Goal: Task Accomplishment & Management: Complete application form

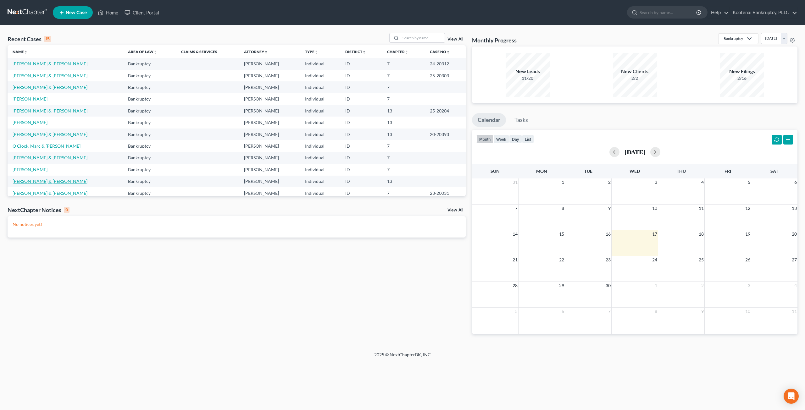
click at [47, 183] on link "[PERSON_NAME] & [PERSON_NAME]" at bounding box center [50, 181] width 75 height 5
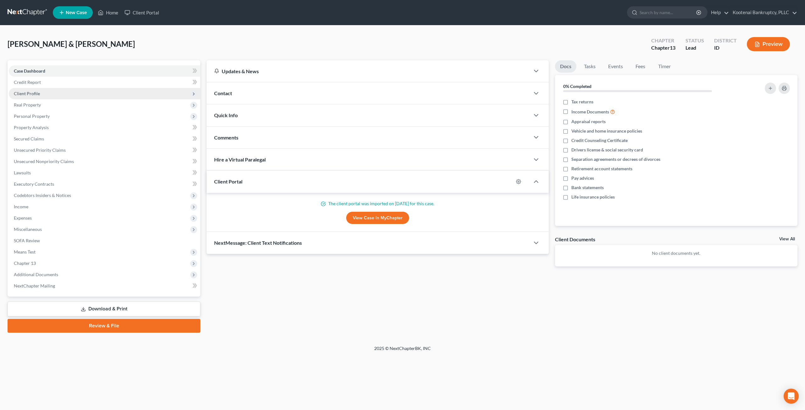
click at [48, 97] on span "Client Profile" at bounding box center [105, 93] width 192 height 11
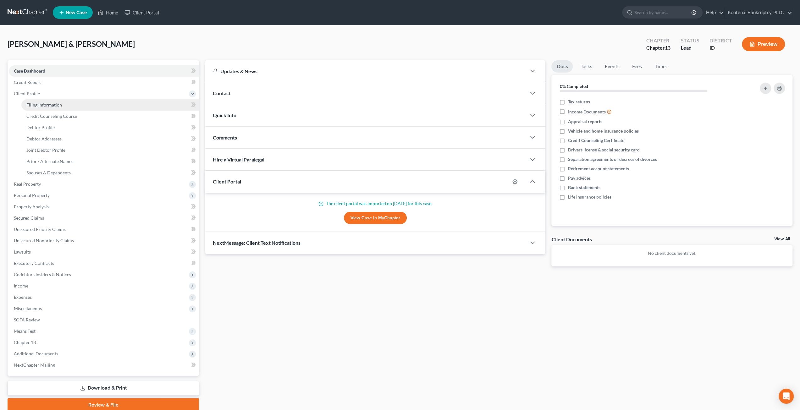
click at [60, 110] on link "Filing Information" at bounding box center [110, 104] width 178 height 11
select select "1"
select select "3"
select select "50"
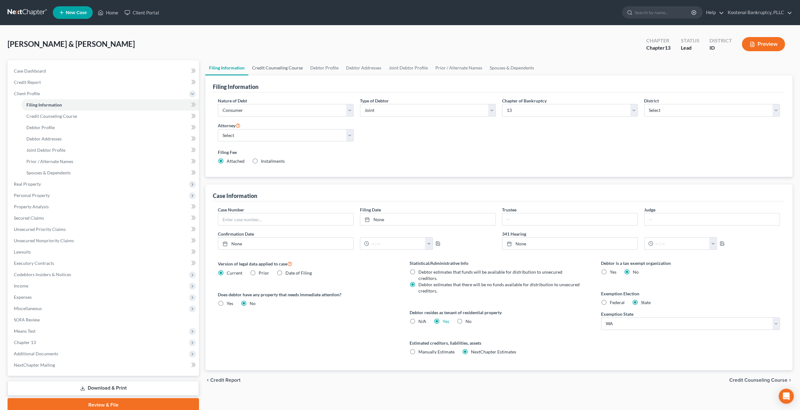
click at [281, 70] on link "Credit Counseling Course" at bounding box center [277, 67] width 58 height 15
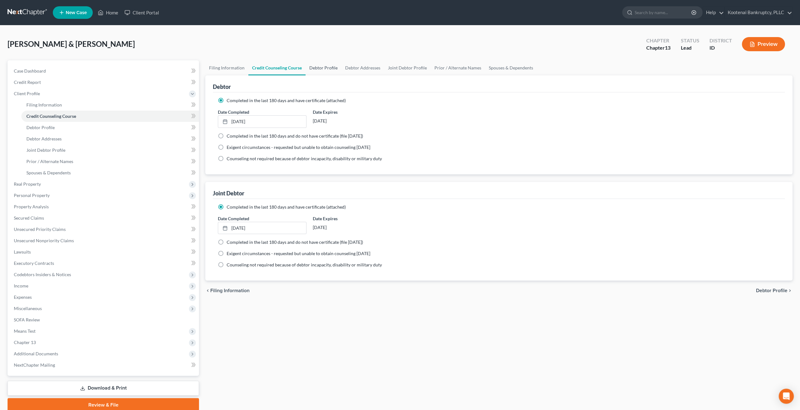
click at [320, 66] on link "Debtor Profile" at bounding box center [324, 67] width 36 height 15
select select "1"
select select "3"
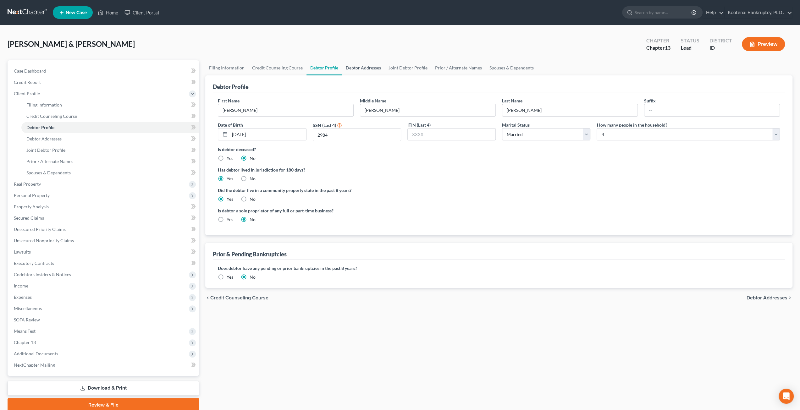
click at [363, 66] on link "Debtor Addresses" at bounding box center [363, 67] width 43 height 15
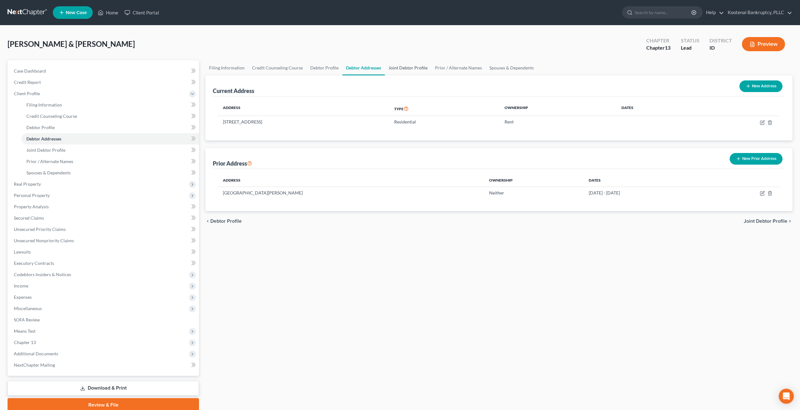
click at [404, 67] on link "Joint Debtor Profile" at bounding box center [408, 67] width 47 height 15
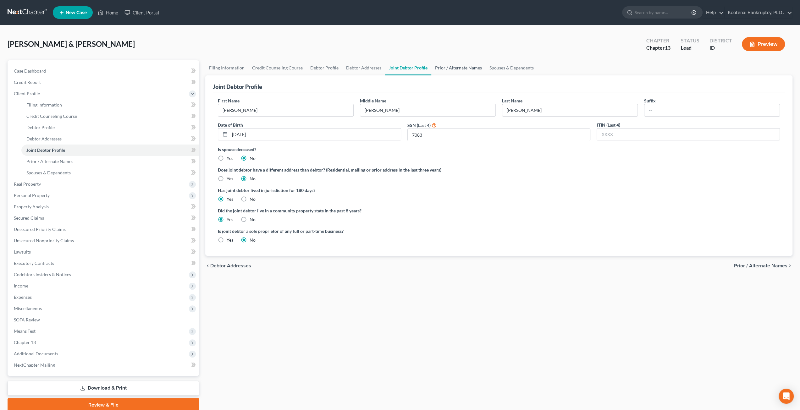
click at [446, 64] on link "Prior / Alternate Names" at bounding box center [459, 67] width 54 height 15
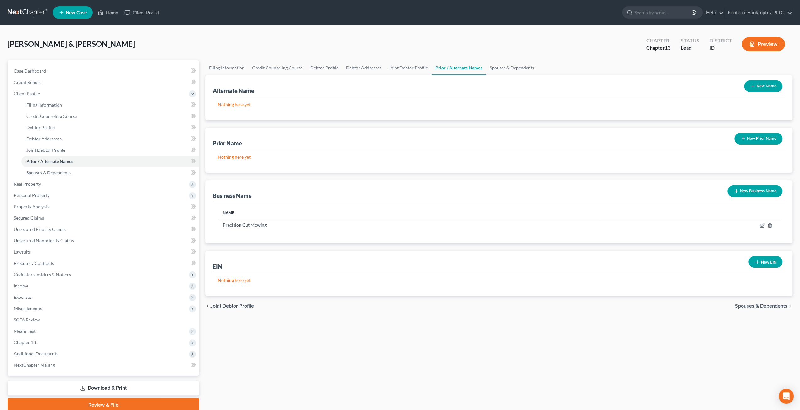
click at [478, 65] on link "Prior / Alternate Names" at bounding box center [459, 67] width 54 height 15
click at [488, 65] on link "Spouses & Dependents" at bounding box center [512, 67] width 52 height 15
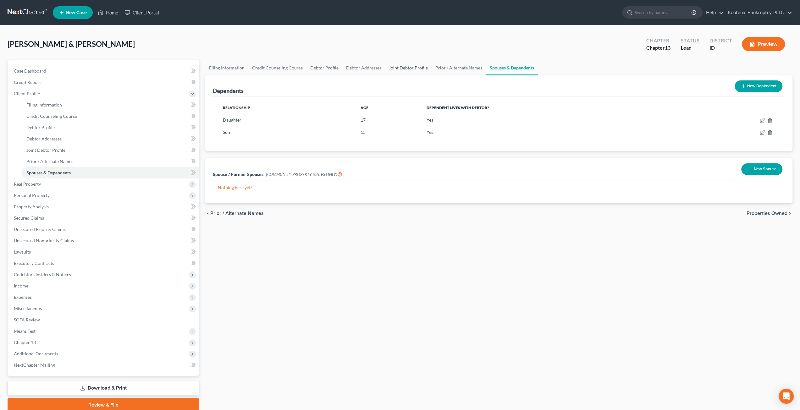
click at [401, 68] on link "Joint Debtor Profile" at bounding box center [408, 67] width 47 height 15
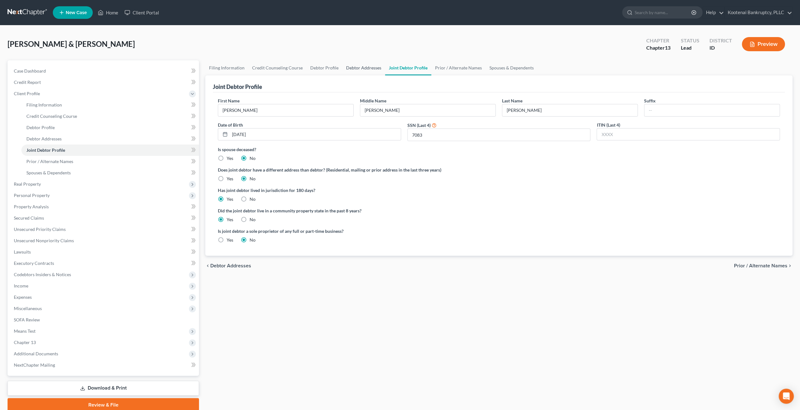
click at [364, 68] on link "Debtor Addresses" at bounding box center [363, 67] width 43 height 15
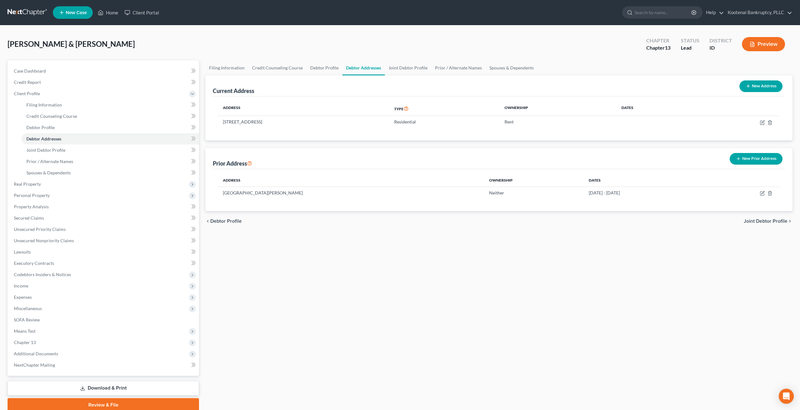
click at [330, 35] on div "Payette, Christopher & Lacy Upgraded Chapter Chapter 13 Status Lead District ID…" at bounding box center [400, 46] width 785 height 27
click at [41, 181] on span "Real Property" at bounding box center [104, 184] width 190 height 11
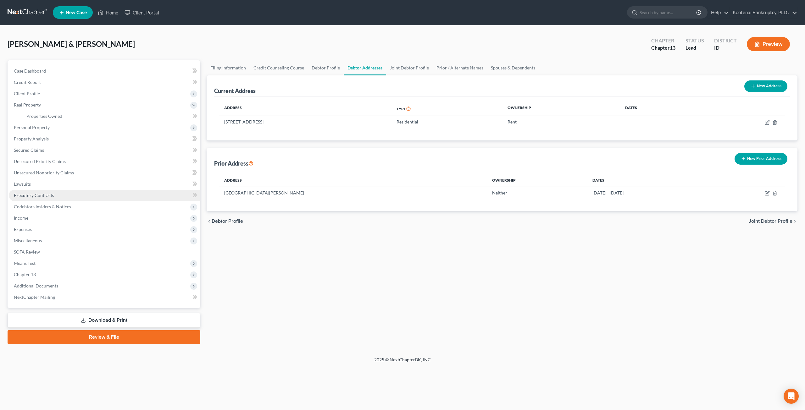
click at [44, 193] on span "Executory Contracts" at bounding box center [34, 195] width 40 height 5
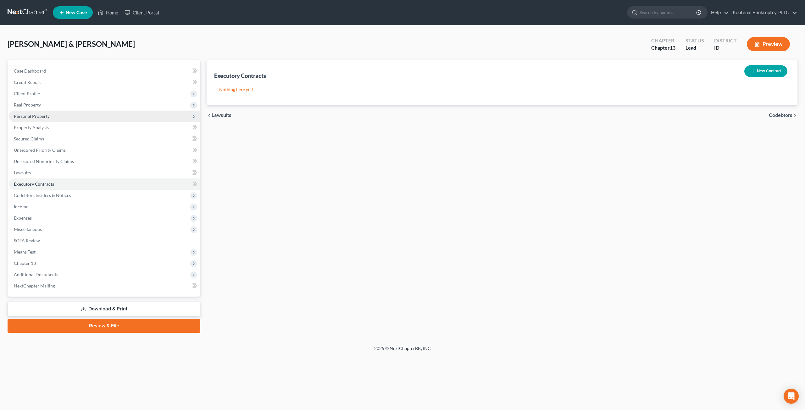
click at [48, 118] on span "Personal Property" at bounding box center [32, 116] width 36 height 5
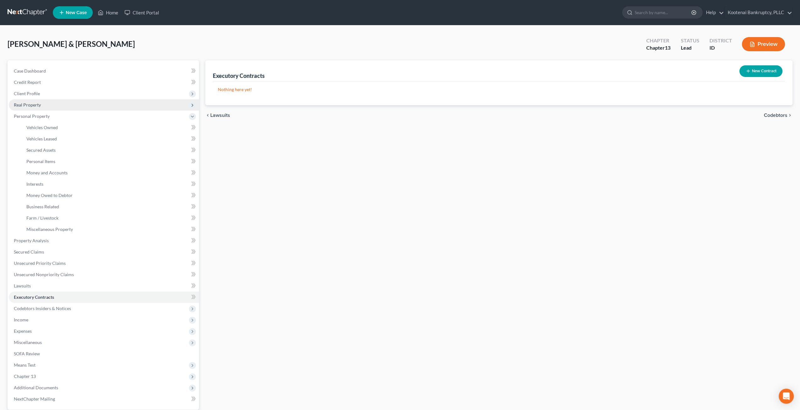
click at [52, 105] on span "Real Property" at bounding box center [104, 104] width 190 height 11
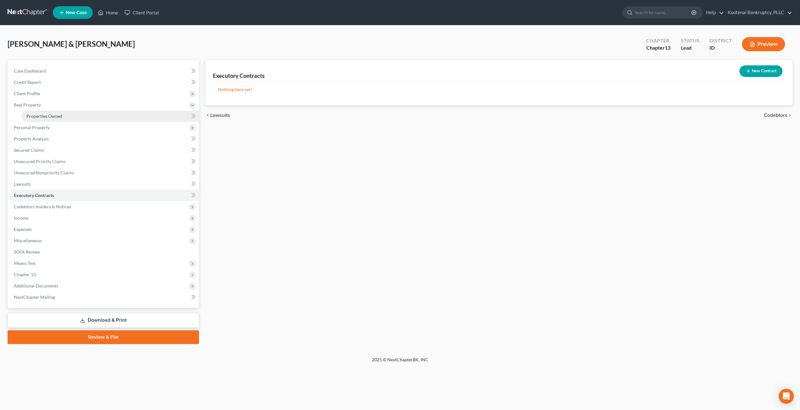
click at [52, 118] on span "Properties Owned" at bounding box center [44, 116] width 36 height 5
drag, startPoint x: 88, startPoint y: 263, endPoint x: 88, endPoint y: 269, distance: 6.0
click at [88, 263] on span "Means Test" at bounding box center [105, 263] width 192 height 11
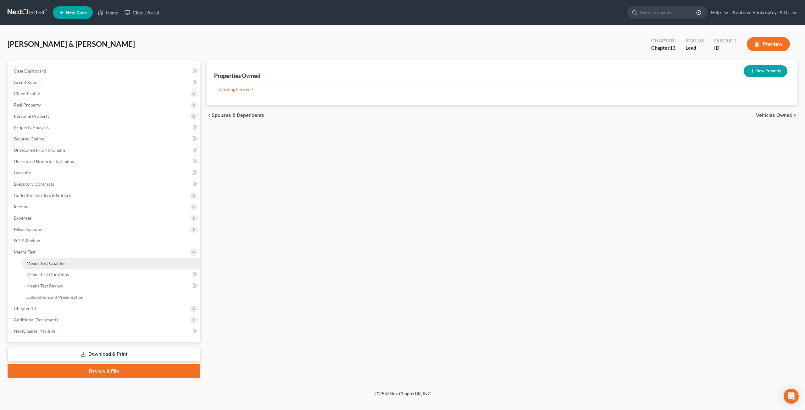
click at [88, 269] on link "Means Test Qualifier" at bounding box center [110, 263] width 179 height 11
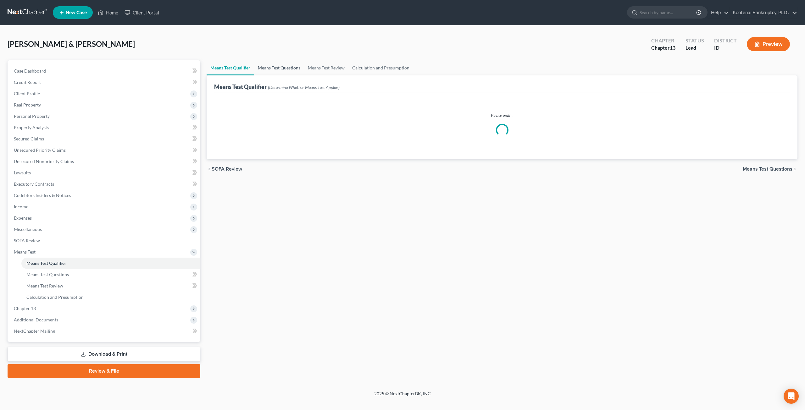
click at [288, 70] on link "Means Test Questions" at bounding box center [279, 67] width 50 height 15
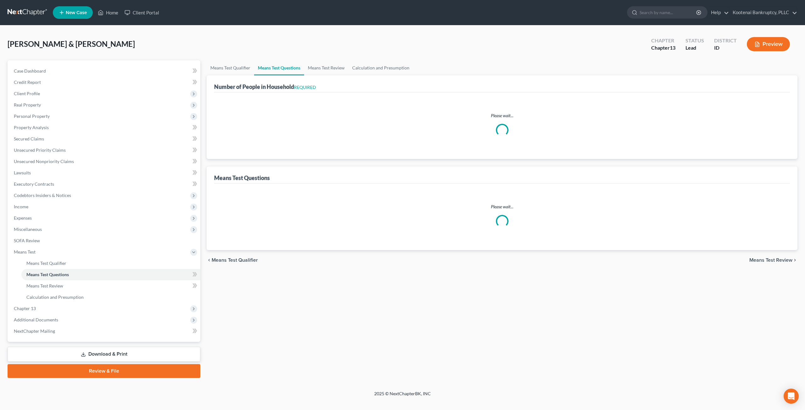
select select "1"
select select "60"
select select "1"
select select "60"
select select "2"
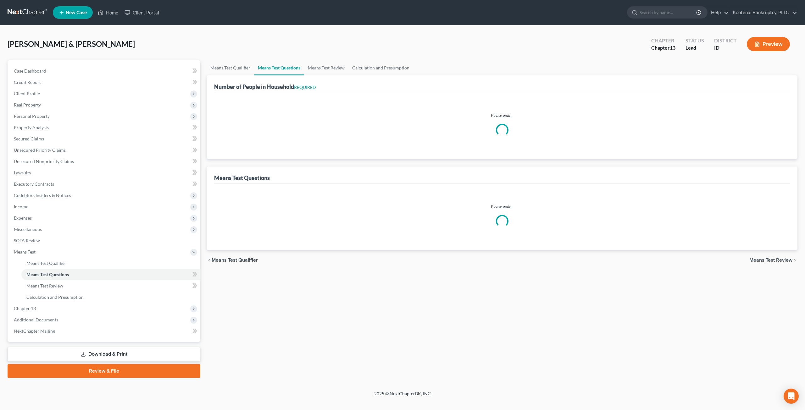
select select "4"
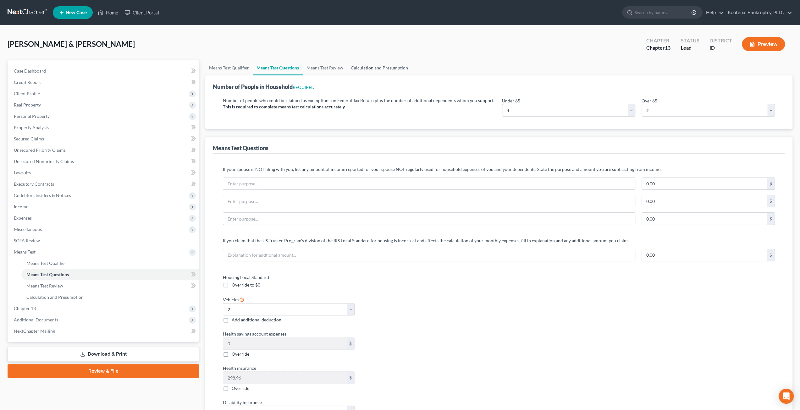
click at [374, 64] on link "Calculation and Presumption" at bounding box center [379, 67] width 65 height 15
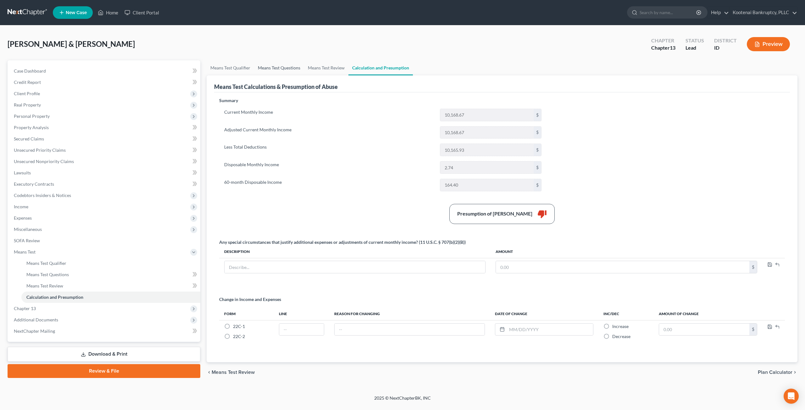
click at [288, 64] on link "Means Test Questions" at bounding box center [279, 67] width 50 height 15
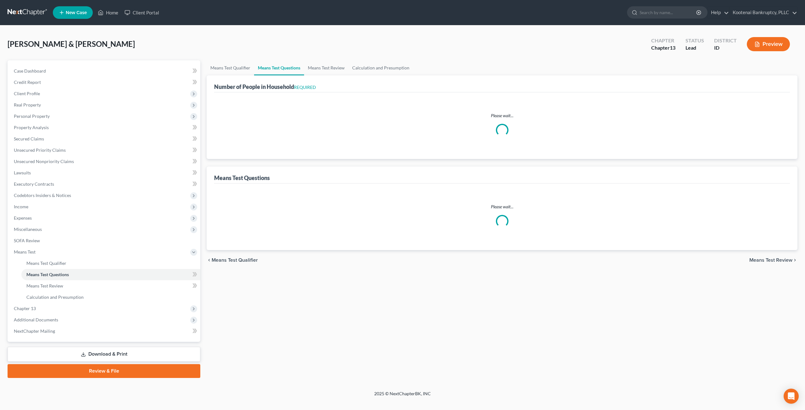
select select "1"
select select "60"
select select "1"
select select "60"
select select "4"
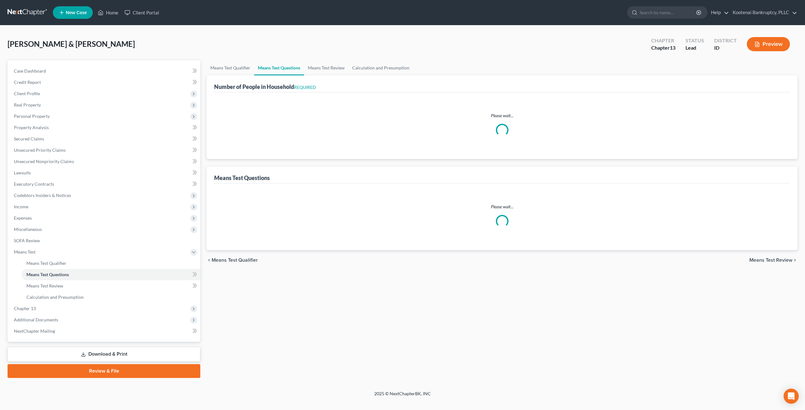
select select "2"
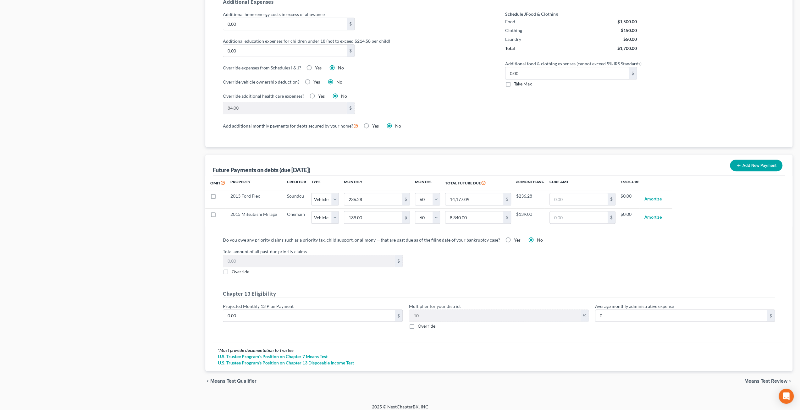
scroll to position [466, 0]
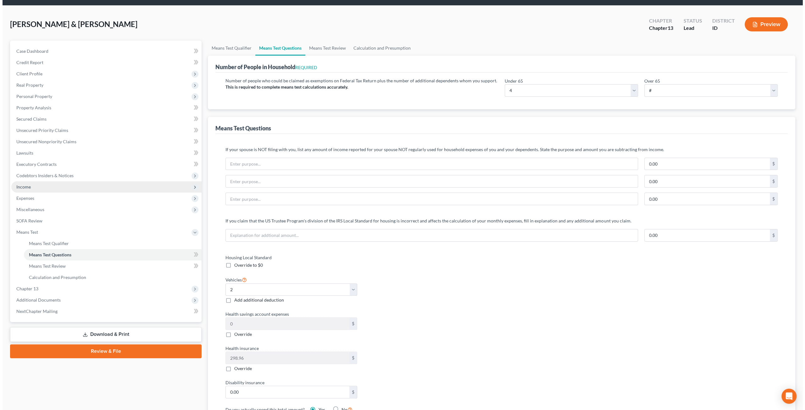
scroll to position [0, 0]
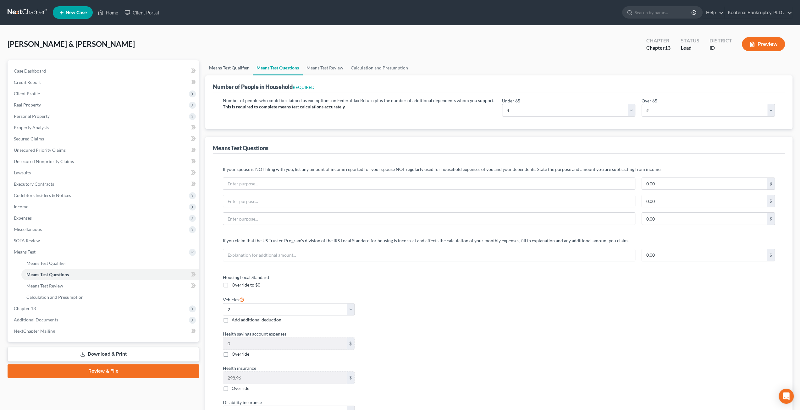
click at [241, 65] on link "Means Test Qualifier" at bounding box center [228, 67] width 47 height 15
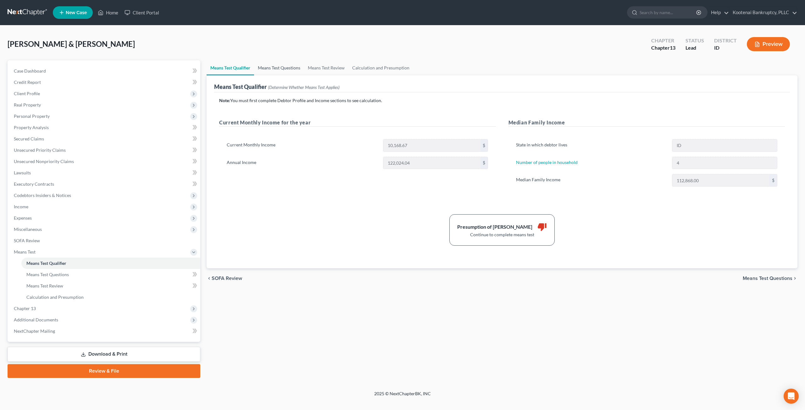
click at [291, 70] on link "Means Test Questions" at bounding box center [279, 67] width 50 height 15
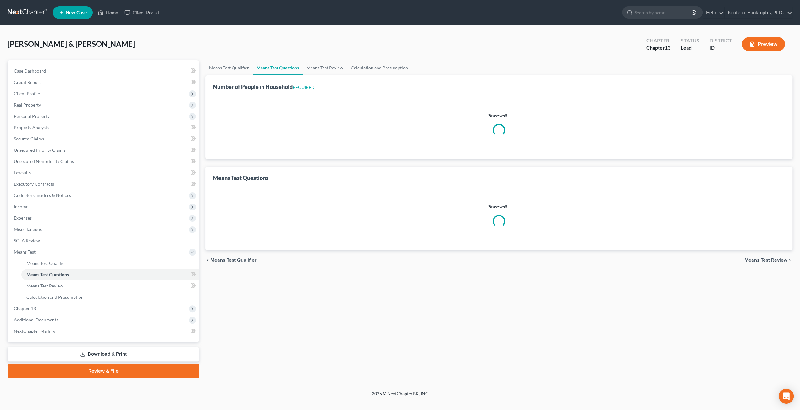
select select "1"
select select "60"
select select "1"
select select "60"
select select "4"
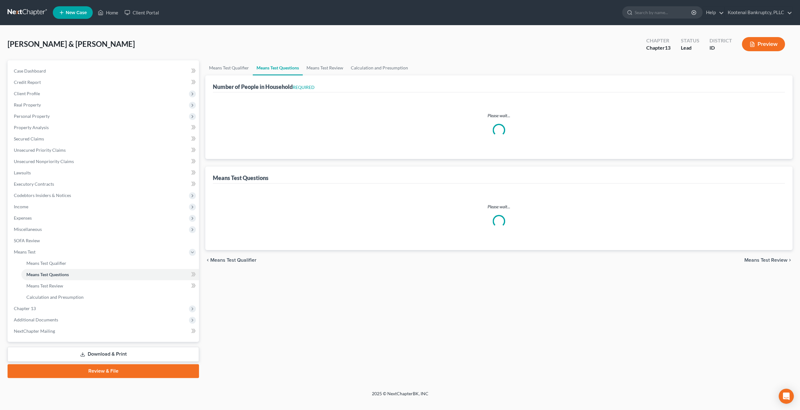
select select "2"
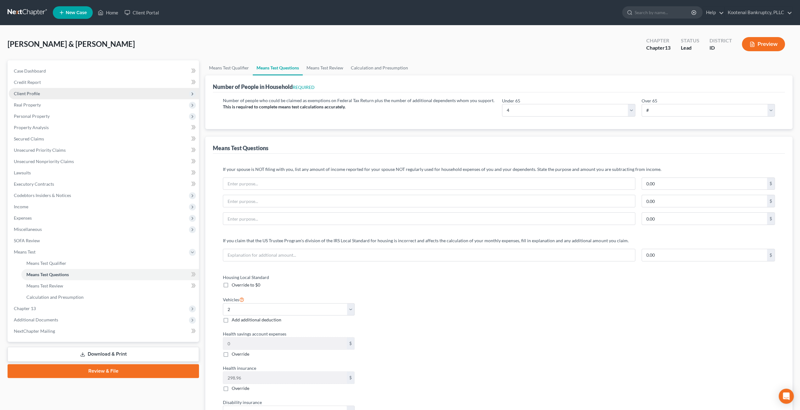
click at [42, 92] on span "Client Profile" at bounding box center [104, 93] width 190 height 11
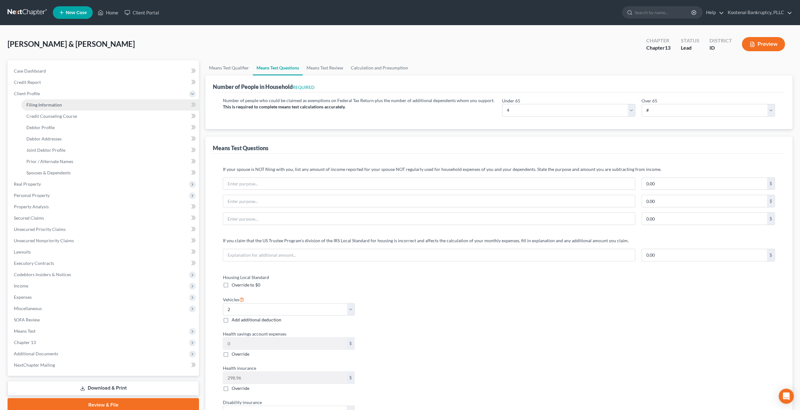
click at [46, 100] on link "Filing Information" at bounding box center [110, 104] width 178 height 11
select select "1"
select select "3"
select select "23"
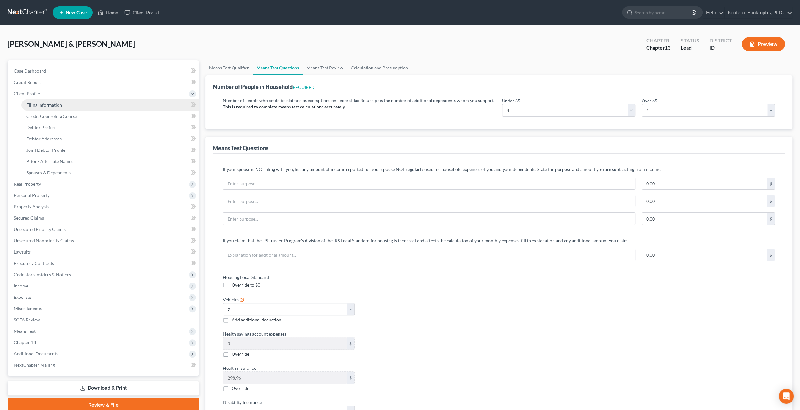
select select "0"
select select "50"
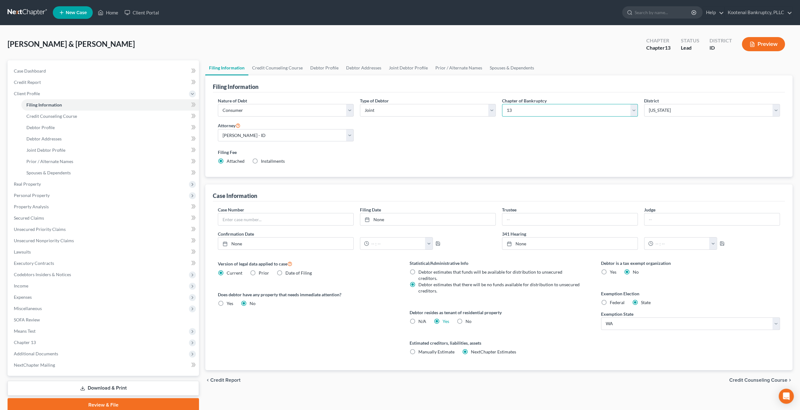
drag, startPoint x: 540, startPoint y: 107, endPoint x: 540, endPoint y: 112, distance: 5.7
click at [540, 107] on select "Select 7 11 12 13" at bounding box center [570, 110] width 136 height 13
select select "0"
click at [502, 104] on select "Select 7 11 12 13" at bounding box center [570, 110] width 136 height 13
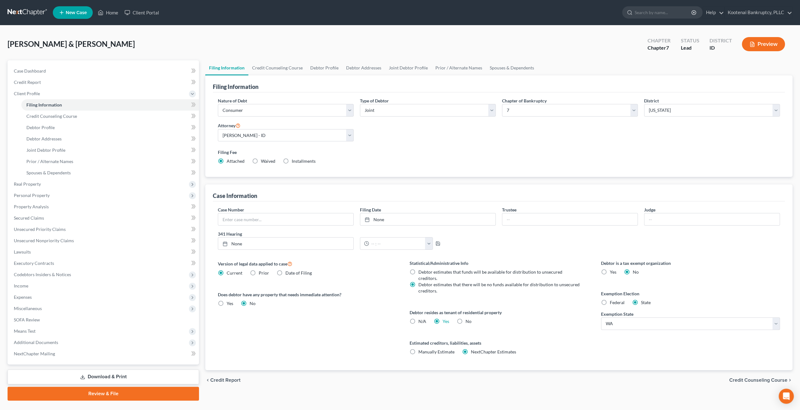
click at [454, 88] on div "Filing Information" at bounding box center [499, 83] width 572 height 17
click at [73, 333] on span "Means Test" at bounding box center [104, 331] width 190 height 11
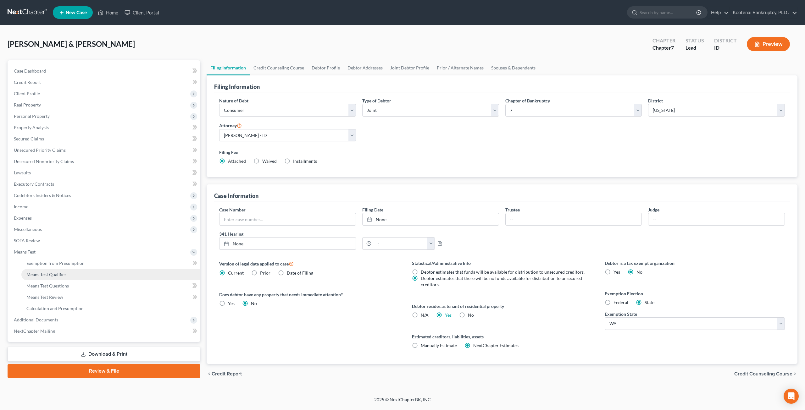
drag, startPoint x: 72, startPoint y: 274, endPoint x: 100, endPoint y: 273, distance: 28.6
click at [72, 273] on link "Means Test Qualifier" at bounding box center [110, 274] width 179 height 11
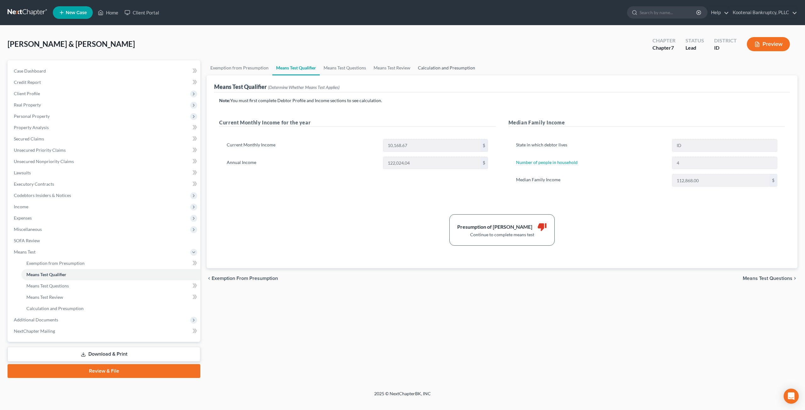
click at [443, 69] on link "Calculation and Presumption" at bounding box center [446, 67] width 65 height 15
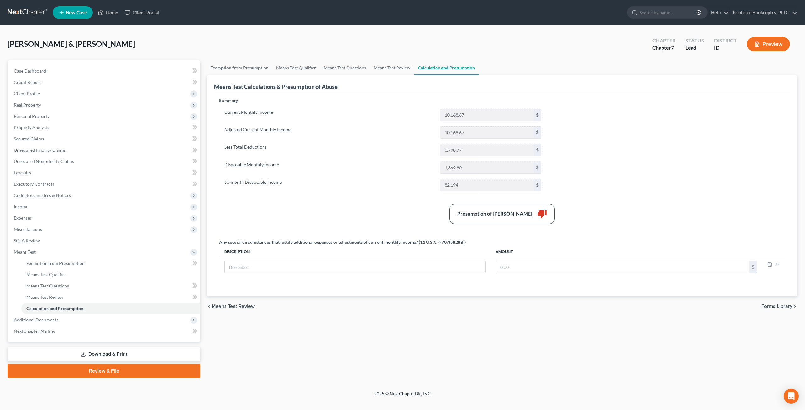
click at [507, 48] on div "Payette, Christopher & Lacy Upgraded Chapter Chapter 7 Status Lead District ID …" at bounding box center [403, 46] width 790 height 27
click at [61, 92] on span "Client Profile" at bounding box center [105, 93] width 192 height 11
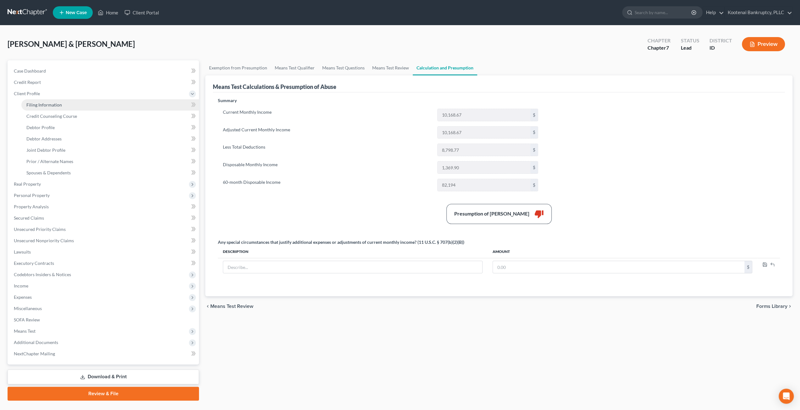
click at [65, 105] on link "Filing Information" at bounding box center [110, 104] width 178 height 11
select select "1"
select select "0"
select select "23"
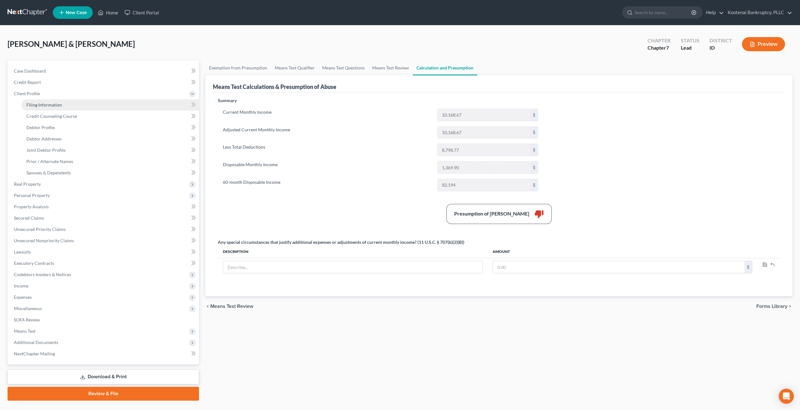
select select "0"
select select "50"
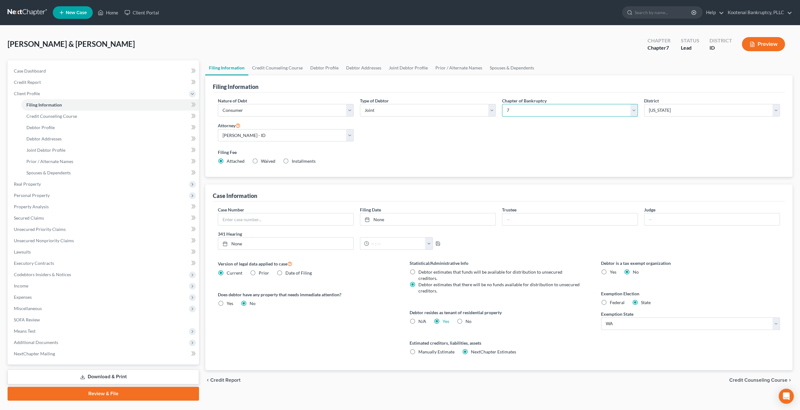
click at [537, 111] on select "Select 7 11 12 13" at bounding box center [570, 110] width 136 height 13
select select "3"
click at [502, 104] on select "Select 7 11 12 13" at bounding box center [570, 110] width 136 height 13
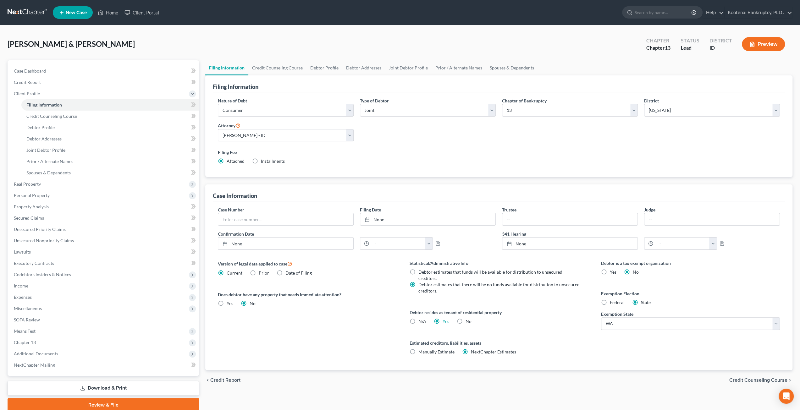
click at [454, 47] on div "Payette, Christopher & Lacy Upgraded Chapter Chapter 13 Status Lead District ID…" at bounding box center [400, 46] width 785 height 27
drag, startPoint x: 73, startPoint y: 282, endPoint x: 74, endPoint y: 291, distance: 9.2
click at [73, 283] on span "Income" at bounding box center [104, 286] width 190 height 11
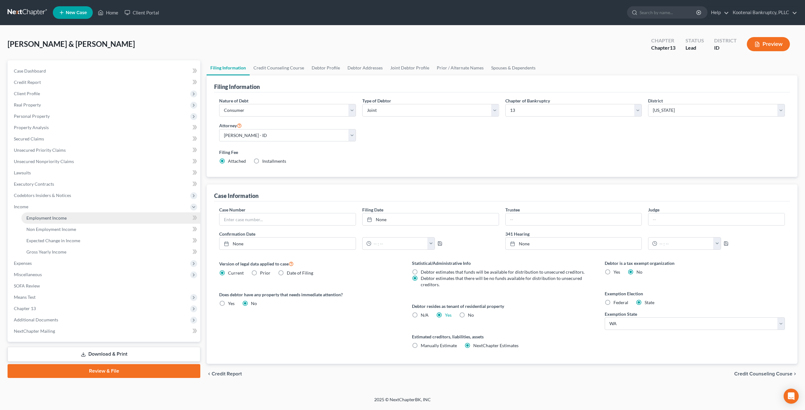
click at [80, 215] on link "Employment Income" at bounding box center [110, 218] width 179 height 11
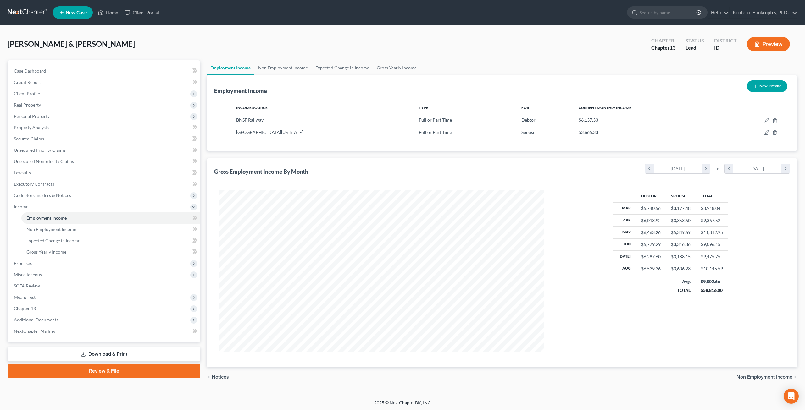
scroll to position [162, 337]
click at [391, 37] on div "Payette, Christopher & Lacy Upgraded Chapter Chapter 13 Status Lead District ID…" at bounding box center [403, 46] width 790 height 27
click at [287, 65] on link "Non Employment Income" at bounding box center [282, 67] width 57 height 15
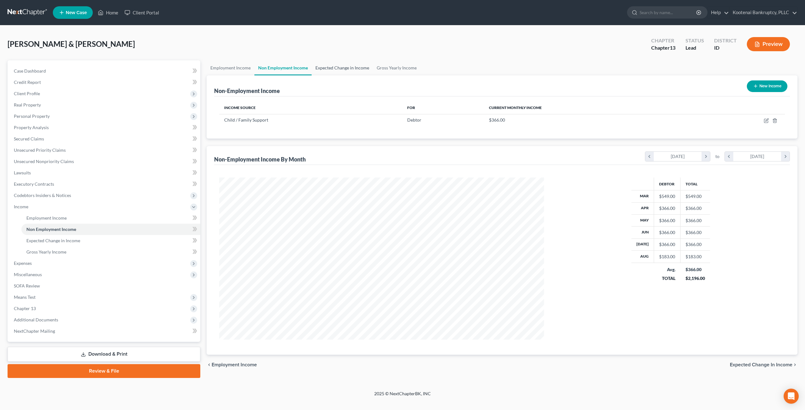
scroll to position [162, 337]
click at [332, 66] on link "Expected Change in Income" at bounding box center [342, 67] width 61 height 15
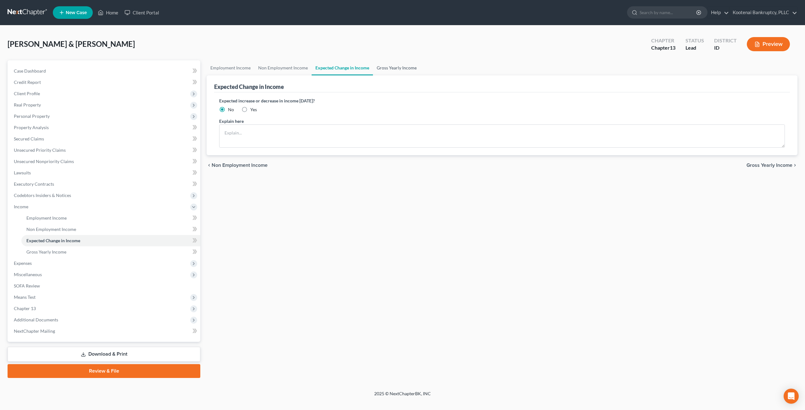
click at [397, 66] on link "Gross Yearly Income" at bounding box center [396, 67] width 47 height 15
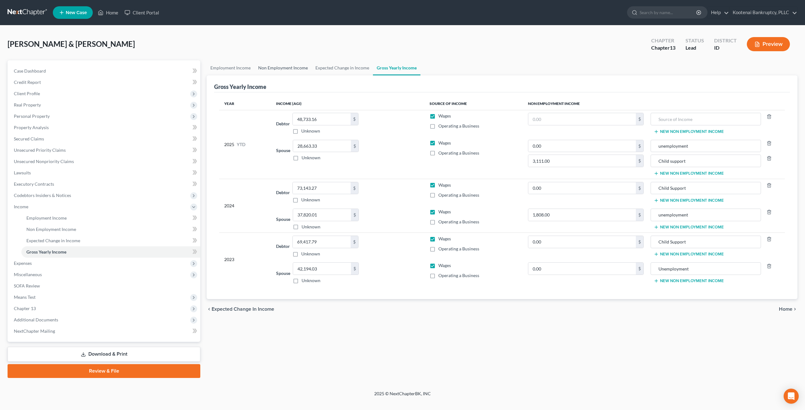
click at [295, 69] on link "Non Employment Income" at bounding box center [282, 67] width 57 height 15
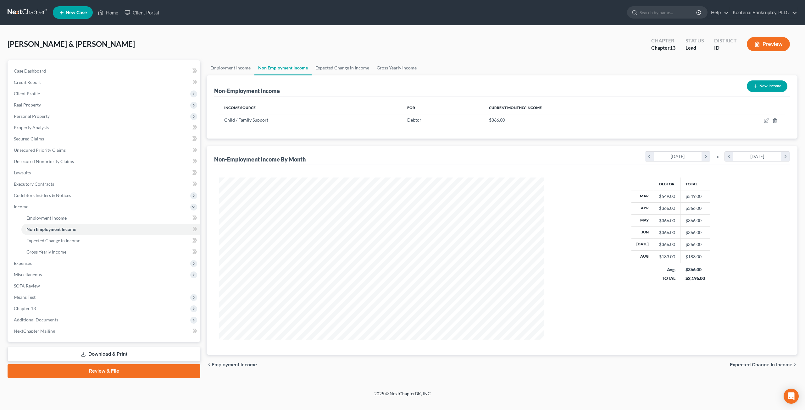
scroll to position [162, 337]
click at [401, 74] on link "Gross Yearly Income" at bounding box center [396, 67] width 47 height 15
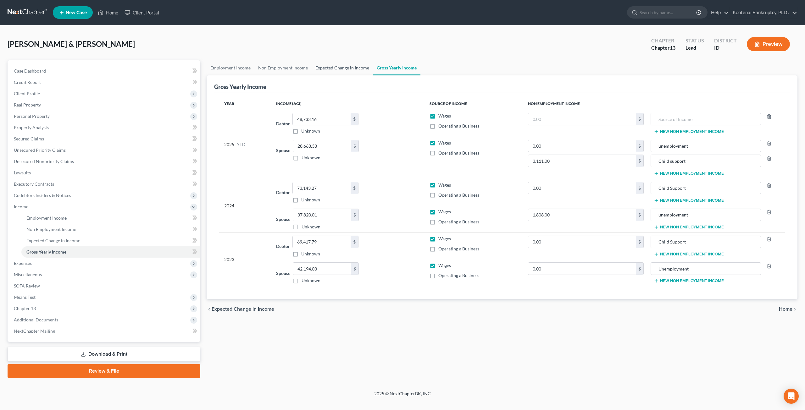
click at [365, 70] on link "Expected Change in Income" at bounding box center [342, 67] width 61 height 15
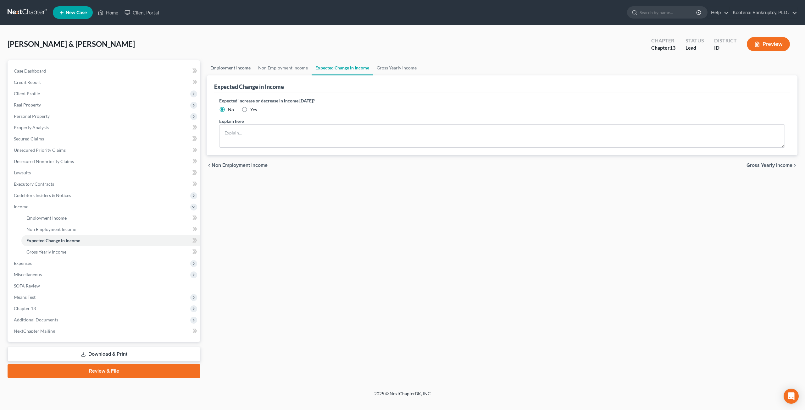
click at [244, 64] on link "Employment Income" at bounding box center [231, 67] width 48 height 15
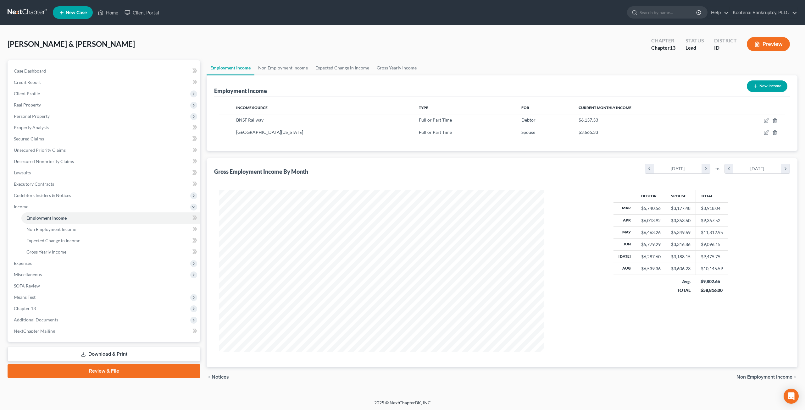
click at [395, 45] on div "Payette, Christopher & Lacy Upgraded Chapter Chapter 13 Status Lead District ID…" at bounding box center [403, 46] width 790 height 27
click at [53, 224] on link "Non Employment Income" at bounding box center [110, 229] width 179 height 11
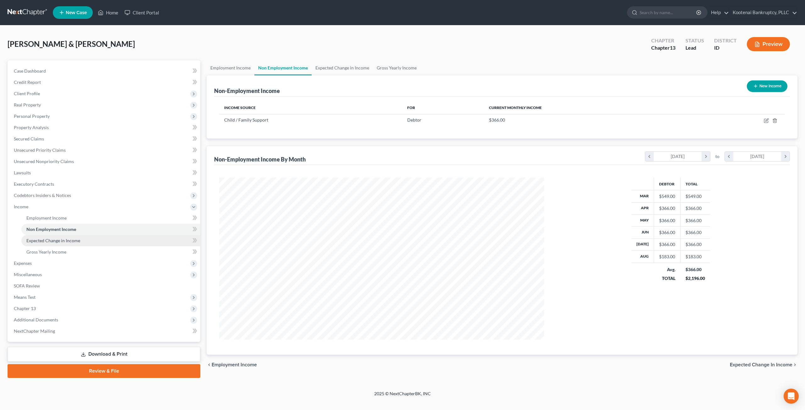
scroll to position [162, 337]
click at [72, 240] on span "Expected Change in Income" at bounding box center [53, 240] width 54 height 5
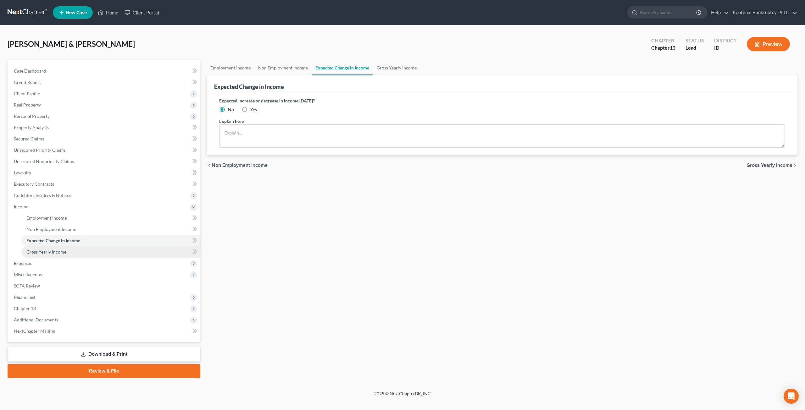
click at [72, 248] on link "Gross Yearly Income" at bounding box center [110, 252] width 179 height 11
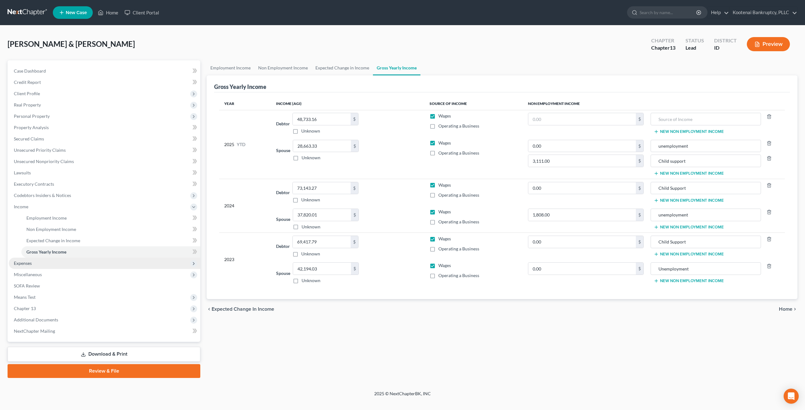
click at [70, 264] on span "Expenses" at bounding box center [105, 263] width 192 height 11
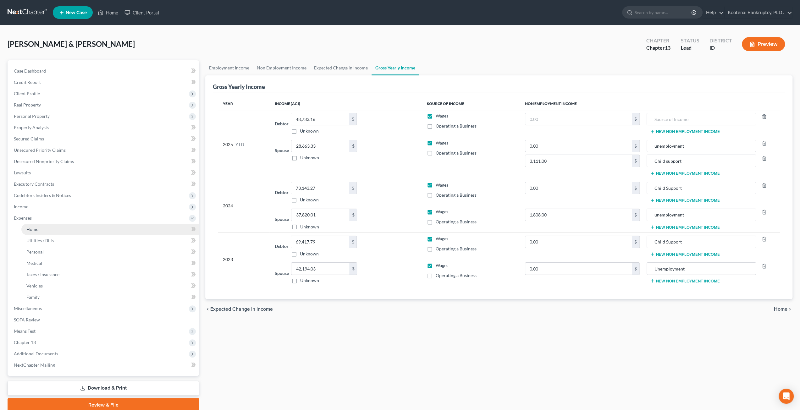
click at [72, 231] on link "Home" at bounding box center [110, 229] width 178 height 11
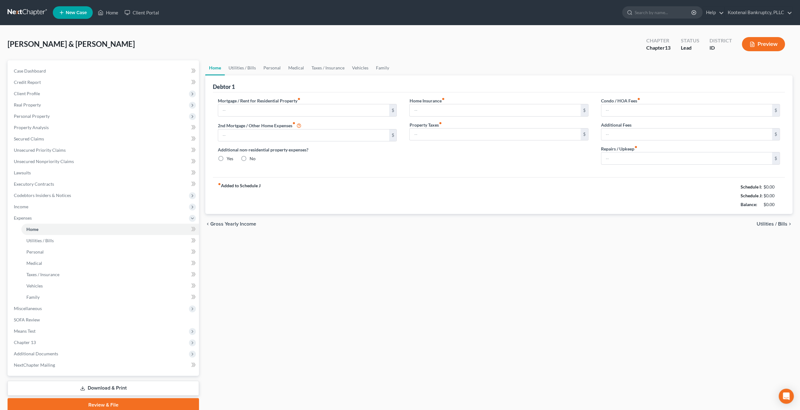
type input "1,846.00"
type input "0.00"
radio input "true"
type input "27.25"
type input "0.00"
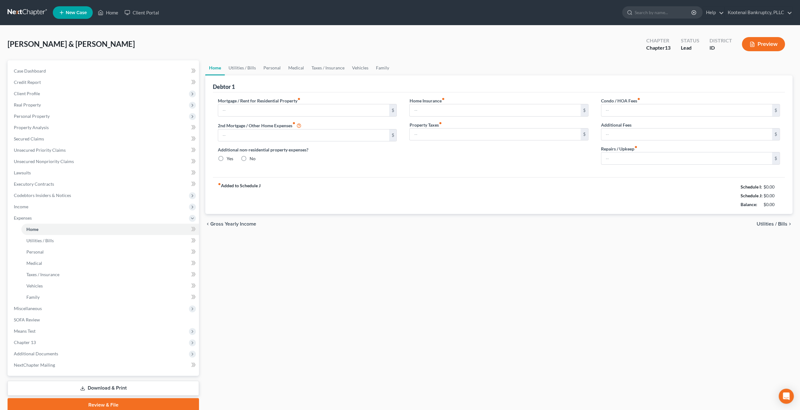
type input "0.00"
click at [243, 68] on link "Utilities / Bills" at bounding box center [242, 67] width 35 height 15
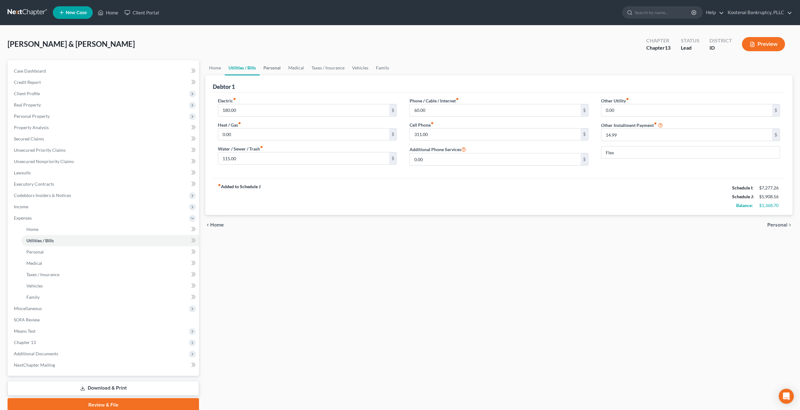
click at [274, 69] on link "Personal" at bounding box center [272, 67] width 25 height 15
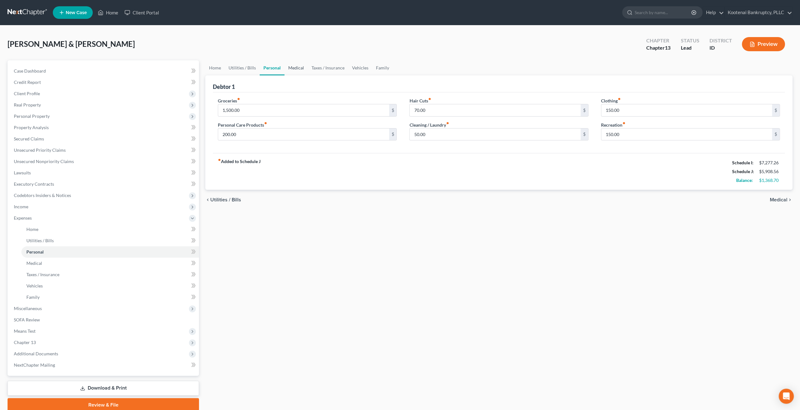
click at [298, 69] on link "Medical" at bounding box center [296, 67] width 23 height 15
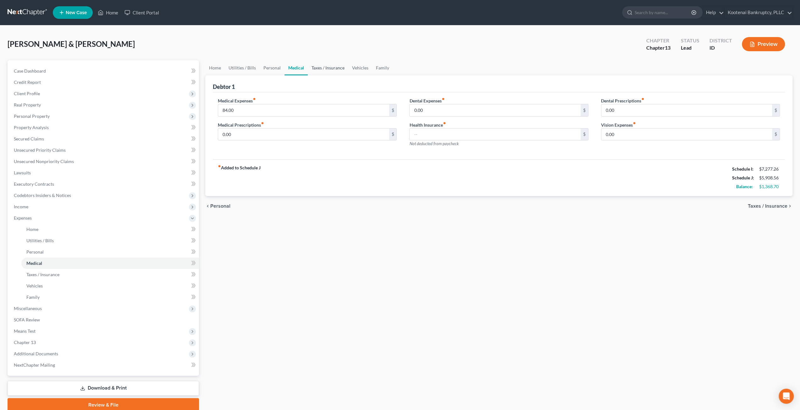
click at [318, 69] on link "Taxes / Insurance" at bounding box center [328, 67] width 41 height 15
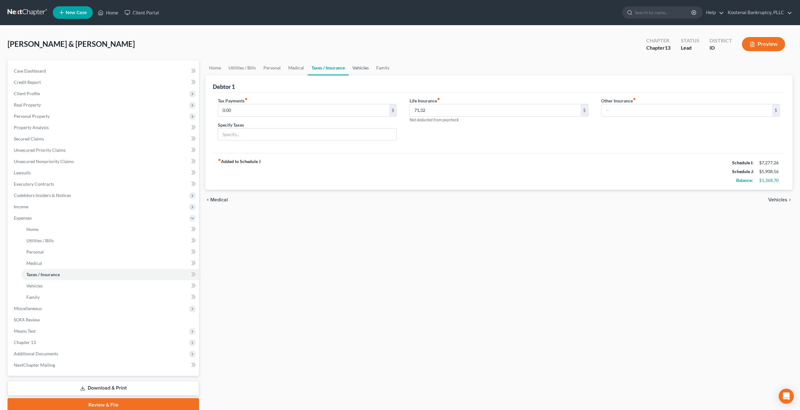
click at [363, 67] on link "Vehicles" at bounding box center [361, 67] width 24 height 15
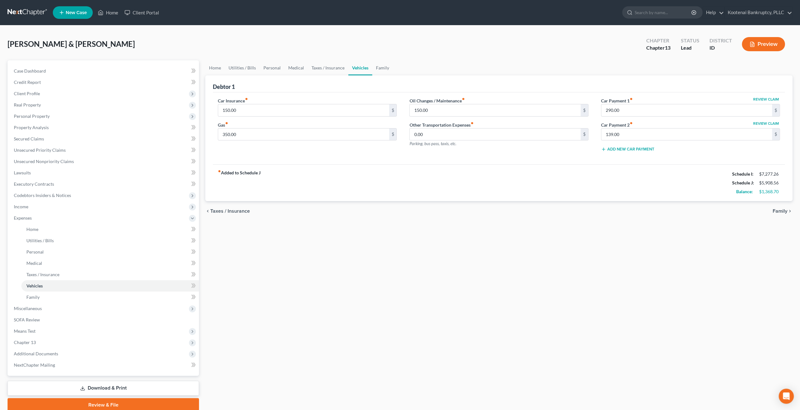
click at [417, 247] on div "Home Utilities / Bills Personal Medical Taxes / Insurance Vehicles Family Debto…" at bounding box center [499, 236] width 594 height 352
click at [72, 230] on link "Home" at bounding box center [110, 229] width 178 height 11
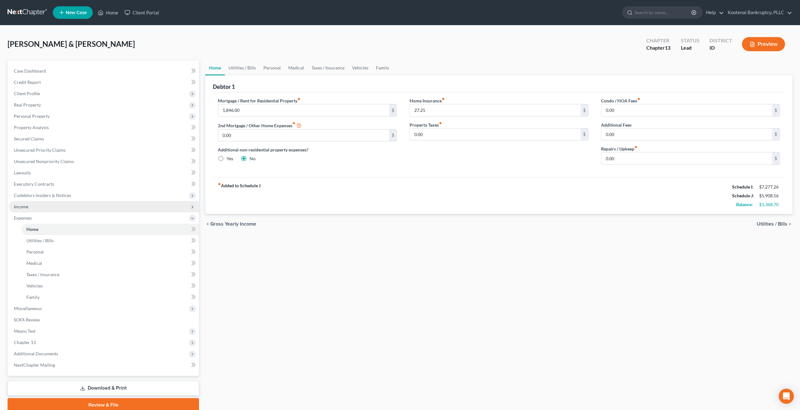
click at [72, 209] on span "Income" at bounding box center [104, 206] width 190 height 11
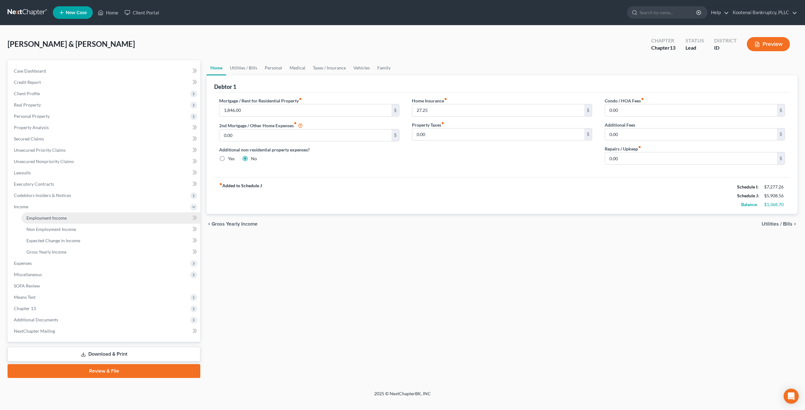
click at [72, 214] on link "Employment Income" at bounding box center [110, 218] width 179 height 11
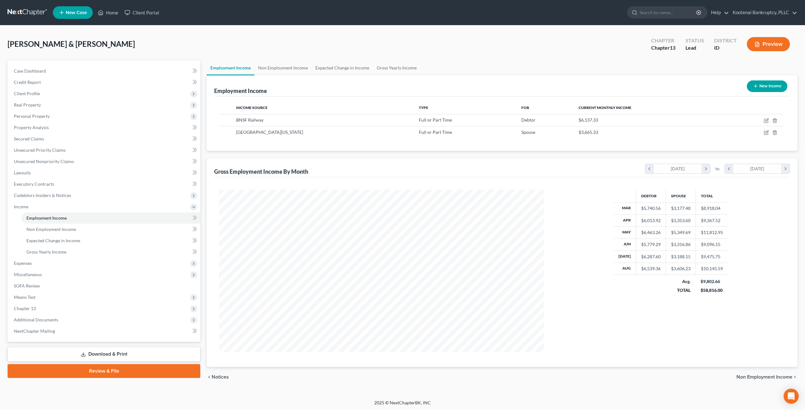
scroll to position [162, 337]
click at [767, 117] on td at bounding box center [754, 120] width 62 height 12
click at [766, 121] on icon "button" at bounding box center [766, 120] width 5 height 5
select select "0"
select select "17"
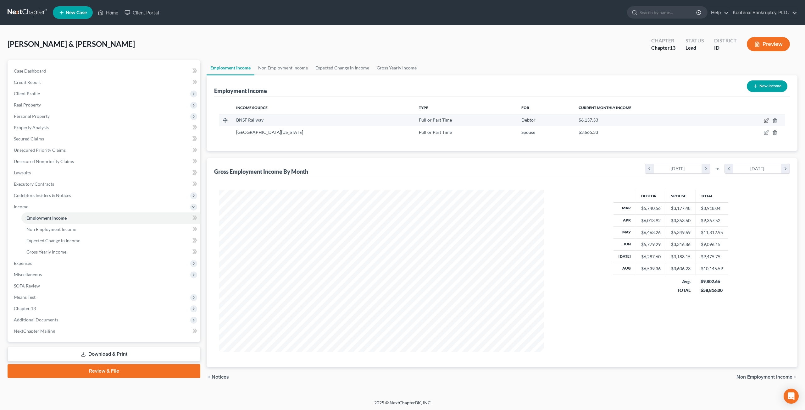
select select "1"
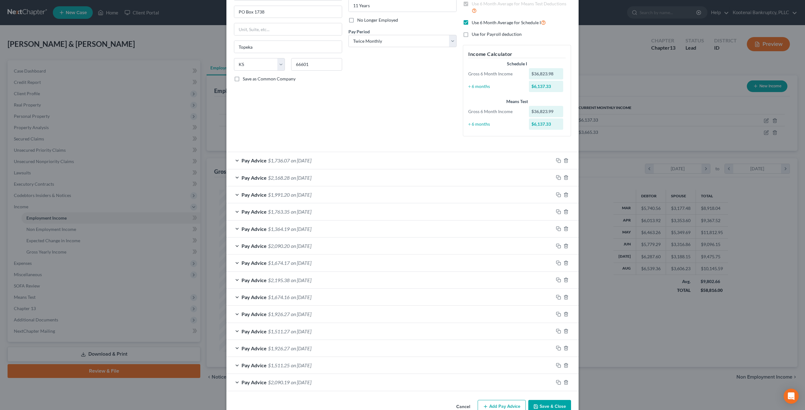
scroll to position [85, 0]
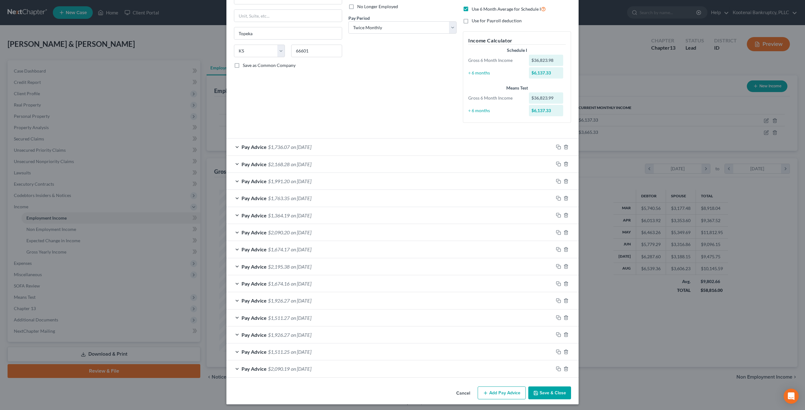
click at [384, 111] on div "Debtor Spouse Occupation Mechanical Laborer Length of Employment 11 Years No Lo…" at bounding box center [402, 36] width 114 height 184
click at [544, 388] on button "Save & Close" at bounding box center [549, 393] width 43 height 13
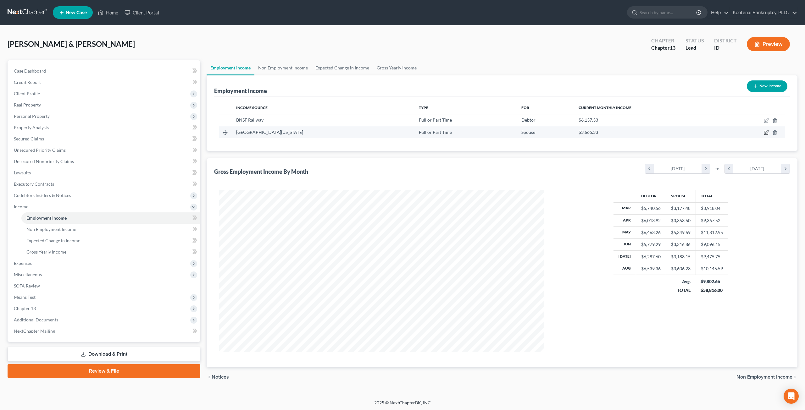
click at [766, 131] on icon "button" at bounding box center [766, 132] width 5 height 5
select select "0"
select select "13"
select select "2"
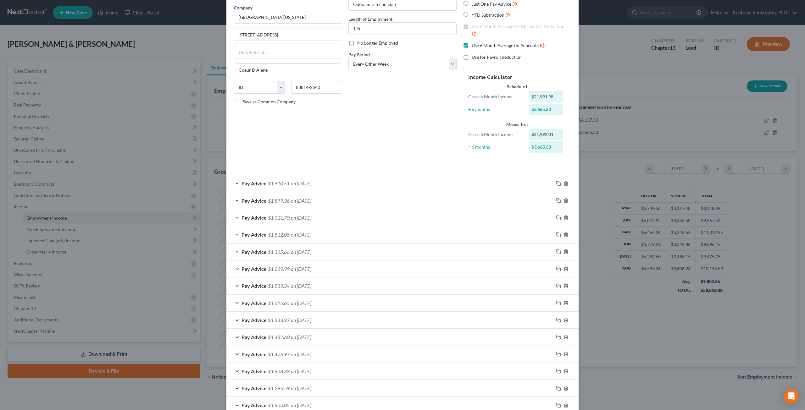
scroll to position [102, 0]
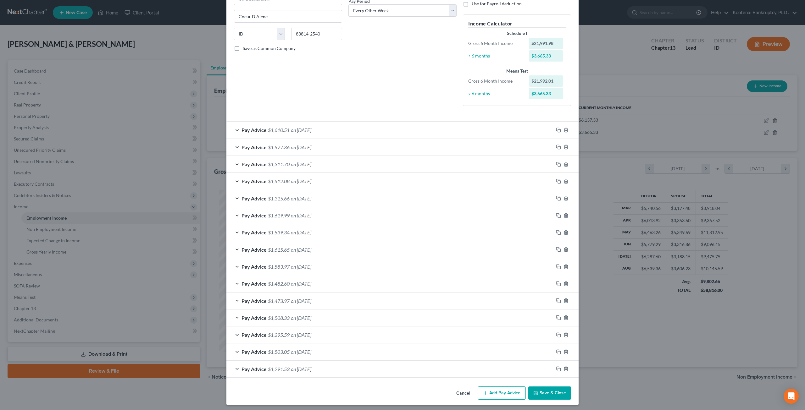
click at [542, 388] on button "Save & Close" at bounding box center [549, 393] width 43 height 13
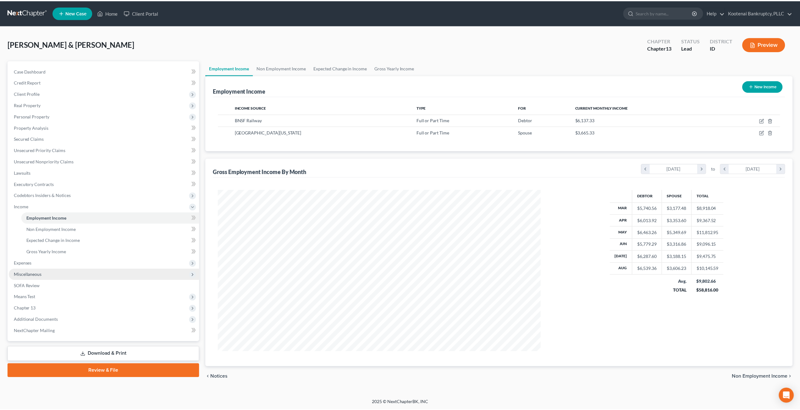
scroll to position [162, 337]
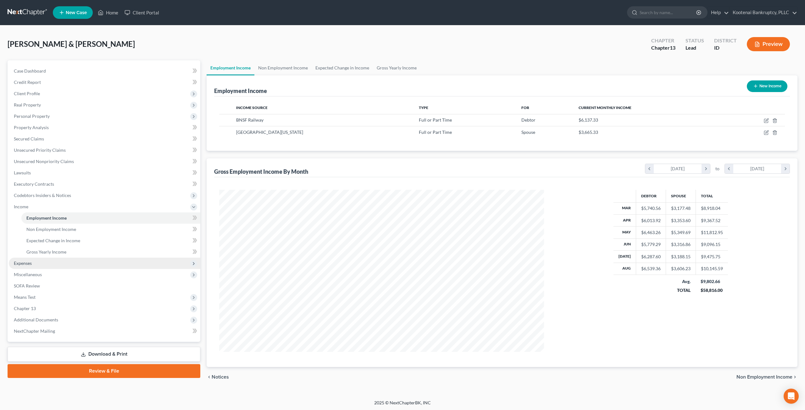
click at [68, 265] on span "Expenses" at bounding box center [105, 263] width 192 height 11
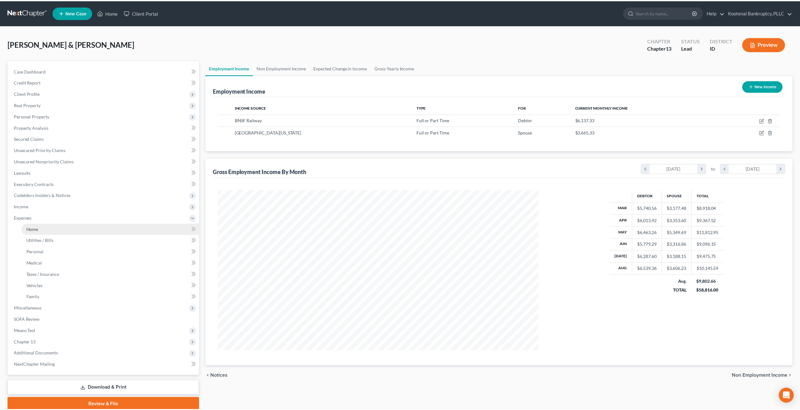
scroll to position [314344, 314170]
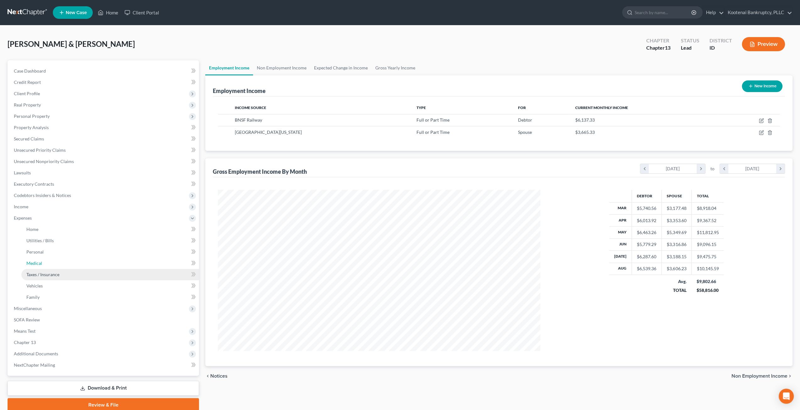
click at [68, 270] on ul "Home Utilities / Bills Personal Medical" at bounding box center [104, 263] width 190 height 79
click at [66, 224] on link "Home" at bounding box center [110, 229] width 178 height 11
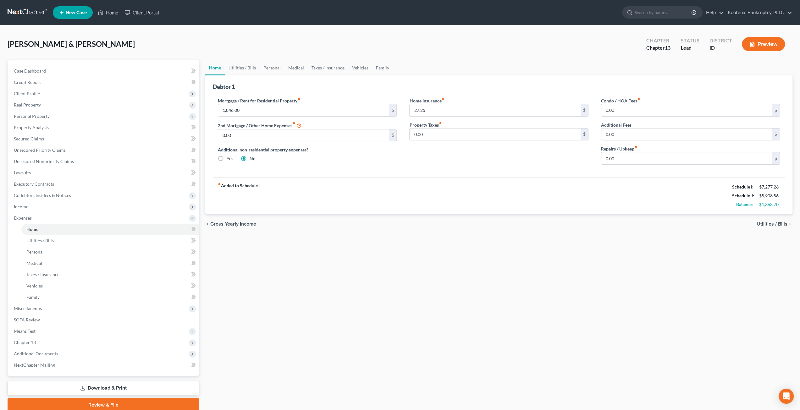
click at [541, 292] on div "Home Utilities / Bills Personal Medical Taxes / Insurance Vehicles Family Debto…" at bounding box center [499, 236] width 594 height 352
click at [246, 68] on link "Utilities / Bills" at bounding box center [242, 67] width 35 height 15
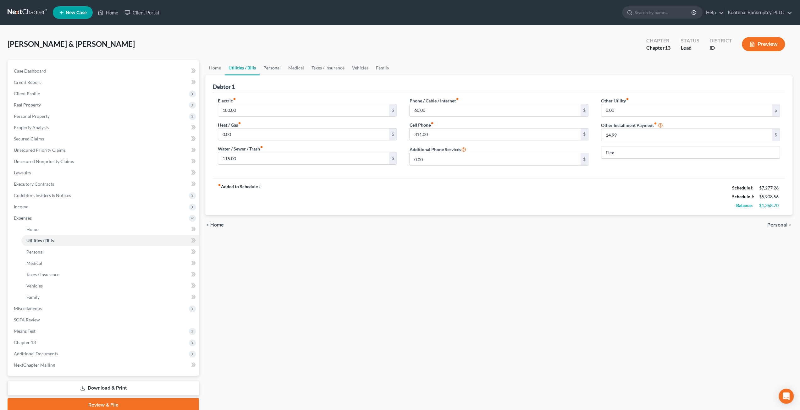
click at [280, 67] on link "Personal" at bounding box center [272, 67] width 25 height 15
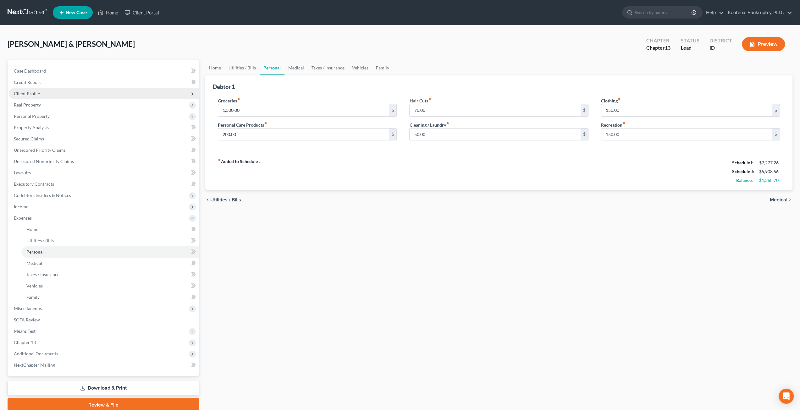
click at [73, 93] on span "Client Profile" at bounding box center [104, 93] width 190 height 11
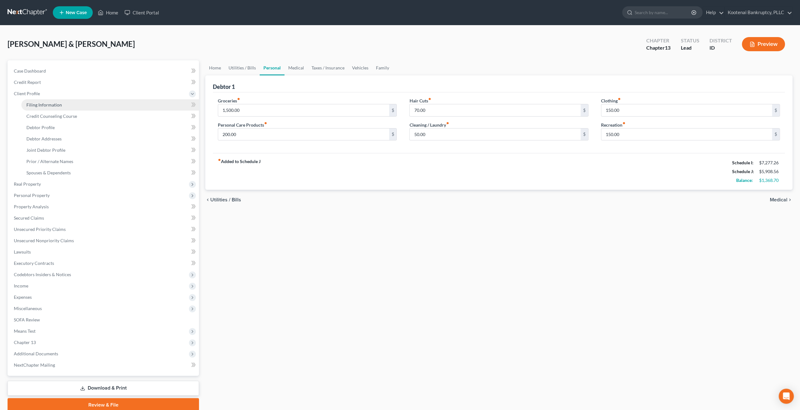
click at [74, 103] on link "Filing Information" at bounding box center [110, 104] width 178 height 11
select select "1"
select select "3"
select select "23"
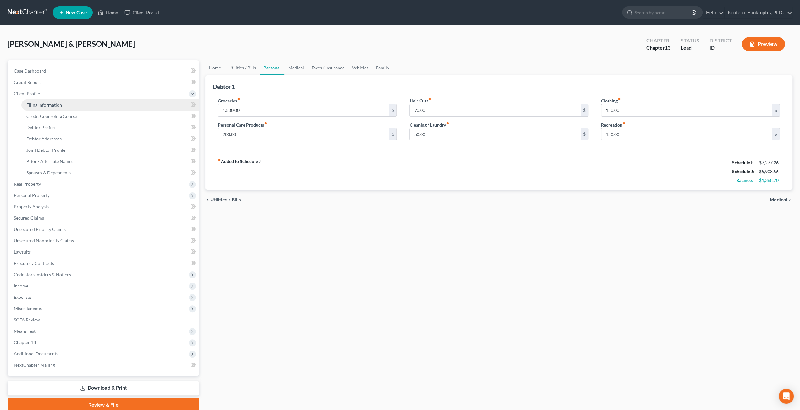
select select "0"
select select "50"
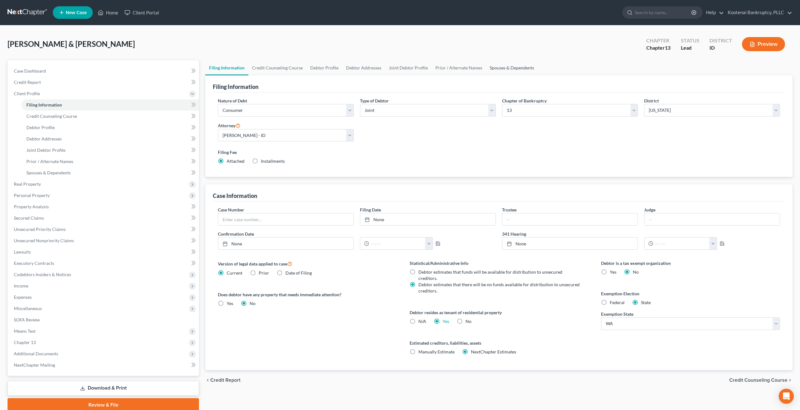
click at [509, 72] on link "Spouses & Dependents" at bounding box center [512, 67] width 52 height 15
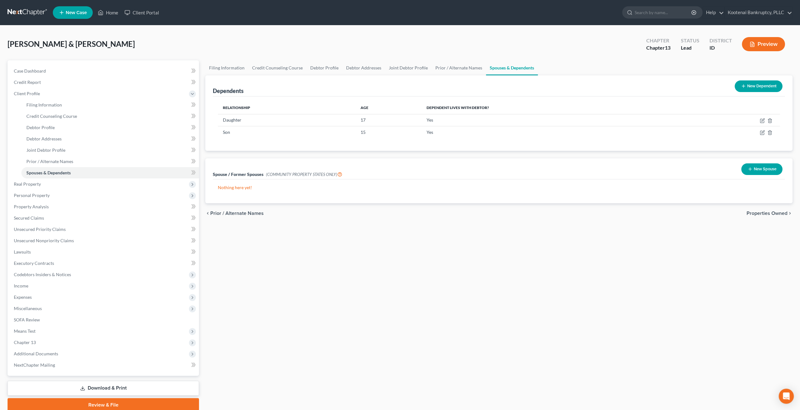
drag, startPoint x: 75, startPoint y: 298, endPoint x: 74, endPoint y: 303, distance: 4.6
click at [75, 298] on span "Expenses" at bounding box center [104, 297] width 190 height 11
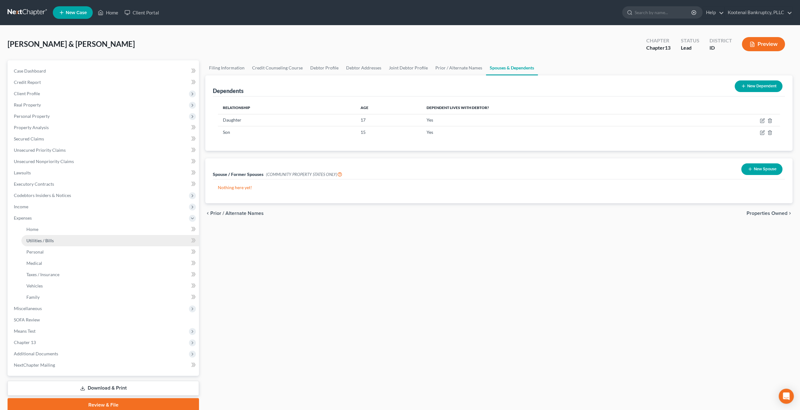
click at [68, 239] on link "Utilities / Bills" at bounding box center [110, 240] width 178 height 11
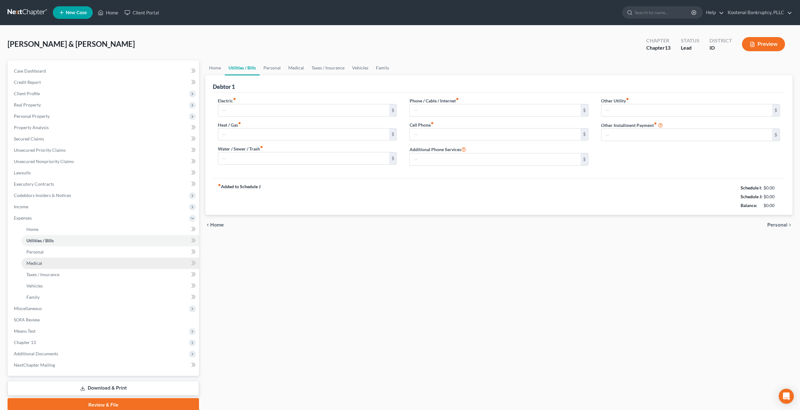
type input "180.00"
type input "0.00"
type input "115.00"
type input "60.00"
type input "311.00"
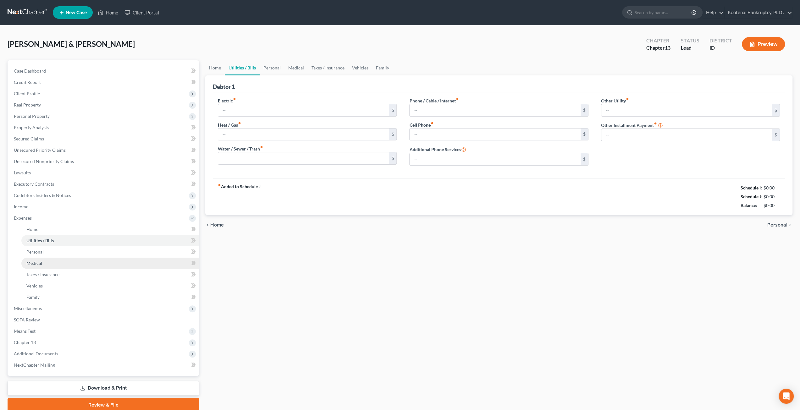
type input "0.00"
type input "14.99"
type input "Flex"
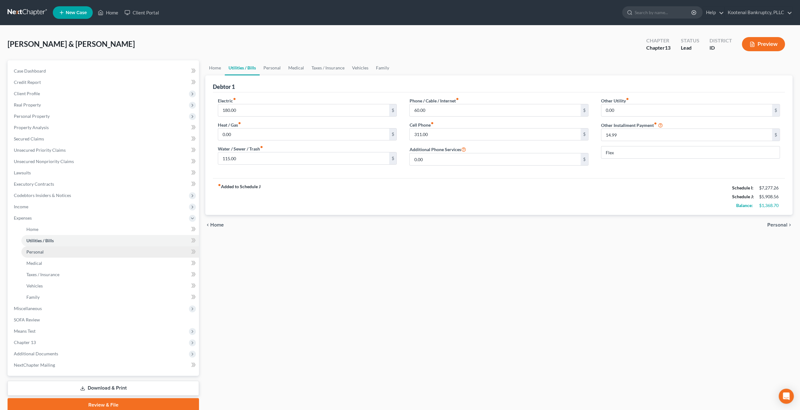
click at [84, 253] on link "Personal" at bounding box center [110, 252] width 178 height 11
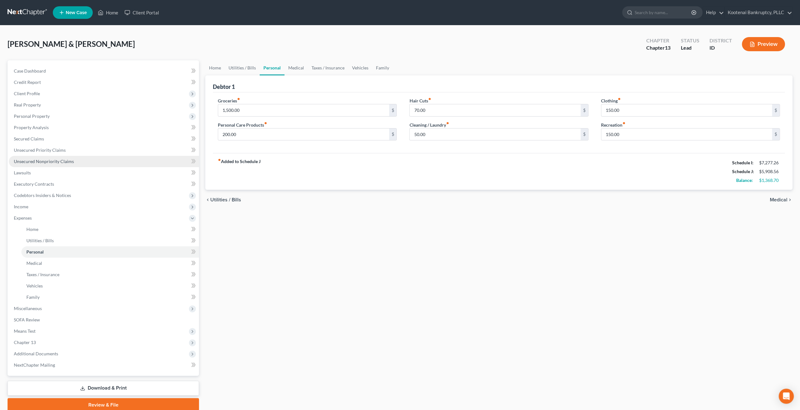
click at [55, 163] on span "Unsecured Nonpriority Claims" at bounding box center [44, 161] width 60 height 5
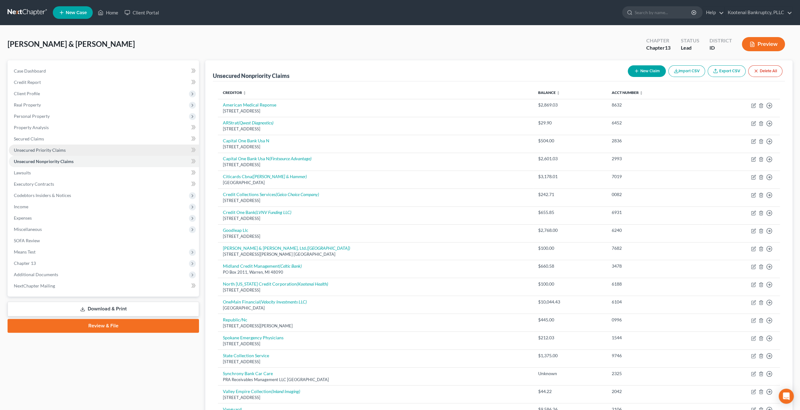
click at [69, 150] on link "Unsecured Priority Claims" at bounding box center [104, 150] width 190 height 11
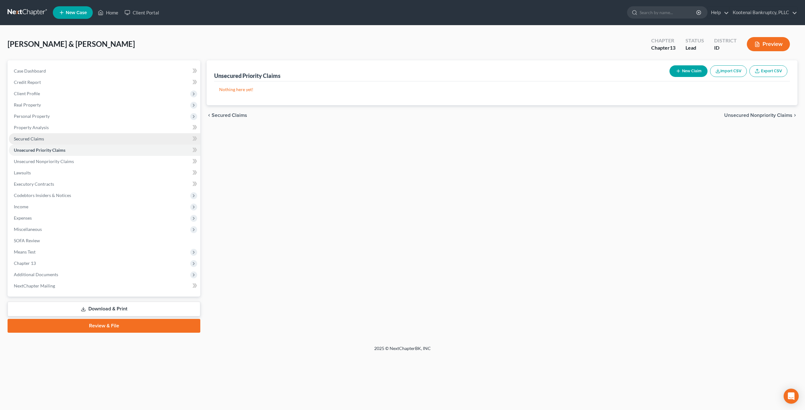
click at [43, 135] on link "Secured Claims" at bounding box center [105, 138] width 192 height 11
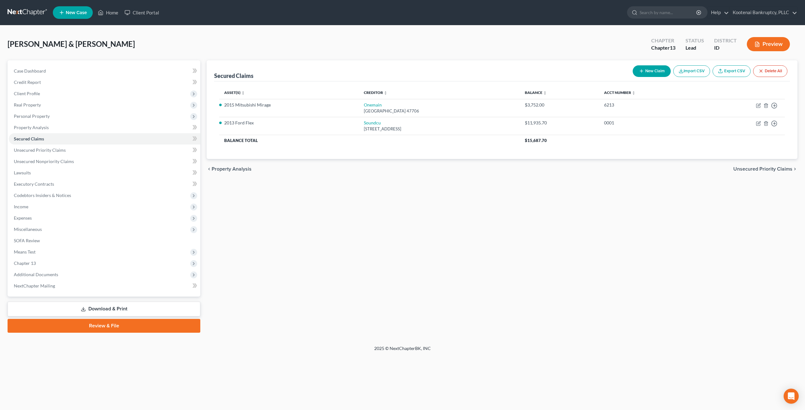
click at [338, 222] on div "Secured Claims New Claim Import CSV Export CSV Delete All Asset(s) expand_more …" at bounding box center [501, 196] width 597 height 273
click at [75, 220] on span "Expenses" at bounding box center [105, 218] width 192 height 11
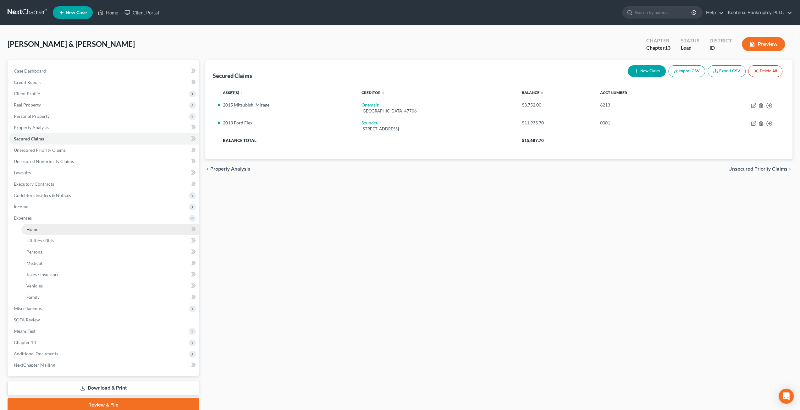
click at [61, 227] on link "Home" at bounding box center [110, 229] width 178 height 11
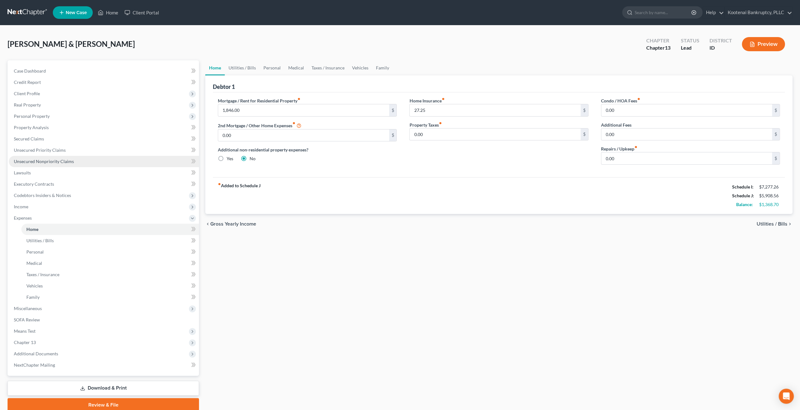
click at [49, 162] on span "Unsecured Nonpriority Claims" at bounding box center [44, 161] width 60 height 5
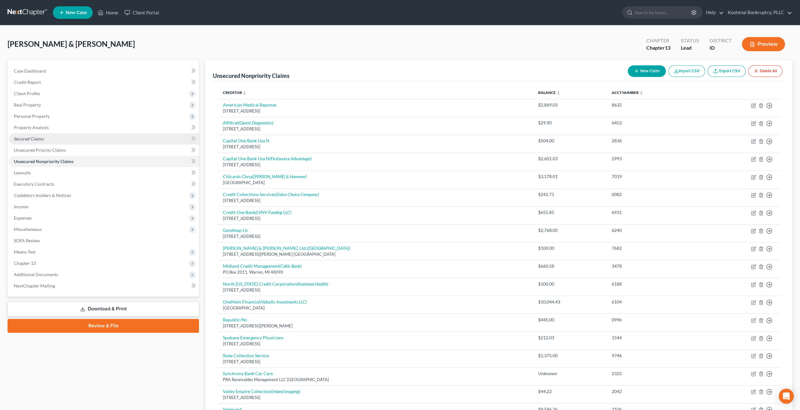
click at [48, 140] on link "Secured Claims" at bounding box center [104, 138] width 190 height 11
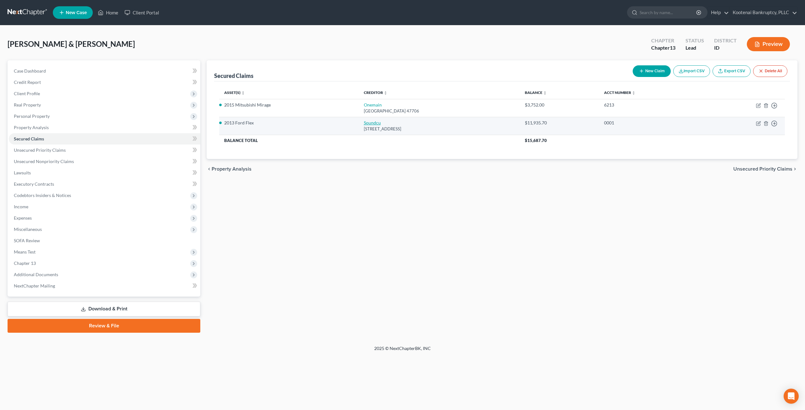
click at [364, 122] on link "Soundcu" at bounding box center [372, 122] width 17 height 5
select select "50"
select select "4"
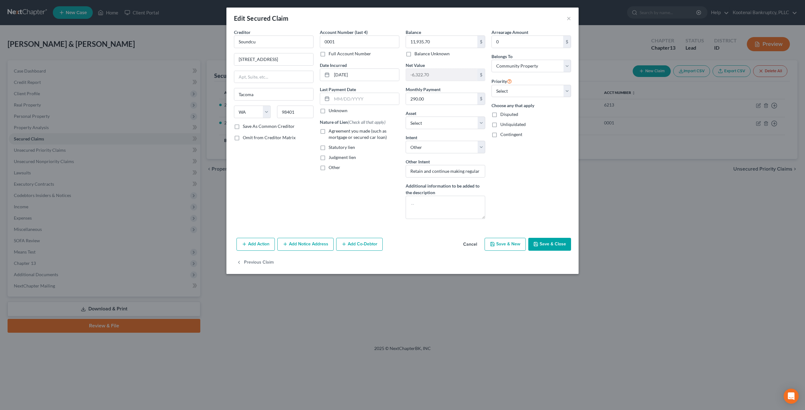
click at [471, 243] on button "Cancel" at bounding box center [470, 245] width 24 height 13
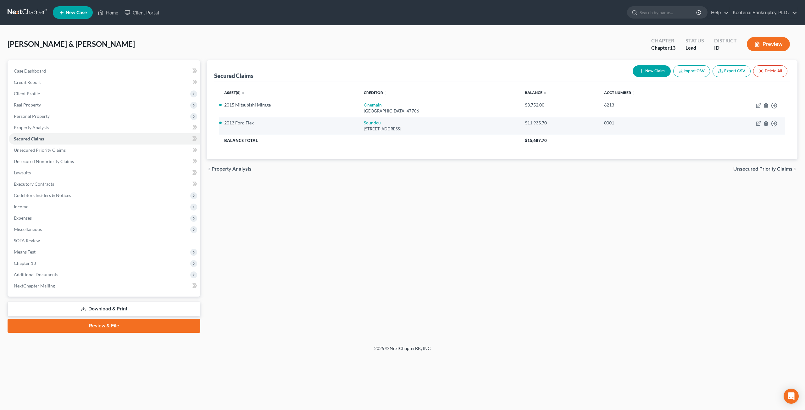
click at [364, 123] on link "Soundcu" at bounding box center [372, 122] width 17 height 5
select select "50"
select select "3"
select select "4"
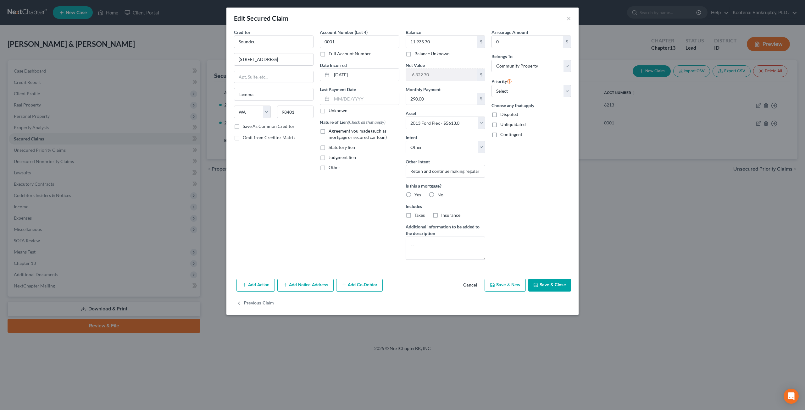
click at [472, 282] on button "Cancel" at bounding box center [470, 286] width 24 height 13
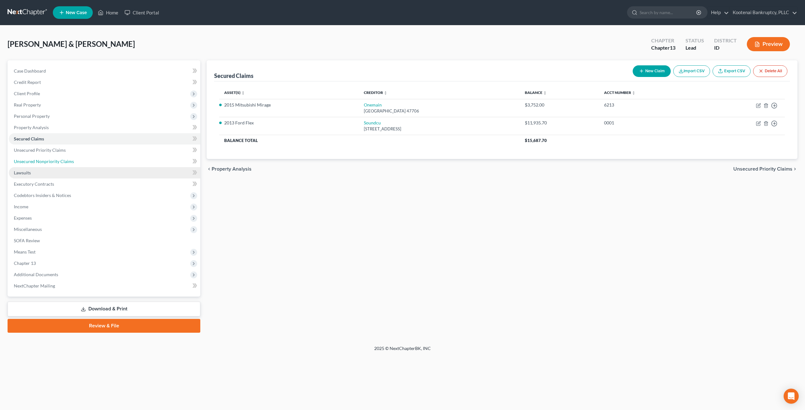
drag, startPoint x: 57, startPoint y: 158, endPoint x: 76, endPoint y: 176, distance: 26.2
click at [57, 158] on link "Unsecured Nonpriority Claims" at bounding box center [105, 161] width 192 height 11
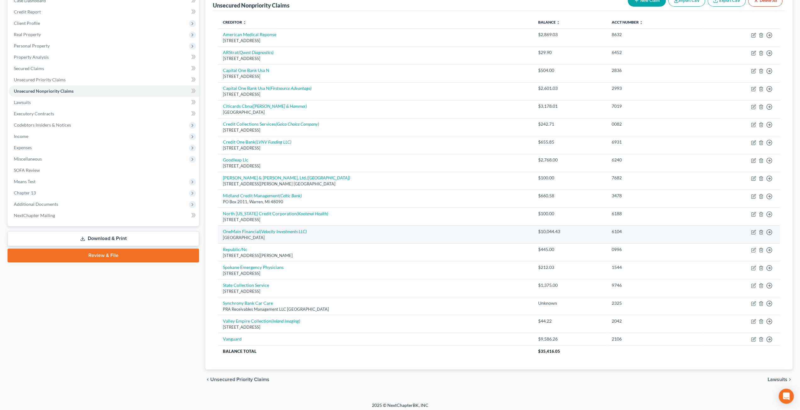
scroll to position [72, 0]
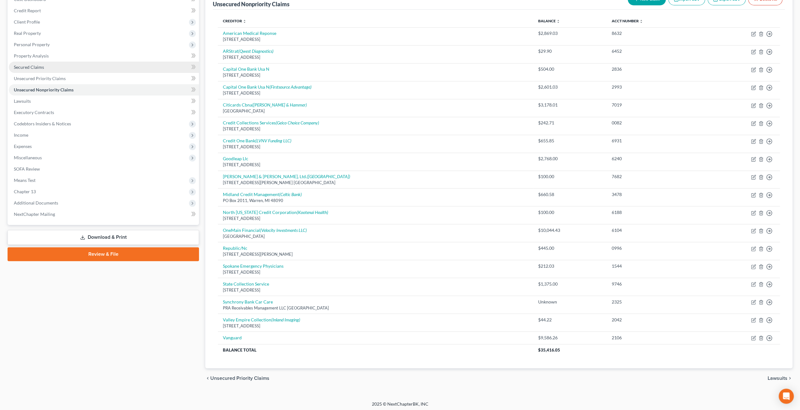
click at [90, 68] on link "Secured Claims" at bounding box center [104, 67] width 190 height 11
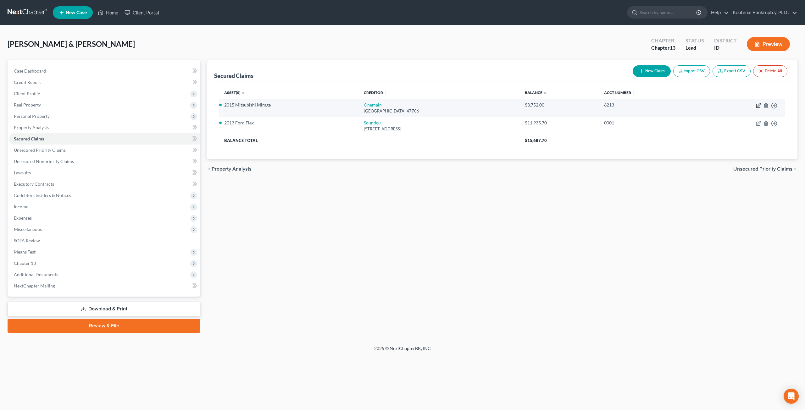
click at [758, 104] on icon "button" at bounding box center [758, 105] width 5 height 5
select select "15"
select select "2"
select select "4"
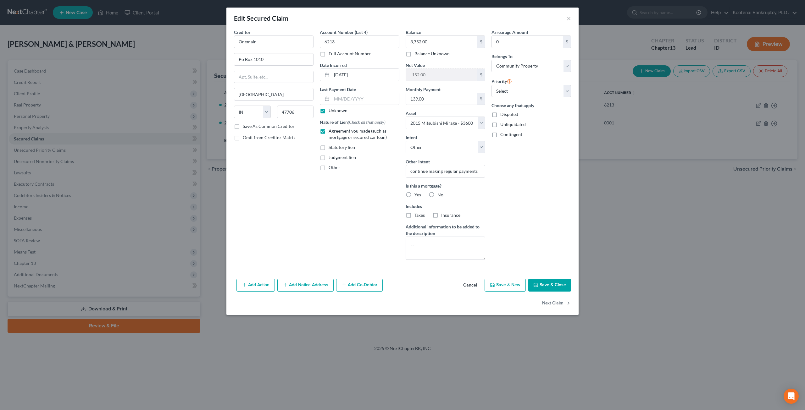
click at [474, 285] on button "Cancel" at bounding box center [470, 286] width 24 height 13
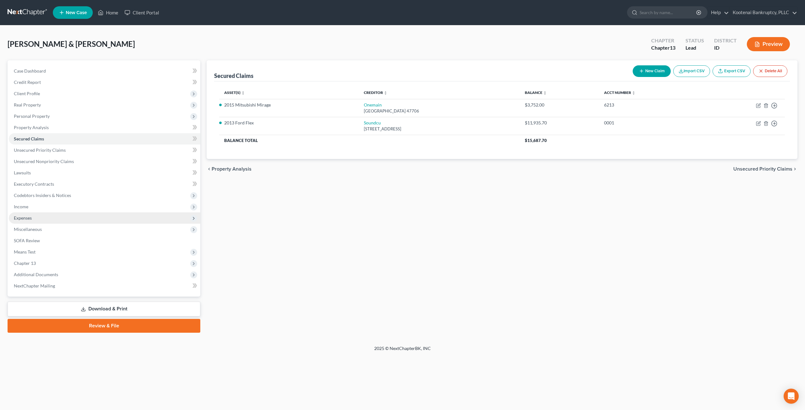
click at [64, 218] on span "Expenses" at bounding box center [105, 218] width 192 height 11
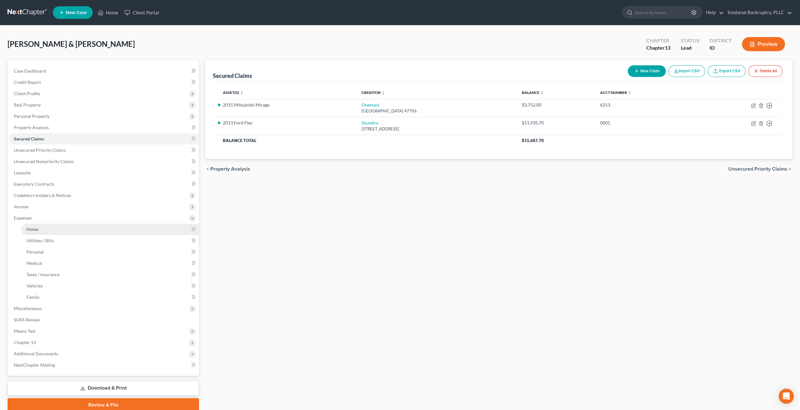
click at [58, 232] on link "Home" at bounding box center [110, 229] width 178 height 11
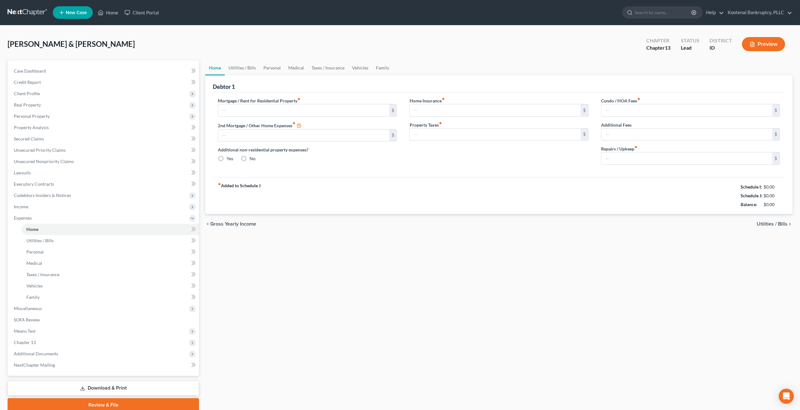
type input "1,846.00"
type input "0.00"
radio input "true"
type input "27.25"
type input "0.00"
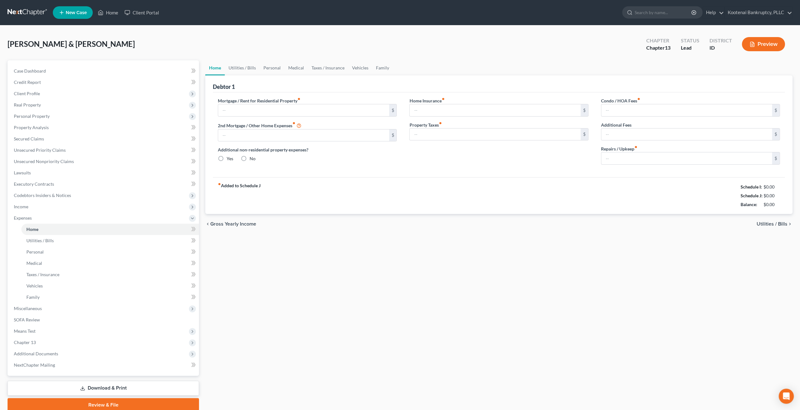
type input "0.00"
click at [274, 65] on link "Personal" at bounding box center [272, 67] width 25 height 15
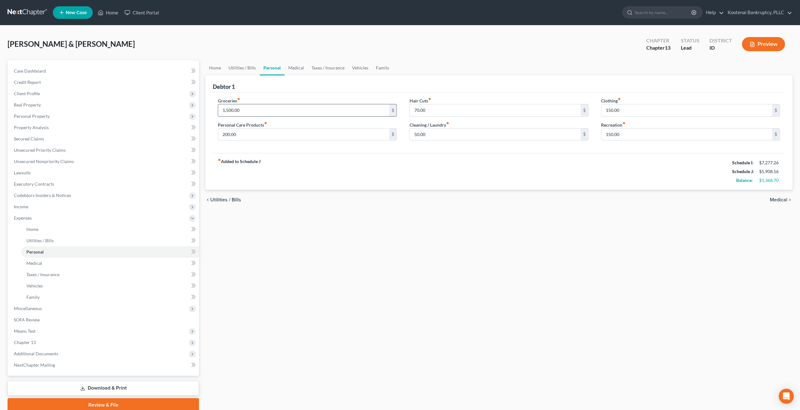
click at [278, 111] on input "1,500.00" at bounding box center [303, 110] width 171 height 12
type input "1,255"
click at [571, 137] on input "50.00" at bounding box center [495, 135] width 171 height 12
click at [633, 134] on input "150.00" at bounding box center [687, 135] width 171 height 12
type input "250"
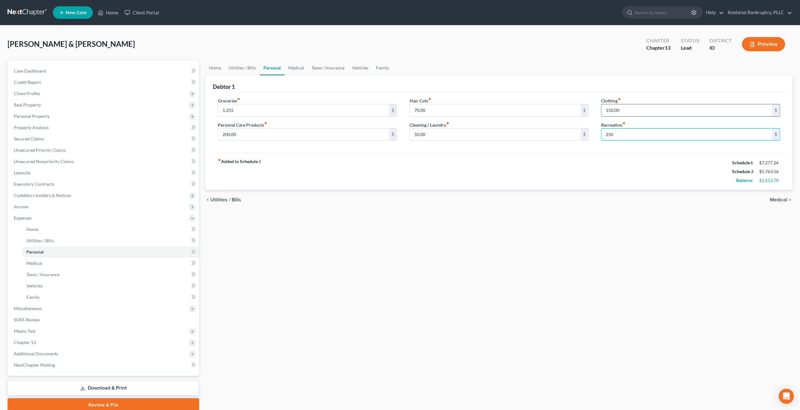
drag, startPoint x: 622, startPoint y: 109, endPoint x: 620, endPoint y: 105, distance: 4.5
click at [622, 109] on input "150.00" at bounding box center [687, 110] width 171 height 12
type input "200"
click at [450, 131] on input "50.00" at bounding box center [495, 135] width 171 height 12
type input "100"
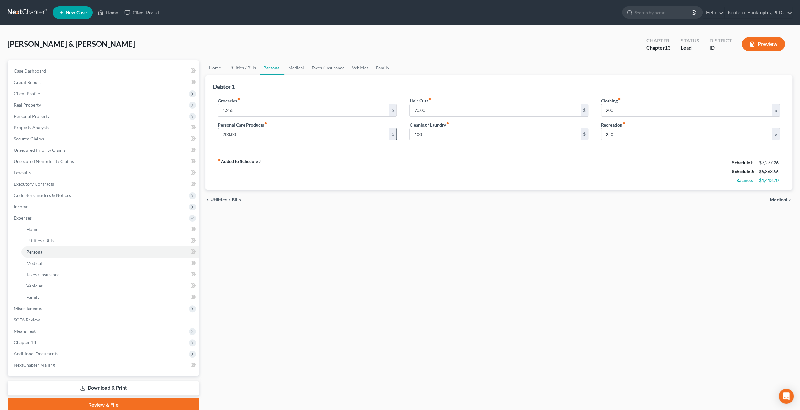
click at [265, 133] on input "200.00" at bounding box center [303, 135] width 171 height 12
type input "254"
click at [295, 206] on div "chevron_left Utilities / Bills Medical chevron_right" at bounding box center [498, 200] width 587 height 20
click at [242, 61] on link "Utilities / Bills" at bounding box center [242, 67] width 35 height 15
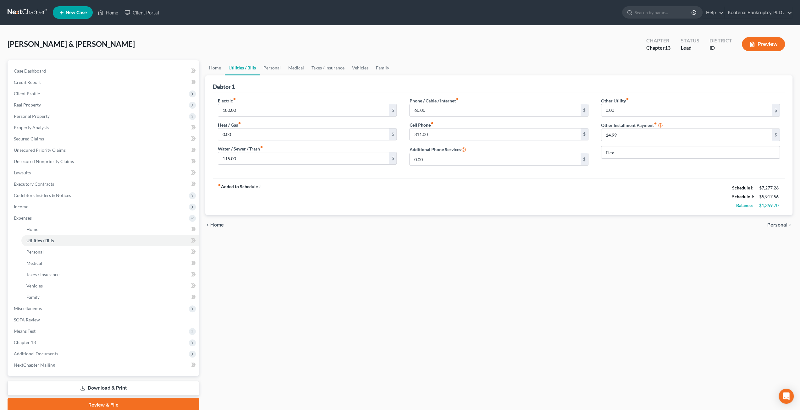
click at [237, 64] on link "Utilities / Bills" at bounding box center [242, 67] width 35 height 15
click at [626, 148] on input "Flex" at bounding box center [691, 153] width 178 height 12
type input "F"
click at [219, 65] on link "Home" at bounding box center [214, 67] width 19 height 15
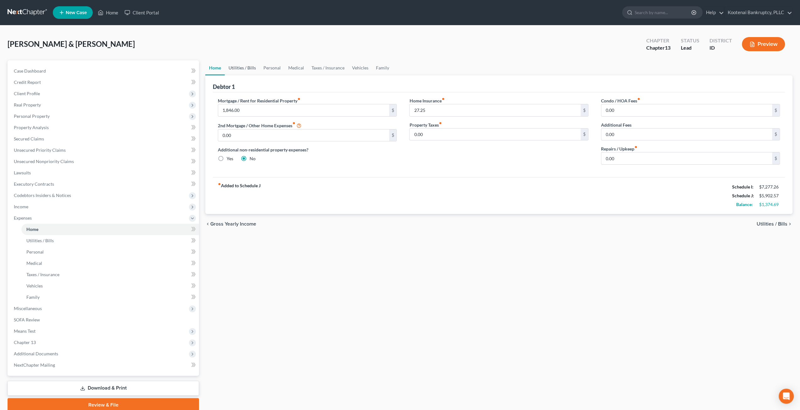
click at [243, 65] on link "Utilities / Bills" at bounding box center [242, 67] width 35 height 15
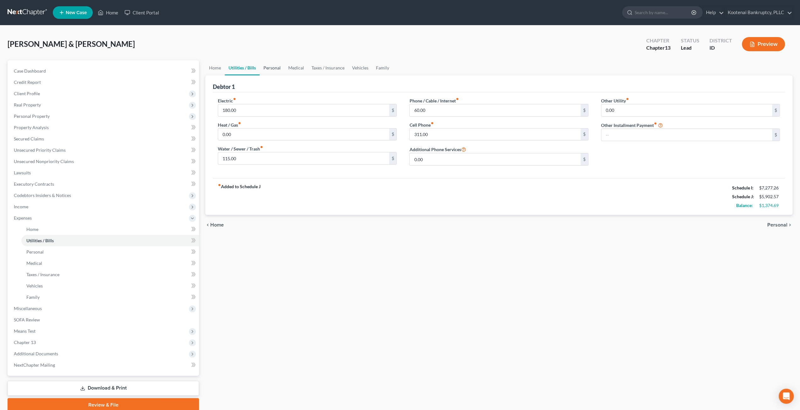
click at [269, 67] on link "Personal" at bounding box center [272, 67] width 25 height 15
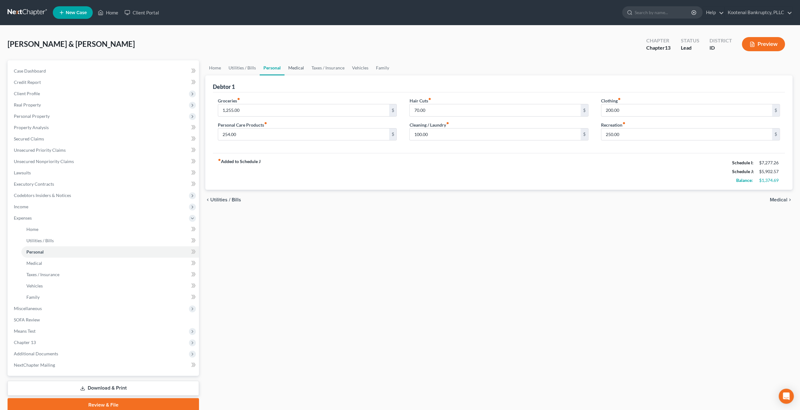
click at [294, 65] on link "Medical" at bounding box center [296, 67] width 23 height 15
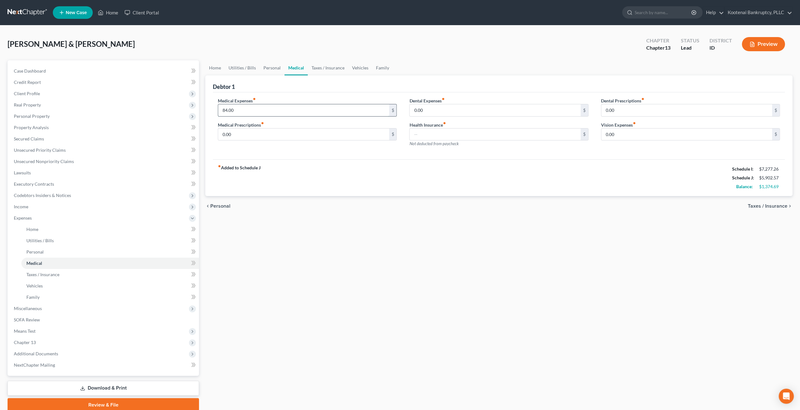
click at [271, 109] on input "84.00" at bounding box center [303, 110] width 171 height 12
click at [251, 109] on input "84.00" at bounding box center [303, 110] width 171 height 12
type input "8"
type input "344"
click at [330, 71] on link "Taxes / Insurance" at bounding box center [328, 67] width 41 height 15
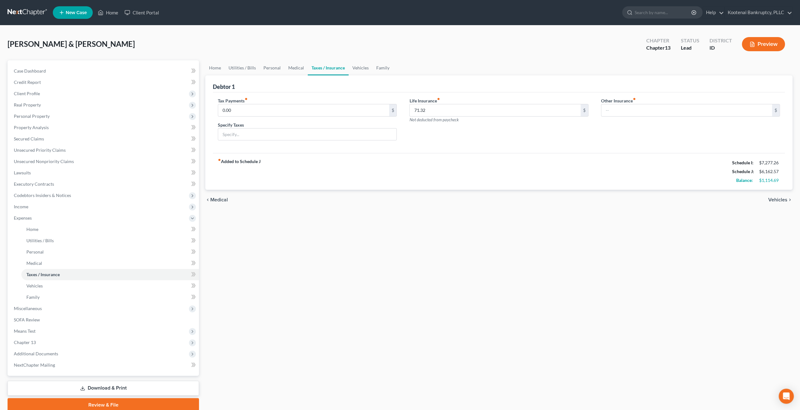
click at [466, 191] on div "chevron_left Medical Vehicles chevron_right" at bounding box center [498, 200] width 587 height 20
click at [354, 66] on link "Vehicles" at bounding box center [361, 67] width 24 height 15
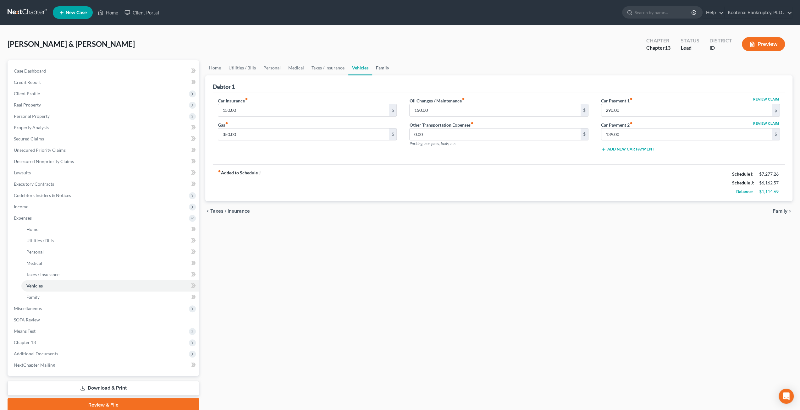
click at [382, 68] on link "Family" at bounding box center [382, 67] width 21 height 15
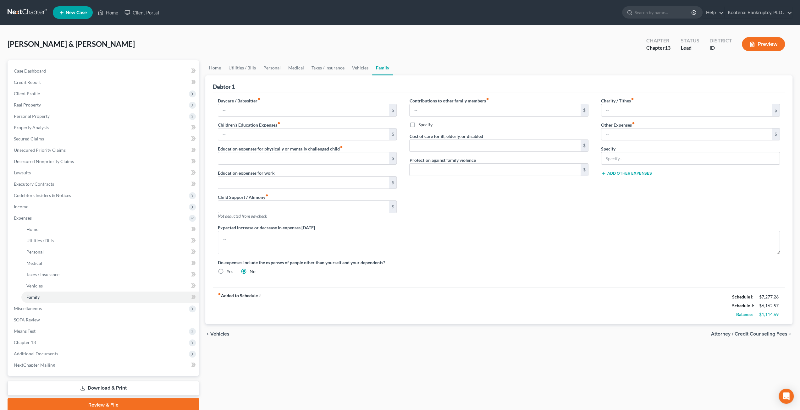
click at [489, 194] on div "Contributions to other family members fiber_manual_record $ Specify Cost of car…" at bounding box center [499, 160] width 192 height 127
click at [218, 69] on link "Home" at bounding box center [214, 67] width 19 height 15
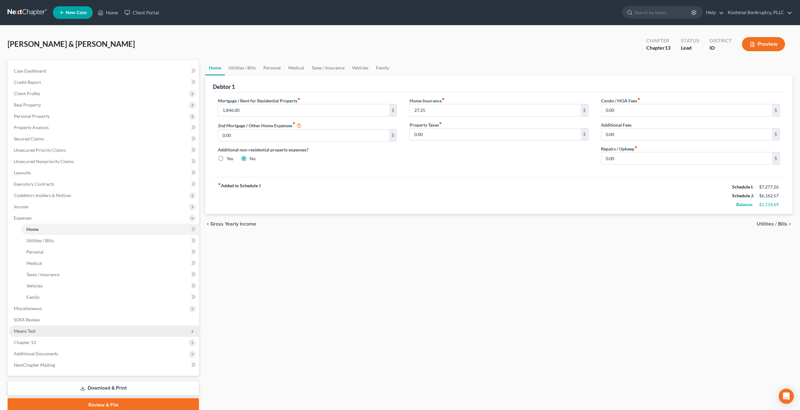
click at [48, 327] on span "Means Test" at bounding box center [104, 331] width 190 height 11
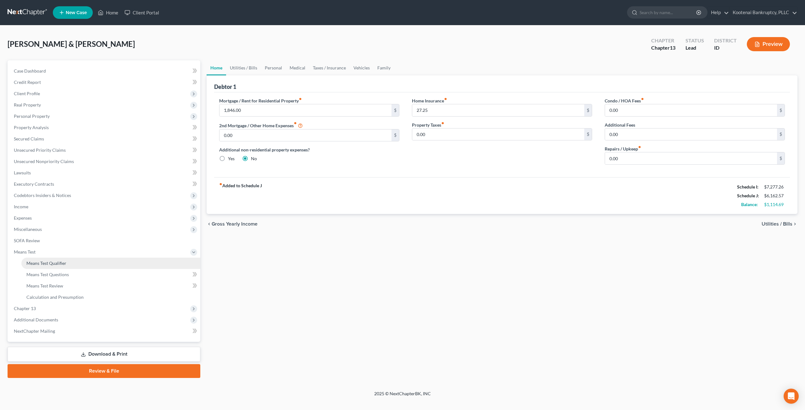
click at [57, 264] on span "Means Test Qualifier" at bounding box center [46, 263] width 40 height 5
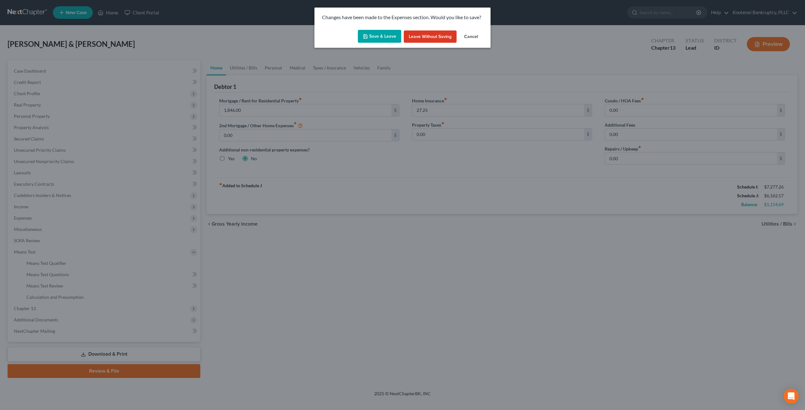
click at [376, 38] on button "Save & Leave" at bounding box center [379, 36] width 43 height 13
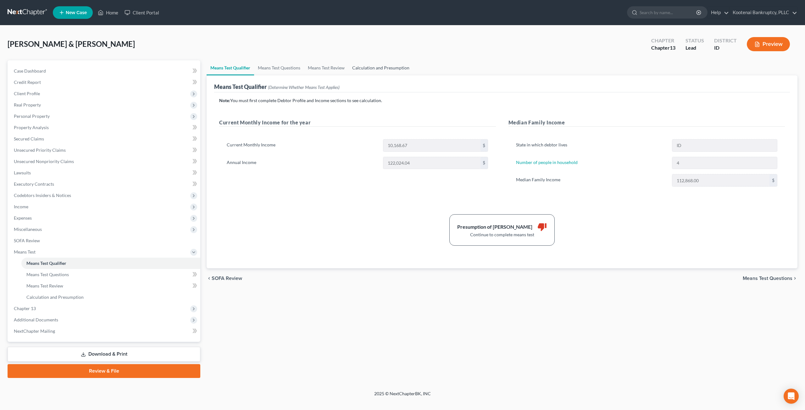
click at [368, 73] on link "Calculation and Presumption" at bounding box center [380, 67] width 65 height 15
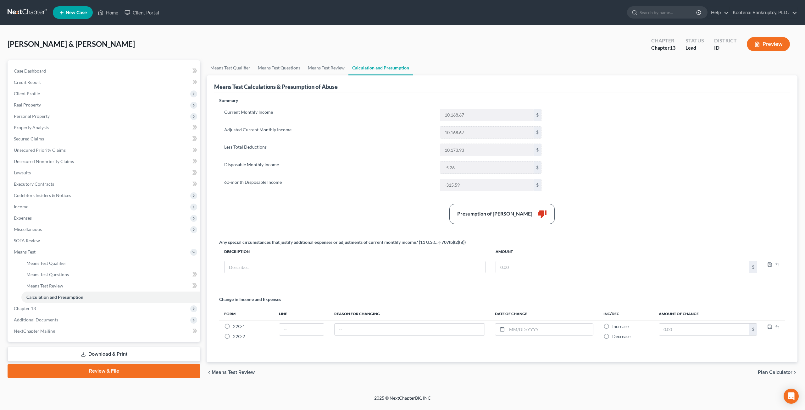
click at [397, 165] on label "Disposable Monthly Income" at bounding box center [329, 167] width 216 height 13
click at [394, 175] on div "Current Monthly Income 10,168.67 $ Adjusted Current Monthly Income 10,168.67 $ …" at bounding box center [382, 150] width 327 height 83
click at [329, 69] on link "Means Test Review" at bounding box center [326, 67] width 44 height 15
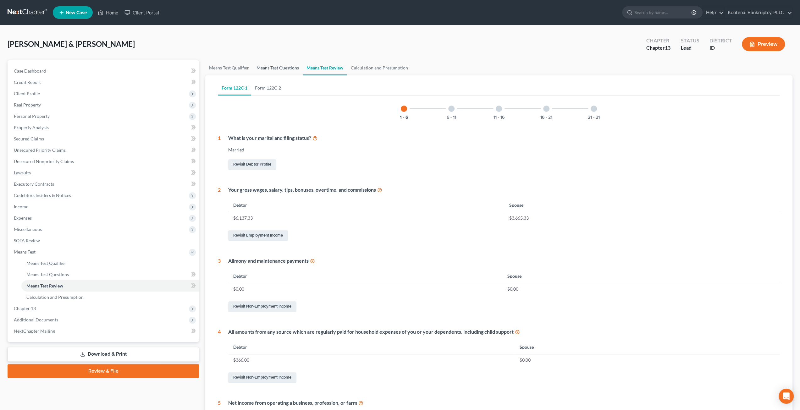
click at [277, 68] on link "Means Test Questions" at bounding box center [278, 67] width 50 height 15
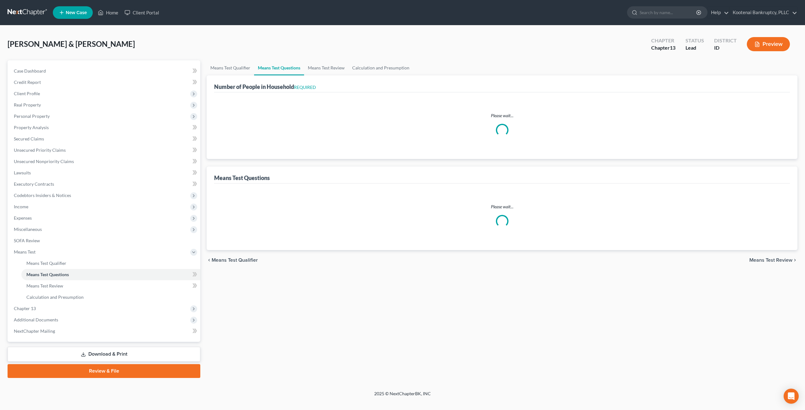
select select "1"
select select "60"
select select "1"
select select "60"
select select "4"
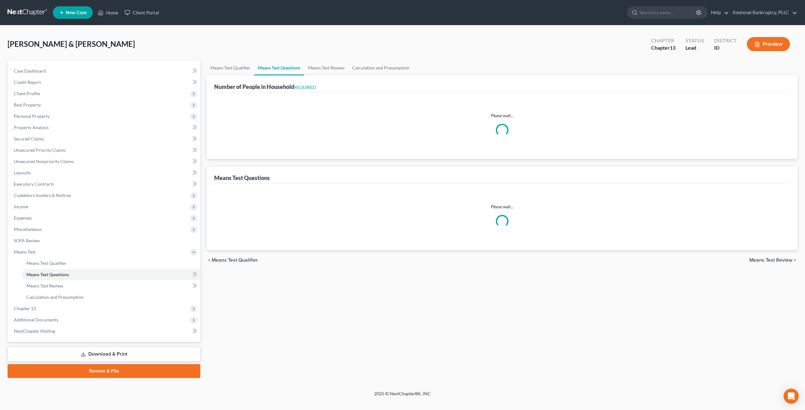
select select "2"
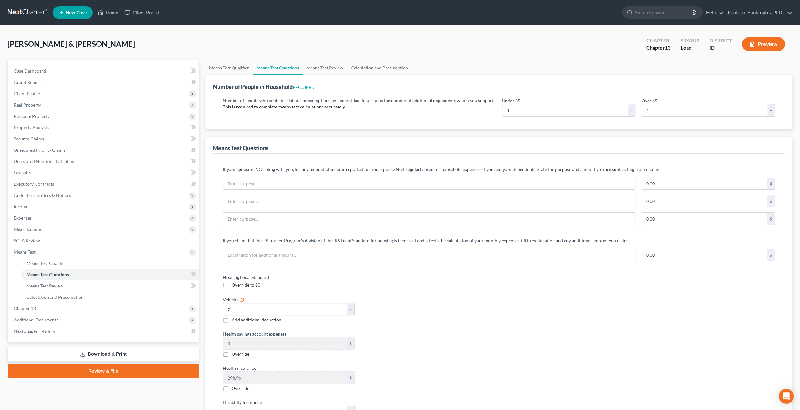
click at [488, 340] on div "Health savings account expenses 0 $ Override" at bounding box center [358, 344] width 276 height 27
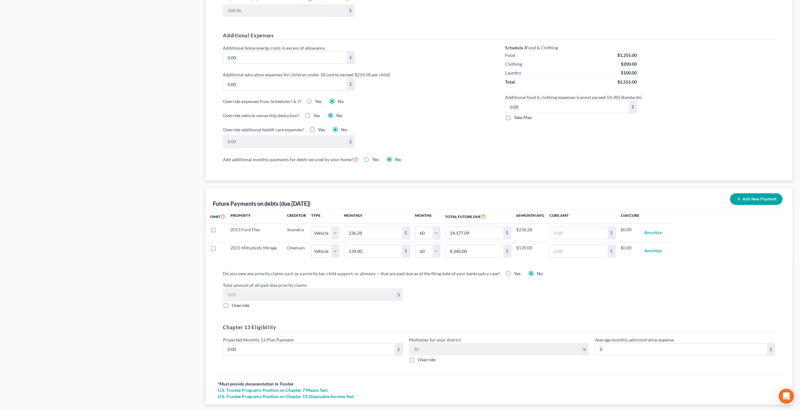
scroll to position [466, 0]
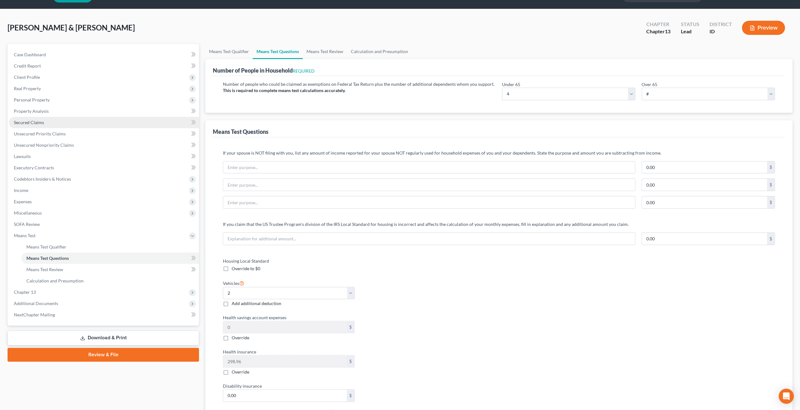
scroll to position [0, 0]
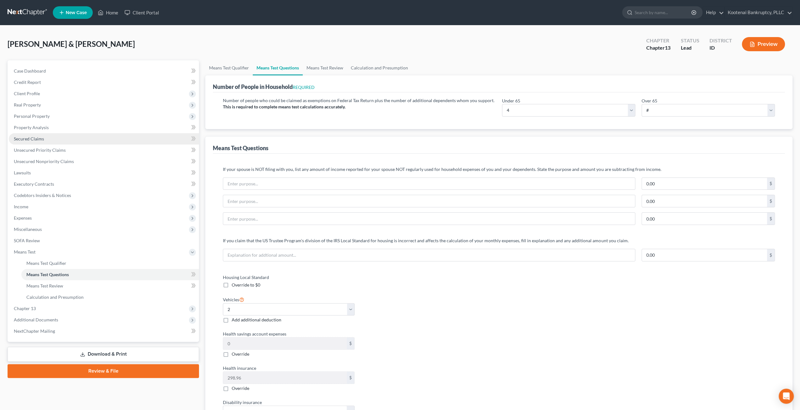
click at [48, 136] on link "Secured Claims" at bounding box center [104, 138] width 190 height 11
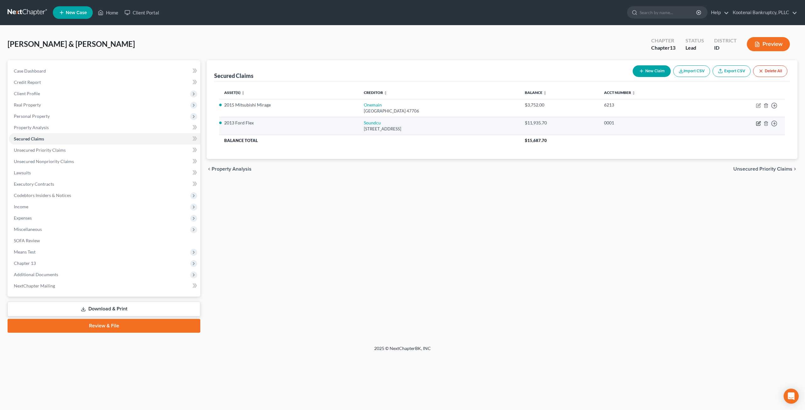
click at [757, 123] on icon "button" at bounding box center [758, 124] width 4 height 4
select select "50"
select select "3"
select select "4"
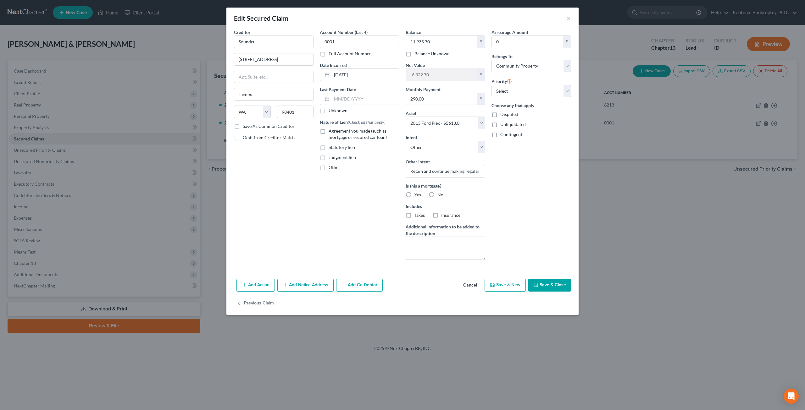
click at [479, 285] on button "Cancel" at bounding box center [470, 286] width 24 height 13
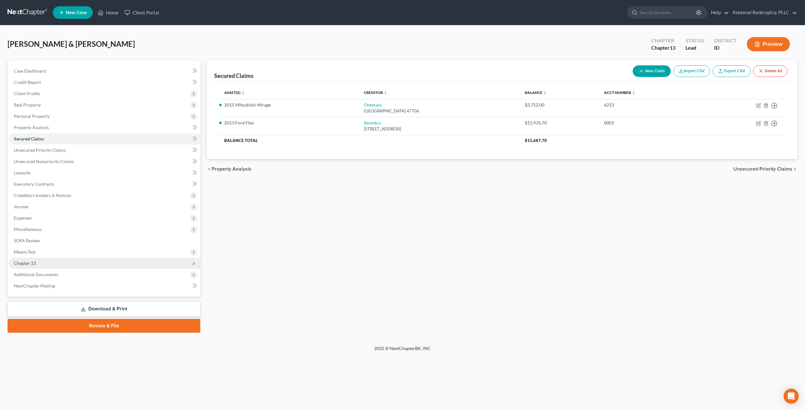
click at [87, 264] on span "Chapter 13" at bounding box center [105, 263] width 192 height 11
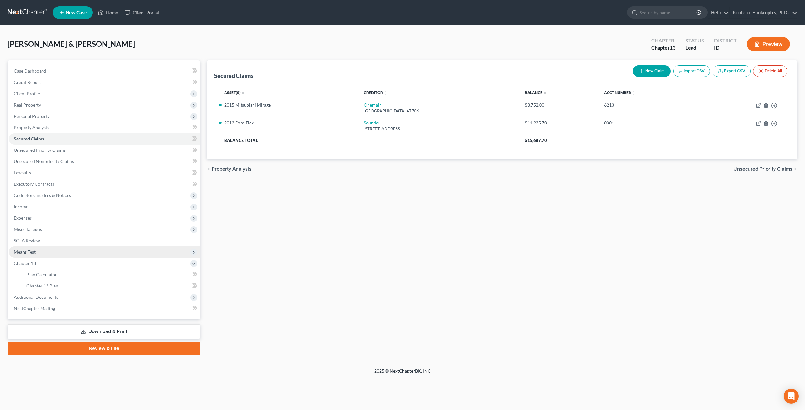
click at [86, 251] on span "Means Test" at bounding box center [105, 252] width 192 height 11
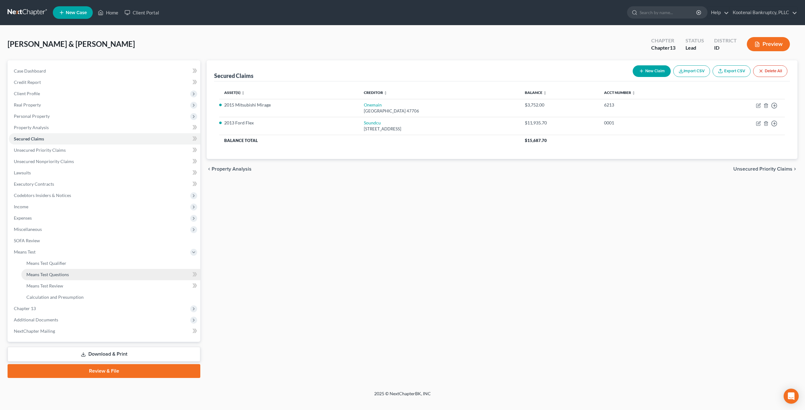
click at [87, 275] on link "Means Test Questions" at bounding box center [110, 274] width 179 height 11
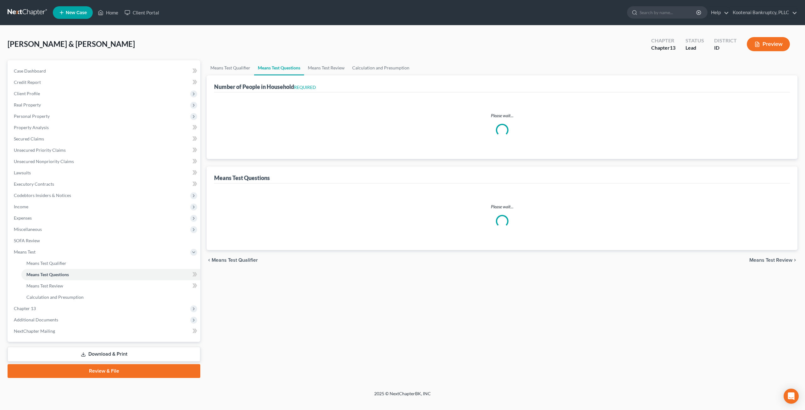
select select "1"
select select "60"
select select "1"
select select "60"
select select "2"
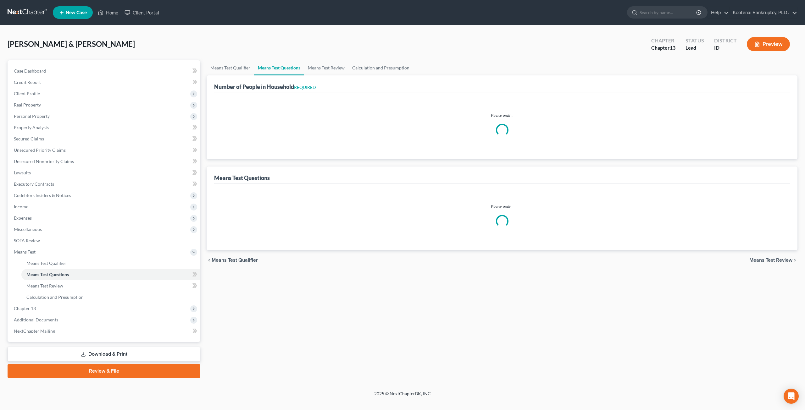
select select "4"
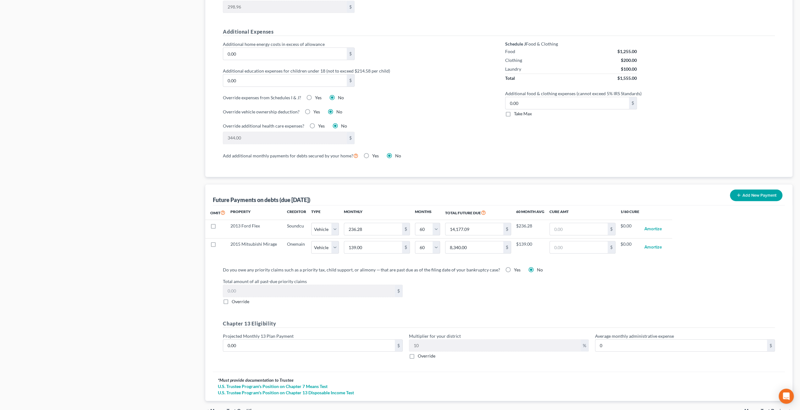
scroll to position [466, 0]
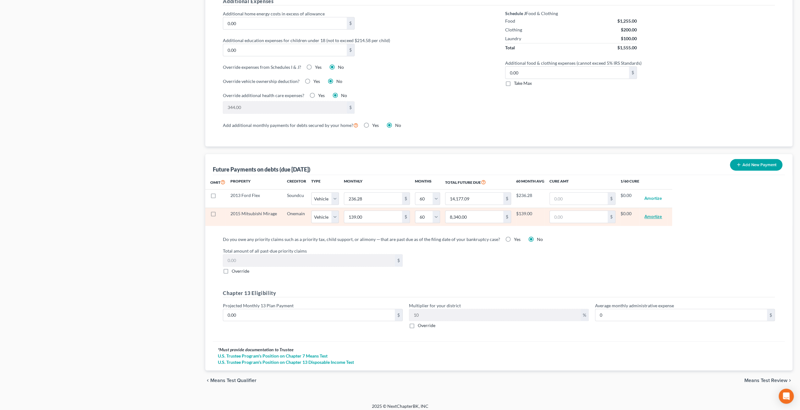
click at [656, 211] on button "Amortize" at bounding box center [654, 217] width 18 height 13
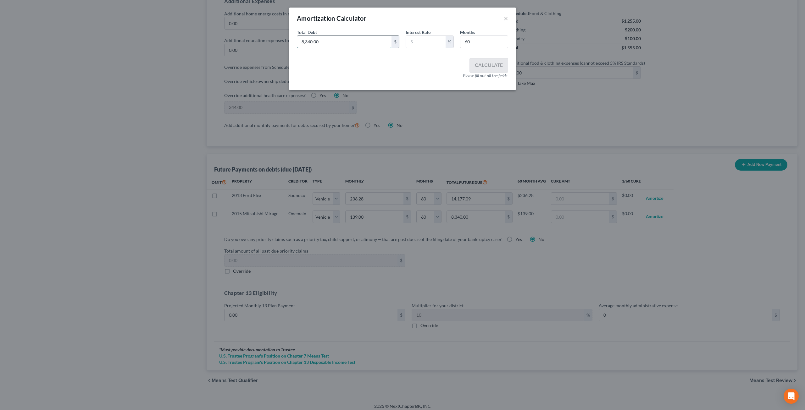
click at [338, 45] on input "8,340.00" at bounding box center [344, 42] width 94 height 12
click at [435, 44] on input "text" at bounding box center [426, 42] width 40 height 12
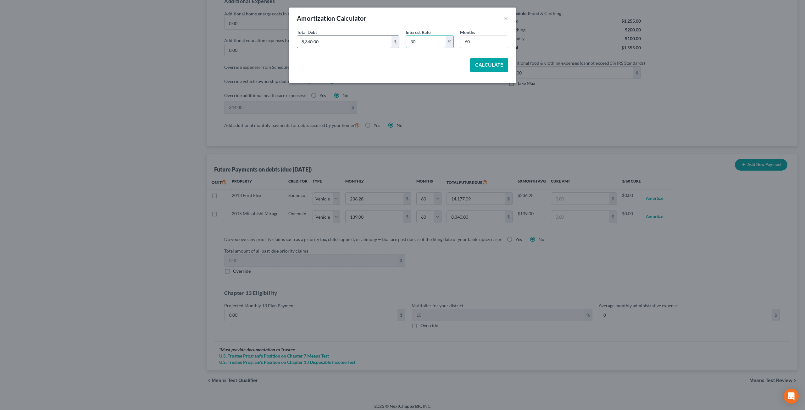
type input "30"
click at [354, 39] on input "8,340.00" at bounding box center [344, 42] width 94 height 12
click at [337, 44] on input "8,340.00" at bounding box center [344, 42] width 94 height 12
type input "8"
type input "3,752"
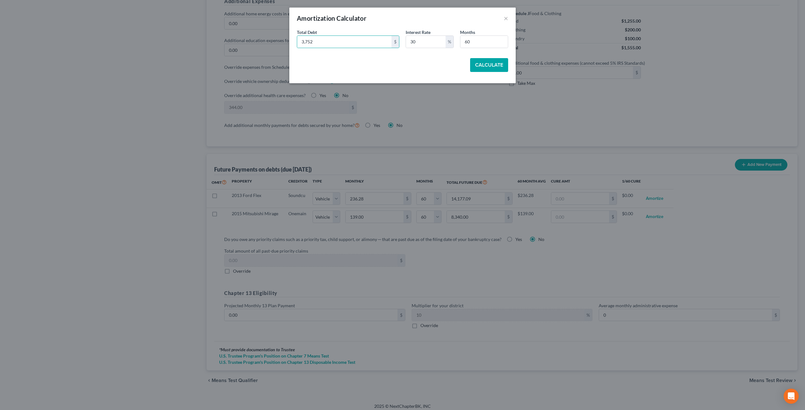
click at [495, 64] on button "Calculate" at bounding box center [489, 65] width 38 height 14
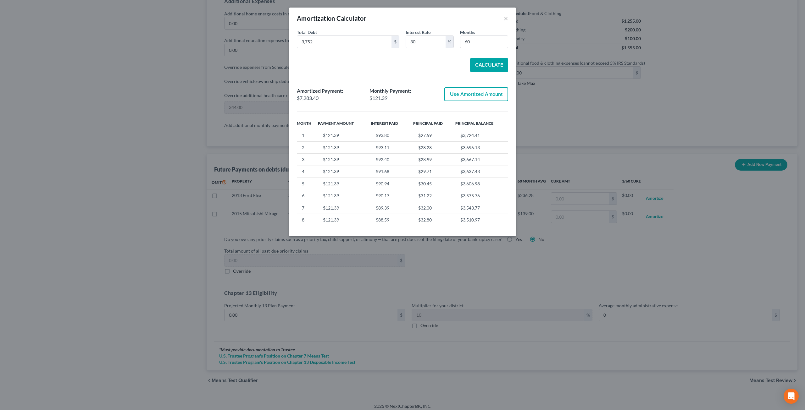
click at [488, 94] on button "Use Amortized Amount" at bounding box center [476, 94] width 64 height 14
type input "121.38"
type input "7,283.39"
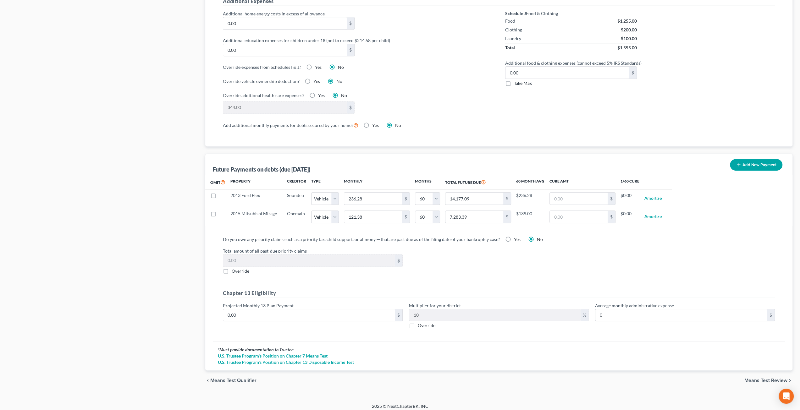
select select "1"
select select "60"
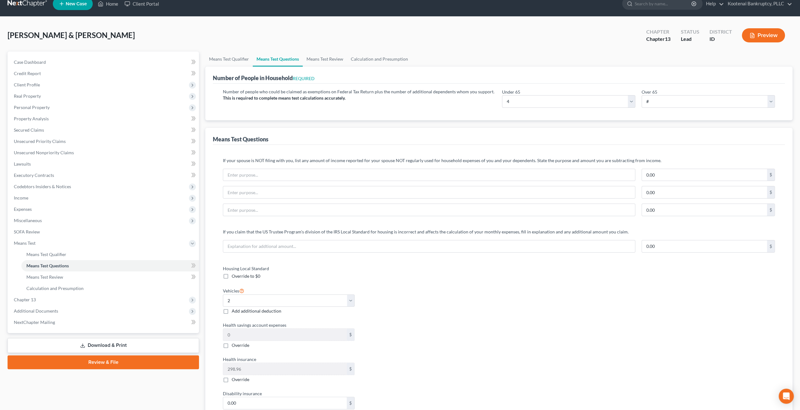
scroll to position [0, 0]
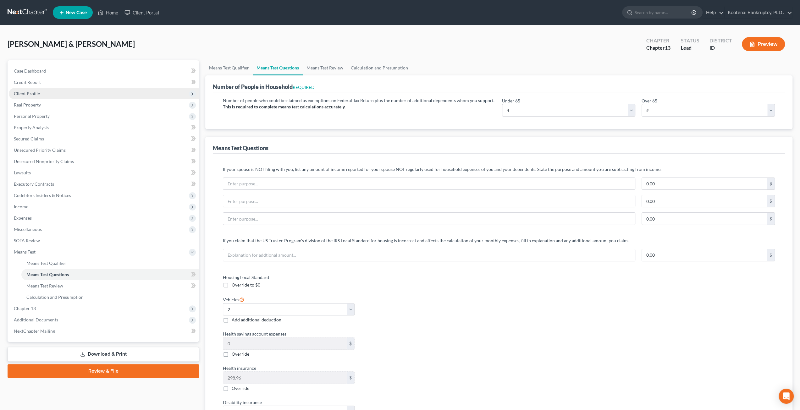
drag, startPoint x: 58, startPoint y: 92, endPoint x: 60, endPoint y: 95, distance: 3.7
click at [58, 92] on span "Client Profile" at bounding box center [104, 93] width 190 height 11
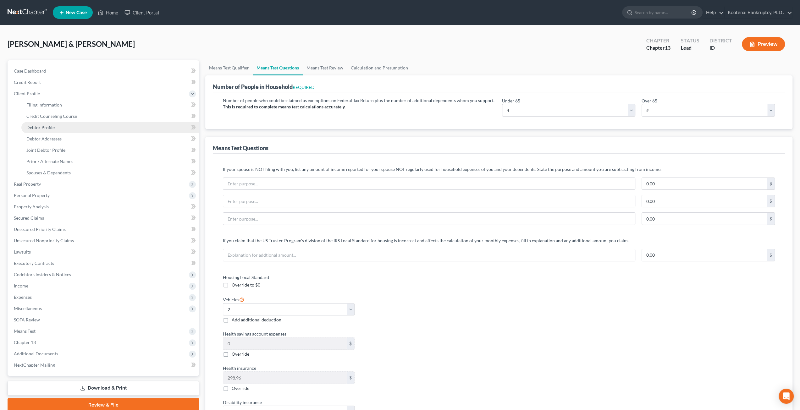
click at [57, 132] on link "Debtor Profile" at bounding box center [110, 127] width 178 height 11
select select "1"
select select "3"
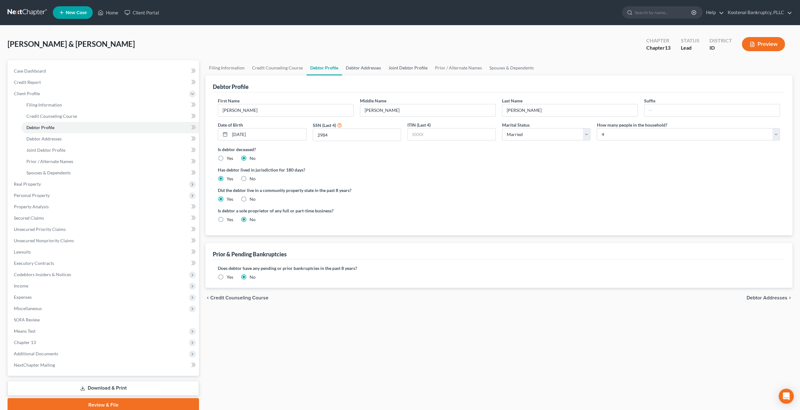
click at [411, 68] on link "Joint Debtor Profile" at bounding box center [408, 67] width 47 height 15
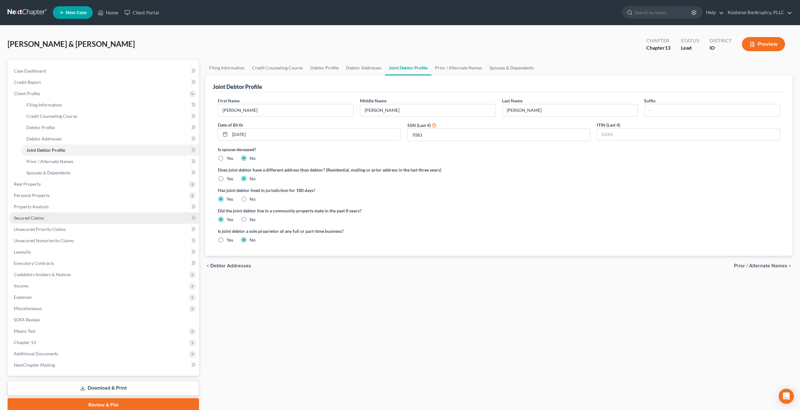
click at [66, 218] on link "Secured Claims" at bounding box center [104, 218] width 190 height 11
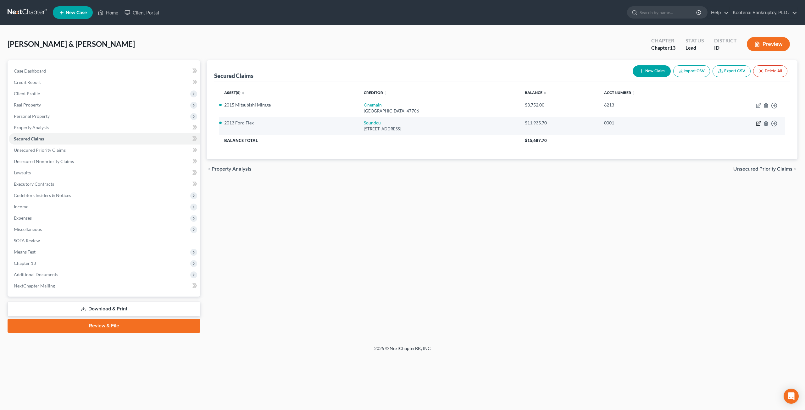
click at [760, 123] on icon "button" at bounding box center [758, 123] width 5 height 5
select select "50"
select select "3"
select select "4"
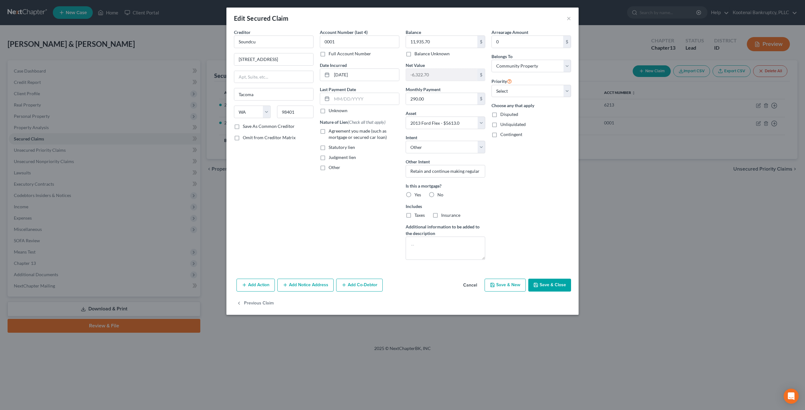
click at [437, 195] on label "No" at bounding box center [440, 195] width 6 height 6
click at [440, 195] on input "No" at bounding box center [442, 194] width 4 height 4
radio input "true"
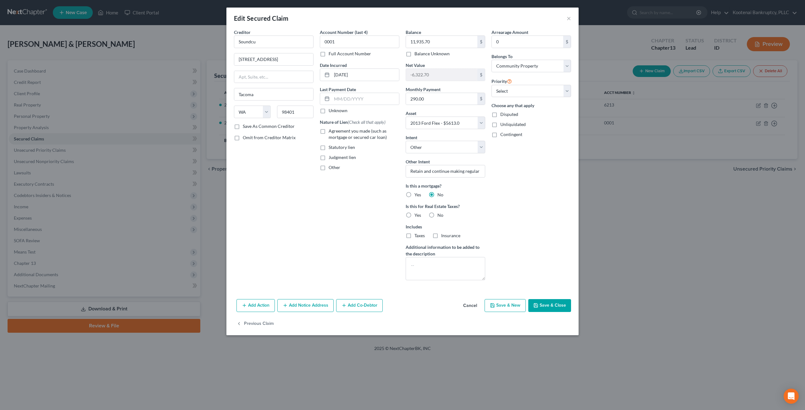
click at [437, 212] on label "No" at bounding box center [440, 215] width 6 height 6
click at [440, 212] on input "No" at bounding box center [442, 214] width 4 height 4
radio input "true"
click at [543, 300] on button "Save & Close" at bounding box center [549, 305] width 43 height 13
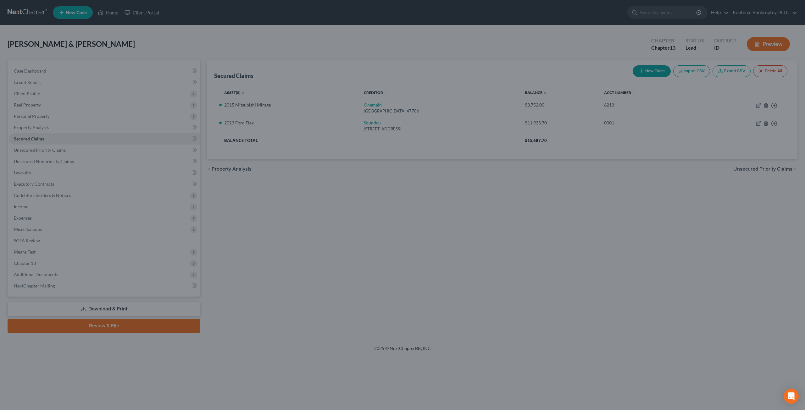
select select "3"
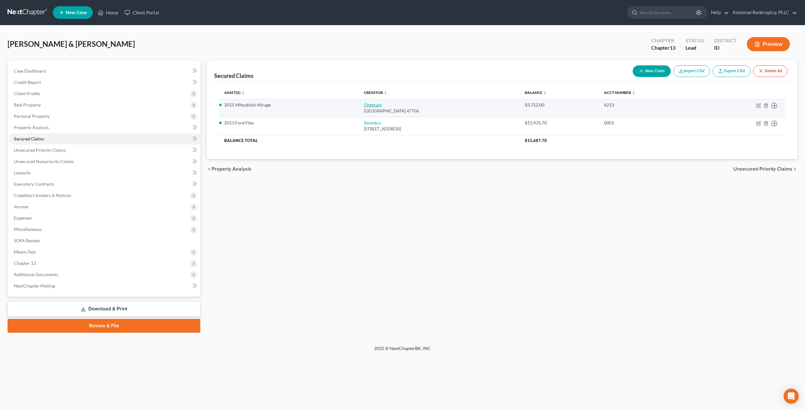
click at [370, 103] on link "Onemain" at bounding box center [373, 104] width 18 height 5
select select "15"
select select "4"
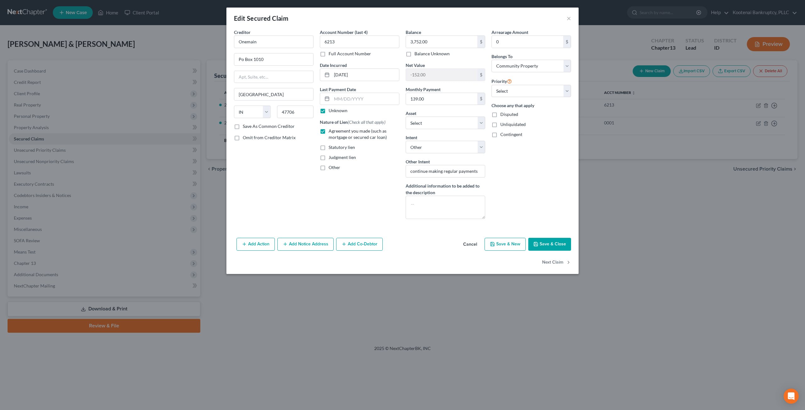
drag, startPoint x: 565, startPoint y: 241, endPoint x: 376, endPoint y: 220, distance: 190.2
click at [565, 241] on button "Save & Close" at bounding box center [549, 244] width 43 height 13
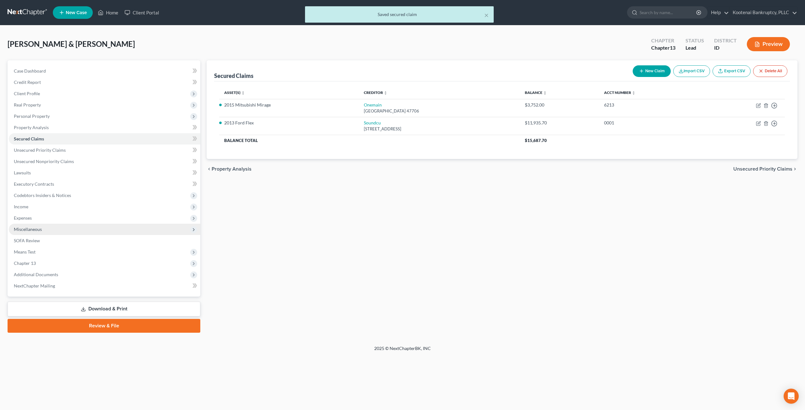
drag, startPoint x: 51, startPoint y: 216, endPoint x: 77, endPoint y: 229, distance: 28.8
click at [51, 216] on span "Expenses" at bounding box center [105, 218] width 192 height 11
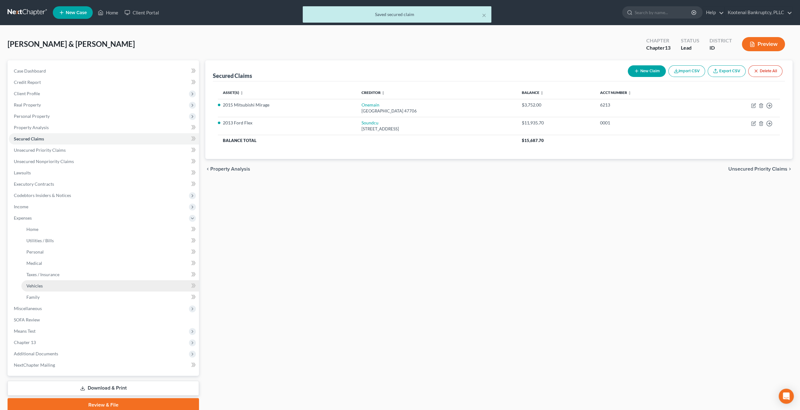
click at [79, 284] on link "Vehicles" at bounding box center [110, 286] width 178 height 11
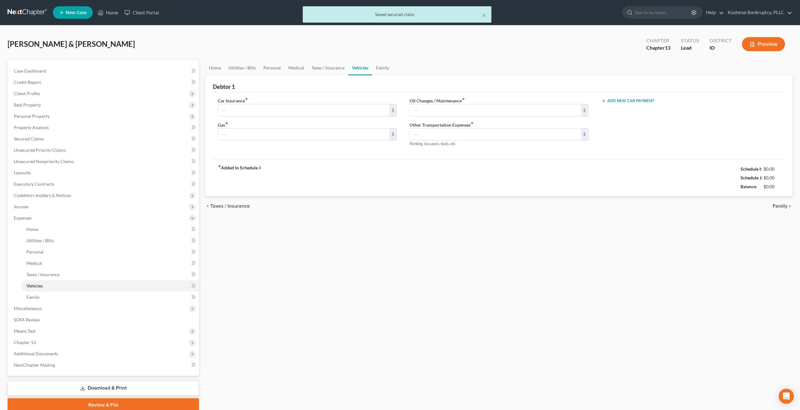
type input "150.00"
type input "350.00"
type input "150.00"
type input "0.00"
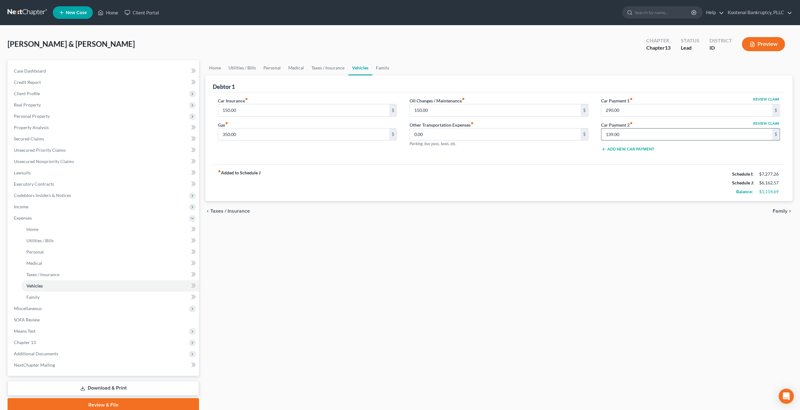
click at [640, 135] on input "139.00" at bounding box center [687, 135] width 171 height 12
click at [653, 248] on div "Home Utilities / Bills Personal Medical Taxes / Insurance Vehicles Family Debto…" at bounding box center [499, 236] width 594 height 352
click at [487, 273] on div "Home Utilities / Bills Personal Medical Taxes / Insurance Vehicles Family Debto…" at bounding box center [499, 236] width 594 height 352
click at [50, 150] on span "Unsecured Priority Claims" at bounding box center [40, 150] width 52 height 5
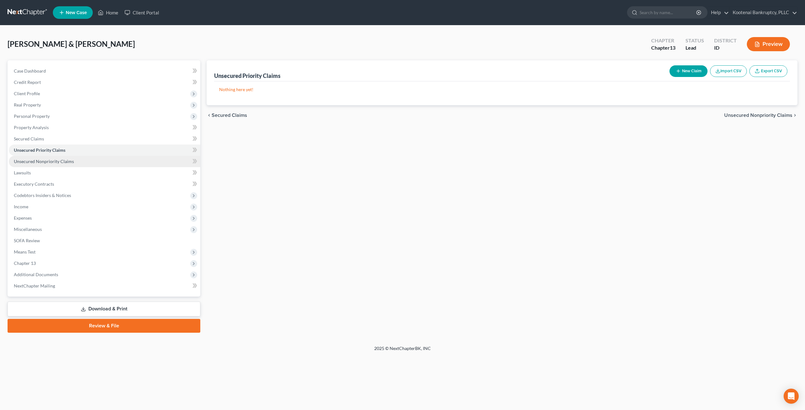
click at [79, 156] on link "Unsecured Nonpriority Claims" at bounding box center [105, 161] width 192 height 11
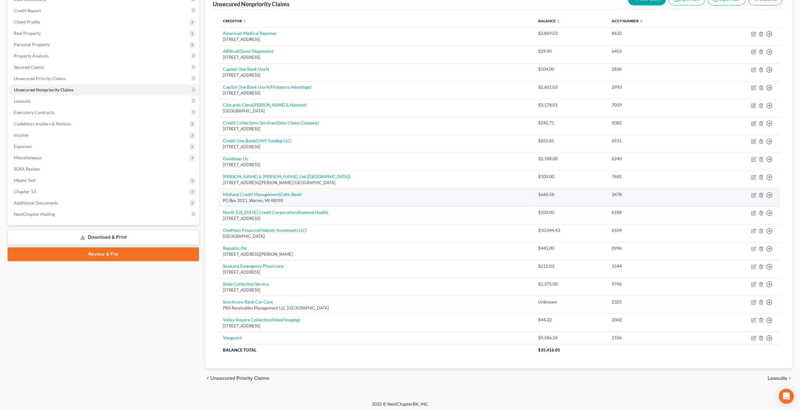
scroll to position [9, 0]
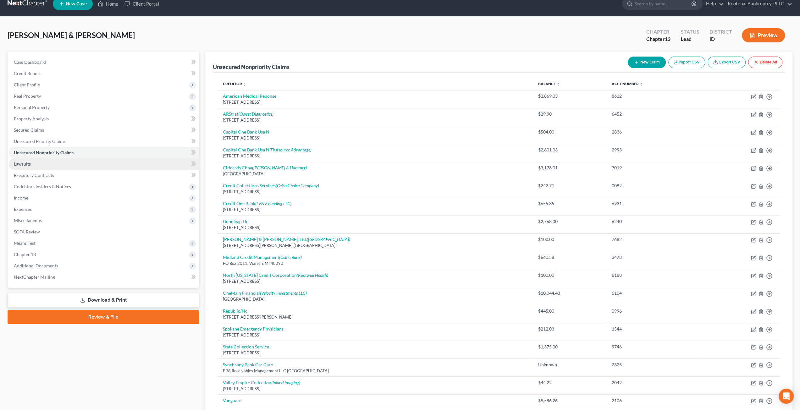
click at [32, 163] on link "Lawsuits" at bounding box center [104, 164] width 190 height 11
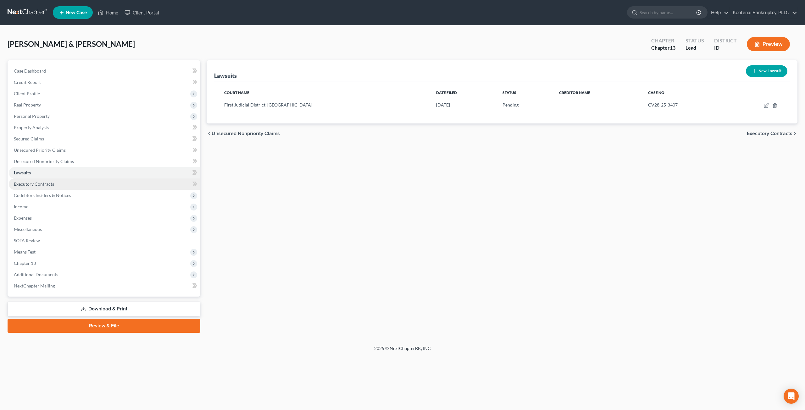
click at [63, 184] on link "Executory Contracts" at bounding box center [105, 184] width 192 height 11
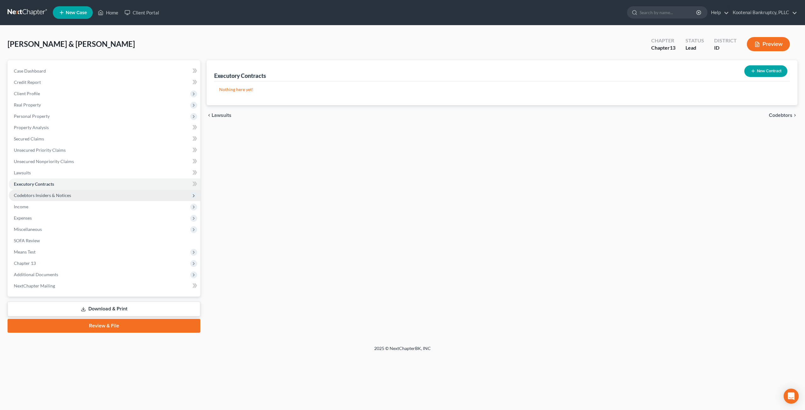
click at [72, 194] on span "Codebtors Insiders & Notices" at bounding box center [105, 195] width 192 height 11
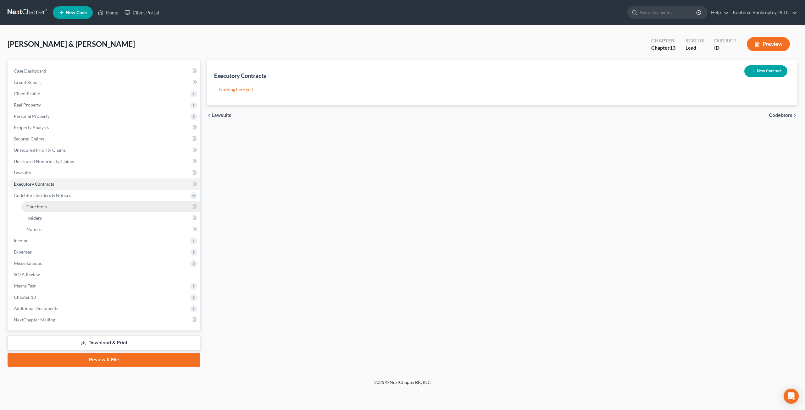
click at [69, 203] on link "Codebtors" at bounding box center [110, 206] width 179 height 11
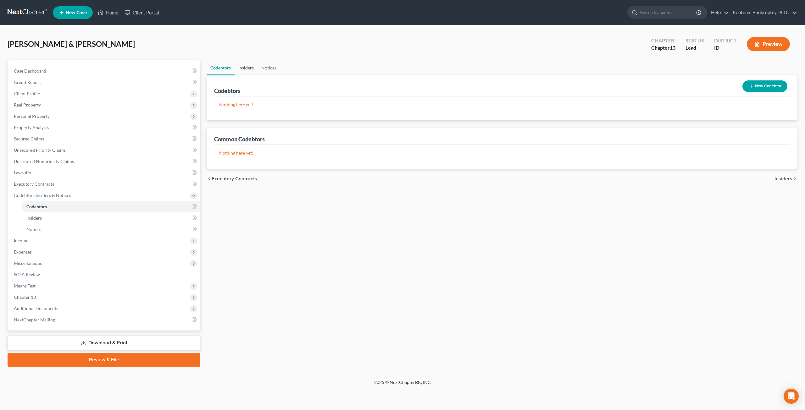
click at [240, 68] on link "Insiders" at bounding box center [246, 67] width 23 height 15
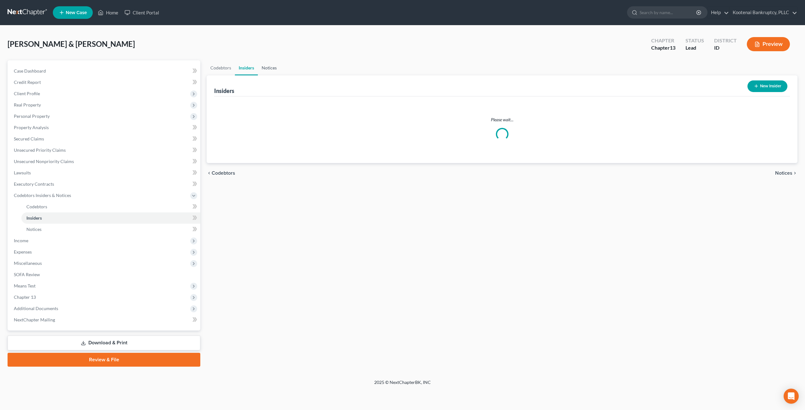
click at [279, 67] on link "Notices" at bounding box center [269, 67] width 23 height 15
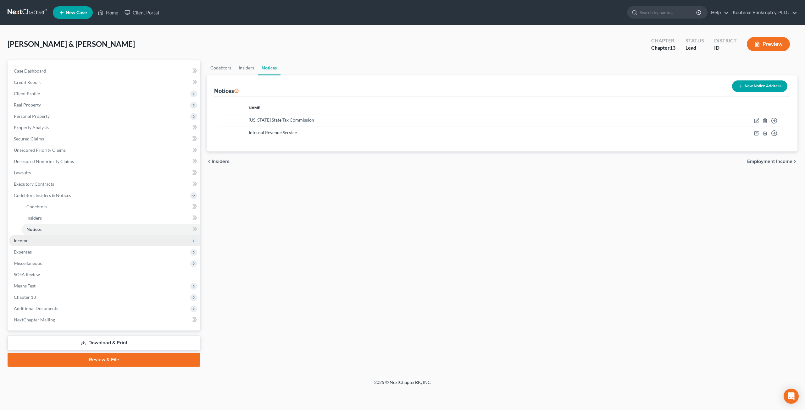
click at [48, 244] on span "Income" at bounding box center [105, 240] width 192 height 11
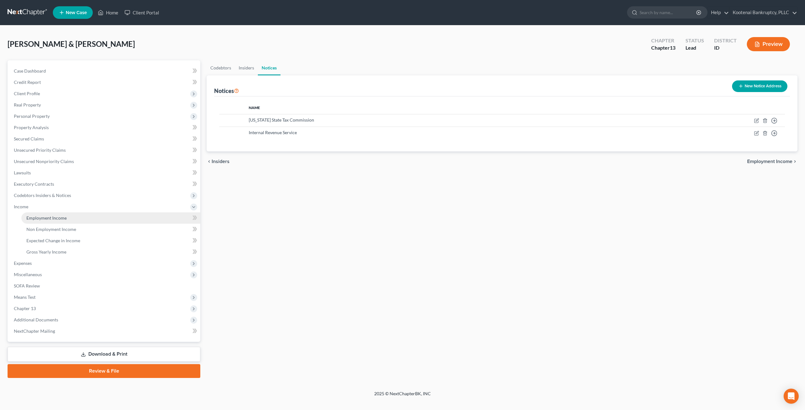
click at [62, 218] on span "Employment Income" at bounding box center [46, 217] width 40 height 5
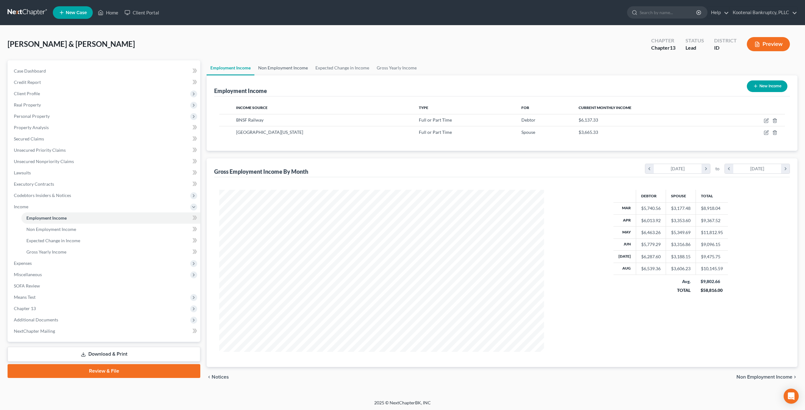
scroll to position [162, 337]
click at [274, 65] on link "Non Employment Income" at bounding box center [282, 67] width 57 height 15
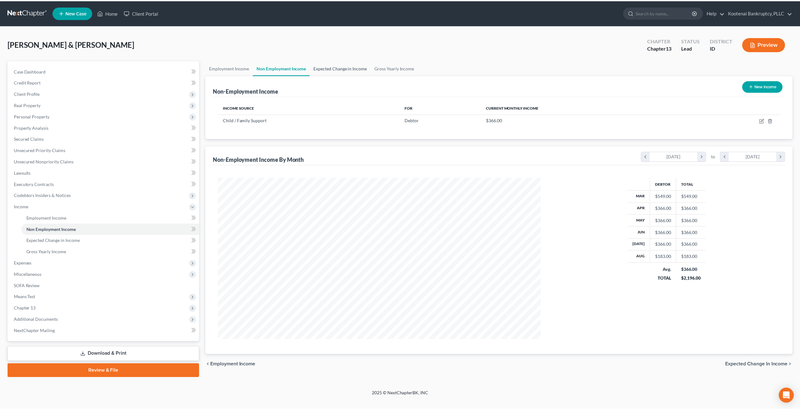
scroll to position [162, 337]
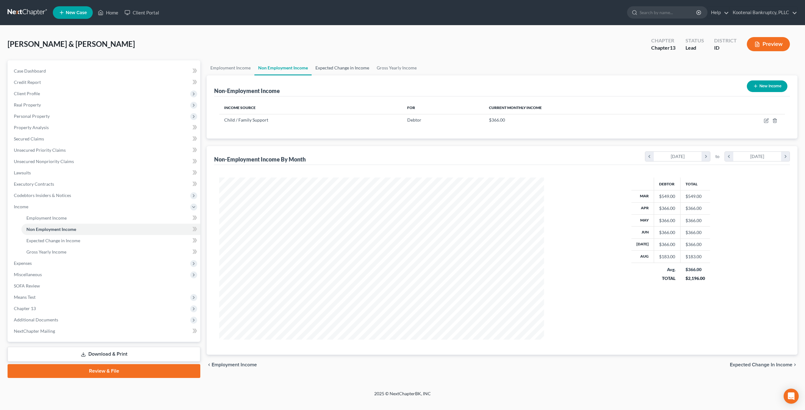
click at [316, 70] on link "Expected Change in Income" at bounding box center [342, 67] width 61 height 15
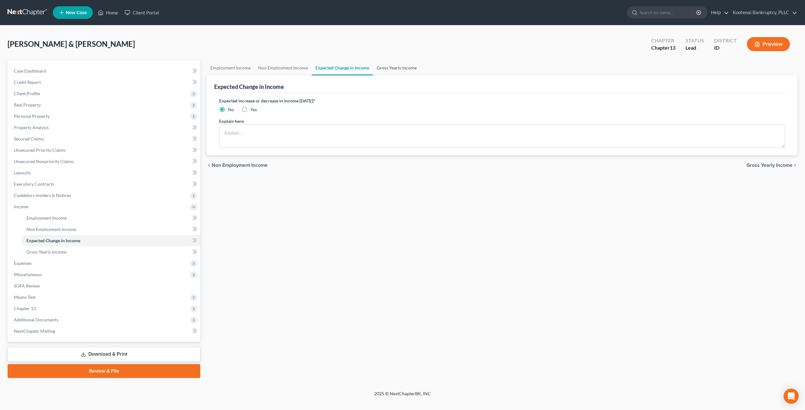
click at [381, 66] on link "Gross Yearly Income" at bounding box center [396, 67] width 47 height 15
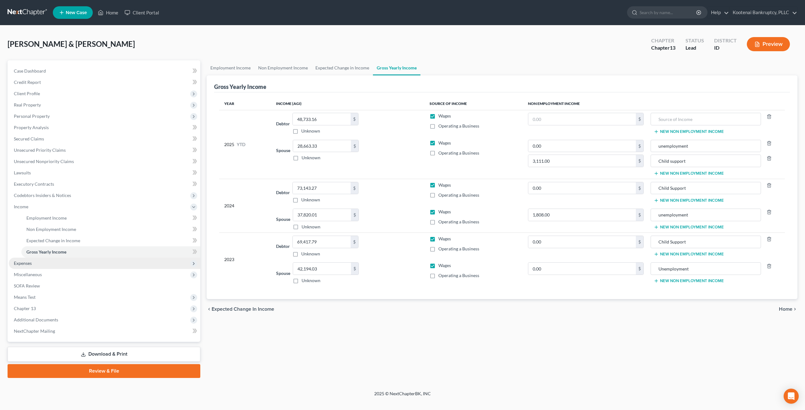
click at [41, 263] on span "Expenses" at bounding box center [105, 263] width 192 height 11
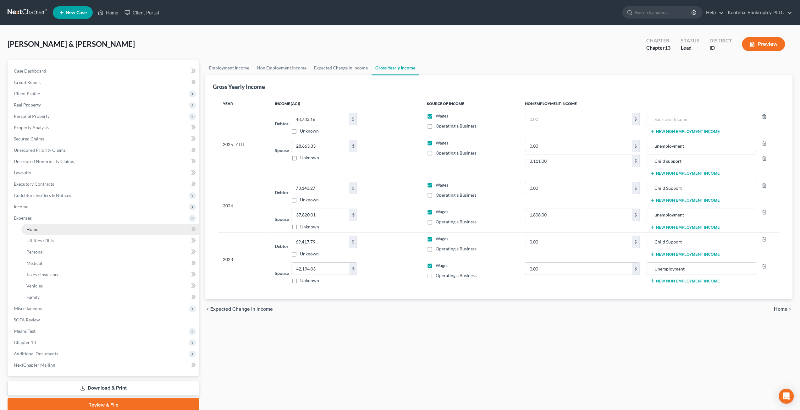
click at [52, 232] on link "Home" at bounding box center [110, 229] width 178 height 11
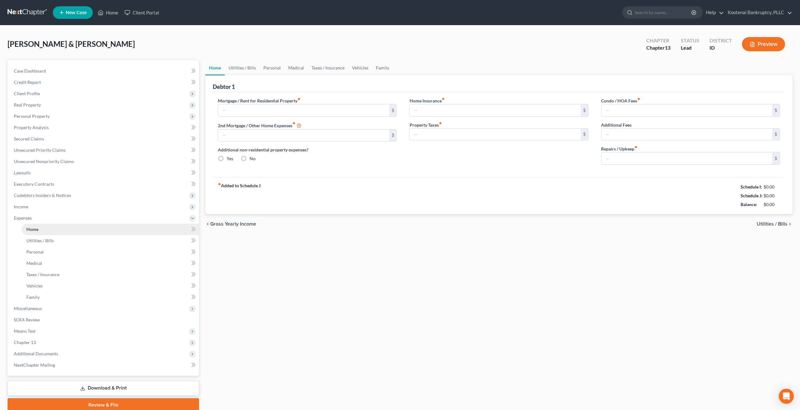
type input "1,846.00"
type input "0.00"
radio input "true"
type input "27.25"
type input "0.00"
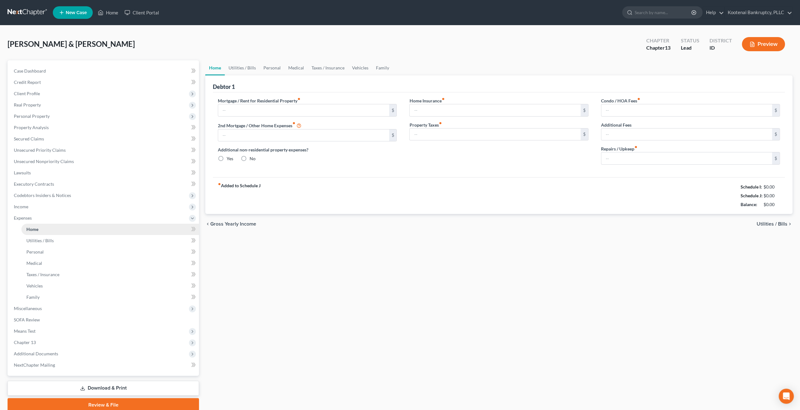
type input "0.00"
click at [252, 69] on link "Utilities / Bills" at bounding box center [242, 67] width 35 height 15
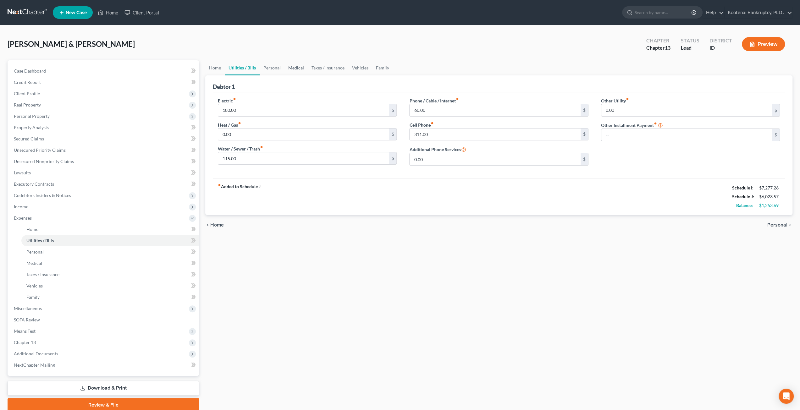
click at [285, 65] on link "Medical" at bounding box center [296, 67] width 23 height 15
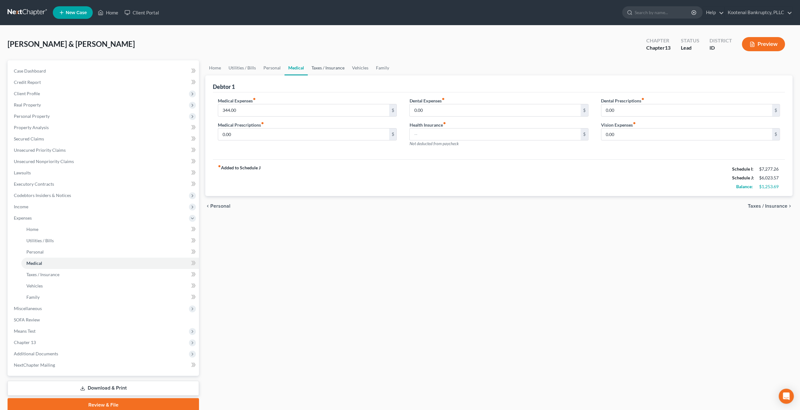
click at [323, 68] on link "Taxes / Insurance" at bounding box center [328, 67] width 41 height 15
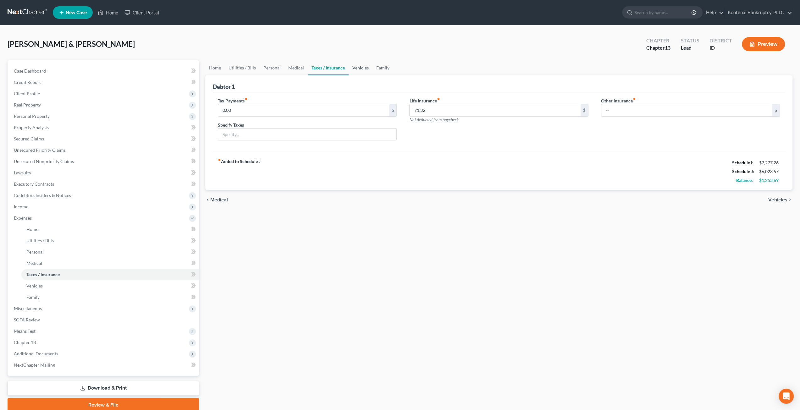
click at [355, 69] on link "Vehicles" at bounding box center [361, 67] width 24 height 15
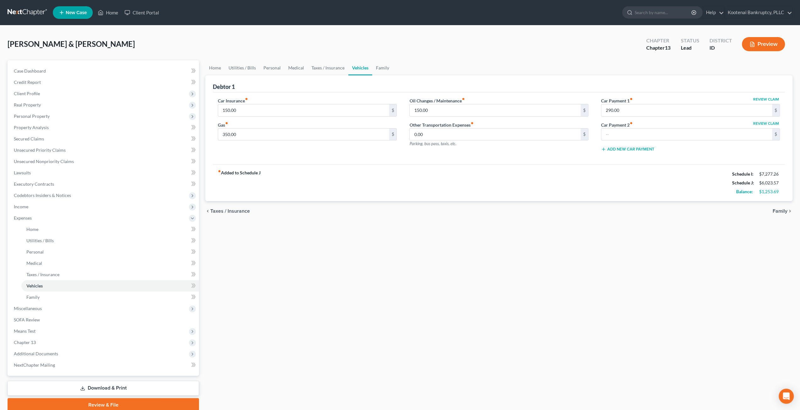
drag, startPoint x: 412, startPoint y: 285, endPoint x: 388, endPoint y: 267, distance: 29.8
click at [412, 285] on div "Home Utilities / Bills Personal Medical Taxes / Insurance Vehicles Family Debto…" at bounding box center [499, 236] width 594 height 352
click at [70, 161] on span "Unsecured Nonpriority Claims" at bounding box center [44, 161] width 60 height 5
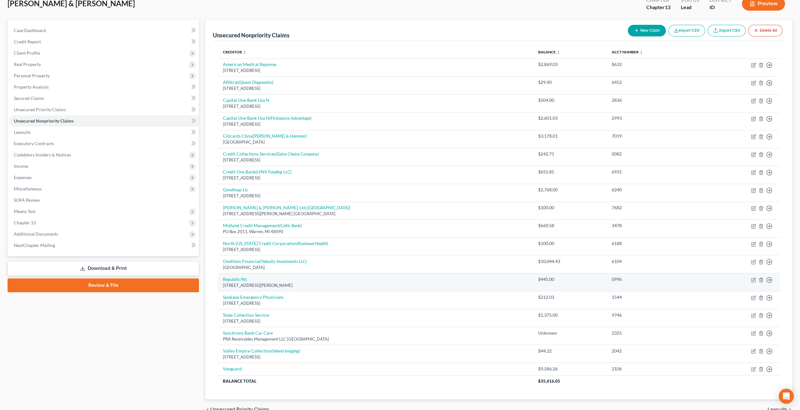
scroll to position [72, 0]
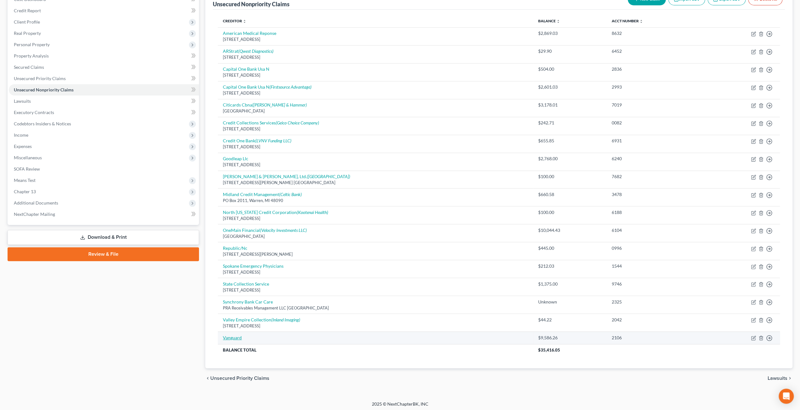
click at [238, 336] on link "Vanguard" at bounding box center [232, 337] width 19 height 5
select select "10"
select select "4"
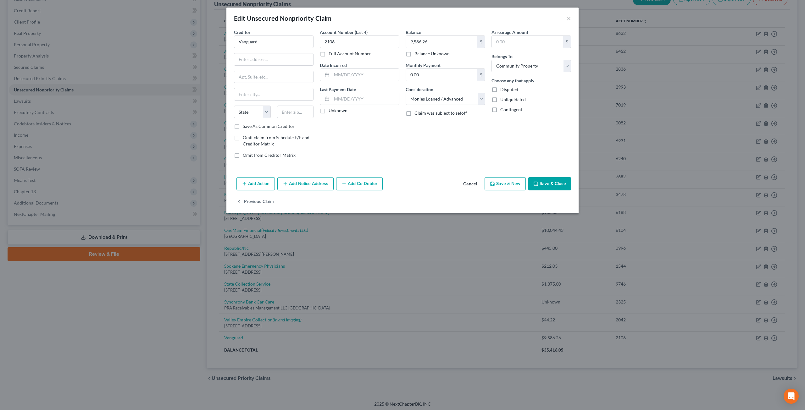
click at [465, 183] on button "Cancel" at bounding box center [470, 184] width 24 height 13
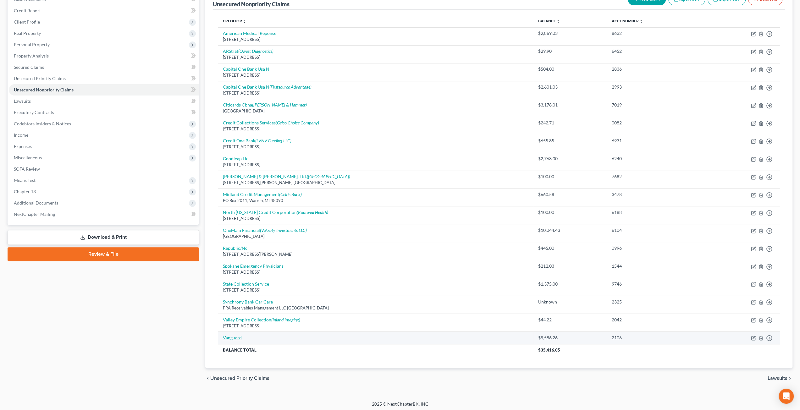
click at [231, 335] on link "Vanguard" at bounding box center [232, 337] width 19 height 5
select select "10"
select select "4"
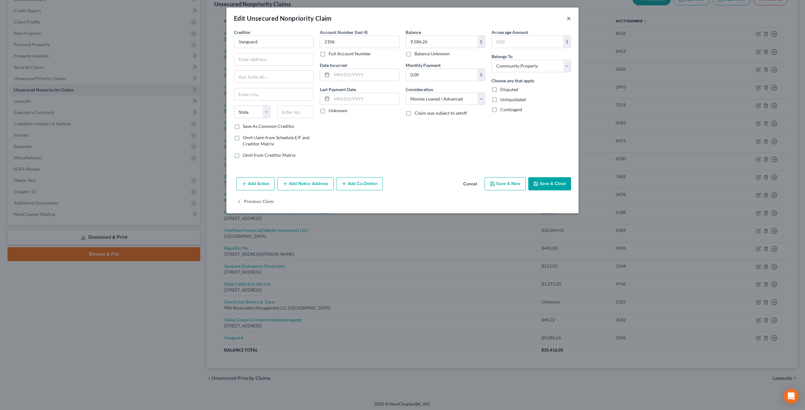
click at [568, 20] on button "×" at bounding box center [569, 18] width 4 height 8
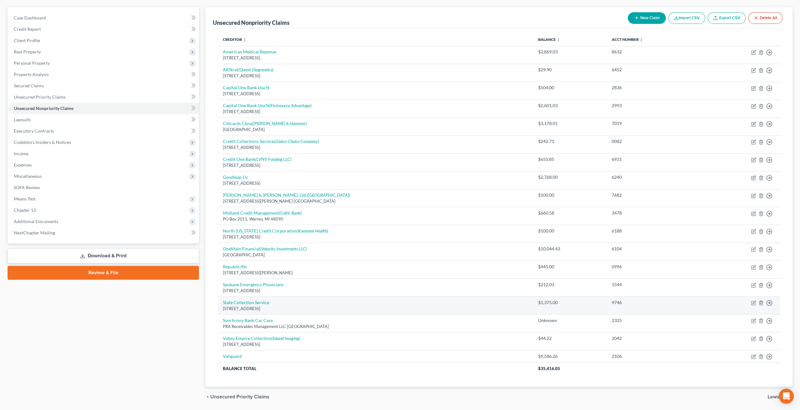
scroll to position [40, 0]
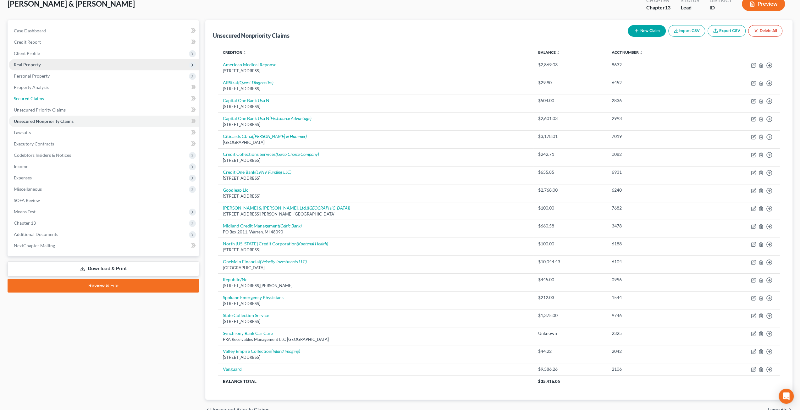
drag, startPoint x: 106, startPoint y: 97, endPoint x: 105, endPoint y: 105, distance: 8.3
click at [106, 97] on link "Secured Claims" at bounding box center [104, 98] width 190 height 11
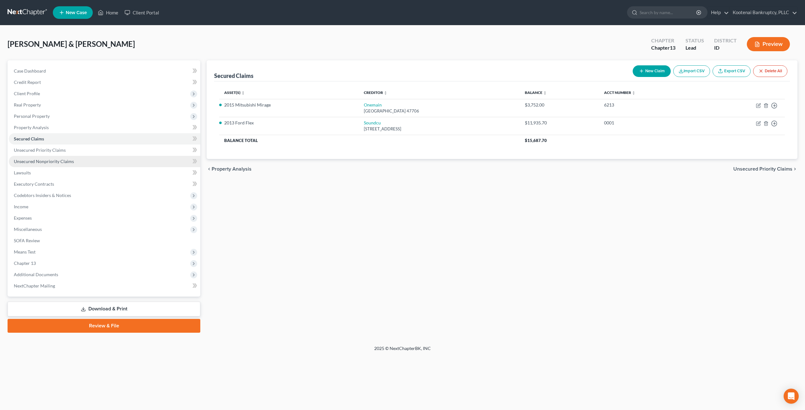
click at [101, 159] on link "Unsecured Nonpriority Claims" at bounding box center [105, 161] width 192 height 11
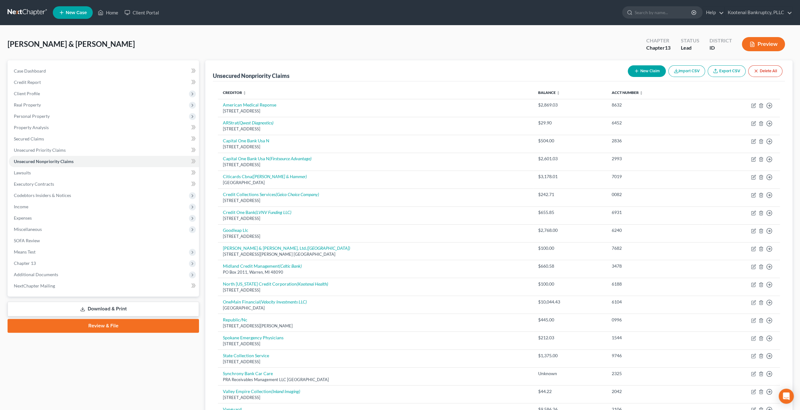
click at [31, 15] on link at bounding box center [28, 12] width 40 height 11
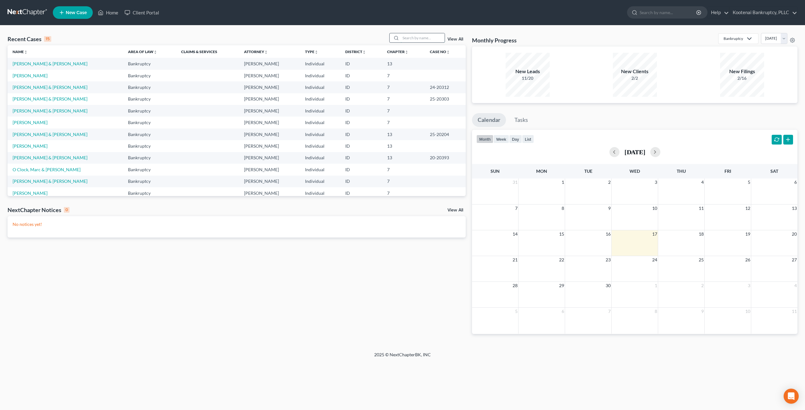
click at [425, 37] on input "search" at bounding box center [423, 37] width 44 height 9
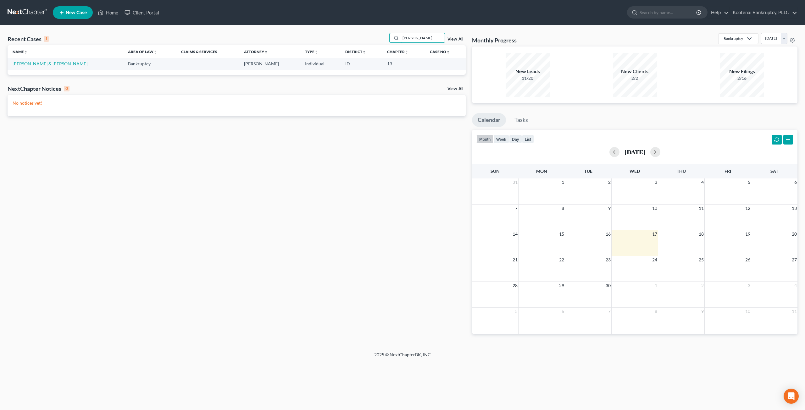
type input "lantz"
click at [41, 64] on link "Lantz, Richard & Anita" at bounding box center [50, 63] width 75 height 5
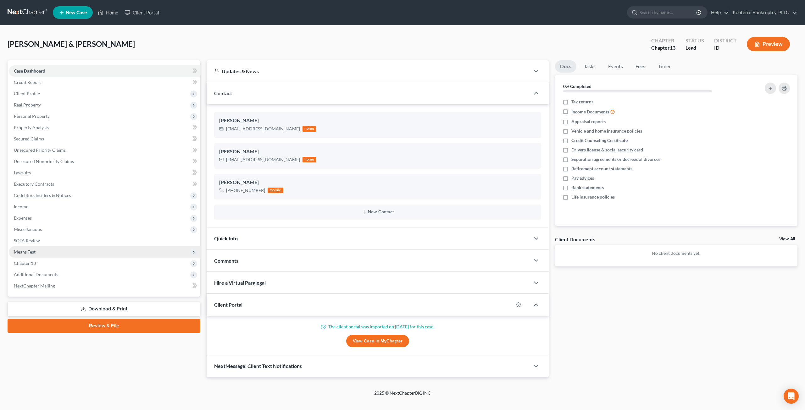
click at [42, 252] on span "Means Test" at bounding box center [105, 252] width 192 height 11
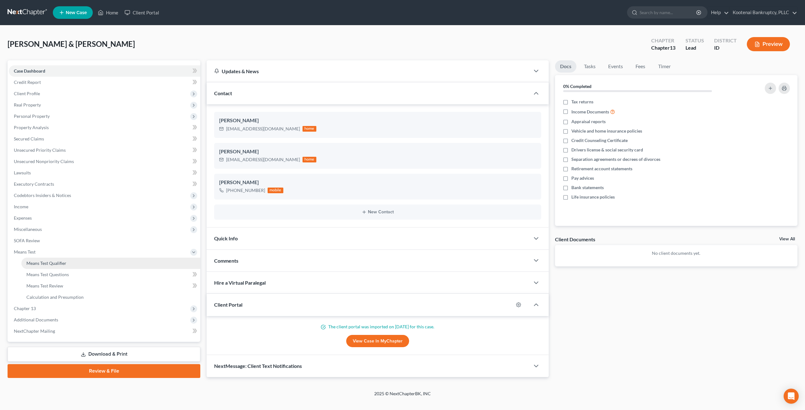
click at [53, 259] on link "Means Test Qualifier" at bounding box center [110, 263] width 179 height 11
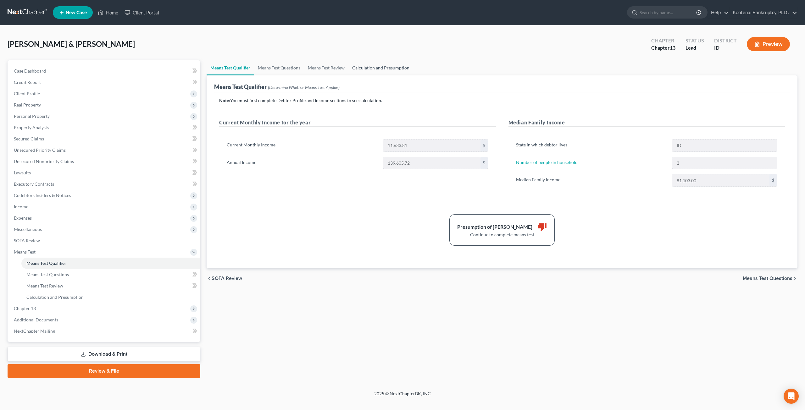
click at [381, 67] on link "Calculation and Presumption" at bounding box center [380, 67] width 65 height 15
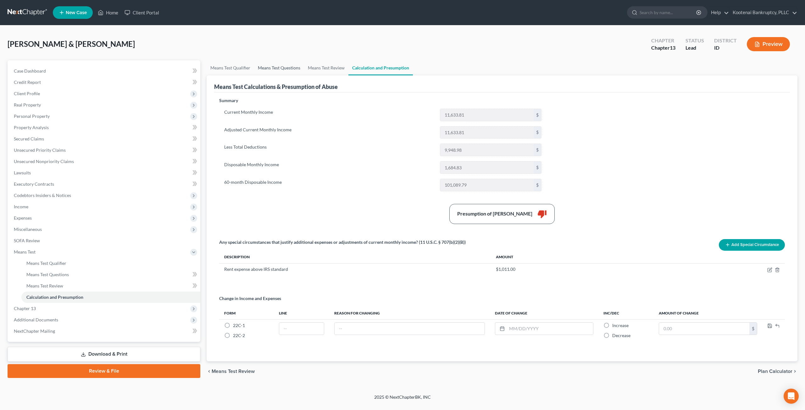
click at [291, 67] on link "Means Test Questions" at bounding box center [279, 67] width 50 height 15
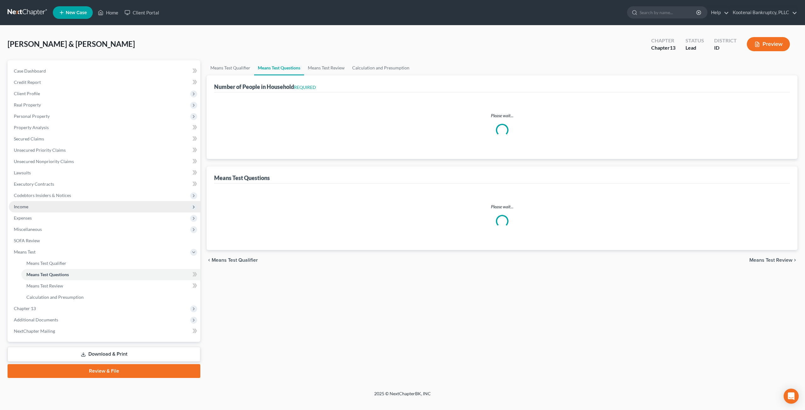
click at [66, 210] on span "Income" at bounding box center [105, 206] width 192 height 11
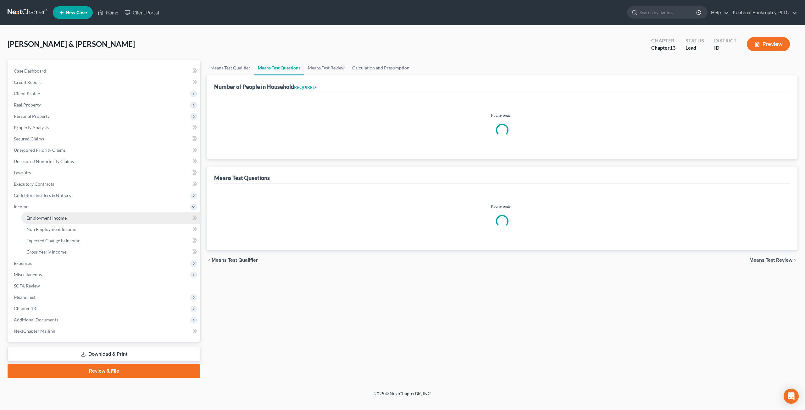
click at [67, 215] on link "Employment Income" at bounding box center [110, 218] width 179 height 11
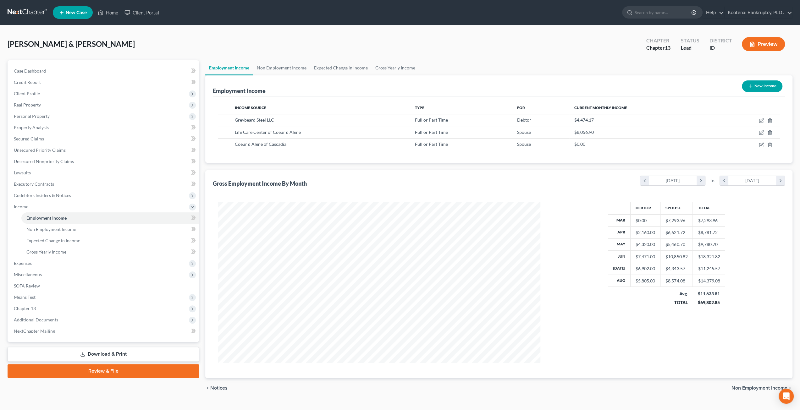
scroll to position [161, 335]
click at [457, 46] on div "Lantz, Richard & Anita Upgraded Chapter Chapter 13 Status Lead District ID Prev…" at bounding box center [400, 46] width 785 height 27
click at [53, 264] on span "Expenses" at bounding box center [104, 263] width 190 height 11
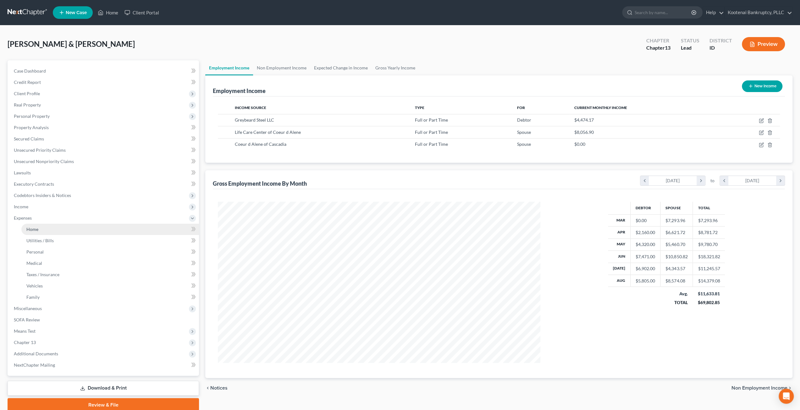
click at [58, 232] on link "Home" at bounding box center [110, 229] width 178 height 11
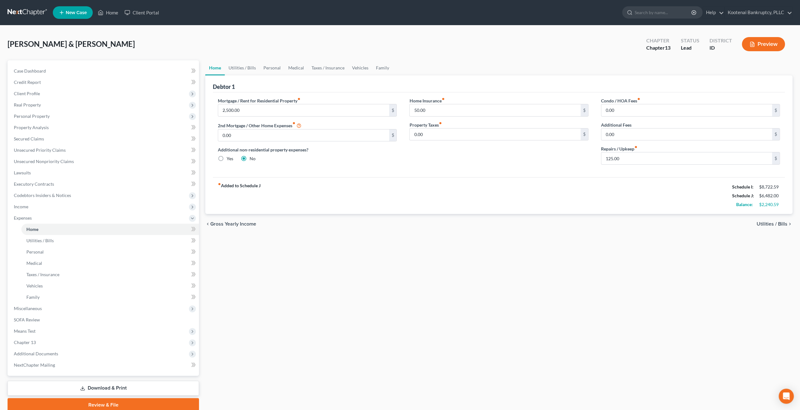
click at [603, 310] on div "Home Utilities / Bills Personal Medical Taxes / Insurance Vehicles Family Debto…" at bounding box center [499, 236] width 594 height 352
click at [242, 67] on link "Utilities / Bills" at bounding box center [242, 67] width 35 height 15
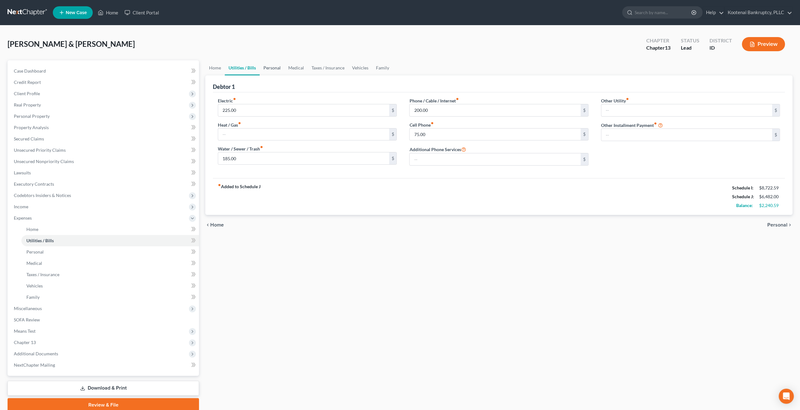
click at [280, 66] on link "Personal" at bounding box center [272, 67] width 25 height 15
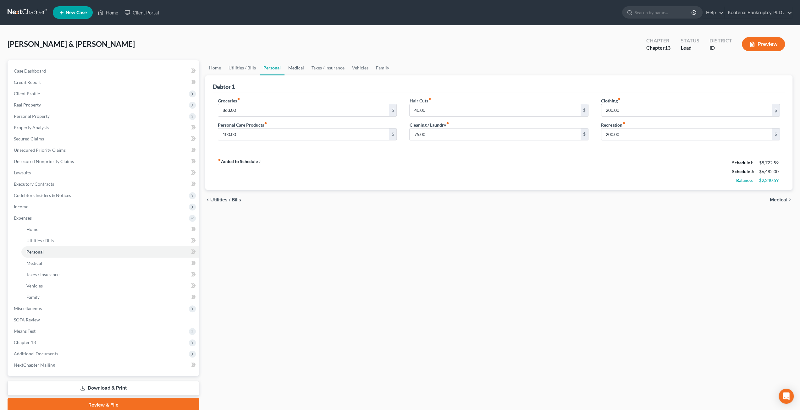
click at [303, 67] on link "Medical" at bounding box center [296, 67] width 23 height 15
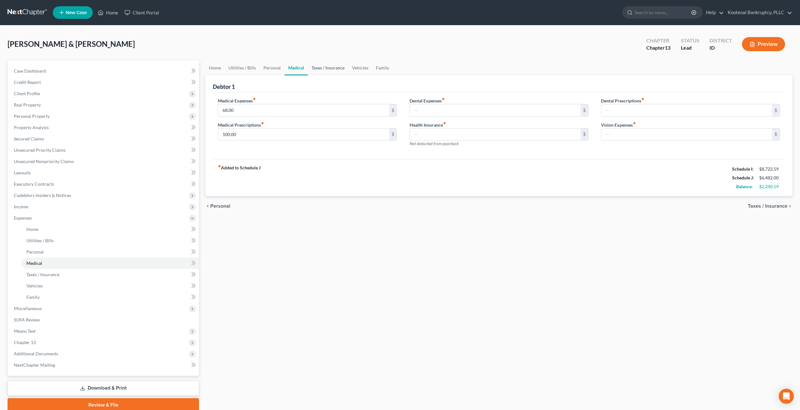
click at [324, 67] on link "Taxes / Insurance" at bounding box center [328, 67] width 41 height 15
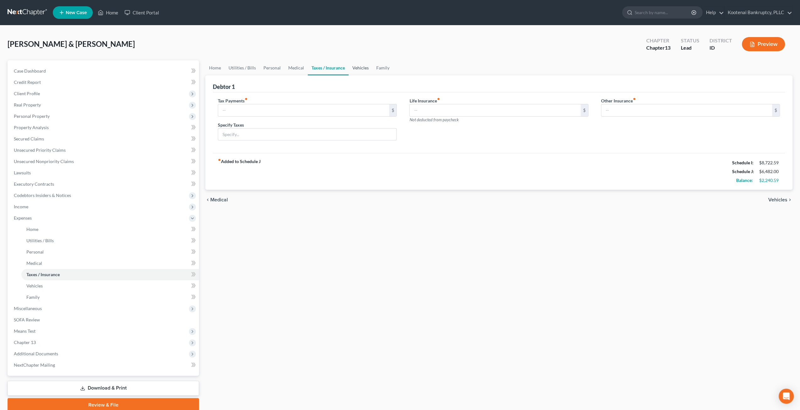
click at [367, 67] on link "Vehicles" at bounding box center [361, 67] width 24 height 15
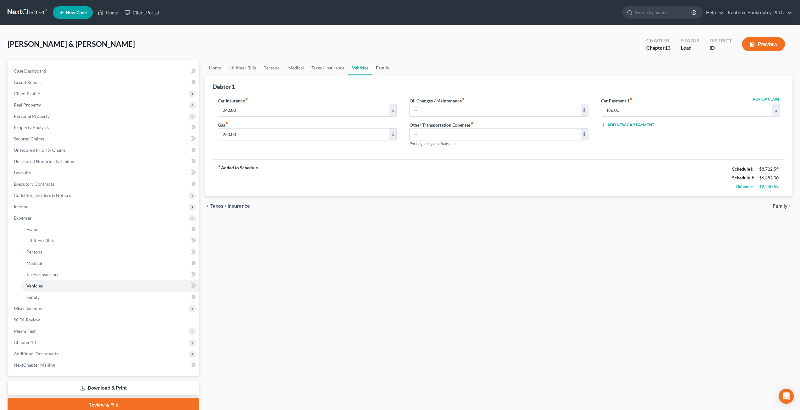
click at [384, 67] on link "Family" at bounding box center [382, 67] width 21 height 15
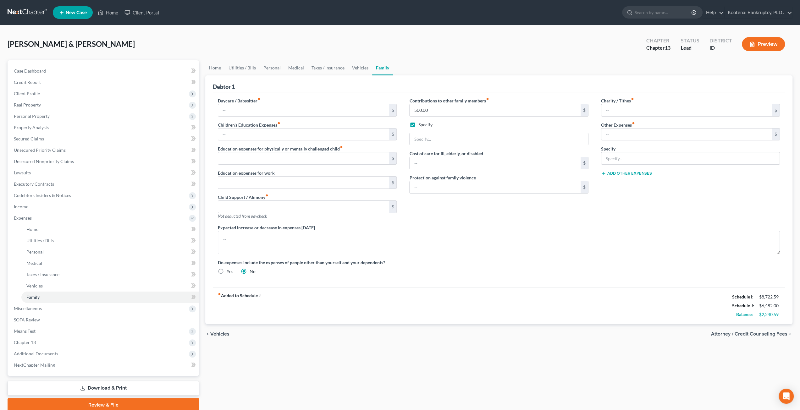
click at [615, 315] on div "fiber_manual_record Added to Schedule J Schedule I: $8,722.59 Schedule J: $6,48…" at bounding box center [499, 305] width 572 height 37
click at [64, 160] on span "Unsecured Nonpriority Claims" at bounding box center [44, 161] width 60 height 5
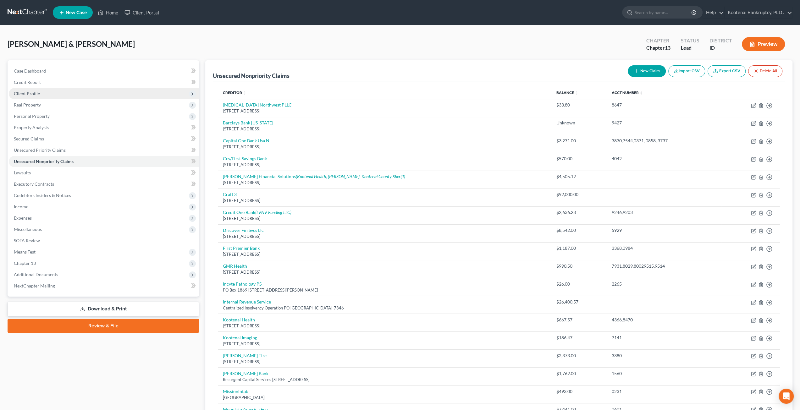
drag, startPoint x: 63, startPoint y: 94, endPoint x: 65, endPoint y: 97, distance: 4.2
click at [63, 94] on span "Client Profile" at bounding box center [104, 93] width 190 height 11
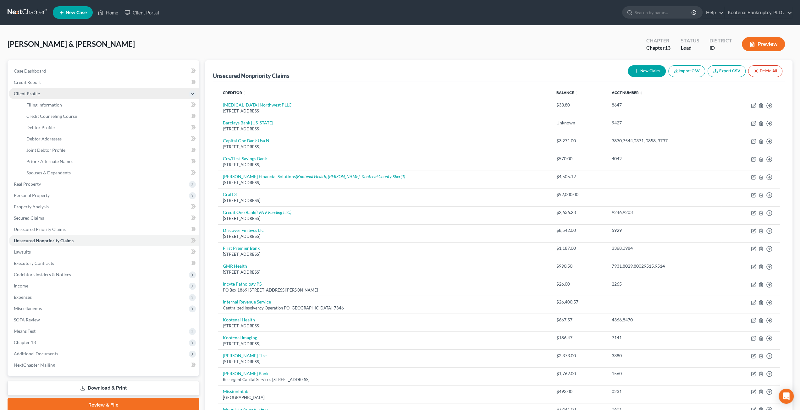
click at [65, 99] on span "Client Profile" at bounding box center [104, 93] width 190 height 11
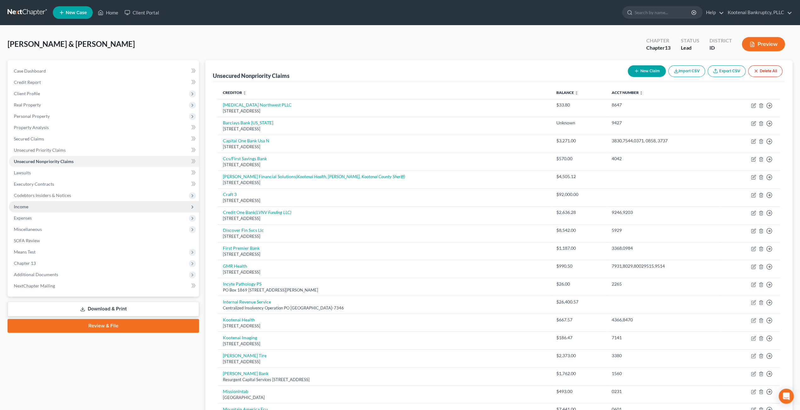
click at [51, 208] on span "Income" at bounding box center [104, 206] width 190 height 11
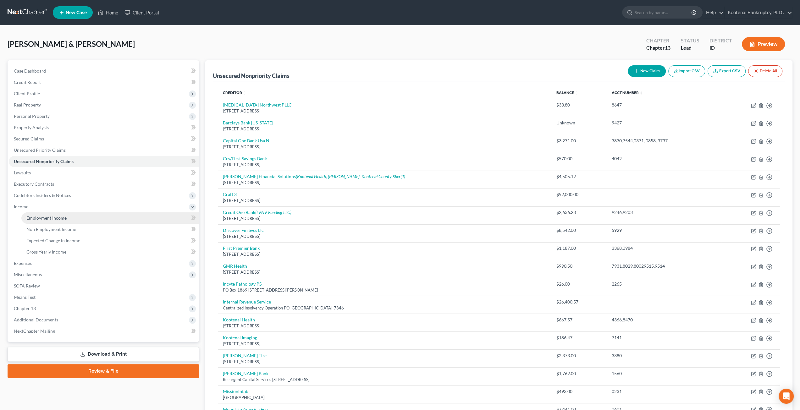
click at [55, 214] on link "Employment Income" at bounding box center [110, 218] width 178 height 11
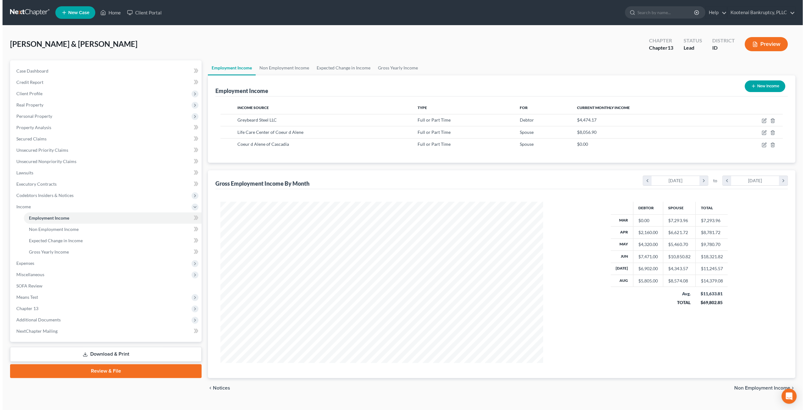
scroll to position [161, 335]
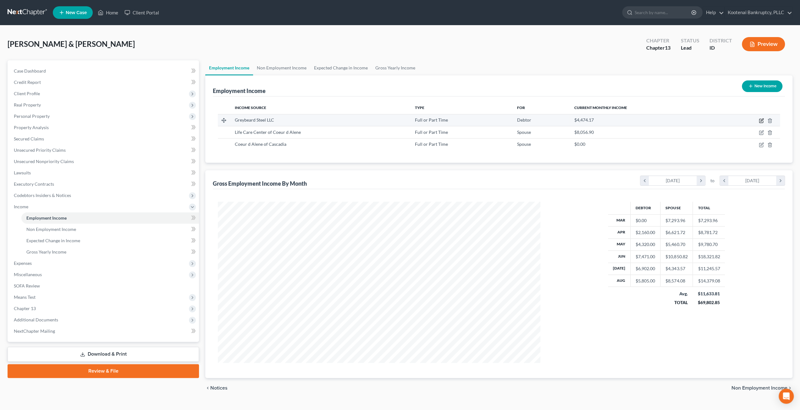
click at [760, 120] on icon "button" at bounding box center [761, 120] width 5 height 5
select select "0"
select select "13"
select select "2"
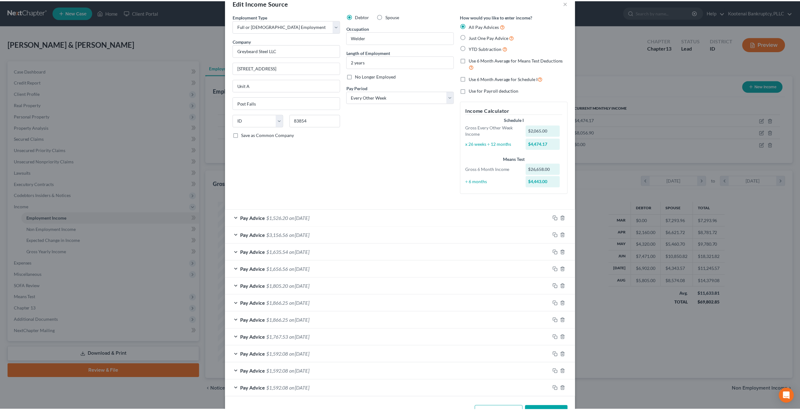
scroll to position [0, 0]
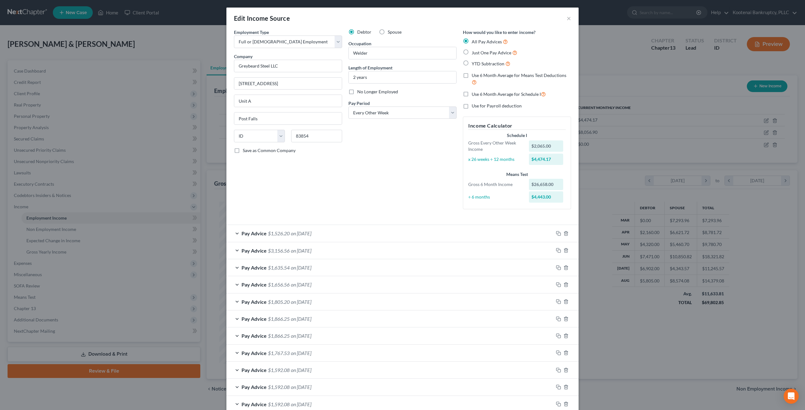
click at [564, 16] on div "Edit Income Source ×" at bounding box center [402, 18] width 352 height 21
drag, startPoint x: 567, startPoint y: 18, endPoint x: 608, endPoint y: 28, distance: 42.0
click at [567, 18] on button "×" at bounding box center [569, 18] width 4 height 8
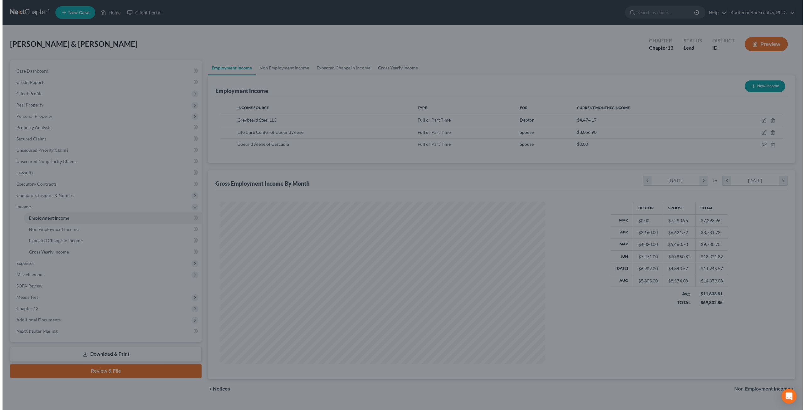
scroll to position [314344, 314170]
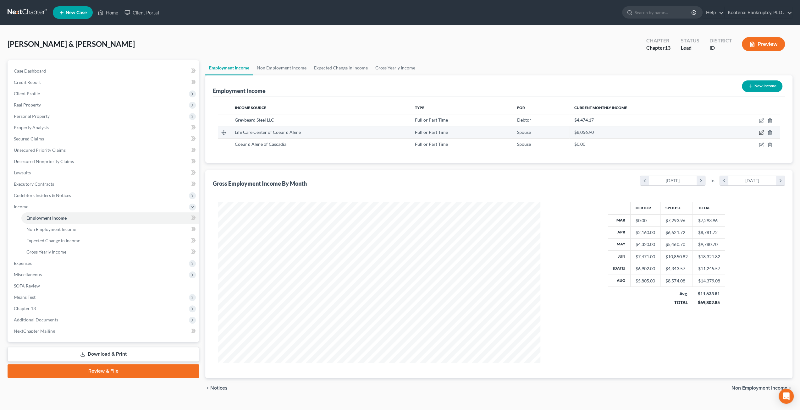
click at [760, 131] on icon "button" at bounding box center [762, 133] width 4 height 4
select select "0"
select select "13"
select select "2"
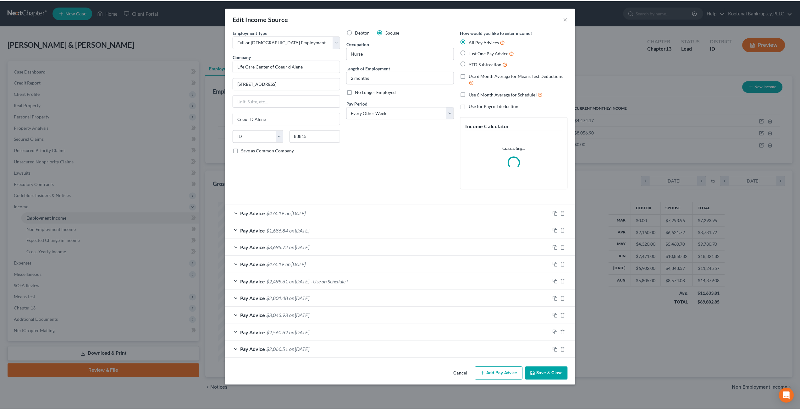
scroll to position [162, 337]
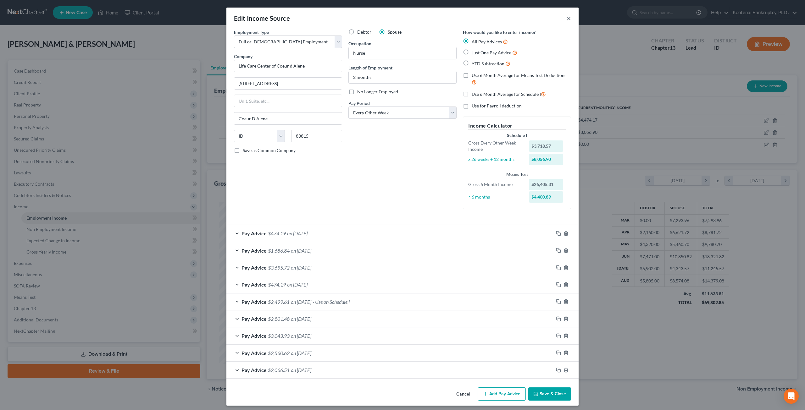
click at [567, 21] on button "×" at bounding box center [569, 18] width 4 height 8
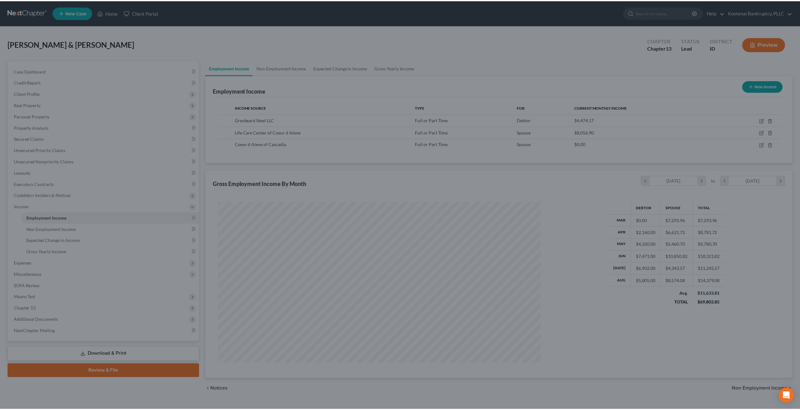
scroll to position [314344, 314170]
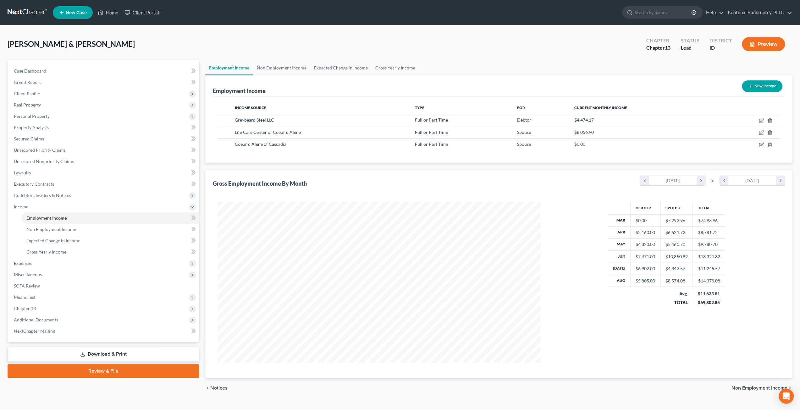
click at [36, 15] on link at bounding box center [28, 12] width 40 height 11
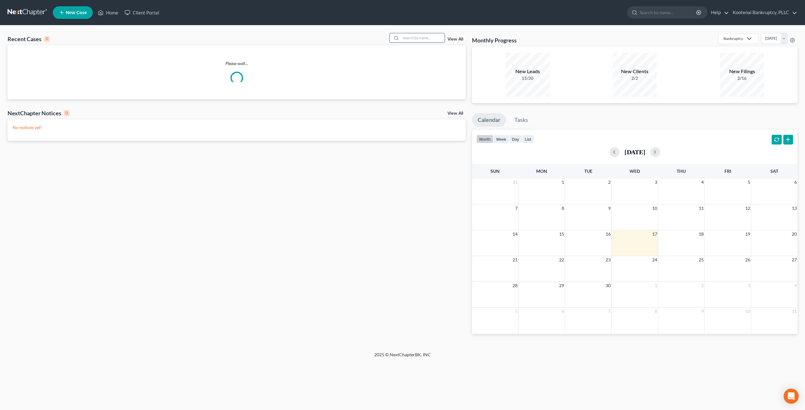
click at [420, 36] on input "search" at bounding box center [423, 37] width 44 height 9
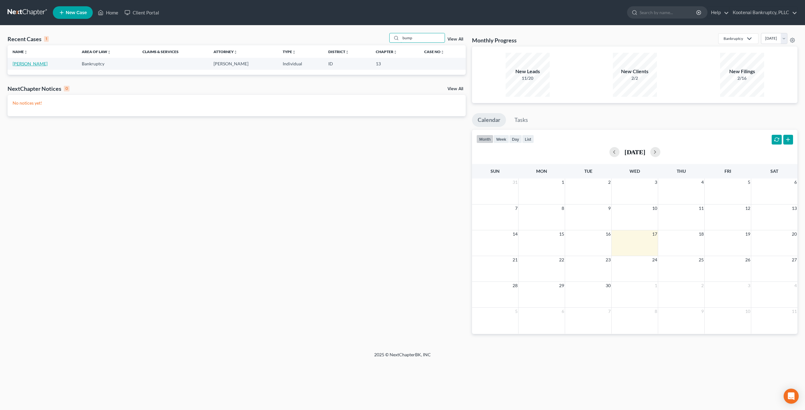
type input "bump"
click at [26, 63] on link "[PERSON_NAME]" at bounding box center [30, 63] width 35 height 5
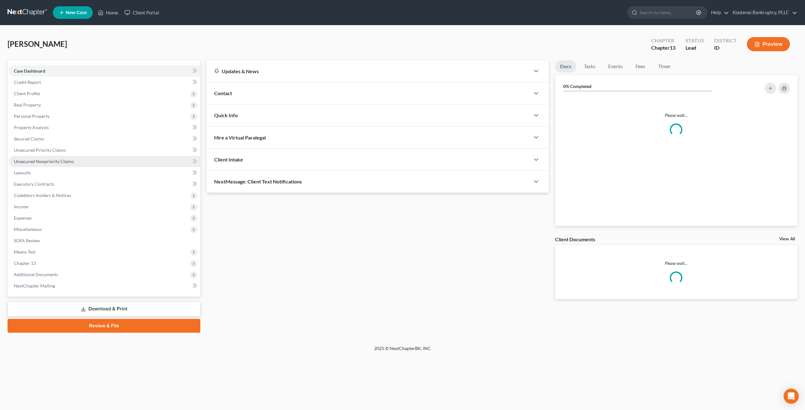
click at [65, 162] on span "Unsecured Nonpriority Claims" at bounding box center [44, 161] width 60 height 5
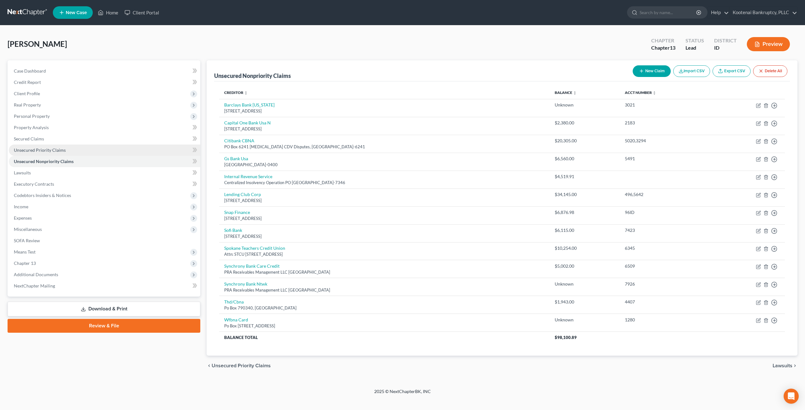
click at [69, 150] on link "Unsecured Priority Claims" at bounding box center [105, 150] width 192 height 11
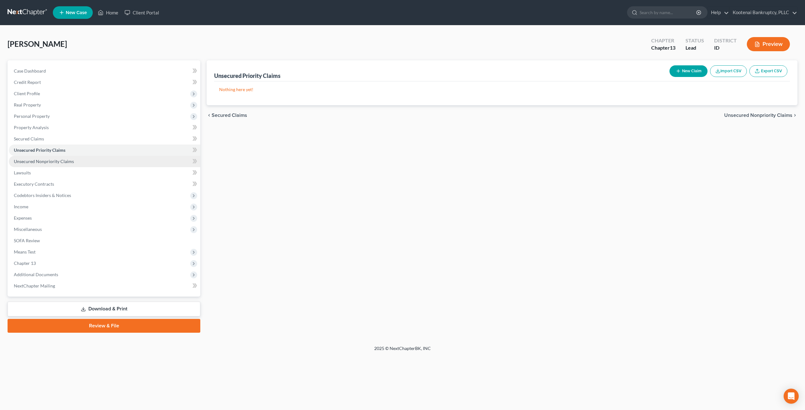
click at [109, 161] on link "Unsecured Nonpriority Claims" at bounding box center [105, 161] width 192 height 11
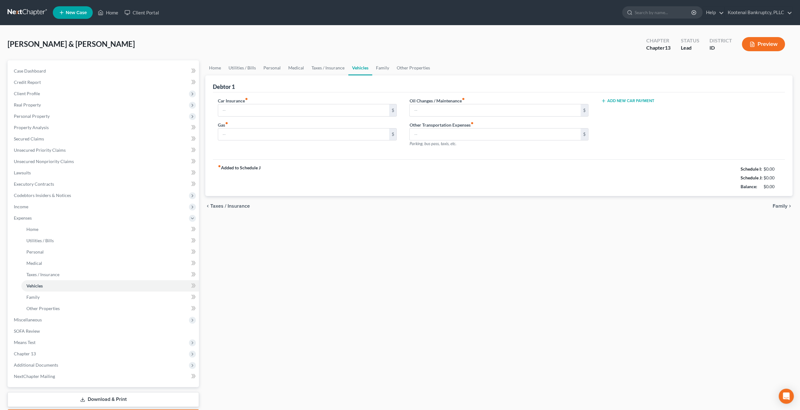
type input "240.00"
type input "250.00"
type input "240.00"
type input "250.00"
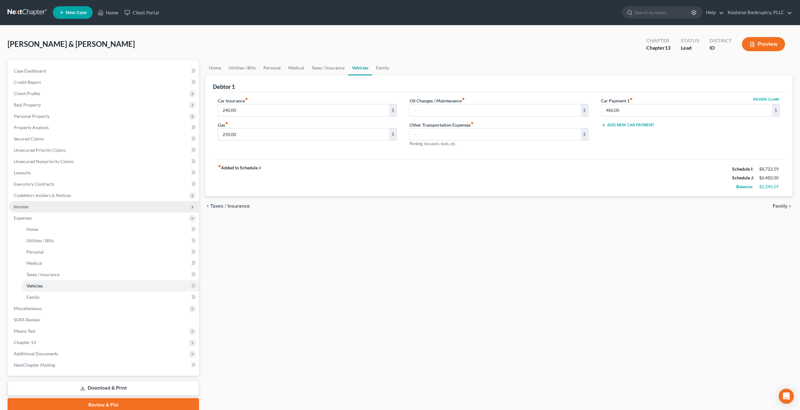
click at [56, 207] on span "Income" at bounding box center [104, 206] width 190 height 11
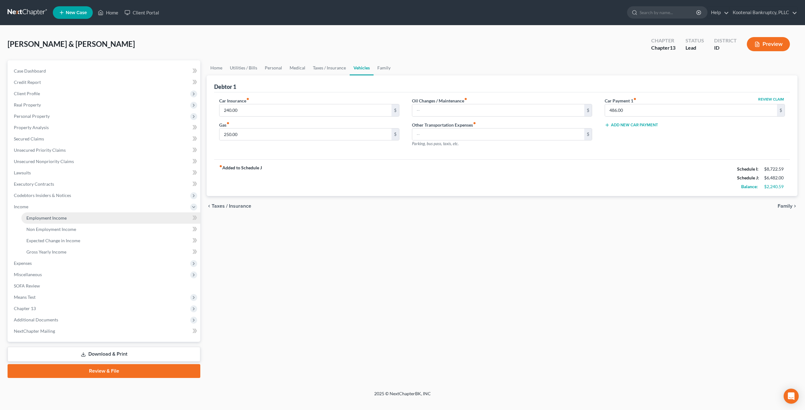
click at [54, 214] on link "Employment Income" at bounding box center [110, 218] width 179 height 11
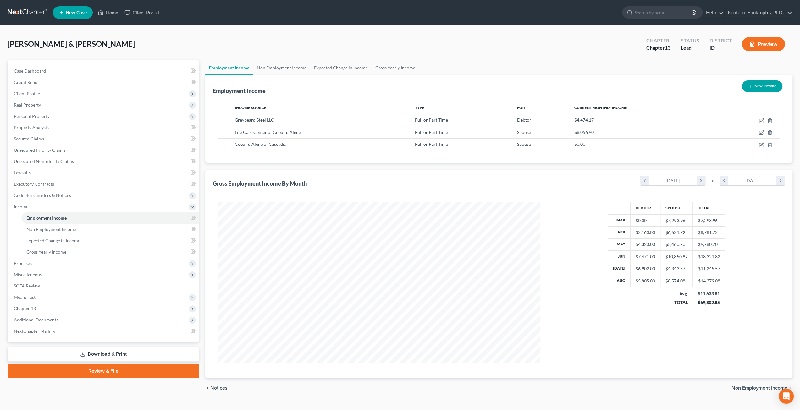
scroll to position [161, 335]
click at [71, 302] on span "Means Test" at bounding box center [104, 297] width 190 height 11
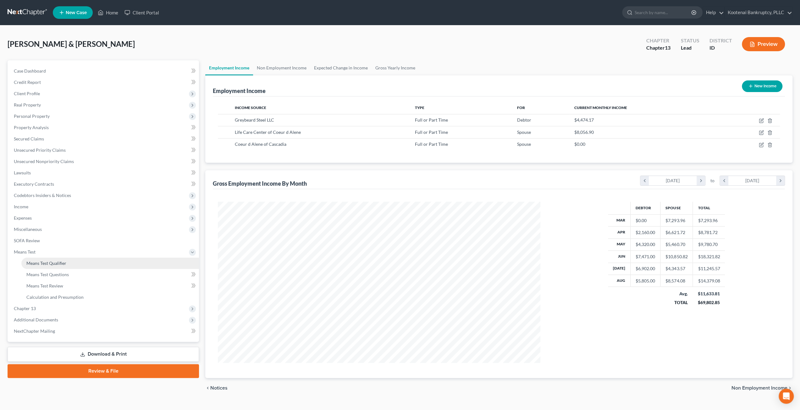
click at [74, 307] on span "Chapter 13" at bounding box center [104, 308] width 190 height 11
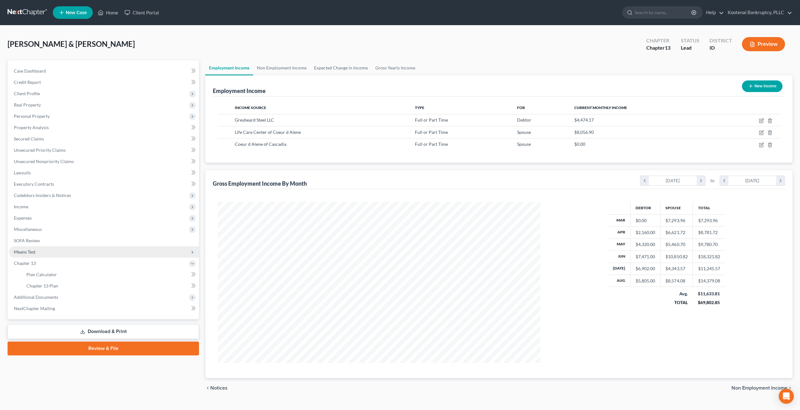
click at [95, 251] on span "Means Test" at bounding box center [104, 252] width 190 height 11
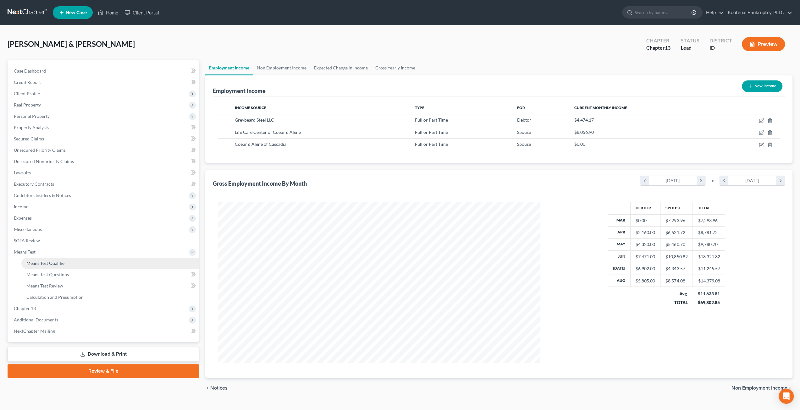
click at [91, 259] on link "Means Test Qualifier" at bounding box center [110, 263] width 178 height 11
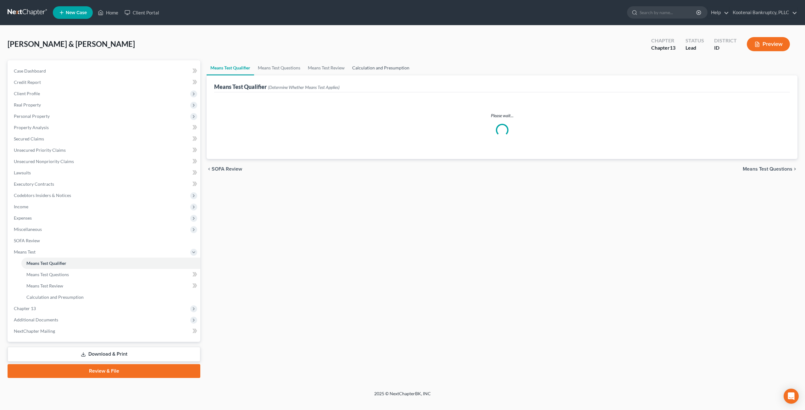
click at [386, 68] on link "Calculation and Presumption" at bounding box center [380, 67] width 65 height 15
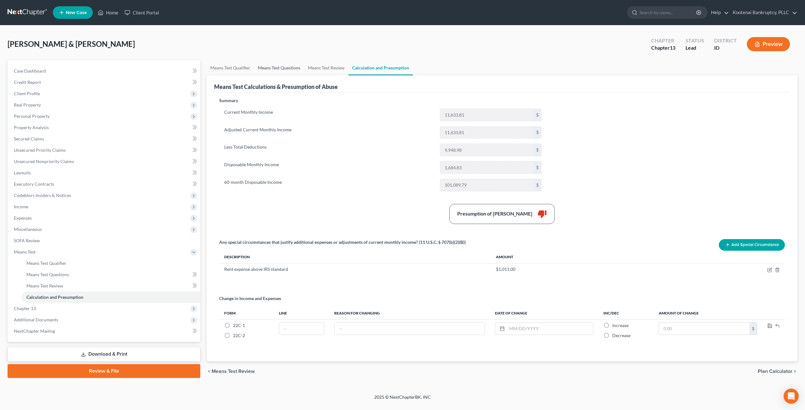
click at [291, 64] on link "Means Test Questions" at bounding box center [279, 67] width 50 height 15
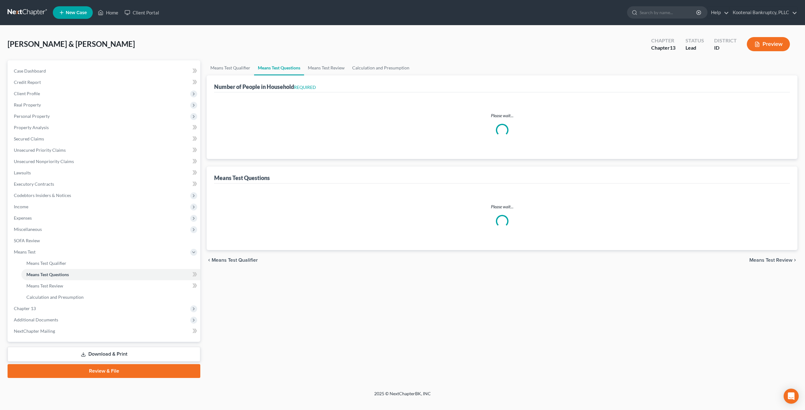
select select "1"
select select "60"
select select "2"
select select "5"
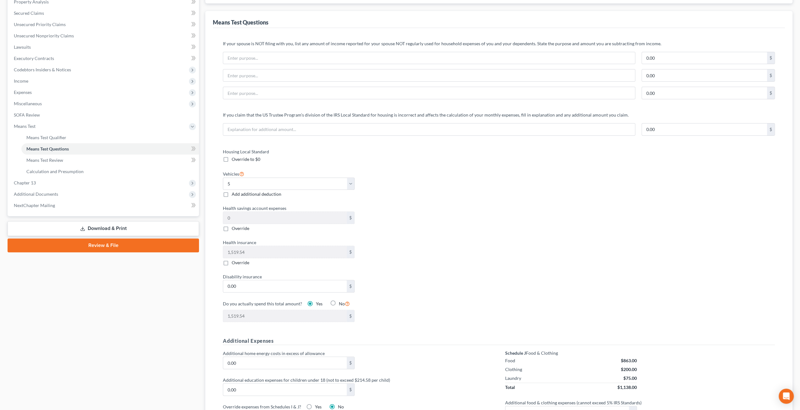
click at [446, 288] on div "Disability insurance 0.00 $" at bounding box center [358, 283] width 276 height 19
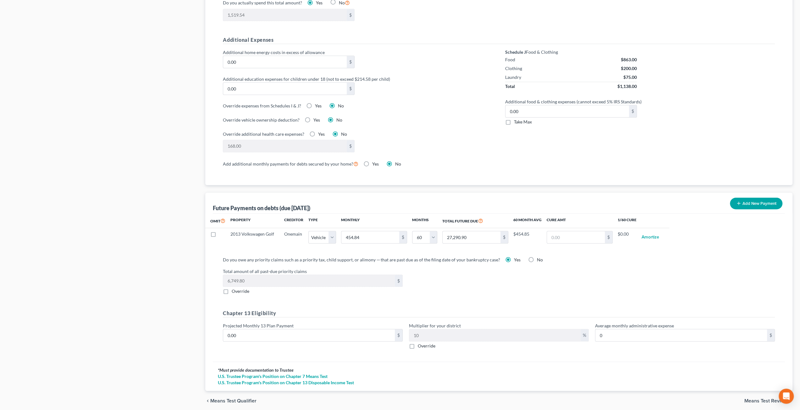
scroll to position [448, 0]
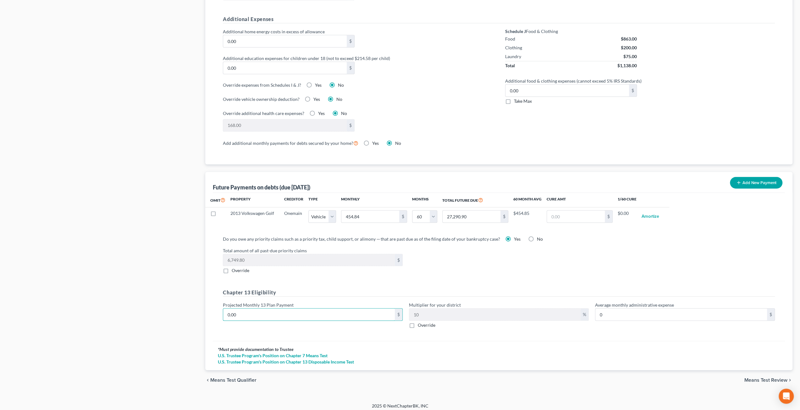
type input "8"
type input "0.80"
type input "81"
type input "8.10"
type input "815"
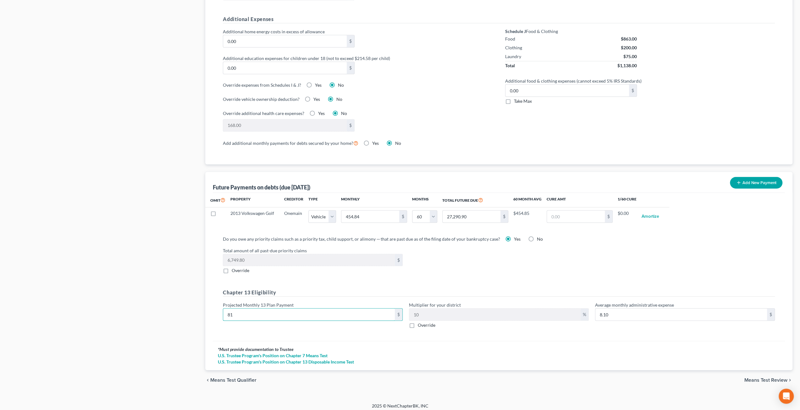
type input "81.50"
type input "815"
click at [664, 258] on div "Total amount of all past-due priority claims 6,749.80 $ Override" at bounding box center [499, 261] width 559 height 27
click at [247, 310] on input "815" at bounding box center [309, 315] width 172 height 12
click at [141, 240] on div "Case Dashboard Payments Invoices Payments Payments Credit Report Client Profile" at bounding box center [103, 2] width 198 height 778
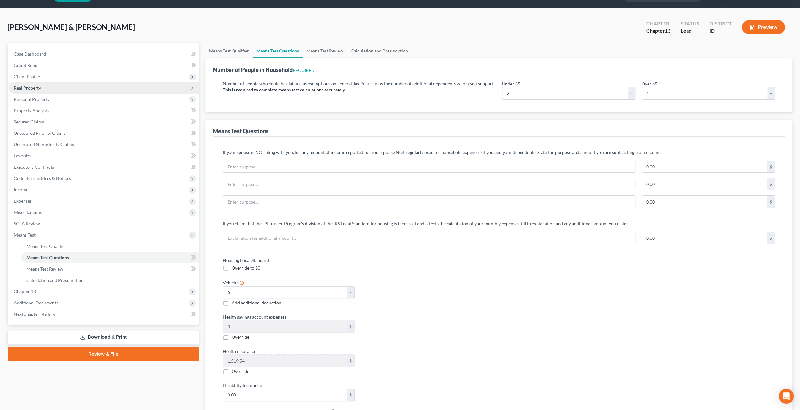
scroll to position [0, 0]
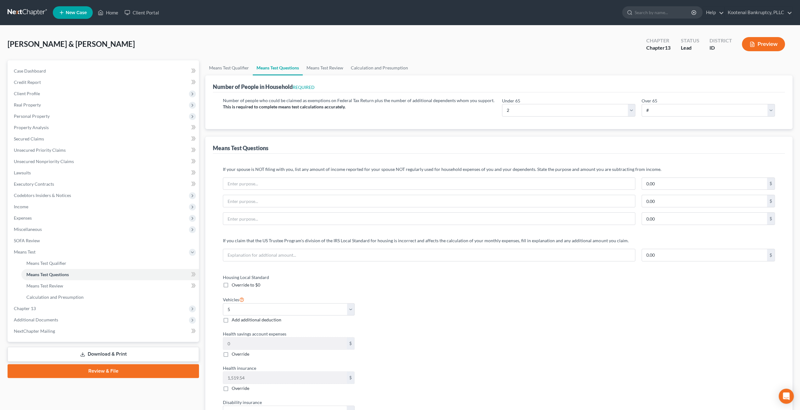
click at [36, 16] on link at bounding box center [28, 12] width 40 height 11
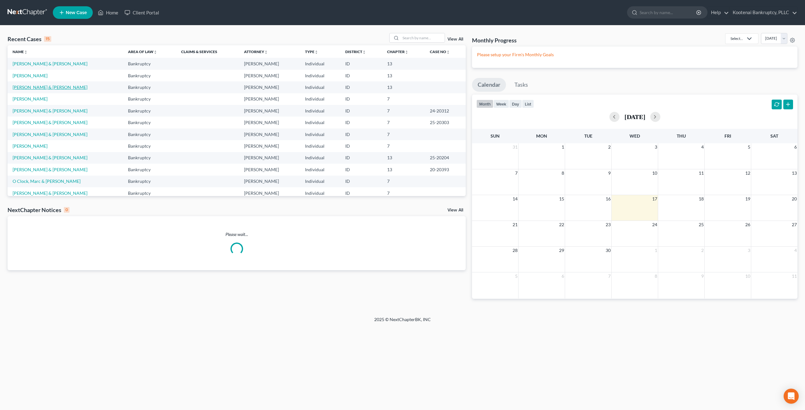
click at [31, 86] on link "[PERSON_NAME] & [PERSON_NAME]" at bounding box center [50, 87] width 75 height 5
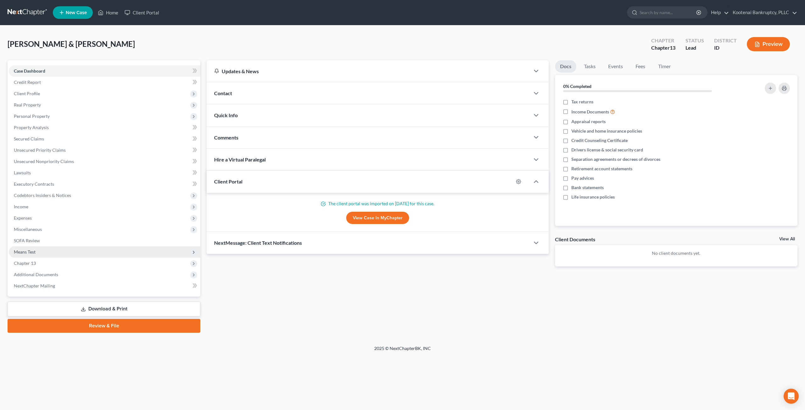
click at [70, 251] on span "Means Test" at bounding box center [105, 252] width 192 height 11
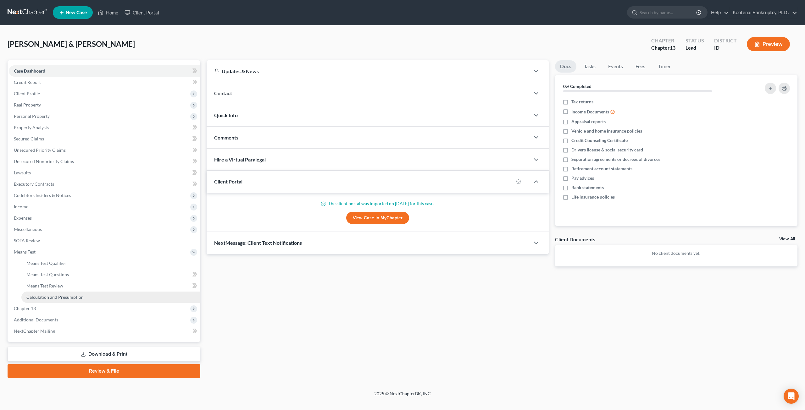
click at [86, 292] on link "Calculation and Presumption" at bounding box center [110, 297] width 179 height 11
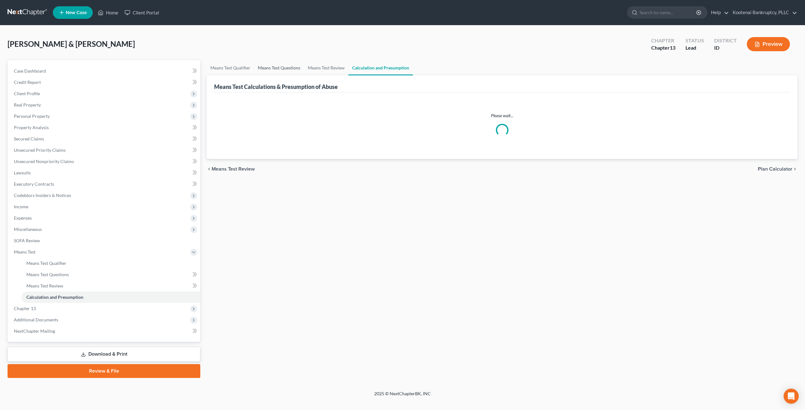
click at [270, 64] on link "Means Test Questions" at bounding box center [279, 67] width 50 height 15
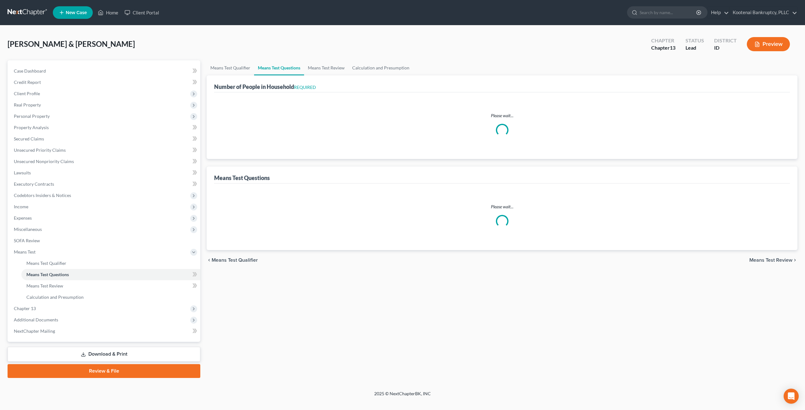
select select "1"
select select "60"
select select "1"
select select "60"
select select "2"
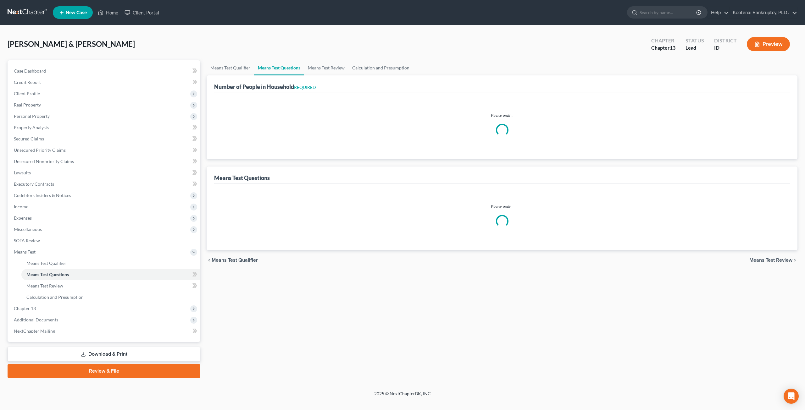
select select "4"
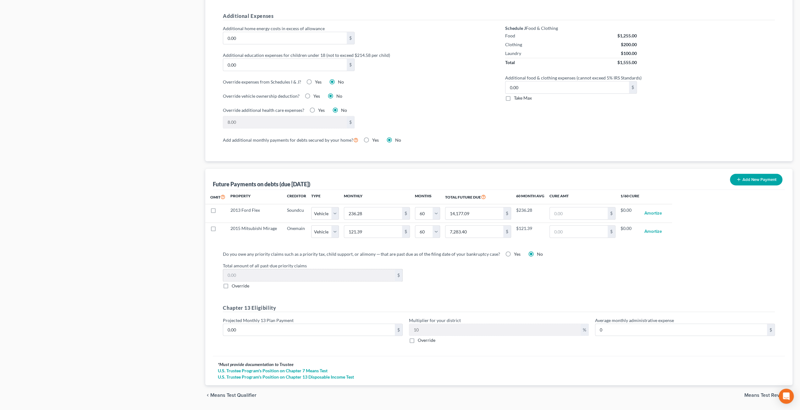
scroll to position [466, 0]
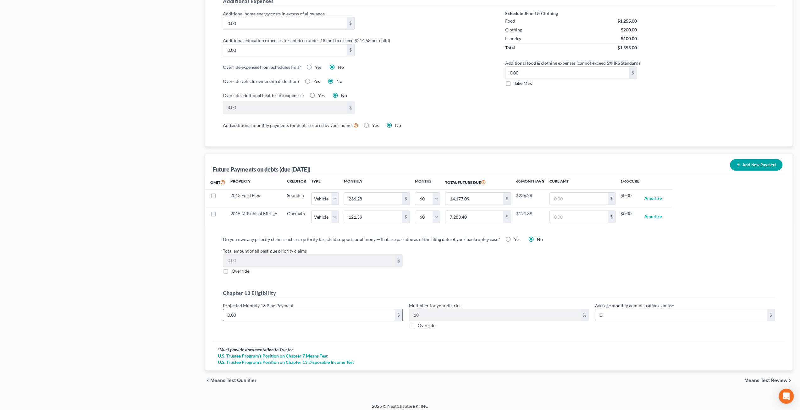
click at [261, 315] on input "0.00" at bounding box center [309, 315] width 172 height 12
type input "8"
type input "0.80"
type input "81"
type input "8.10"
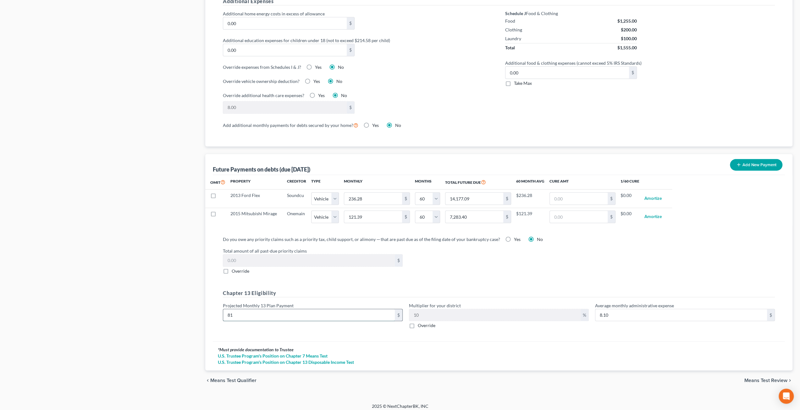
type input "815"
type input "81.50"
type input "815"
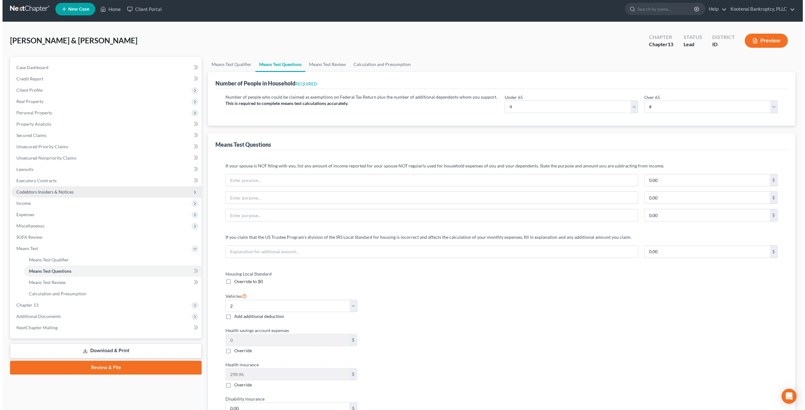
scroll to position [0, 0]
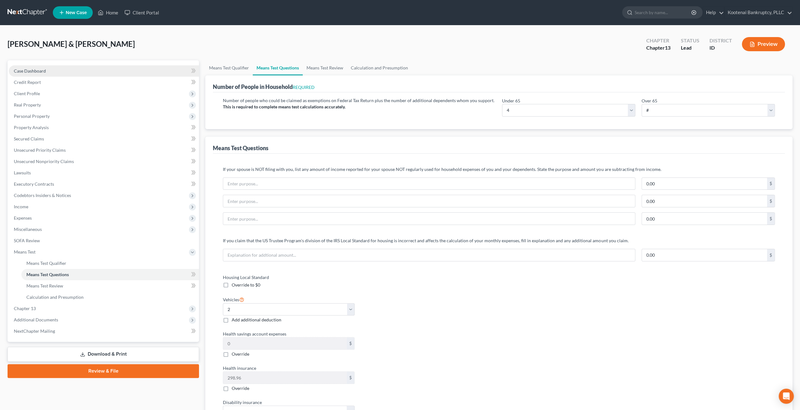
click at [92, 70] on link "Case Dashboard" at bounding box center [104, 70] width 190 height 11
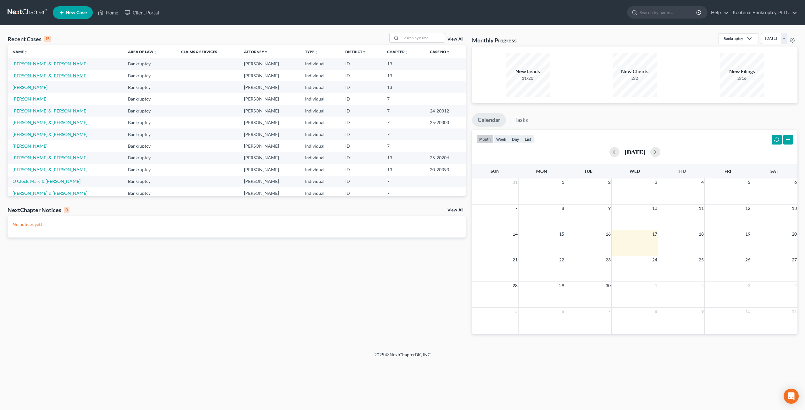
click at [42, 77] on link "[PERSON_NAME] & [PERSON_NAME]" at bounding box center [50, 75] width 75 height 5
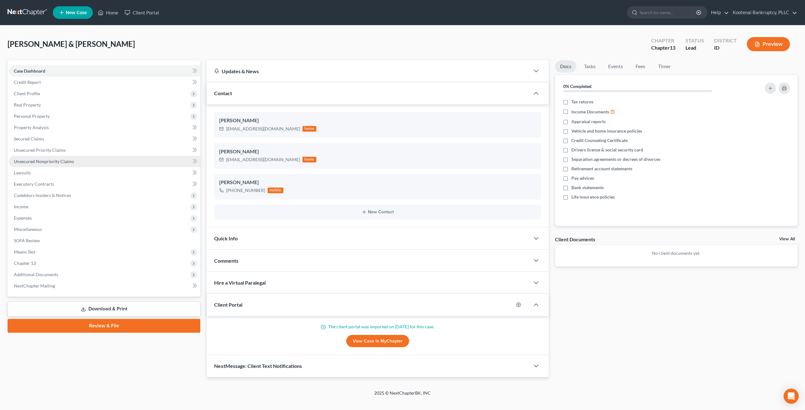
click at [63, 159] on span "Unsecured Nonpriority Claims" at bounding box center [44, 161] width 60 height 5
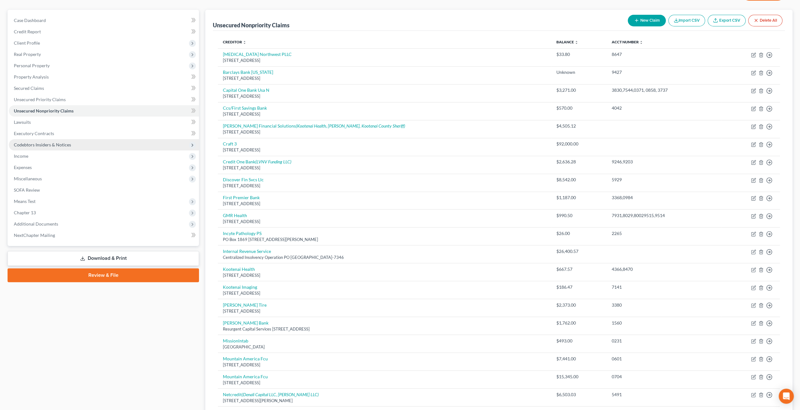
scroll to position [26, 0]
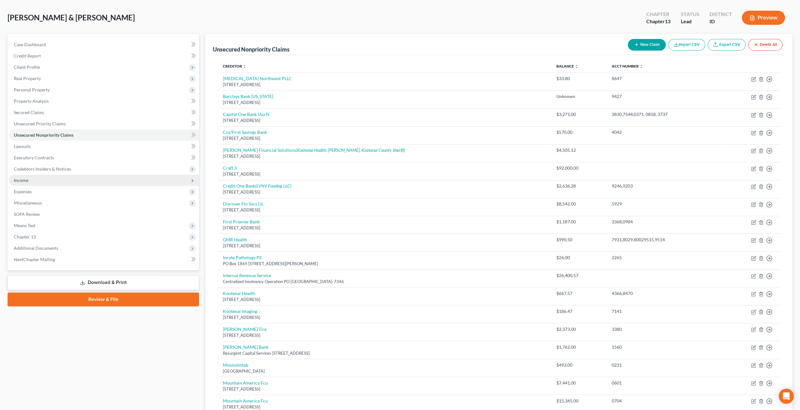
click at [56, 181] on span "Income" at bounding box center [104, 180] width 190 height 11
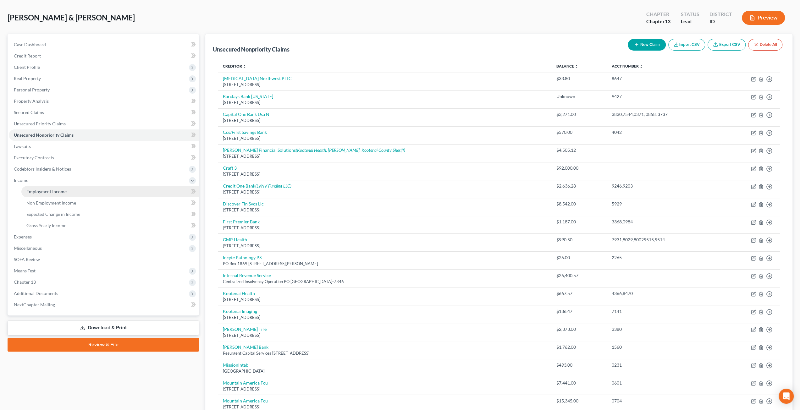
click at [59, 191] on span "Employment Income" at bounding box center [46, 191] width 40 height 5
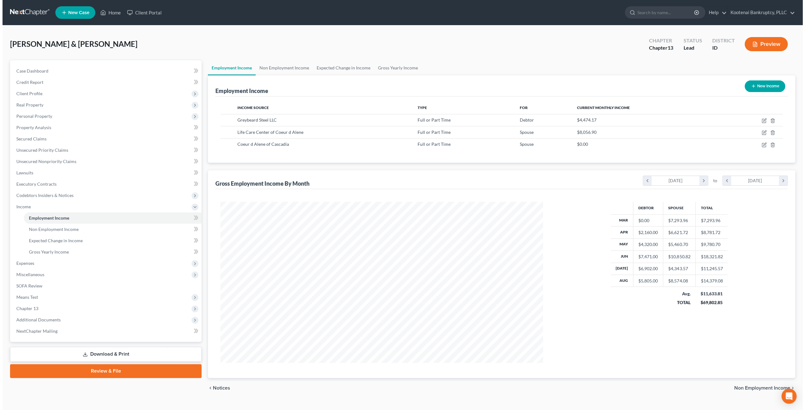
scroll to position [161, 335]
click at [6, 129] on div "Case Dashboard Payments Invoices Payments Payments Credit Report Client Profile" at bounding box center [103, 229] width 198 height 338
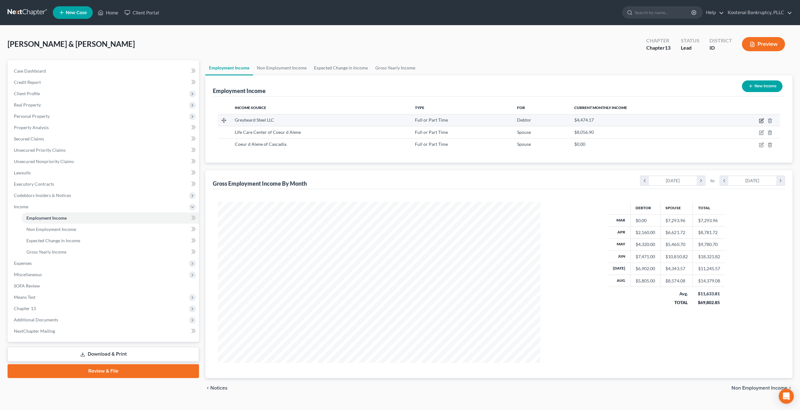
click at [762, 120] on icon "button" at bounding box center [762, 120] width 3 height 3
select select "0"
select select "13"
select select "2"
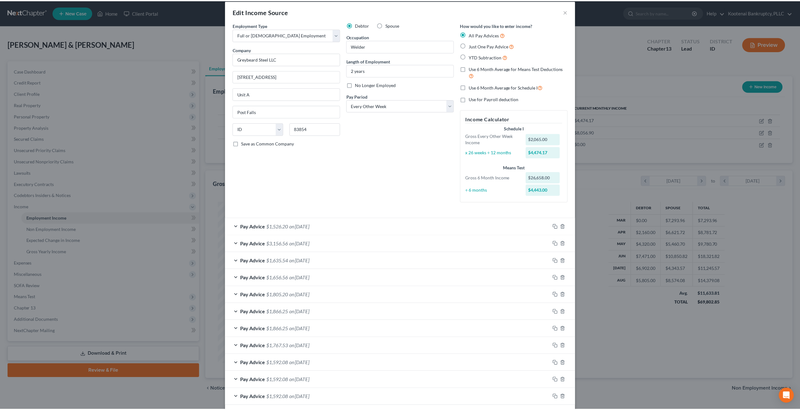
scroll to position [0, 0]
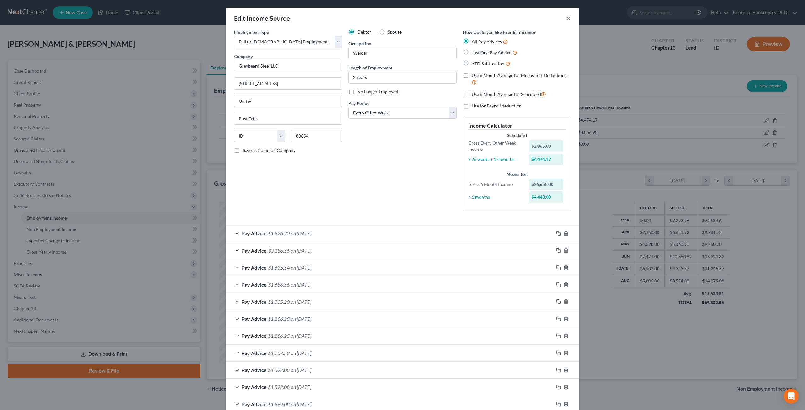
click at [567, 17] on button "×" at bounding box center [569, 18] width 4 height 8
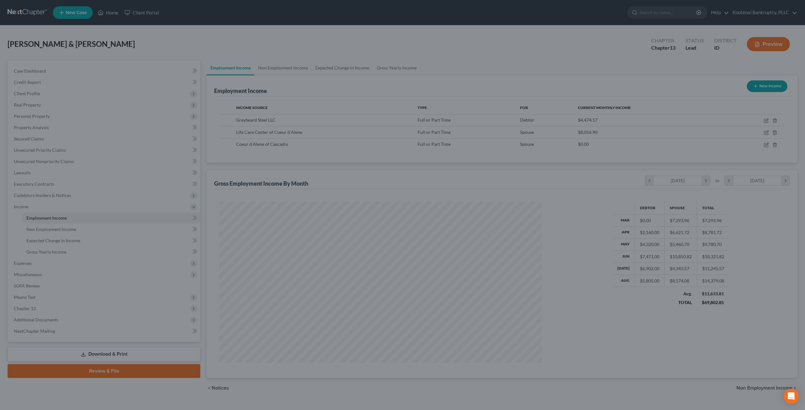
scroll to position [314344, 314170]
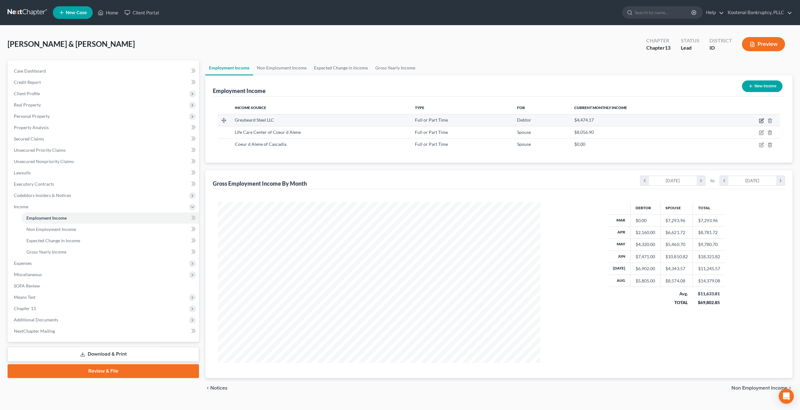
click at [760, 120] on icon "button" at bounding box center [761, 120] width 5 height 5
select select "0"
select select "13"
select select "2"
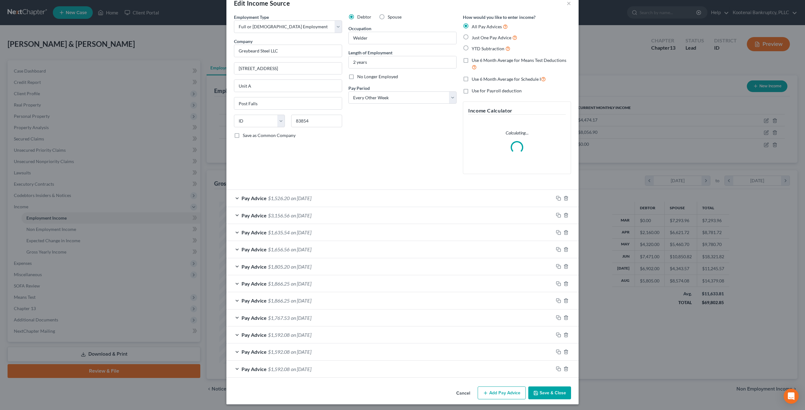
scroll to position [15, 0]
click at [510, 394] on button "Add Pay Advice" at bounding box center [502, 393] width 48 height 13
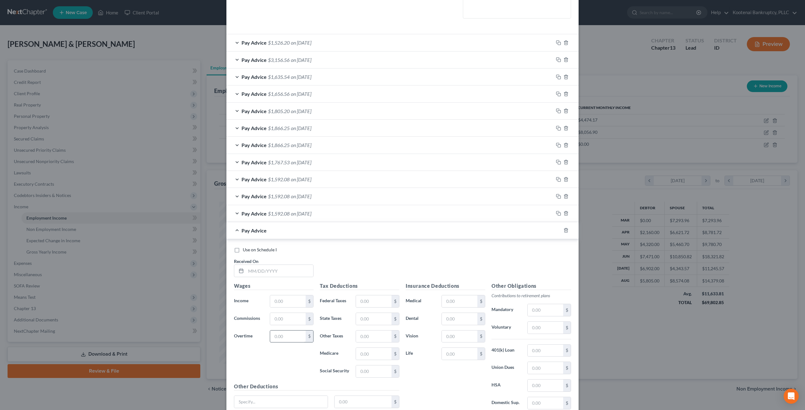
scroll to position [220, 0]
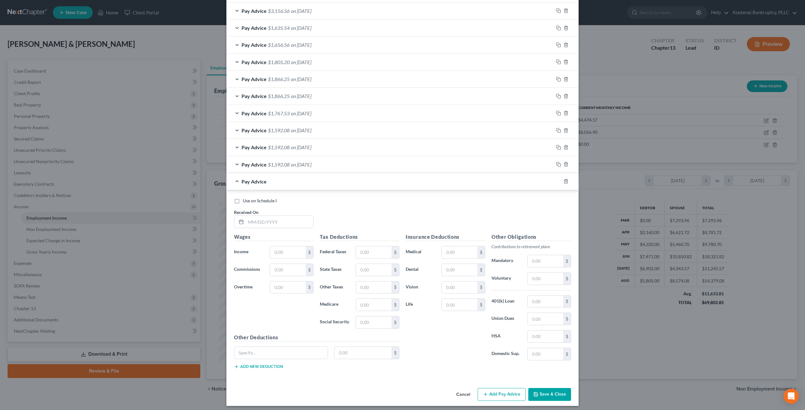
click at [243, 198] on label "Use on Schedule I" at bounding box center [260, 201] width 34 height 6
click at [245, 198] on input "Use on Schedule I" at bounding box center [247, 200] width 4 height 4
checkbox input "true"
drag, startPoint x: 266, startPoint y: 220, endPoint x: 359, endPoint y: 215, distance: 93.5
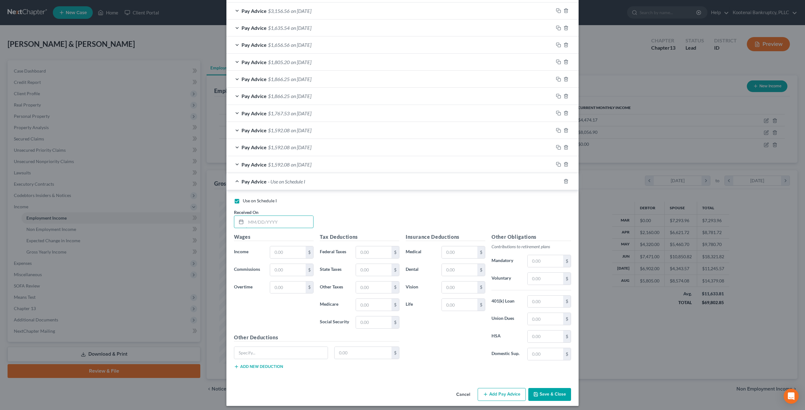
click at [266, 220] on input "text" at bounding box center [279, 222] width 67 height 12
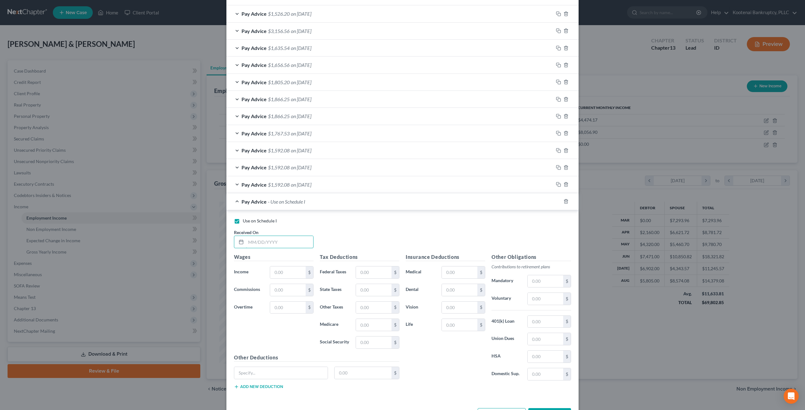
scroll to position [240, 0]
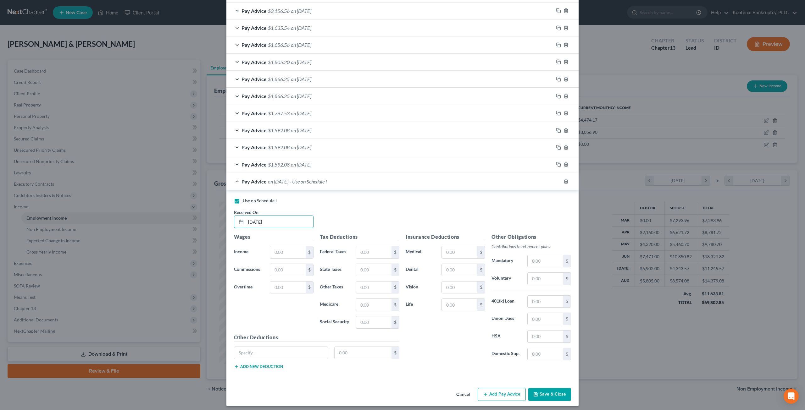
type input "[DATE]"
type input "2,216.31"
type input "46"
type input "64.50"
type input "30.71"
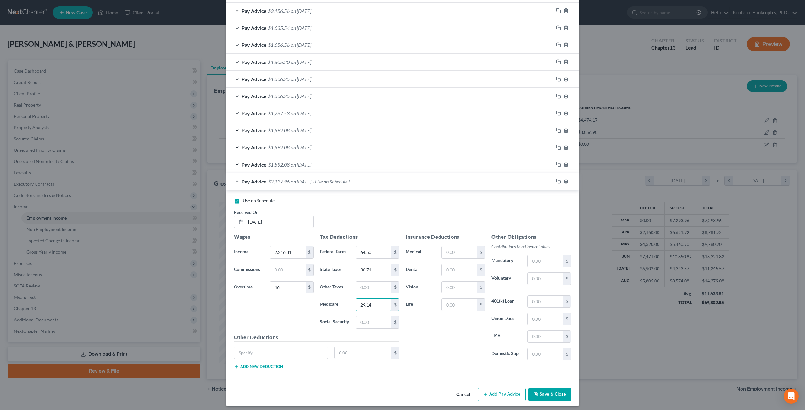
type input "29.14"
type input "124.59"
type input "252.84"
type input "10.63"
type input "67.87"
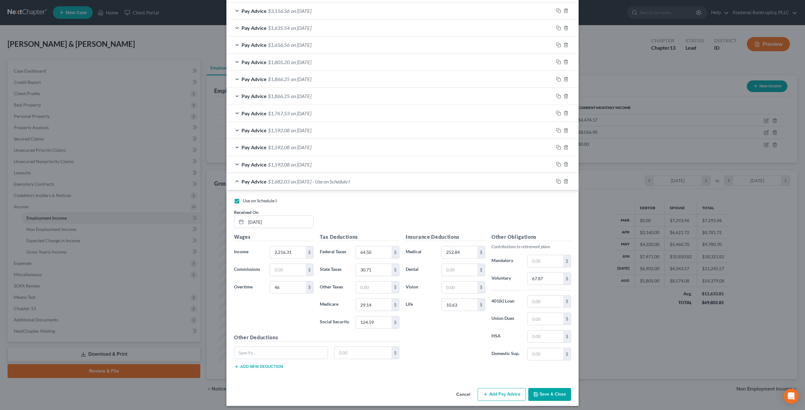
click at [420, 378] on div "Employment Type * Select Full or [DEMOGRAPHIC_DATA] Employment Self Employment …" at bounding box center [402, 87] width 352 height 597
click at [552, 390] on button "Save & Close" at bounding box center [549, 394] width 43 height 13
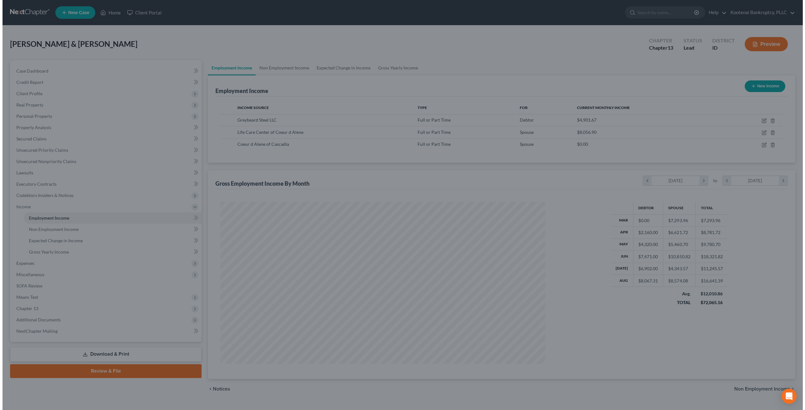
scroll to position [314344, 314170]
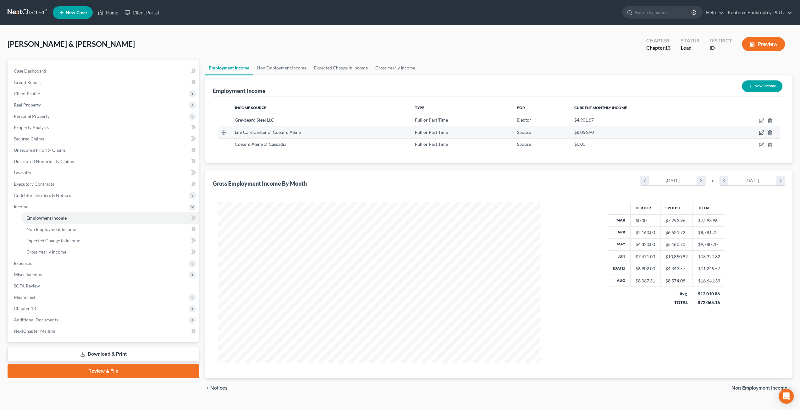
click at [760, 131] on icon "button" at bounding box center [761, 132] width 5 height 5
select select "0"
select select "13"
select select "2"
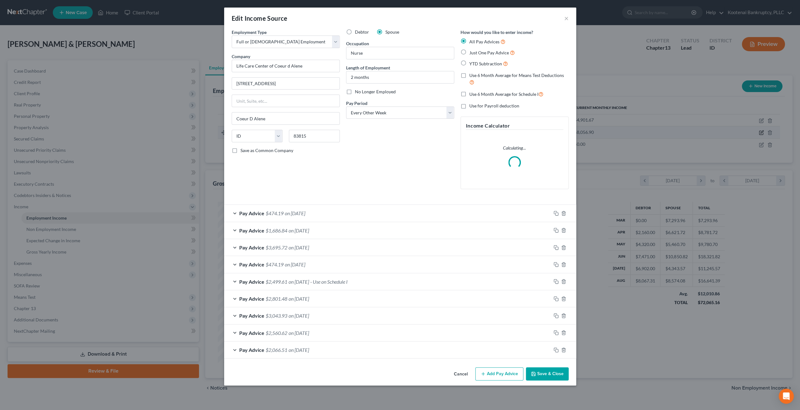
scroll to position [162, 337]
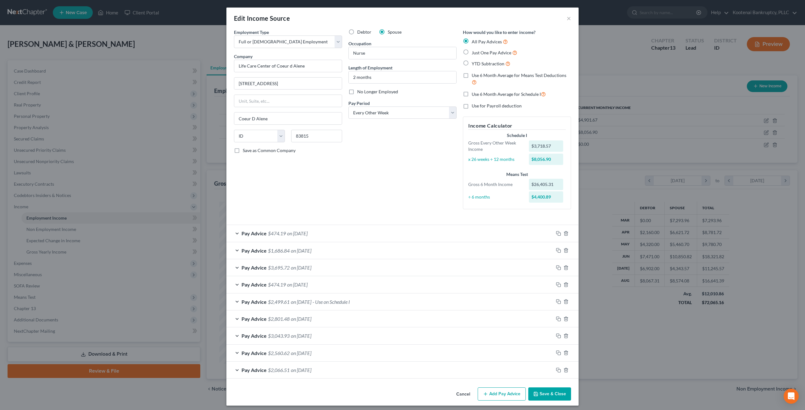
click at [400, 179] on div "Debtor Spouse Occupation Nurse Length of Employment 2 months No Longer Employed…" at bounding box center [402, 122] width 114 height 186
click at [567, 16] on button "×" at bounding box center [569, 18] width 4 height 8
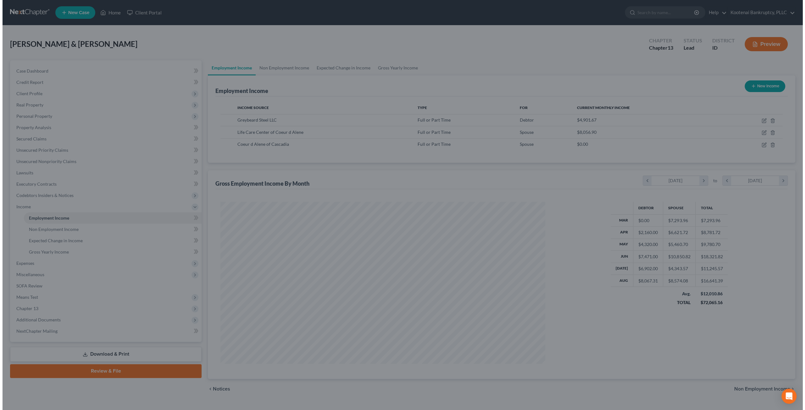
scroll to position [314344, 314170]
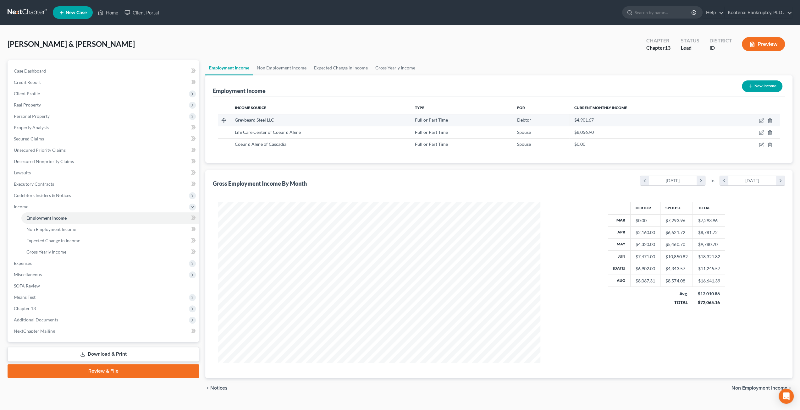
click at [762, 117] on td at bounding box center [749, 120] width 62 height 12
click at [762, 119] on icon "button" at bounding box center [761, 120] width 5 height 5
select select "0"
select select "13"
select select "2"
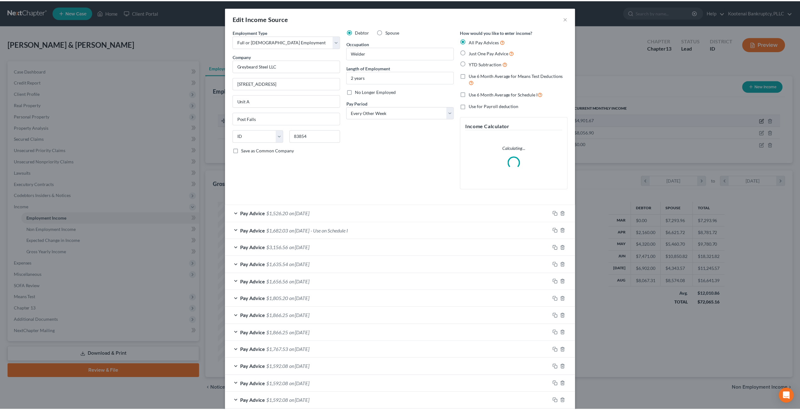
scroll to position [162, 337]
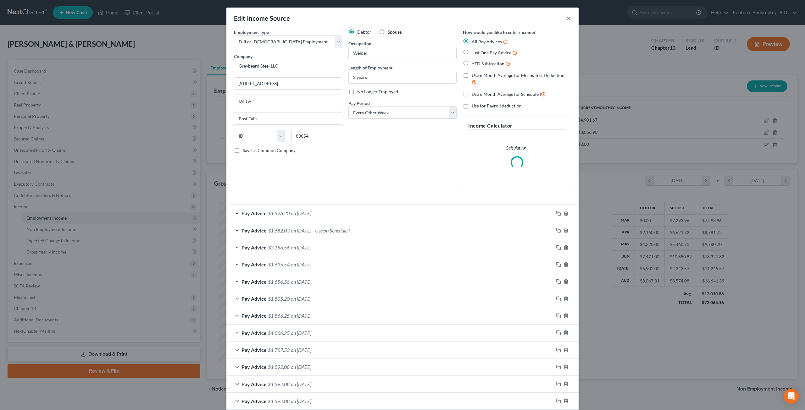
click at [567, 17] on button "×" at bounding box center [569, 18] width 4 height 8
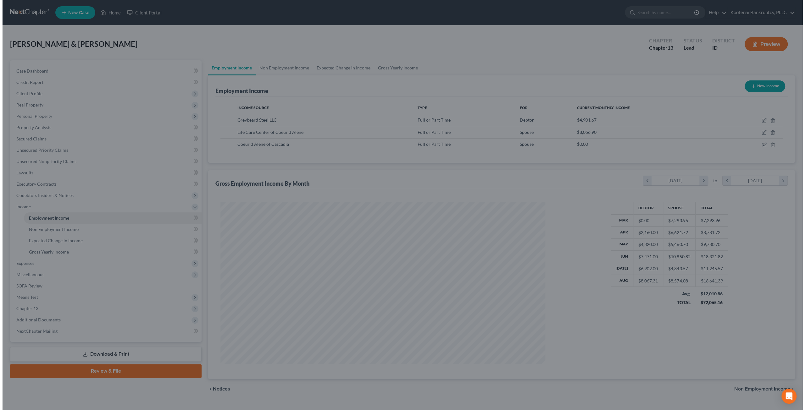
scroll to position [314344, 314170]
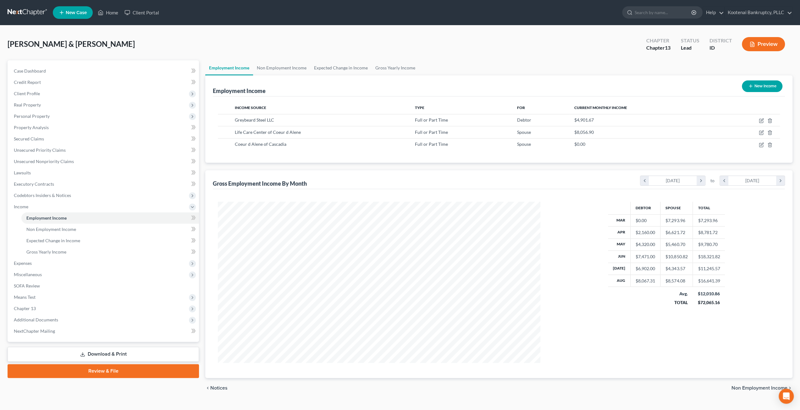
click at [571, 252] on div "Debtor Spouse Total Mar $0.00 $7,293.96 $7,293.96 Apr $2,160.00 $6,621.72 $8,78…" at bounding box center [667, 282] width 240 height 161
click at [565, 267] on div "Debtor Spouse Total Mar $0.00 $7,293.96 $7,293.96 Apr $2,160.00 $6,621.72 $8,78…" at bounding box center [667, 282] width 240 height 161
click at [562, 287] on div "Debtor Spouse Total Mar $0.00 $7,293.96 $7,293.96 Apr $2,160.00 $6,621.72 $8,78…" at bounding box center [667, 282] width 240 height 161
click at [762, 120] on icon "button" at bounding box center [762, 120] width 3 height 3
select select "0"
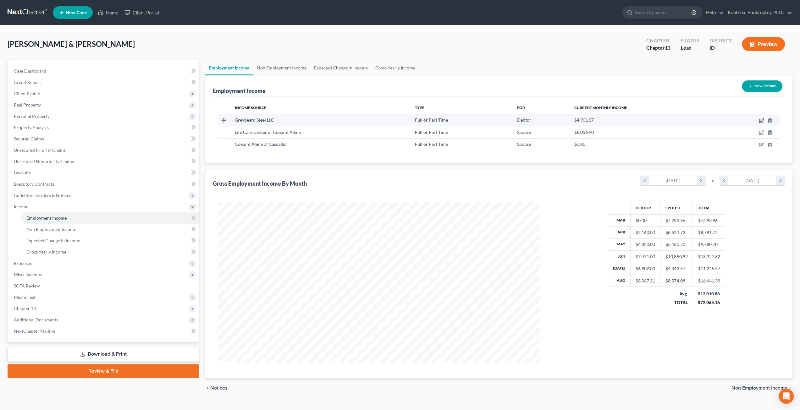
select select "13"
select select "2"
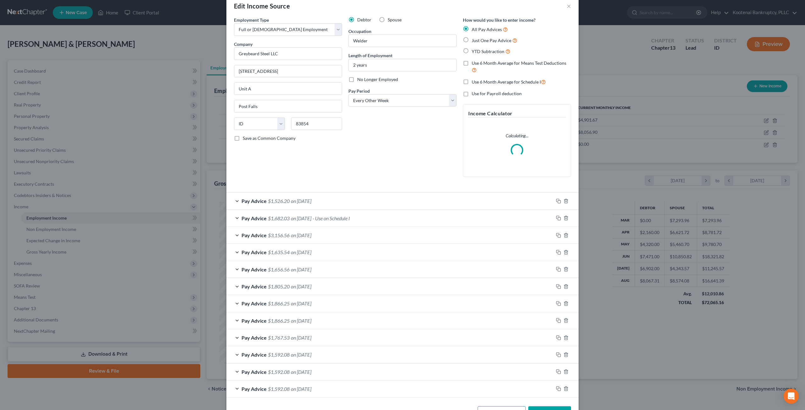
scroll to position [31, 0]
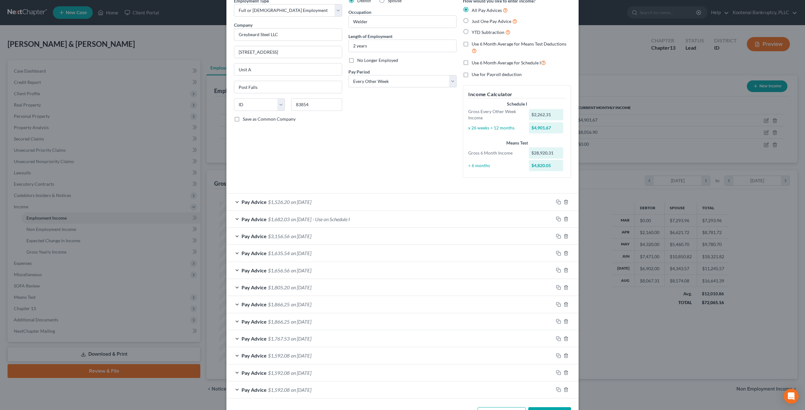
click at [419, 142] on div "Debtor Spouse Occupation Welder Length of Employment 2 years No Longer Employed…" at bounding box center [402, 90] width 114 height 186
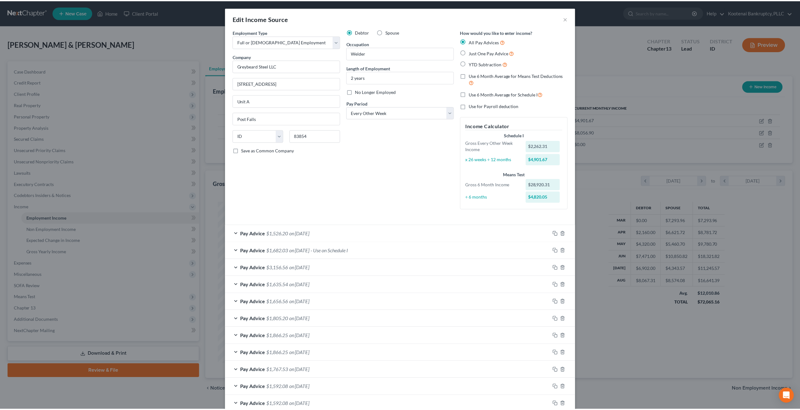
scroll to position [53, 0]
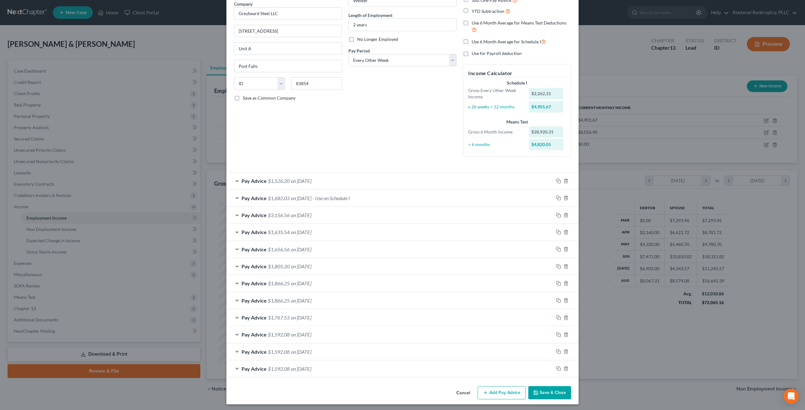
click at [559, 390] on button "Save & Close" at bounding box center [549, 393] width 43 height 13
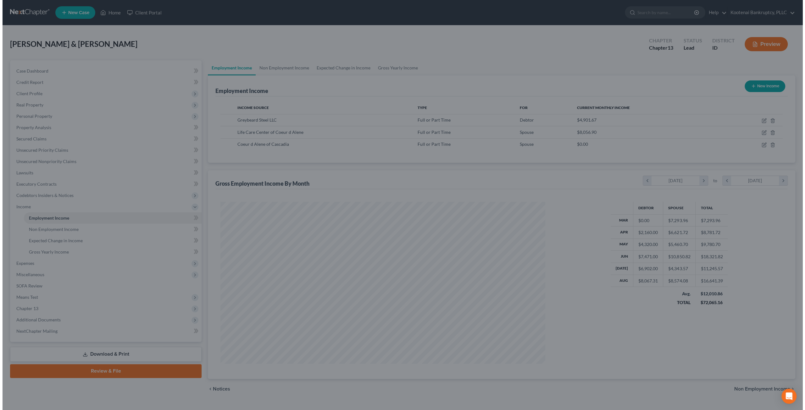
scroll to position [314344, 314170]
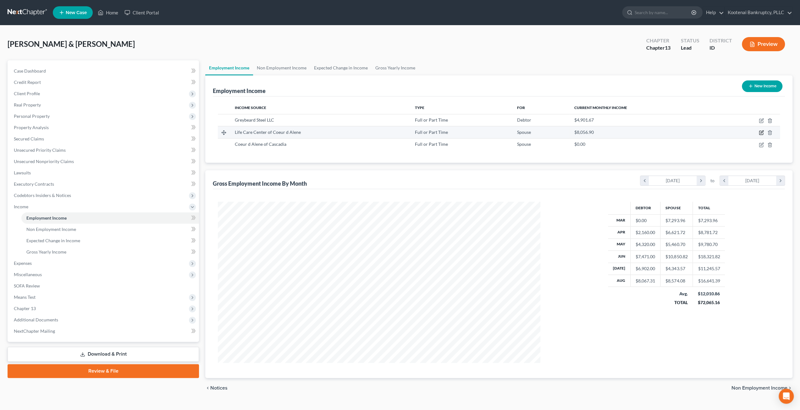
click at [760, 132] on icon "button" at bounding box center [761, 132] width 5 height 5
select select "0"
select select "13"
select select "2"
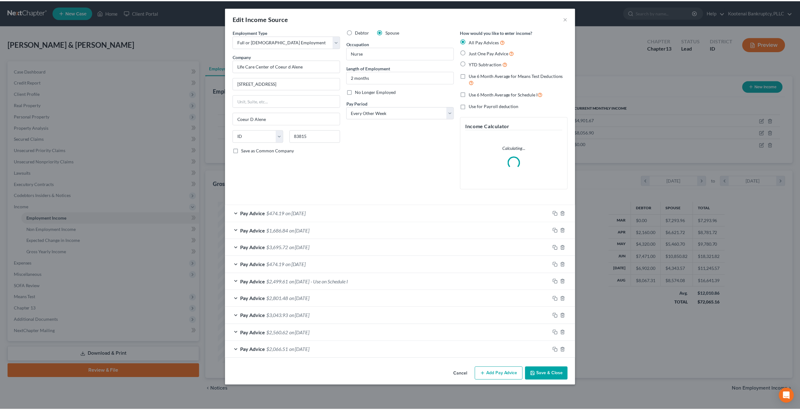
scroll to position [162, 337]
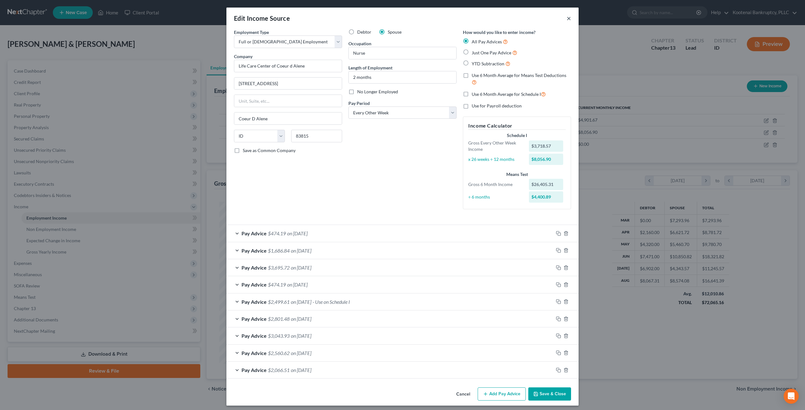
click at [568, 17] on button "×" at bounding box center [569, 18] width 4 height 8
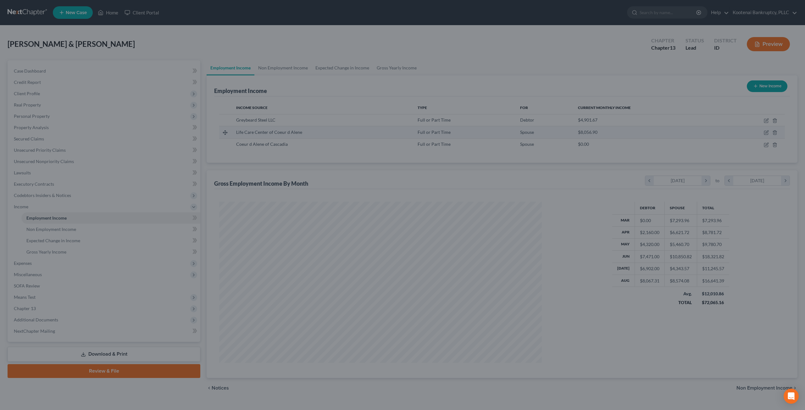
scroll to position [314344, 314170]
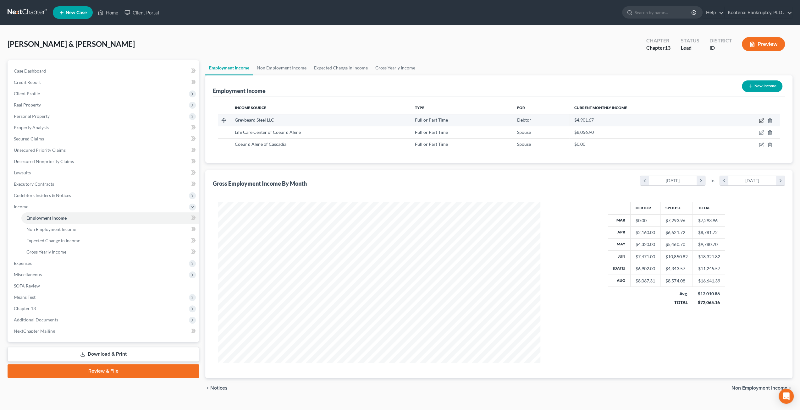
click at [759, 120] on icon "button" at bounding box center [761, 120] width 5 height 5
select select "0"
select select "13"
select select "2"
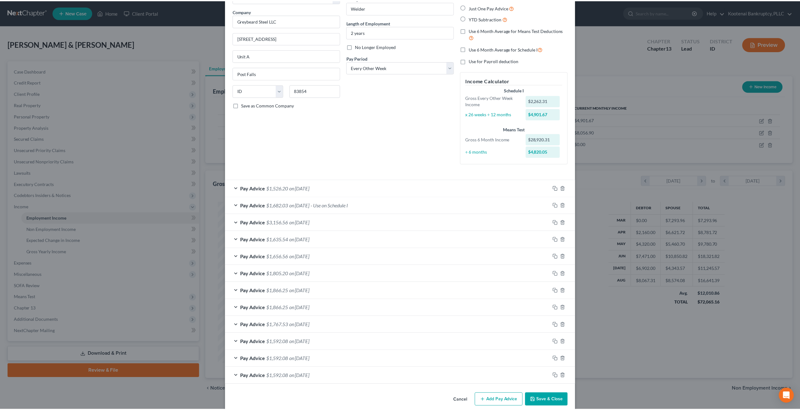
scroll to position [53, 0]
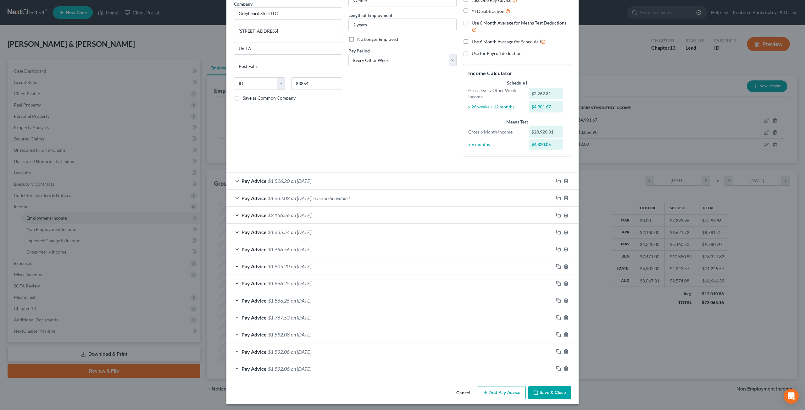
click at [541, 388] on button "Save & Close" at bounding box center [549, 393] width 43 height 13
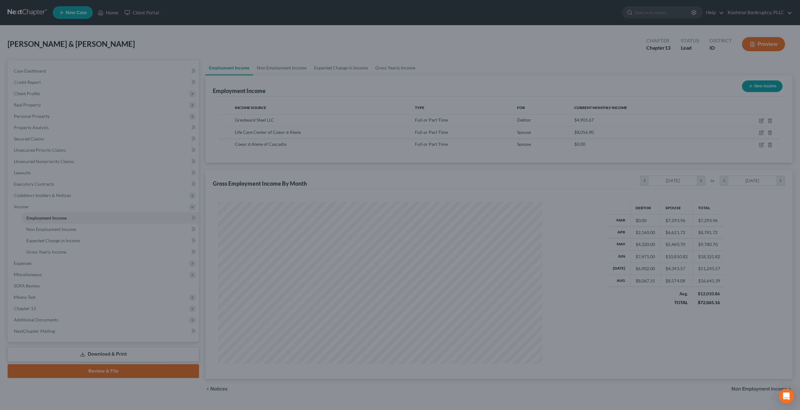
scroll to position [161, 335]
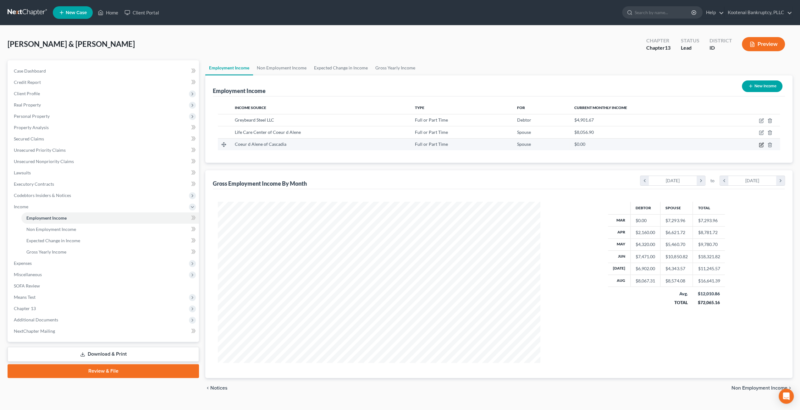
click at [761, 144] on icon "button" at bounding box center [762, 144] width 3 height 3
select select "0"
select select "13"
select select "2"
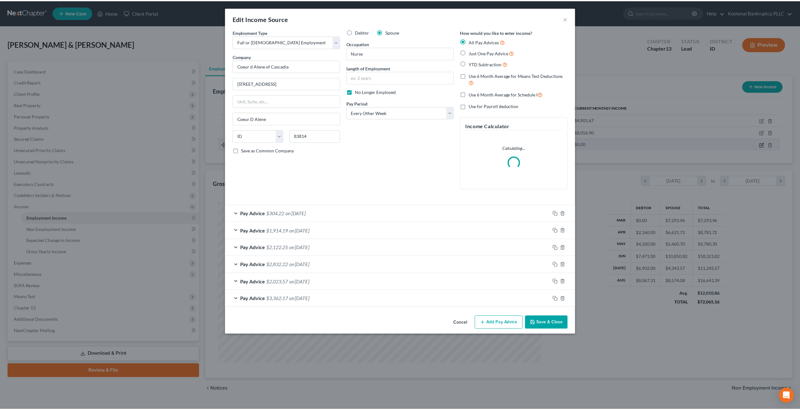
scroll to position [162, 337]
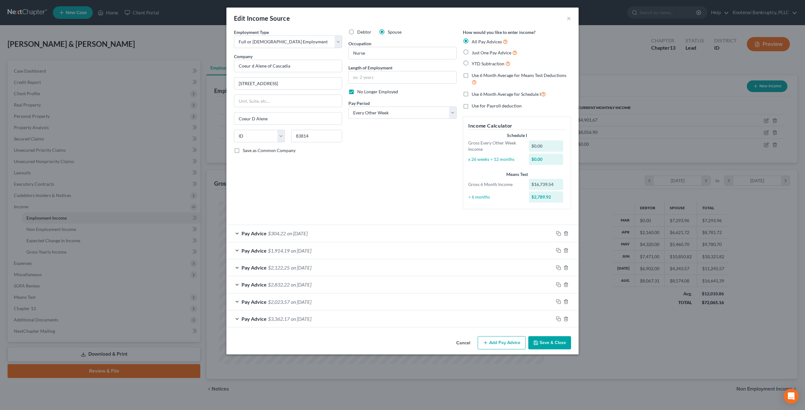
click at [544, 339] on button "Save & Close" at bounding box center [549, 343] width 43 height 13
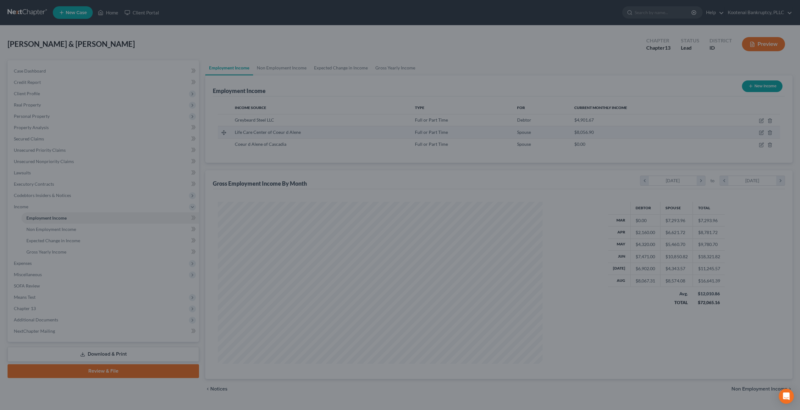
scroll to position [314344, 314170]
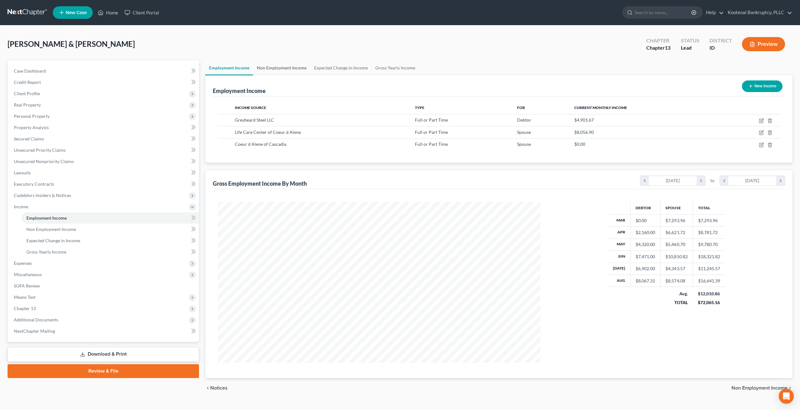
click at [276, 67] on link "Non Employment Income" at bounding box center [281, 67] width 57 height 15
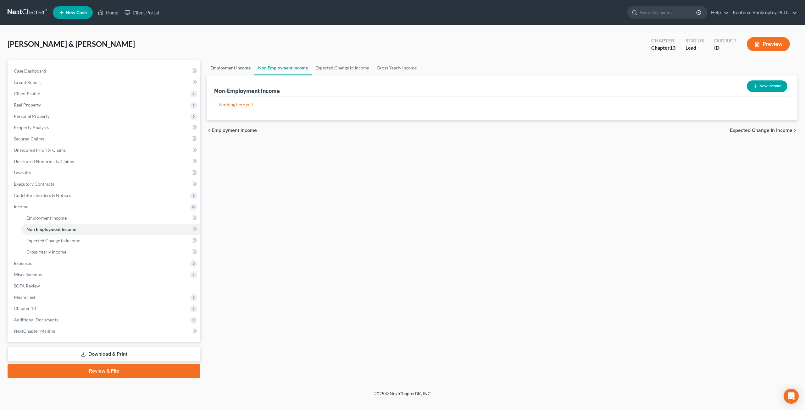
click at [241, 67] on link "Employment Income" at bounding box center [231, 67] width 48 height 15
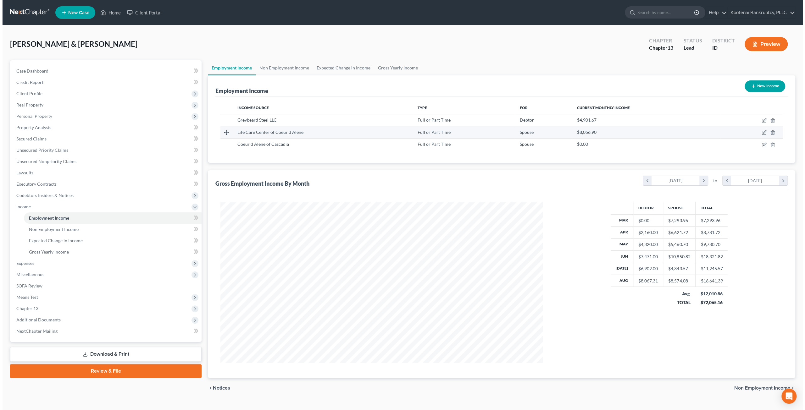
scroll to position [161, 335]
click at [761, 133] on icon "button" at bounding box center [762, 132] width 3 height 3
select select "0"
select select "13"
select select "2"
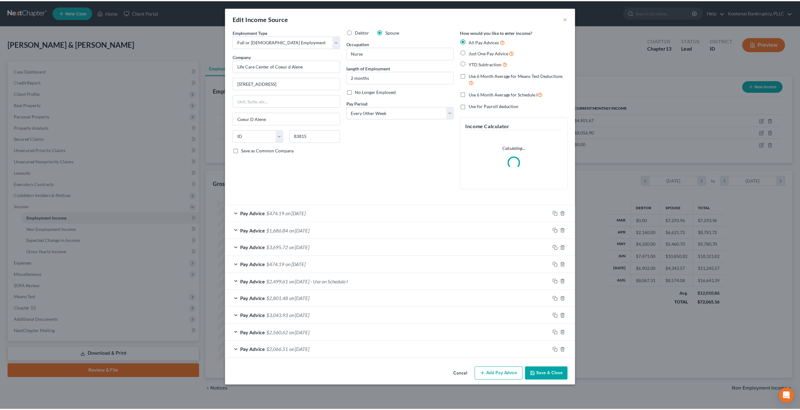
scroll to position [162, 337]
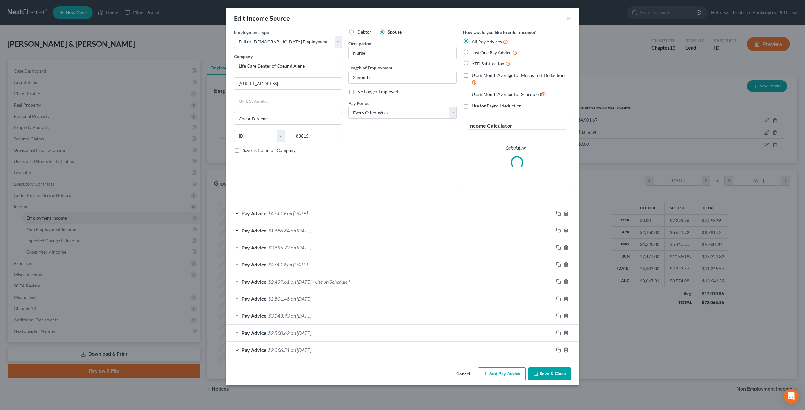
click at [377, 177] on div "Debtor Spouse Occupation Nurse Length of Employment 2 months No Longer Employed…" at bounding box center [402, 111] width 114 height 165
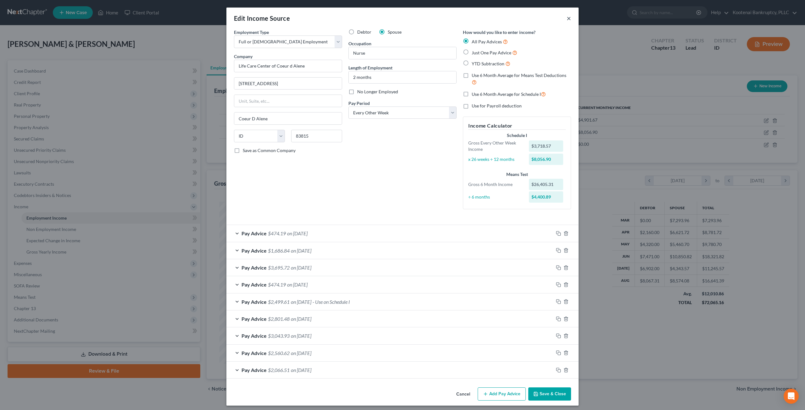
click at [567, 19] on button "×" at bounding box center [569, 18] width 4 height 8
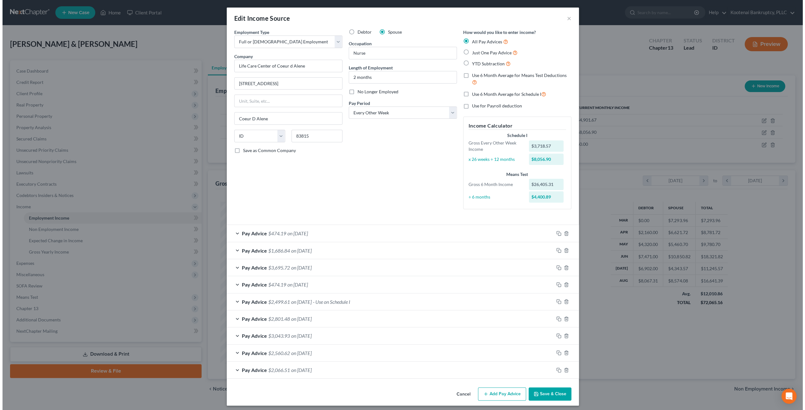
scroll to position [314344, 314170]
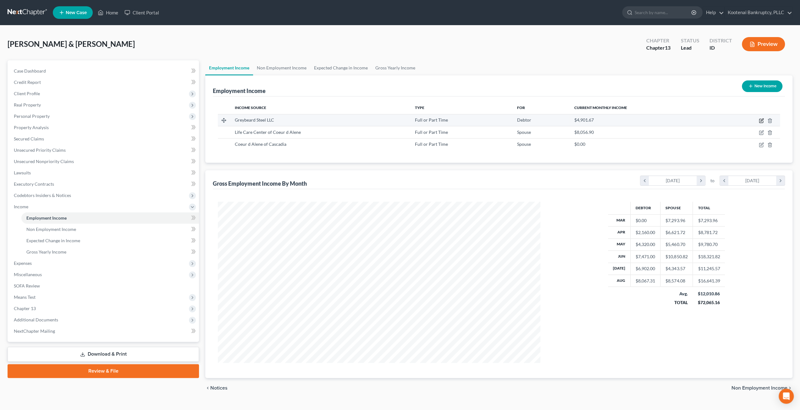
click at [762, 120] on icon "button" at bounding box center [762, 120] width 3 height 3
select select "0"
select select "13"
select select "2"
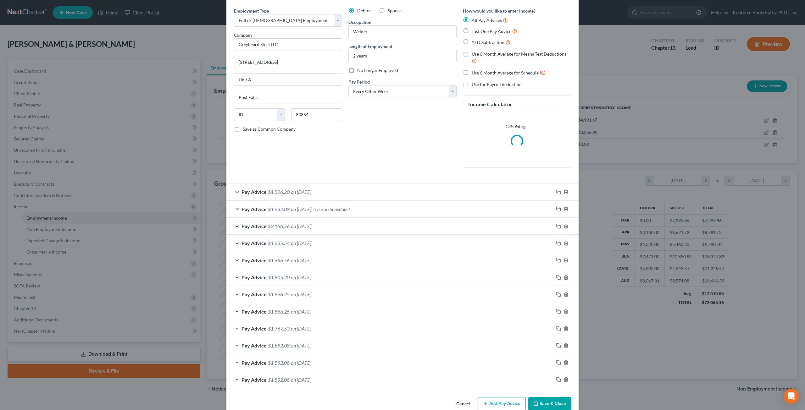
scroll to position [31, 0]
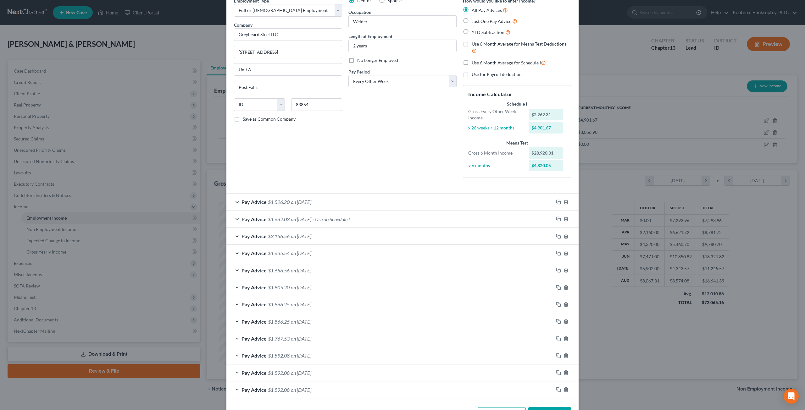
click at [358, 239] on div "Pay Advice $3,156.56 on [DATE]" at bounding box center [389, 236] width 327 height 17
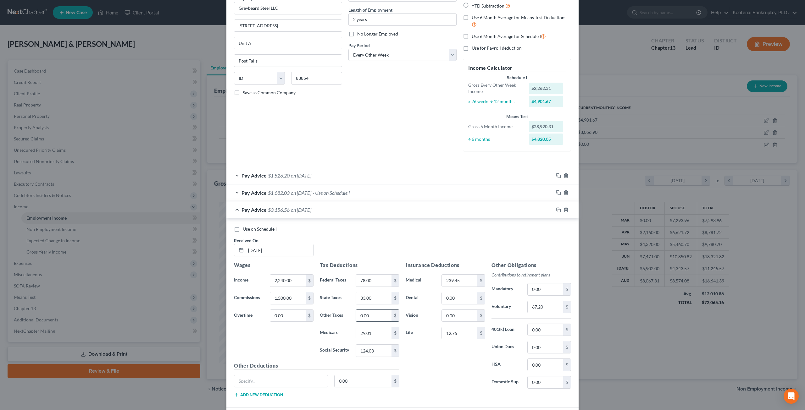
scroll to position [126, 0]
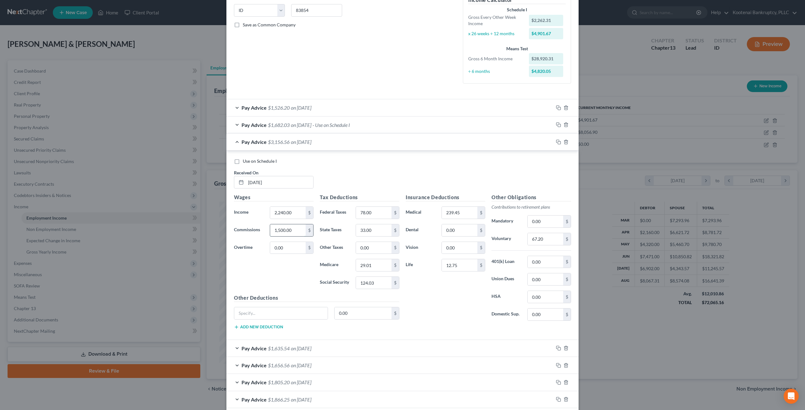
click at [297, 228] on input "1,500.00" at bounding box center [288, 231] width 36 height 12
type input "0"
click at [274, 268] on div "Wages Income * 2,240.00 $ Commissions 0 $ Overtime 0.00 $" at bounding box center [274, 244] width 86 height 101
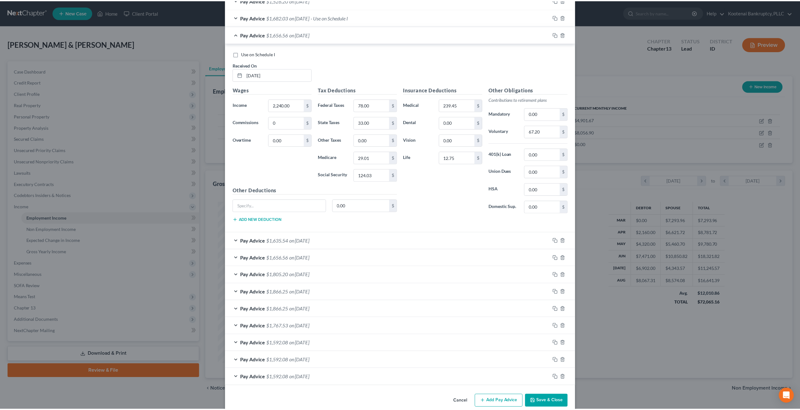
scroll to position [240, 0]
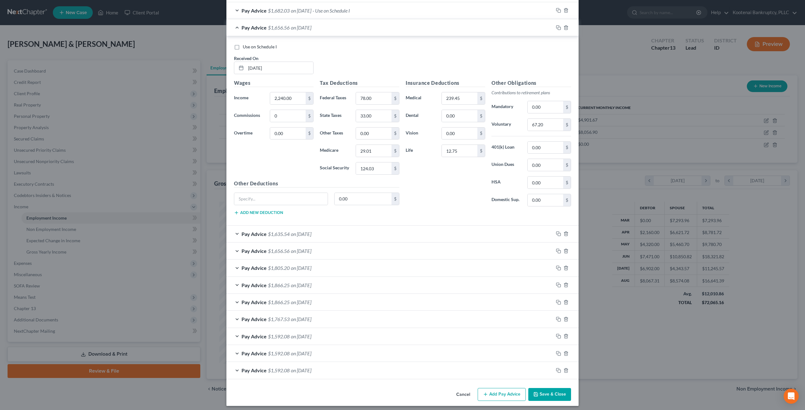
click at [547, 393] on button "Save & Close" at bounding box center [549, 394] width 43 height 13
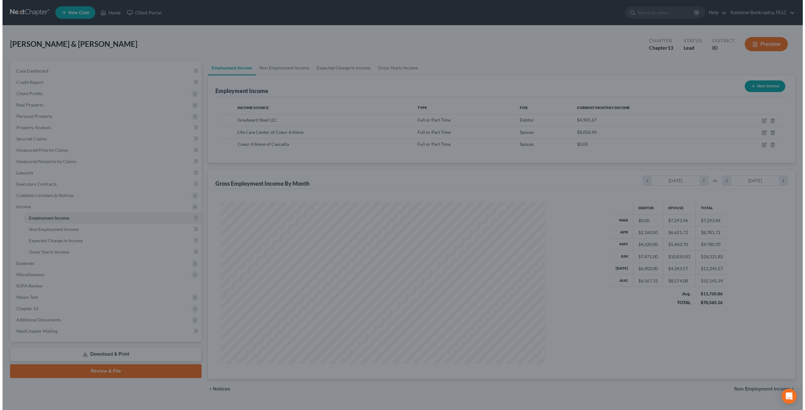
scroll to position [314344, 314170]
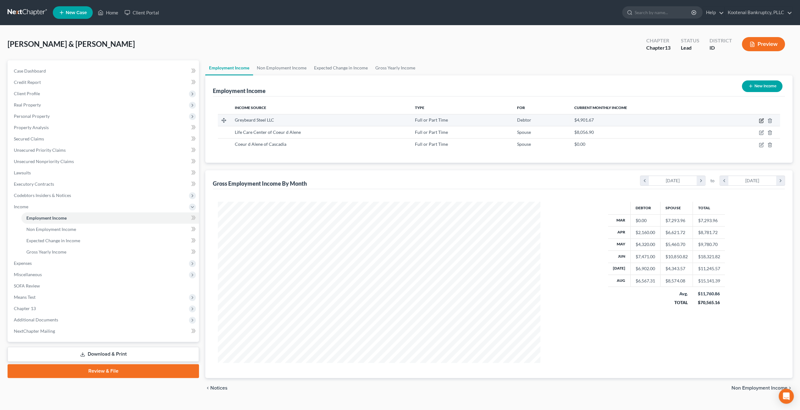
click at [762, 119] on icon "button" at bounding box center [761, 120] width 5 height 5
select select "0"
select select "13"
select select "2"
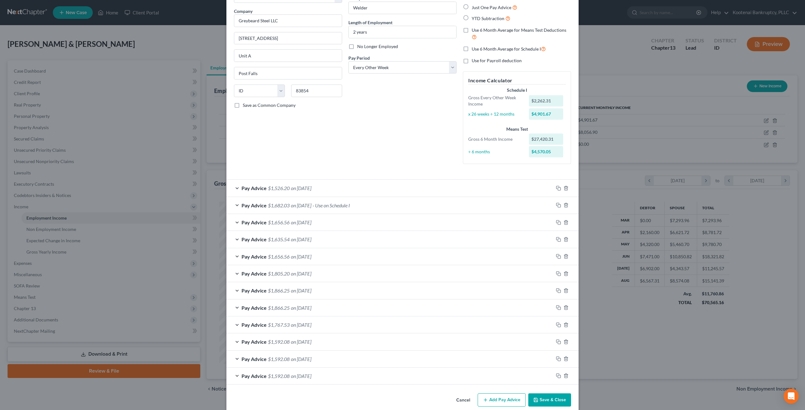
scroll to position [53, 0]
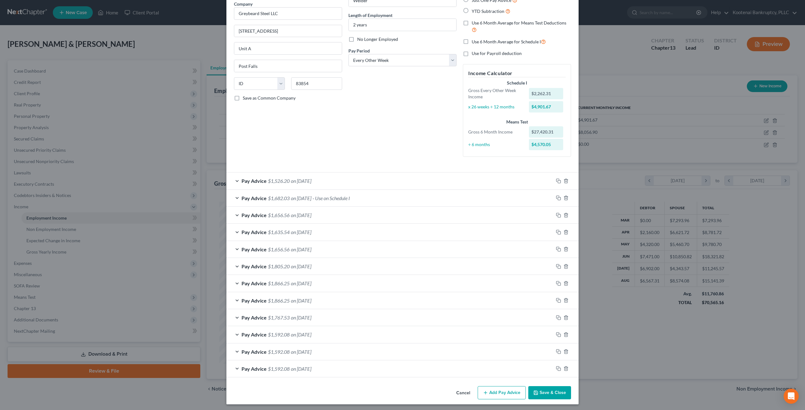
click at [367, 141] on div "Debtor Spouse Occupation Welder Length of Employment 2 years No Longer Employed…" at bounding box center [402, 69] width 114 height 186
click at [361, 264] on div "Pay Advice $1,805.20 on [DATE]" at bounding box center [389, 266] width 327 height 17
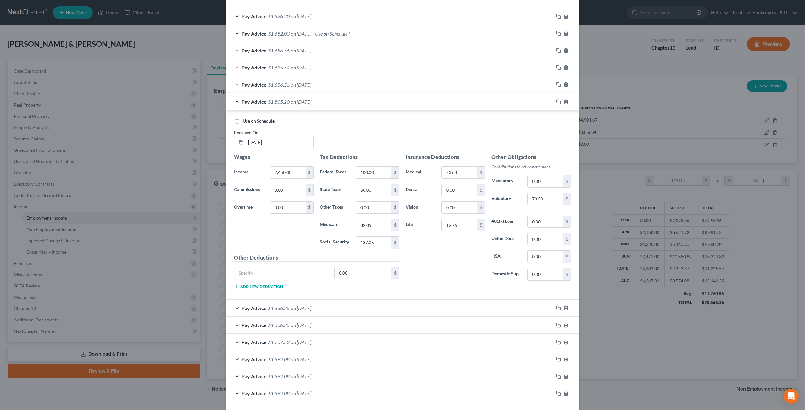
scroll to position [240, 0]
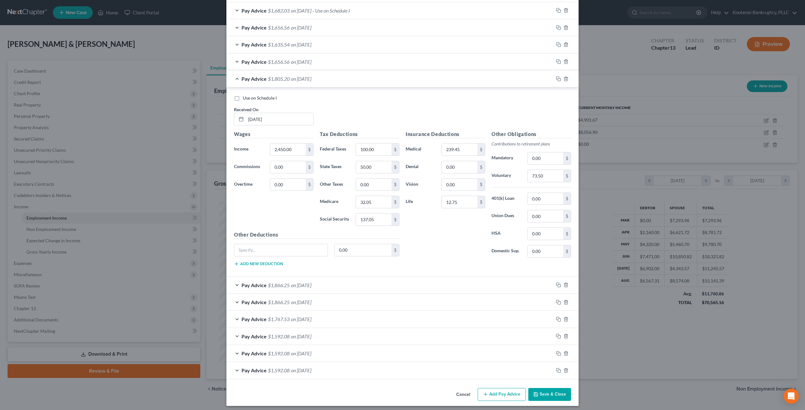
click at [331, 287] on div "Pay Advice $1,866.25 on [DATE]" at bounding box center [389, 285] width 327 height 17
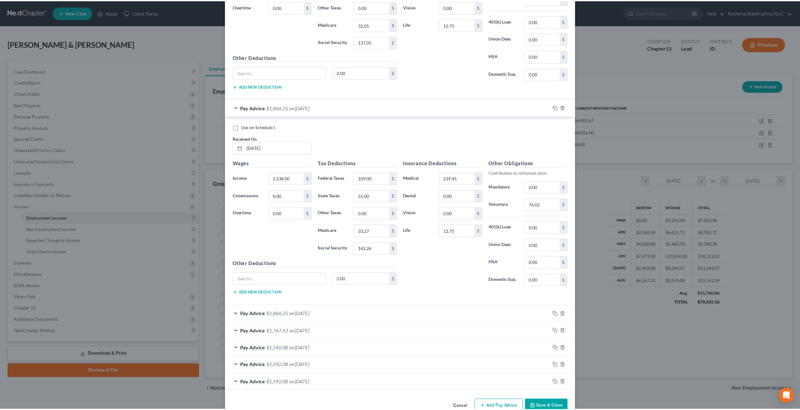
scroll to position [428, 0]
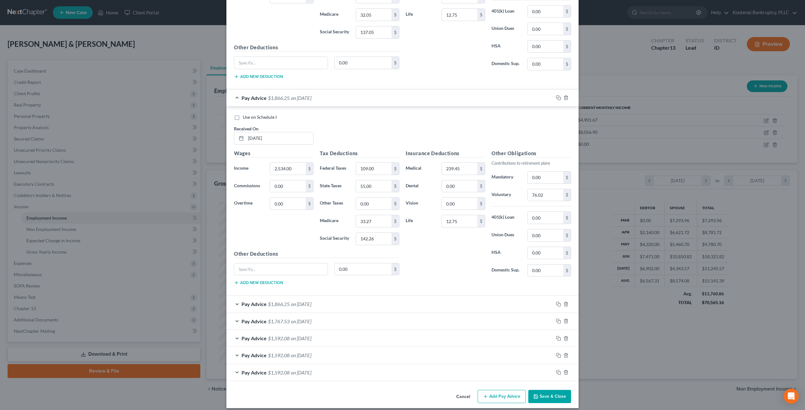
click at [557, 393] on button "Save & Close" at bounding box center [549, 396] width 43 height 13
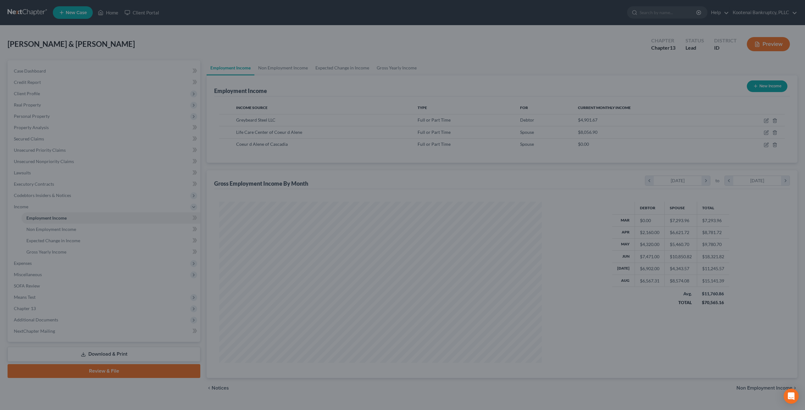
scroll to position [314344, 314170]
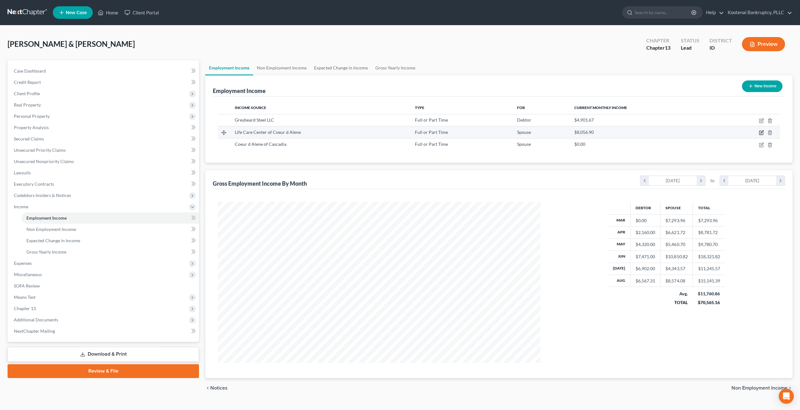
click at [763, 132] on icon "button" at bounding box center [762, 132] width 3 height 3
select select "0"
select select "13"
select select "2"
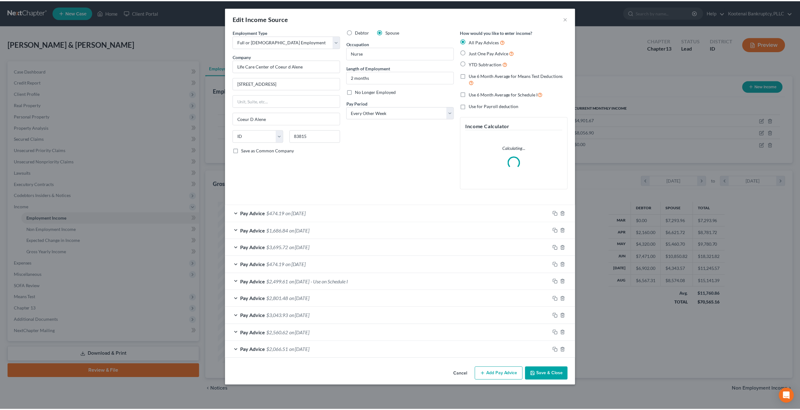
scroll to position [162, 337]
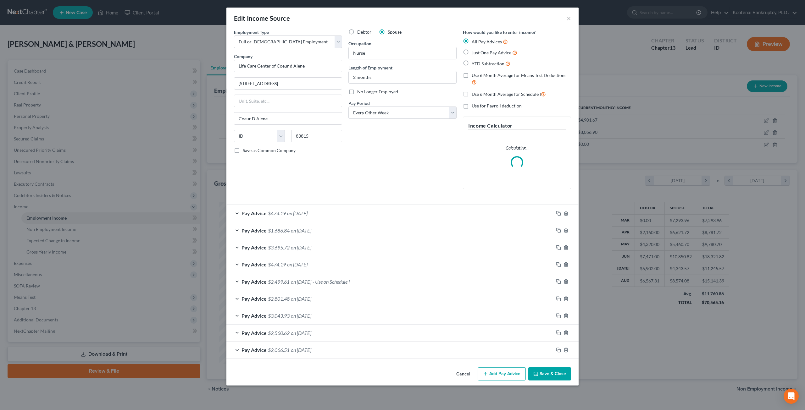
click at [411, 182] on div "Debtor Spouse Occupation Nurse Length of Employment 2 months No Longer Employed…" at bounding box center [402, 111] width 114 height 165
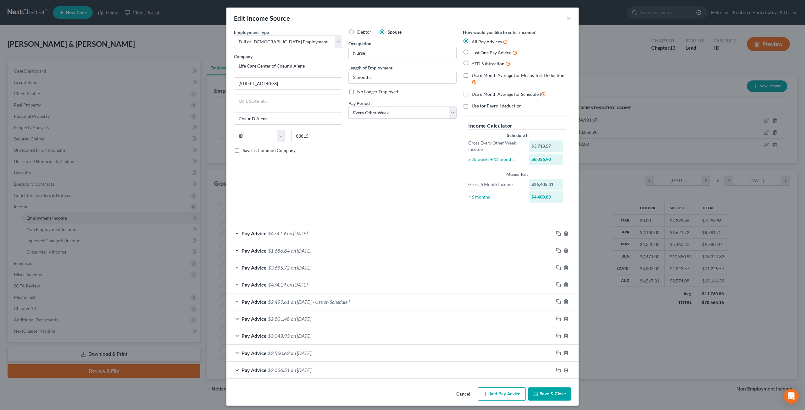
click at [556, 392] on button "Save & Close" at bounding box center [549, 394] width 43 height 13
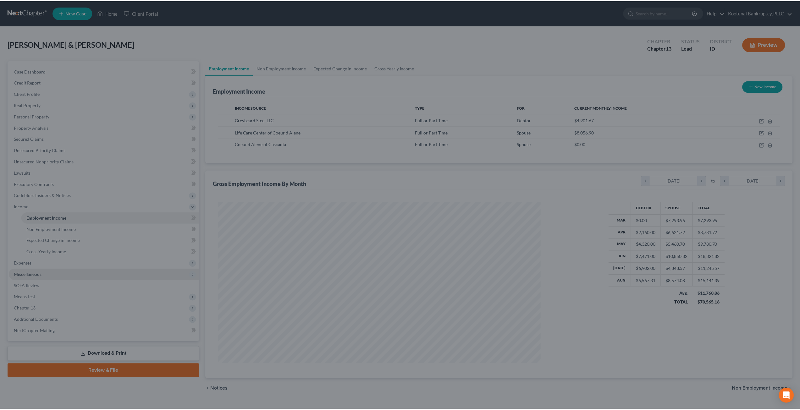
scroll to position [314344, 314170]
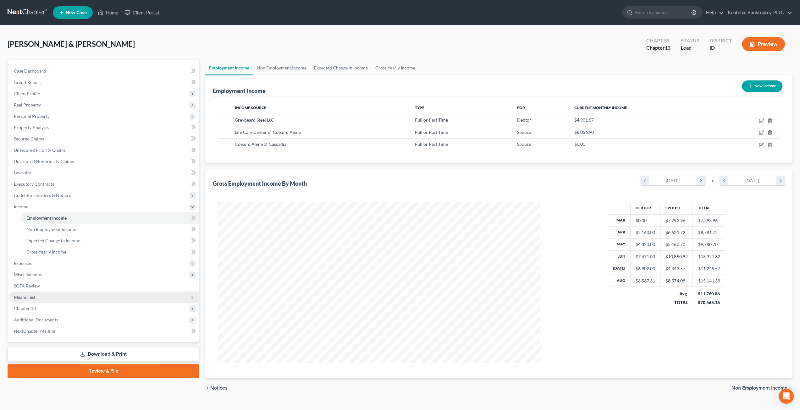
click at [66, 293] on span "Means Test" at bounding box center [104, 297] width 190 height 11
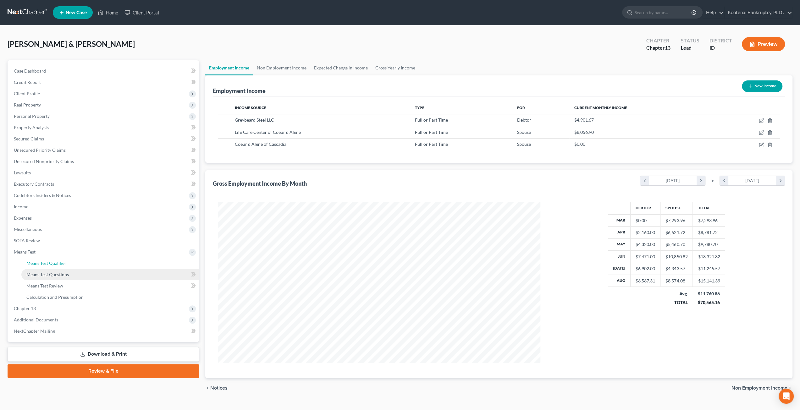
drag, startPoint x: 77, startPoint y: 266, endPoint x: 78, endPoint y: 270, distance: 4.0
click at [77, 266] on link "Means Test Qualifier" at bounding box center [110, 263] width 178 height 11
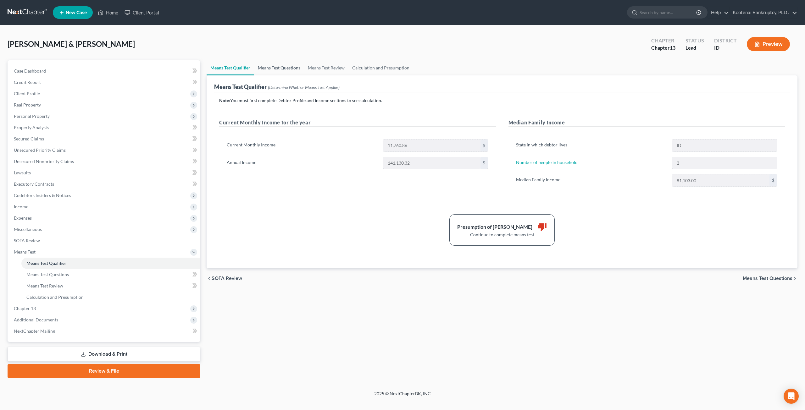
click at [260, 67] on link "Means Test Questions" at bounding box center [279, 67] width 50 height 15
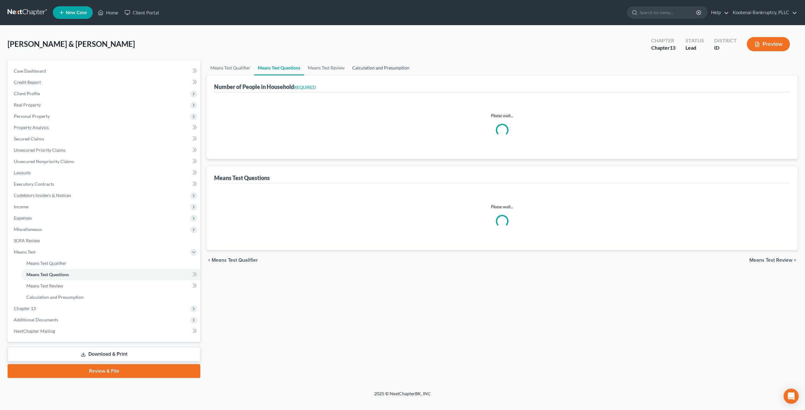
select select "1"
select select "60"
select select "2"
select select "5"
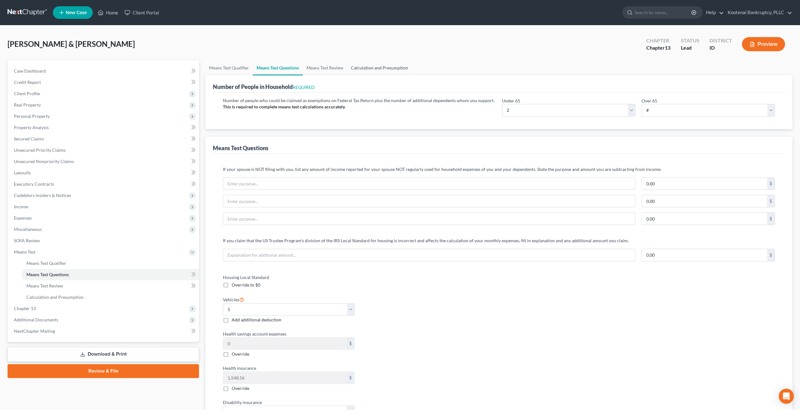
click at [367, 63] on link "Calculation and Presumption" at bounding box center [379, 67] width 65 height 15
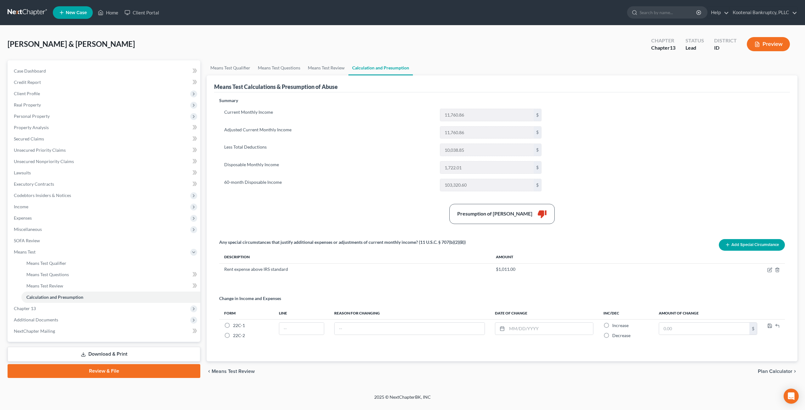
click at [498, 54] on div "[PERSON_NAME] & [PERSON_NAME] Upgraded Chapter Chapter 13 Status Lead District …" at bounding box center [403, 46] width 790 height 27
click at [331, 69] on link "Means Test Review" at bounding box center [326, 67] width 44 height 15
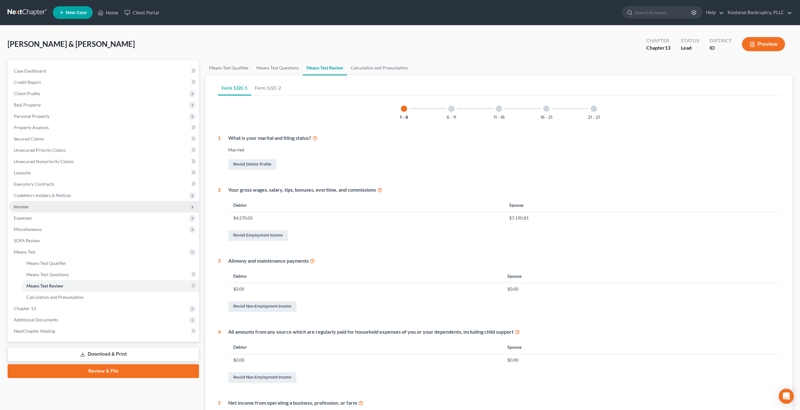
click at [74, 209] on span "Income" at bounding box center [104, 206] width 190 height 11
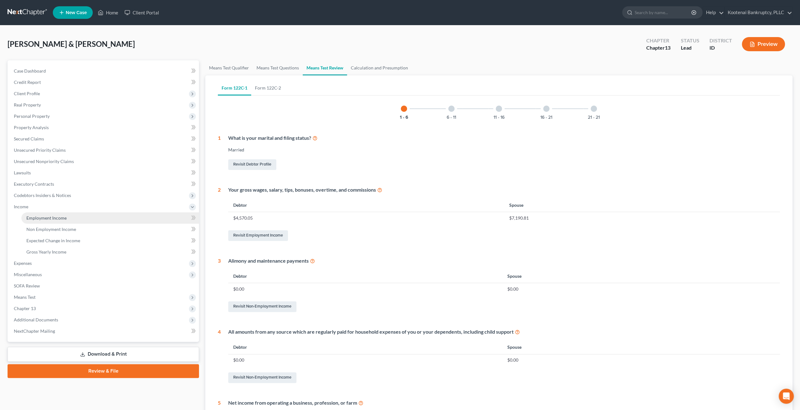
click at [72, 214] on link "Employment Income" at bounding box center [110, 218] width 178 height 11
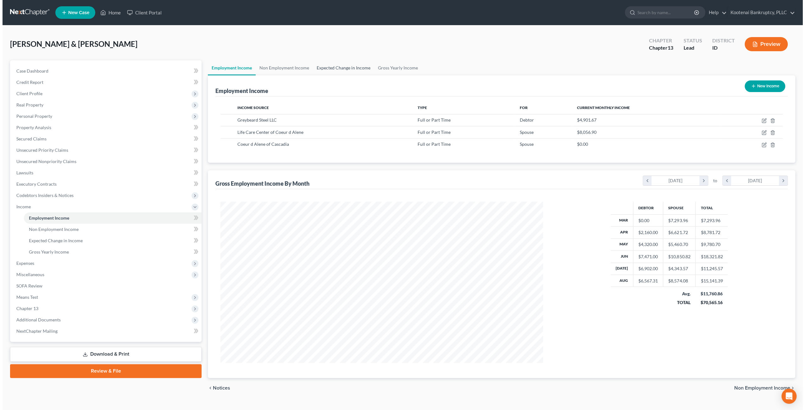
scroll to position [161, 335]
click at [760, 132] on icon "button" at bounding box center [761, 132] width 5 height 5
select select "0"
select select "13"
select select "2"
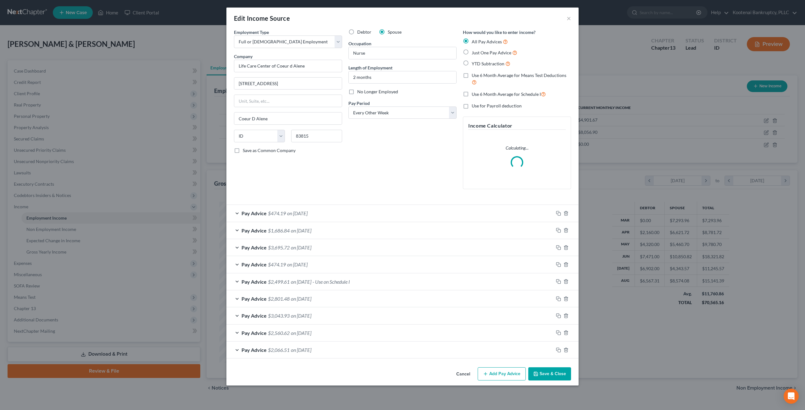
scroll to position [162, 337]
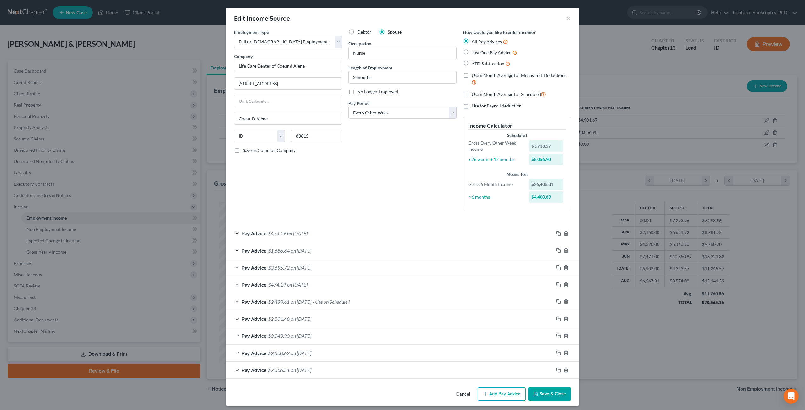
click at [347, 231] on div "Pay Advice $474.19 on [DATE]" at bounding box center [389, 233] width 327 height 17
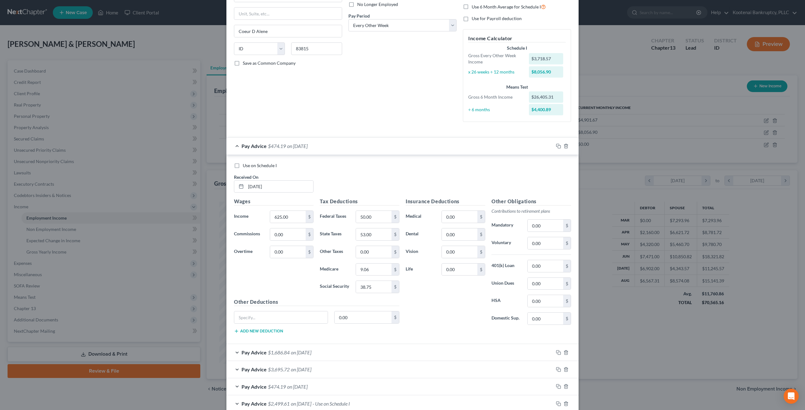
scroll to position [126, 0]
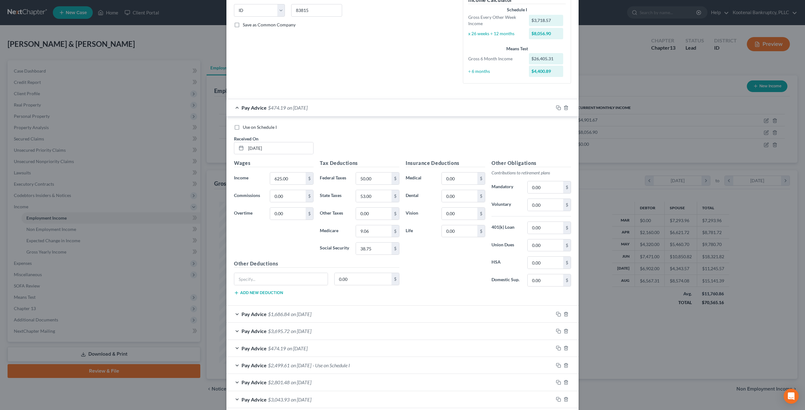
click at [275, 241] on div "Wages Income * 625.00 $ Commissions 0.00 $ Overtime 0.00 $" at bounding box center [274, 209] width 86 height 101
click at [292, 180] on input "625.00" at bounding box center [288, 179] width 36 height 12
click at [289, 195] on input "0.00" at bounding box center [288, 196] width 36 height 12
type input "625"
click at [287, 239] on div "Wages Income * $ Commissions 625 $ Overtime 0.00 $" at bounding box center [274, 209] width 86 height 101
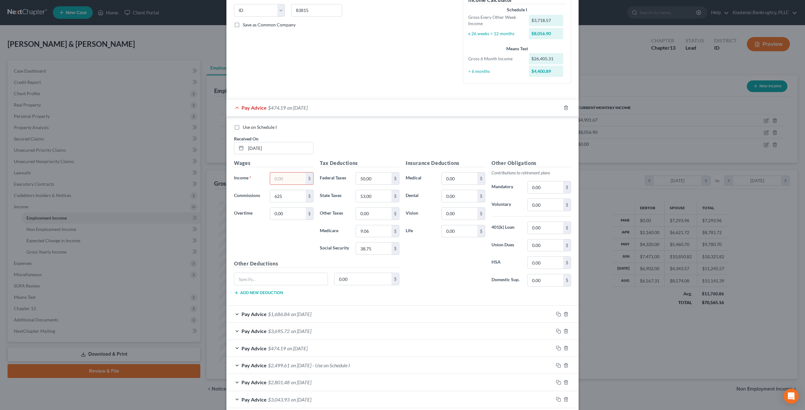
click at [273, 178] on input "text" at bounding box center [288, 179] width 36 height 12
type input "1"
drag, startPoint x: 268, startPoint y: 241, endPoint x: 269, endPoint y: 232, distance: 8.5
click at [268, 241] on div "Wages Income * 1 $ Commissions 625 $ Overtime 0.00 $" at bounding box center [274, 209] width 86 height 101
click at [282, 192] on input "625" at bounding box center [288, 196] width 36 height 12
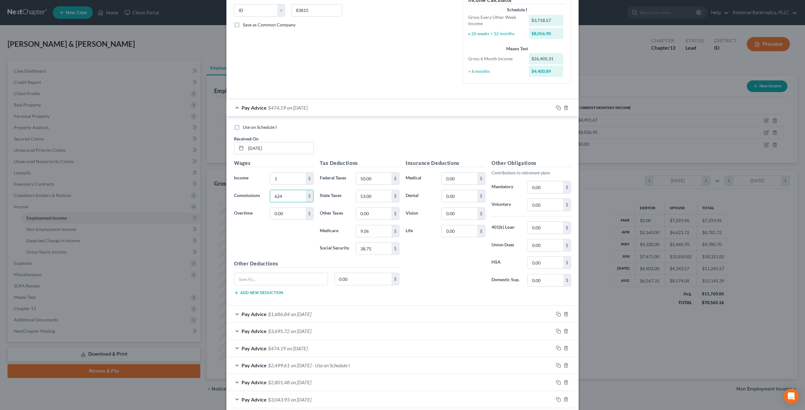
type input "624"
click at [293, 233] on div "Wages Income * 1 $ Commissions 624 $ Overtime 0.00 $" at bounding box center [274, 209] width 86 height 101
click at [279, 176] on input "1" at bounding box center [288, 179] width 36 height 12
type input "0"
click at [292, 241] on div "Wages Income * 0 $ Commissions 624 $ Overtime 0.00 $" at bounding box center [274, 209] width 86 height 101
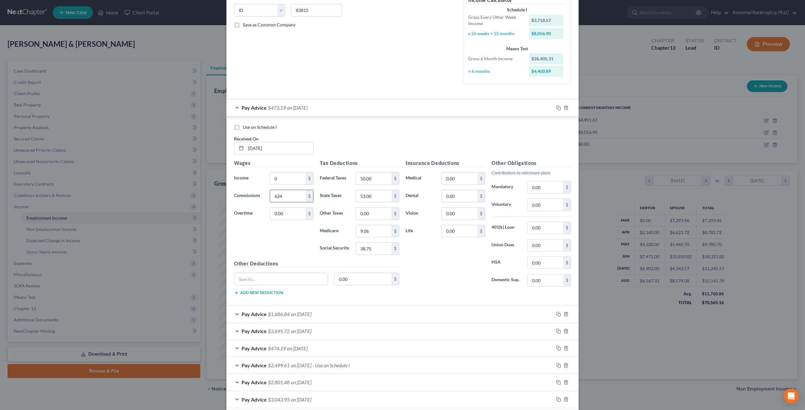
click at [285, 196] on input "624" at bounding box center [288, 196] width 36 height 12
type input "625"
click at [280, 233] on div "Wages Income * 0 $ Commissions 625 $ Overtime 0.00 $" at bounding box center [274, 209] width 86 height 101
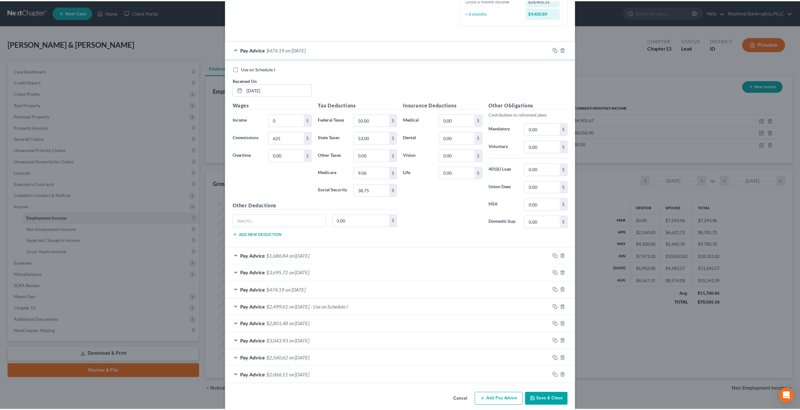
scroll to position [189, 0]
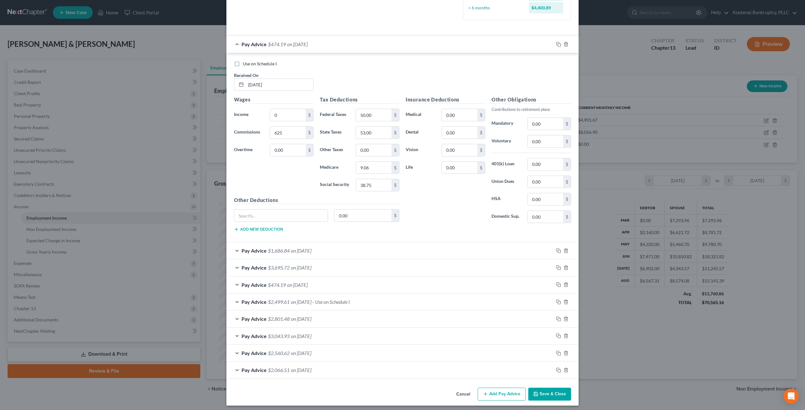
click at [552, 393] on button "Save & Close" at bounding box center [549, 394] width 43 height 13
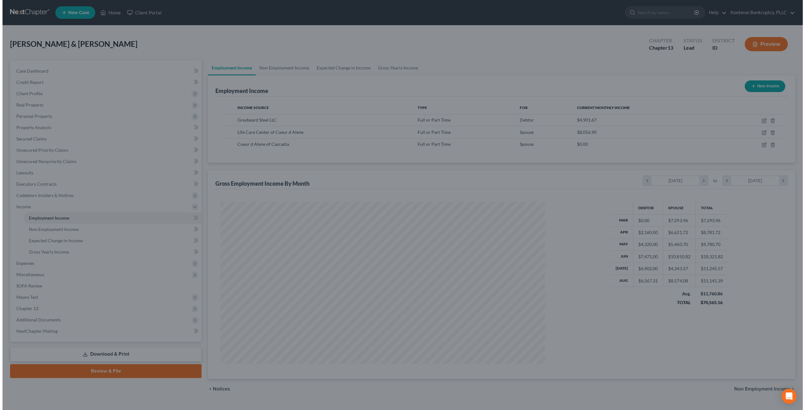
scroll to position [314344, 314170]
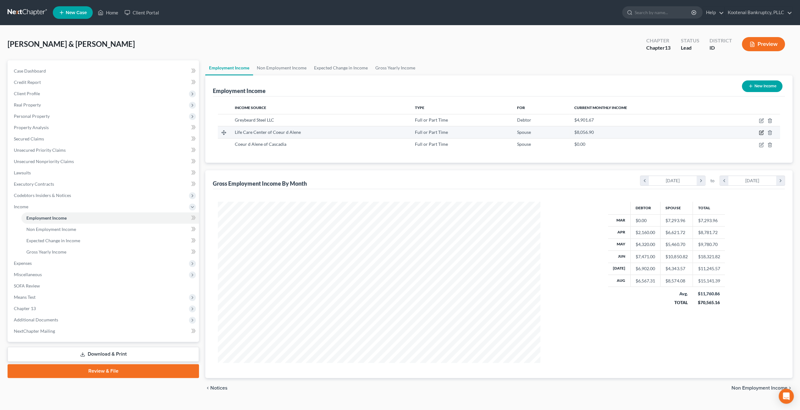
click at [763, 132] on icon "button" at bounding box center [761, 132] width 5 height 5
select select "0"
select select "13"
select select "2"
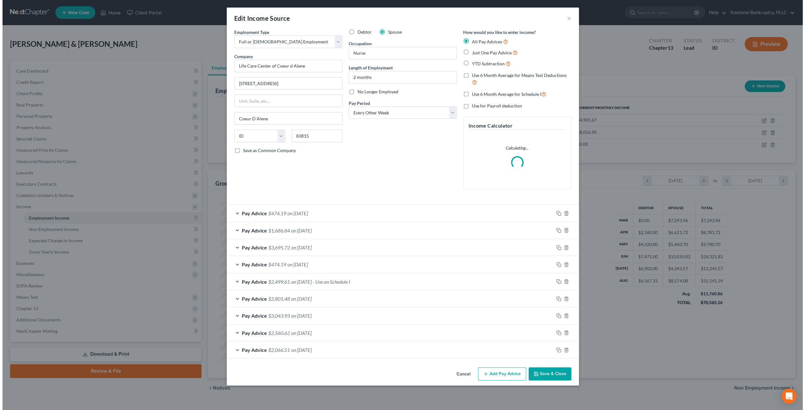
scroll to position [162, 337]
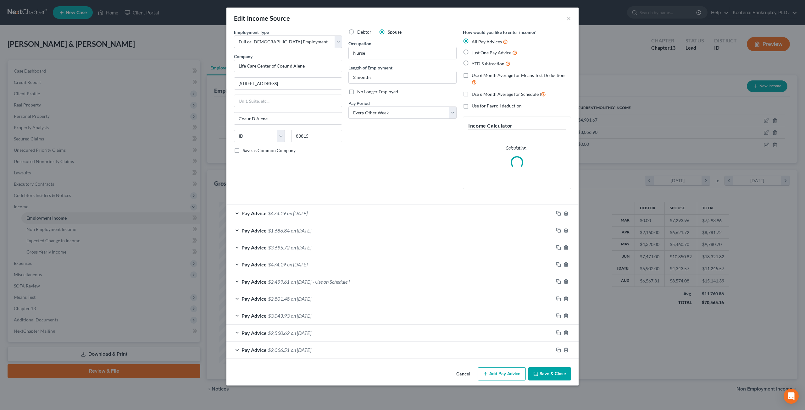
click at [331, 231] on div "Pay Advice $1,686.84 on [DATE]" at bounding box center [389, 230] width 327 height 17
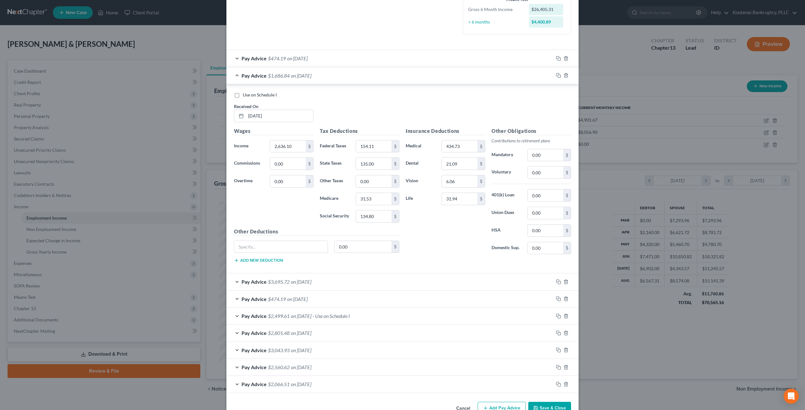
scroll to position [189, 0]
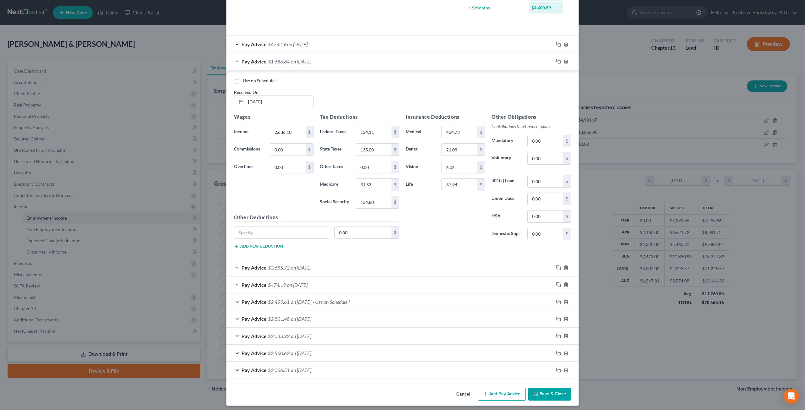
click at [324, 263] on div "Pay Advice $3,695.72 on [DATE]" at bounding box center [389, 267] width 327 height 17
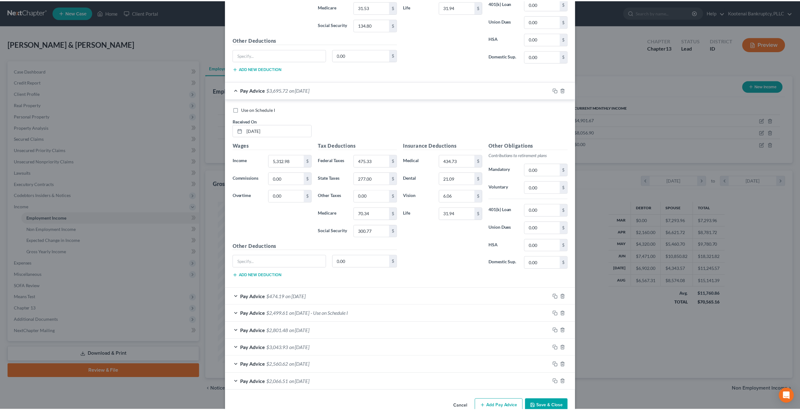
scroll to position [377, 0]
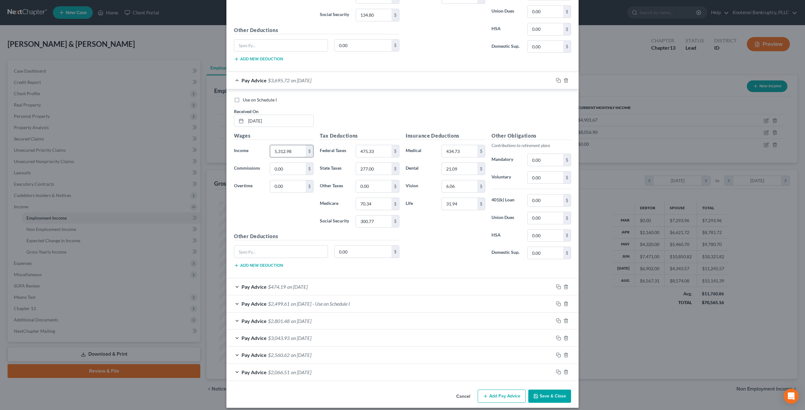
click at [299, 148] on input "5,312.98" at bounding box center [288, 151] width 36 height 12
type input "3,528"
click at [284, 186] on input "0.00" at bounding box center [288, 187] width 36 height 12
type input "1,634.98"
click at [286, 166] on input "0.00" at bounding box center [288, 169] width 36 height 12
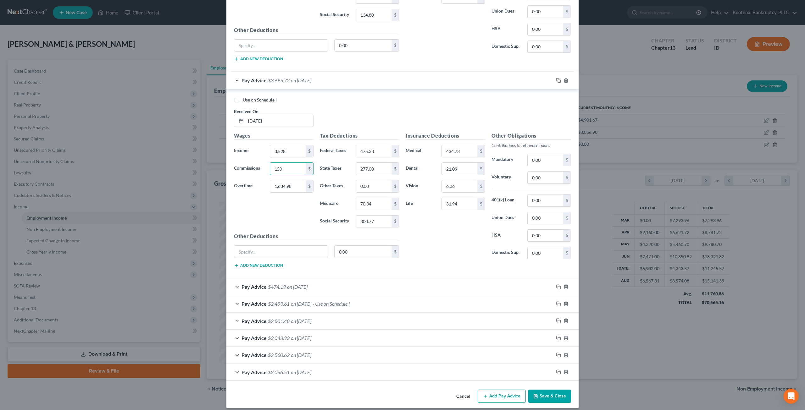
type input "150"
click at [438, 249] on div "Insurance Deductions Medical 434.73 $ Dental 21.09 $ Vision 6.06 $ Life 31.94 $" at bounding box center [446, 198] width 86 height 132
click at [550, 390] on button "Save & Close" at bounding box center [549, 396] width 43 height 13
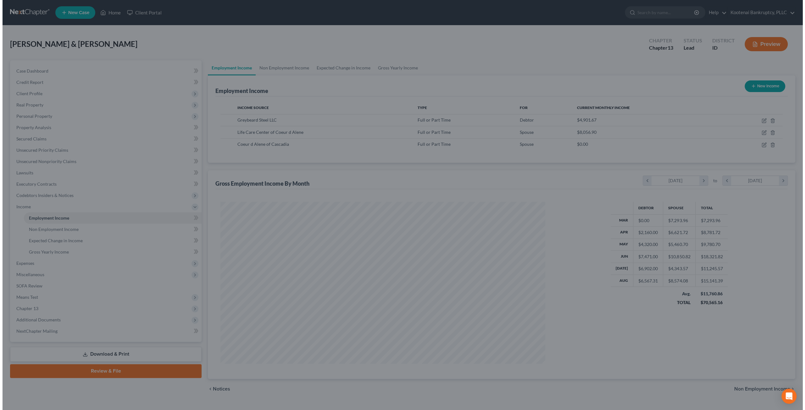
scroll to position [314344, 314170]
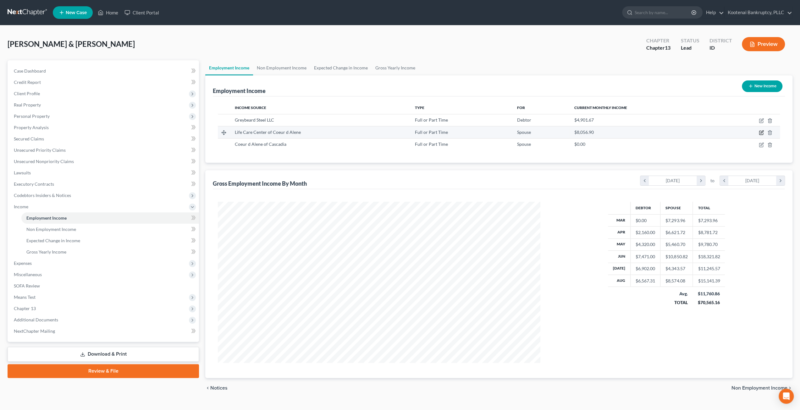
click at [760, 131] on icon "button" at bounding box center [762, 133] width 4 height 4
select select "0"
select select "13"
select select "2"
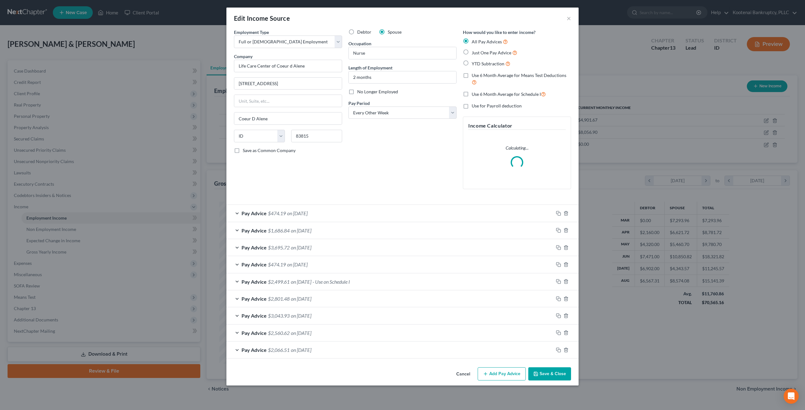
scroll to position [162, 337]
click at [338, 247] on div "Pay Advice $3,695.72 on [DATE]" at bounding box center [389, 247] width 327 height 17
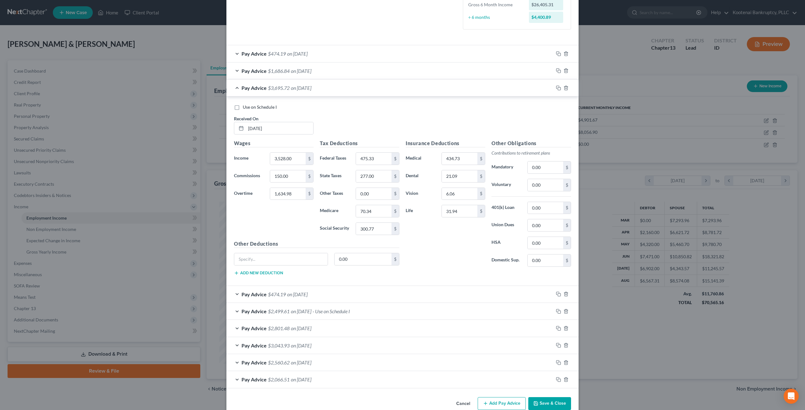
scroll to position [189, 0]
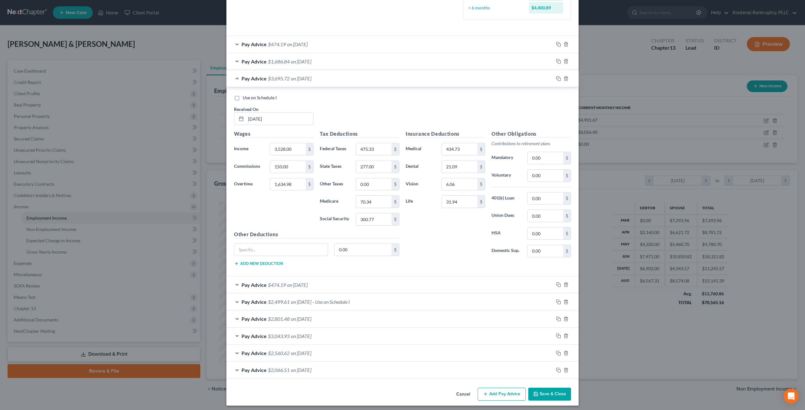
click at [323, 316] on div "Pay Advice $2,801.48 on [DATE]" at bounding box center [389, 319] width 327 height 17
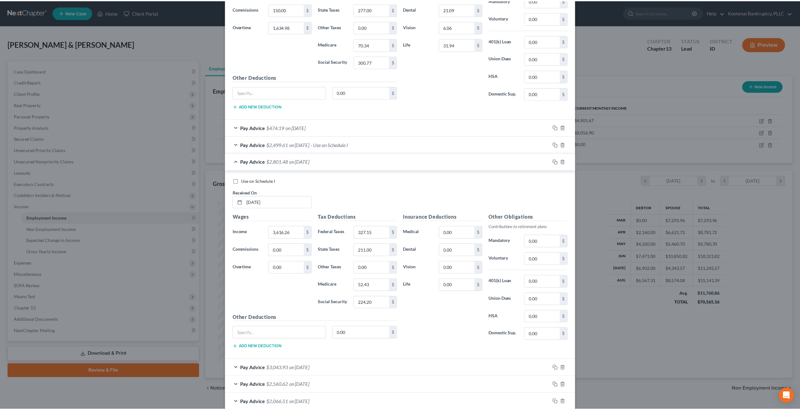
scroll to position [377, 0]
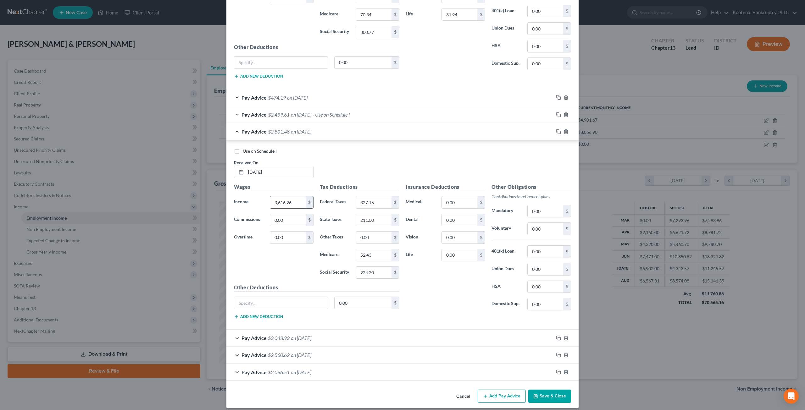
click at [293, 199] on input "3,616.26" at bounding box center [288, 203] width 36 height 12
type input "3,466.26"
click at [297, 214] on input "0.00" at bounding box center [288, 220] width 36 height 12
type input "150"
click at [274, 259] on div "Wages Income * 3,466.26 $ Commissions 150 $ Overtime 0.00 $" at bounding box center [274, 233] width 86 height 101
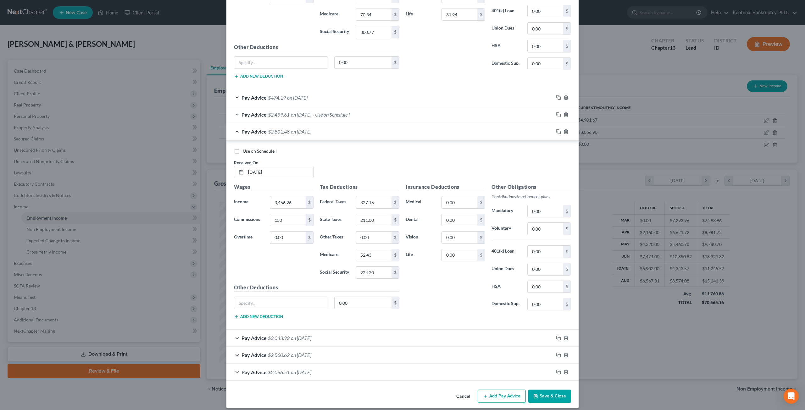
click at [557, 393] on button "Save & Close" at bounding box center [549, 396] width 43 height 13
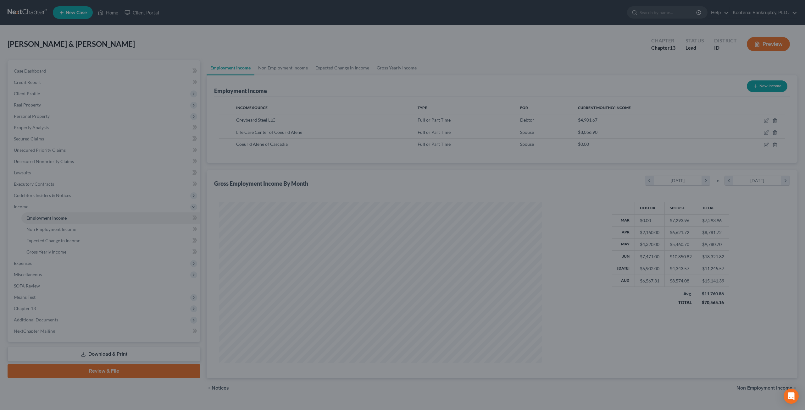
scroll to position [314344, 314170]
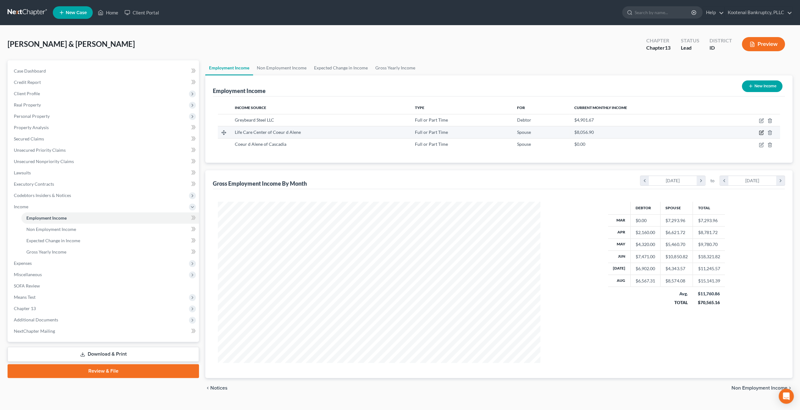
click at [760, 132] on icon "button" at bounding box center [761, 132] width 5 height 5
select select "0"
select select "13"
select select "2"
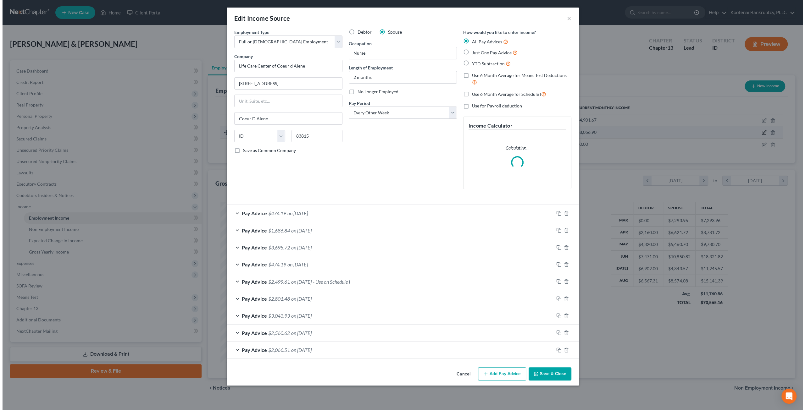
scroll to position [162, 337]
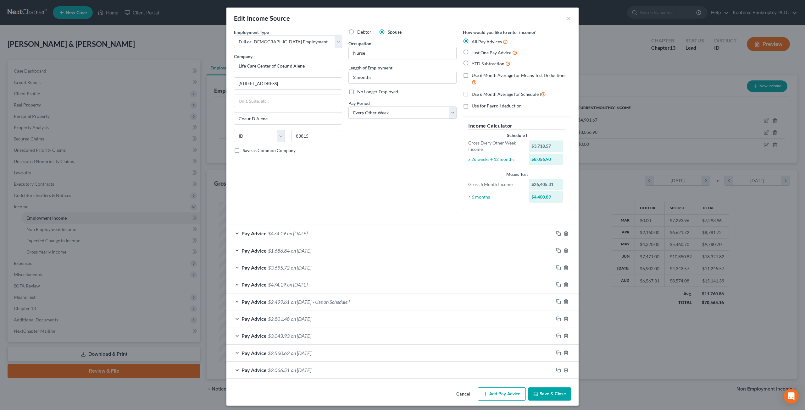
click at [325, 369] on div "Pay Advice $2,066.51 on [DATE]" at bounding box center [389, 370] width 327 height 17
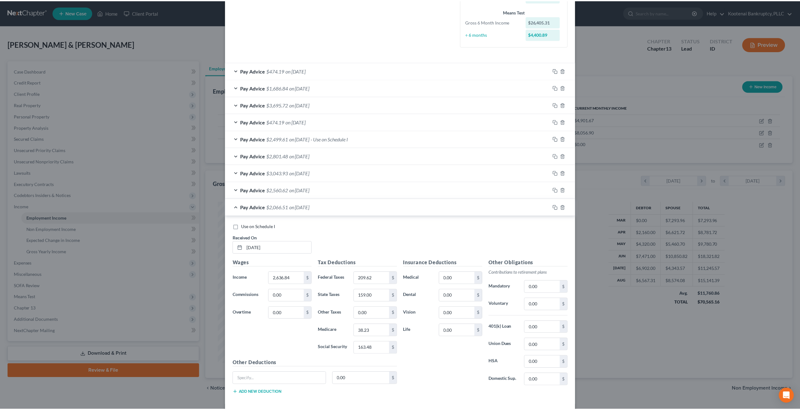
scroll to position [189, 0]
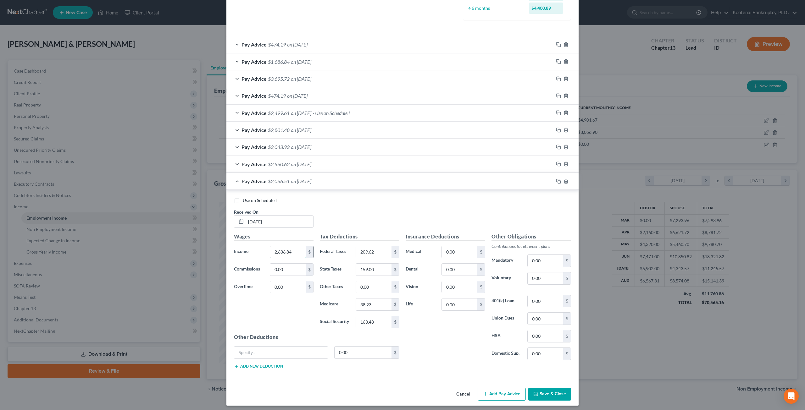
click at [295, 252] on input "2,636.84" at bounding box center [288, 252] width 36 height 12
type input "2,011.84"
click at [292, 271] on input "0.00" at bounding box center [288, 270] width 36 height 12
type input "625"
click at [549, 393] on button "Save & Close" at bounding box center [549, 394] width 43 height 13
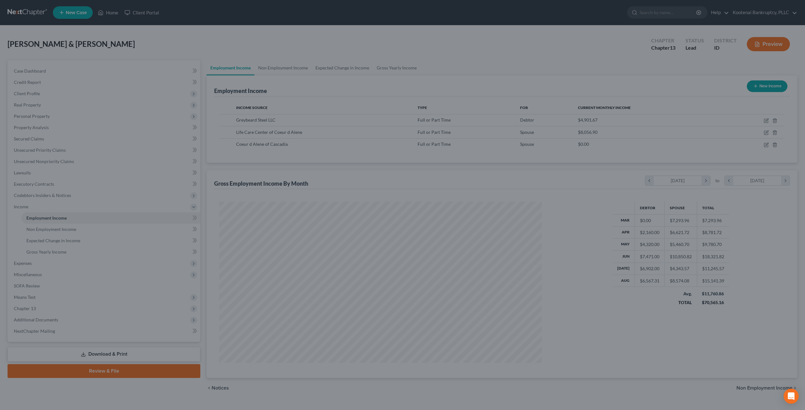
scroll to position [314344, 314170]
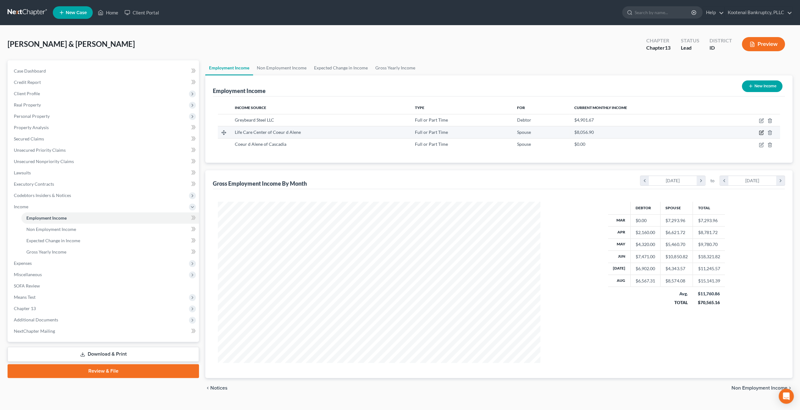
click at [760, 131] on icon "button" at bounding box center [762, 133] width 4 height 4
select select "0"
select select "13"
select select "2"
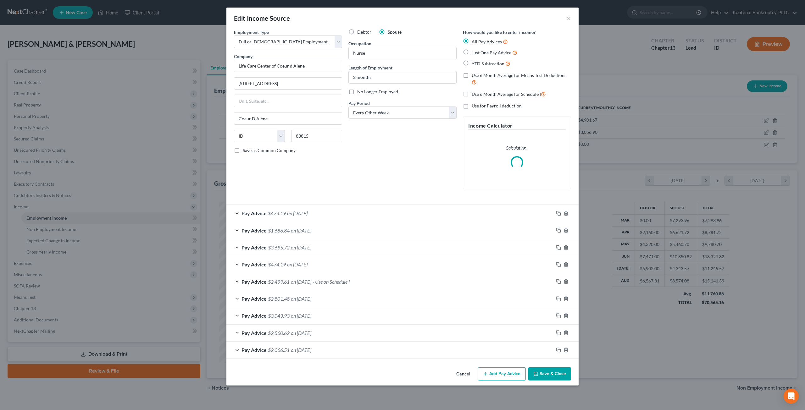
scroll to position [162, 337]
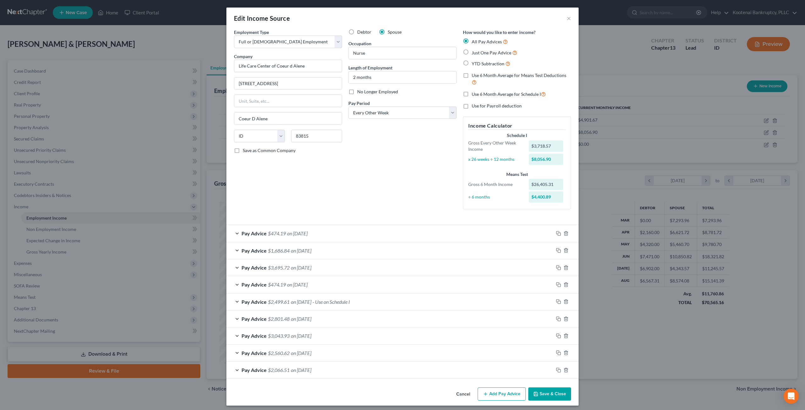
click at [330, 351] on div "Pay Advice $2,560.62 on [DATE]" at bounding box center [389, 353] width 327 height 17
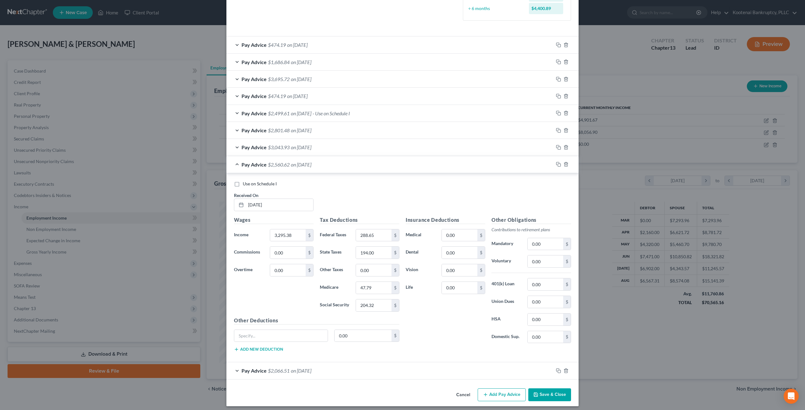
scroll to position [189, 0]
click at [293, 230] on input "3,295.38" at bounding box center [288, 235] width 36 height 12
type input "3,198.84"
click at [280, 266] on input "0.00" at bounding box center [288, 270] width 36 height 12
type input "102.54"
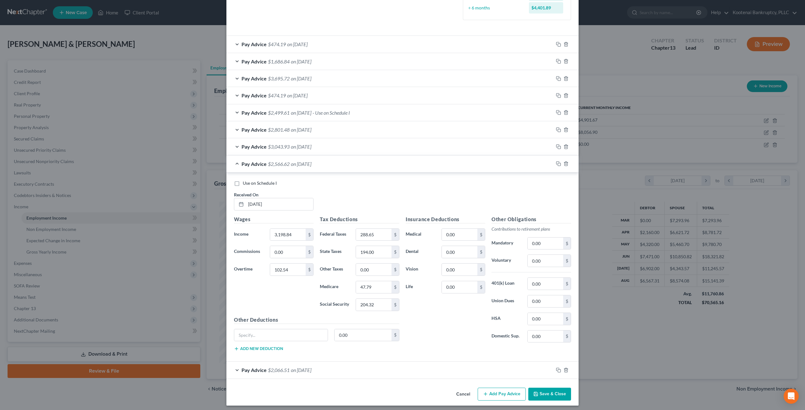
click at [324, 144] on div "Pay Advice $3,043.93 on [DATE]" at bounding box center [389, 146] width 327 height 17
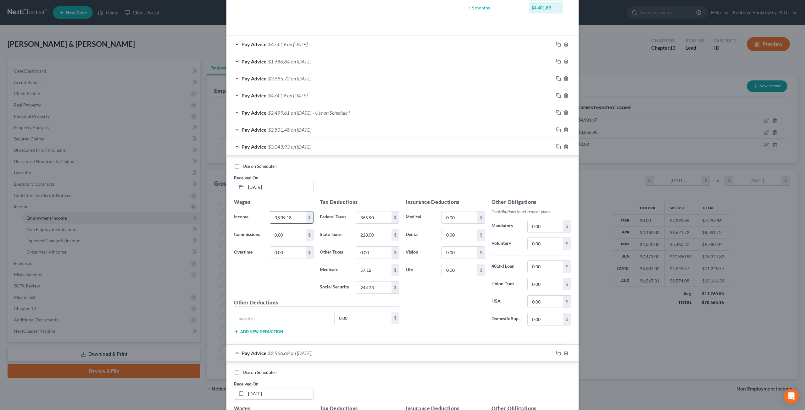
click at [294, 215] on input "3,939.18" at bounding box center [288, 218] width 36 height 12
click at [287, 216] on input "3,939.18" at bounding box center [288, 218] width 36 height 12
drag, startPoint x: 300, startPoint y: 217, endPoint x: 251, endPoint y: 218, distance: 49.1
click at [251, 218] on div "Income * 3,939.18 $" at bounding box center [274, 217] width 86 height 13
type input "3,164.18"
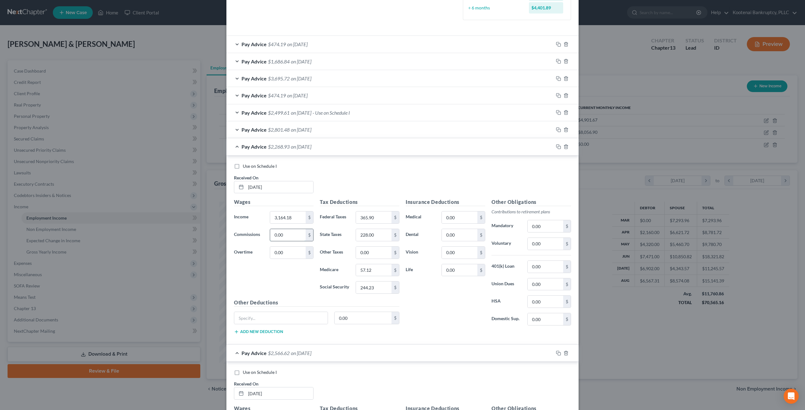
click at [300, 236] on input "0.00" at bounding box center [288, 235] width 36 height 12
type input "775"
click at [305, 129] on span "on [DATE]" at bounding box center [301, 130] width 20 height 6
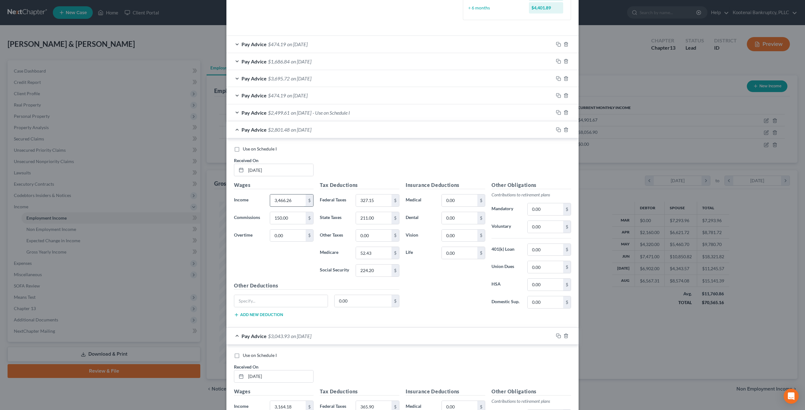
click at [296, 203] on input "3,466.26" at bounding box center [288, 201] width 36 height 12
click at [325, 111] on span "- Use on Schedule I" at bounding box center [331, 113] width 37 height 6
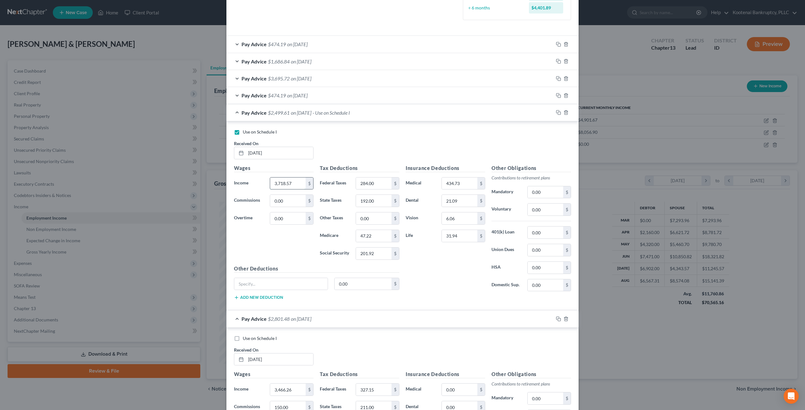
click at [292, 180] on input "3,718.57" at bounding box center [288, 184] width 36 height 12
type input "3,215.77"
click at [287, 219] on input "0.00" at bounding box center [288, 219] width 36 height 12
click at [286, 202] on input "0.00" at bounding box center [288, 201] width 36 height 12
click at [285, 201] on input "170" at bounding box center [288, 201] width 36 height 12
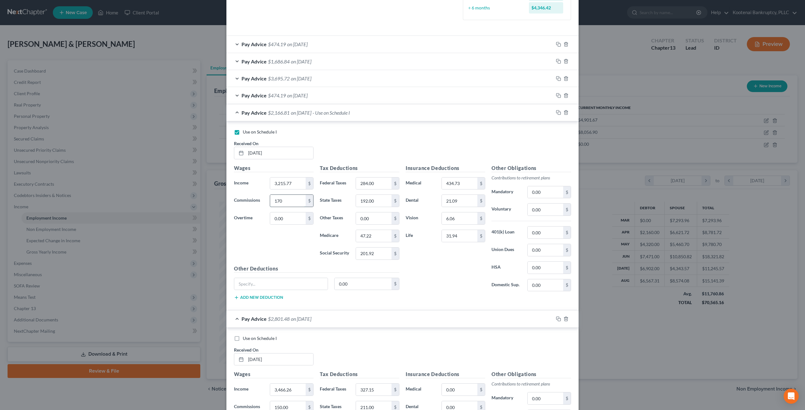
drag, startPoint x: 284, startPoint y: 201, endPoint x: 269, endPoint y: 200, distance: 15.2
click at [270, 200] on input "170" at bounding box center [288, 201] width 36 height 12
type input "150"
click at [293, 182] on input "3,215.77" at bounding box center [288, 184] width 36 height 12
type input "3,568.57"
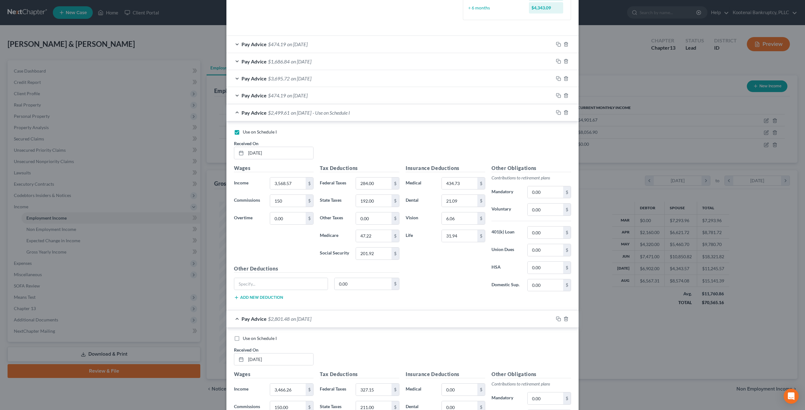
click at [270, 242] on div "Wages Income * 3,568.57 $ Commissions 150 $ Overtime 0.00 $" at bounding box center [274, 214] width 86 height 101
drag, startPoint x: 309, startPoint y: 94, endPoint x: 319, endPoint y: 108, distance: 17.4
click at [308, 94] on span "on [DATE]" at bounding box center [297, 95] width 20 height 6
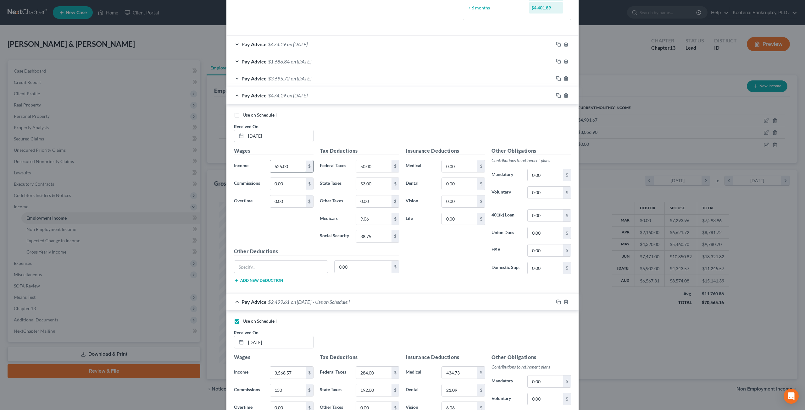
click at [300, 166] on input "625.00" at bounding box center [288, 166] width 36 height 12
type input "0"
click at [275, 183] on input "0.00" at bounding box center [288, 184] width 36 height 12
type input "625"
click at [396, 122] on div "Use on Schedule I Received On * [DATE]" at bounding box center [402, 130] width 343 height 36
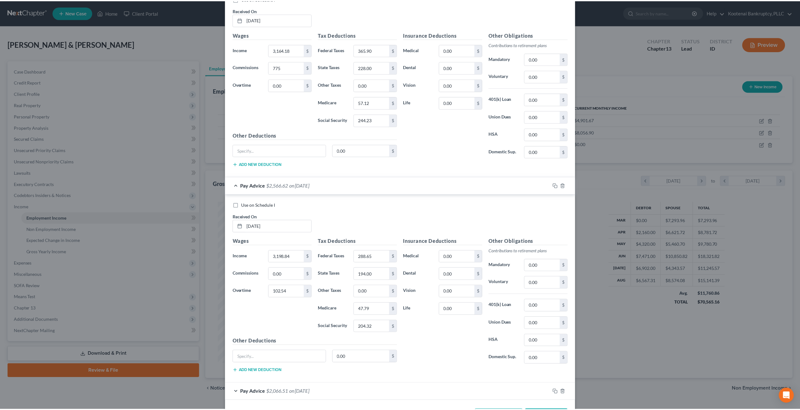
scroll to position [940, 0]
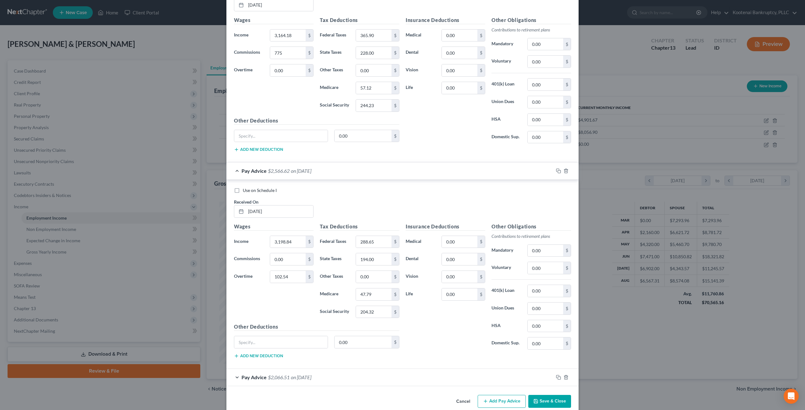
click at [553, 395] on button "Save & Close" at bounding box center [549, 401] width 43 height 13
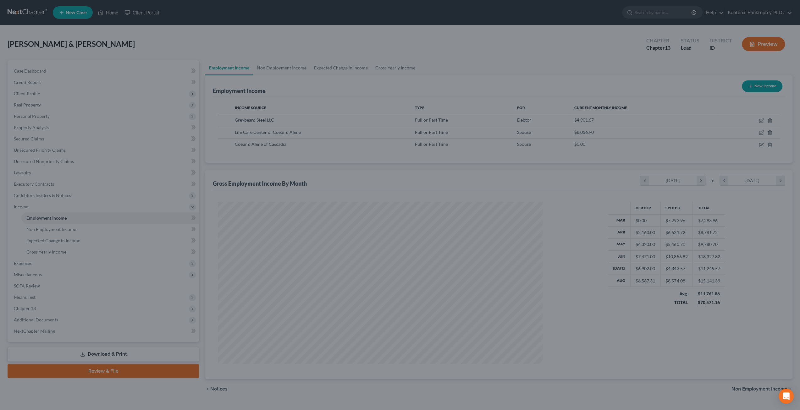
scroll to position [314344, 314170]
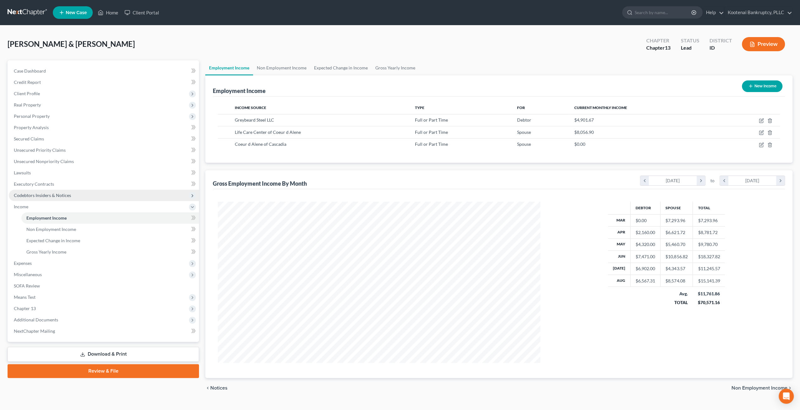
click at [49, 195] on span "Codebtors Insiders & Notices" at bounding box center [42, 195] width 57 height 5
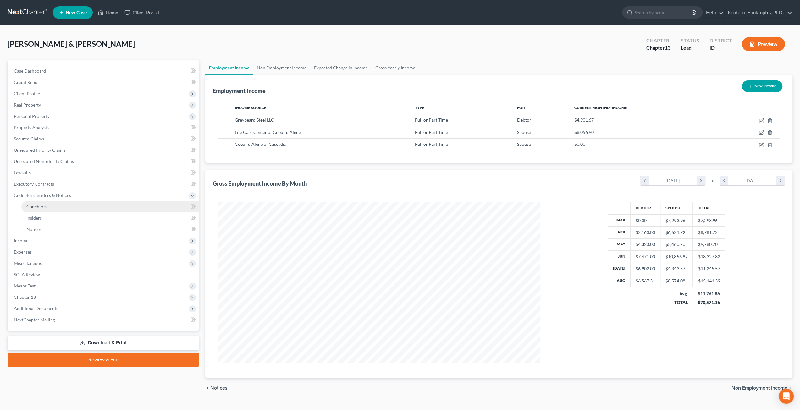
click at [55, 209] on link "Codebtors" at bounding box center [110, 206] width 178 height 11
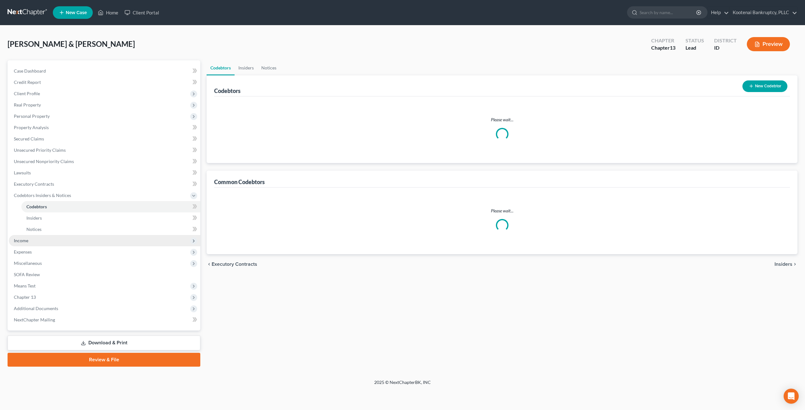
click at [47, 240] on span "Income" at bounding box center [105, 240] width 192 height 11
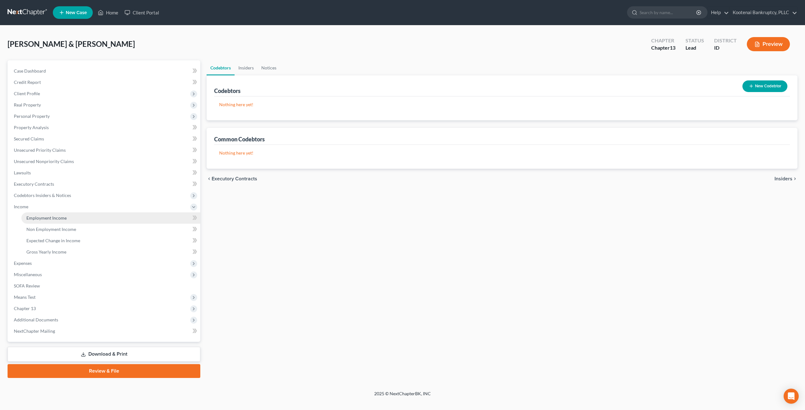
click at [53, 216] on span "Employment Income" at bounding box center [46, 217] width 40 height 5
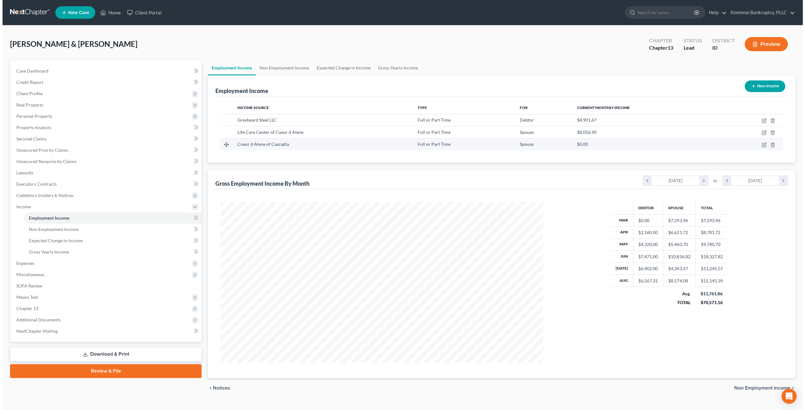
scroll to position [314344, 314170]
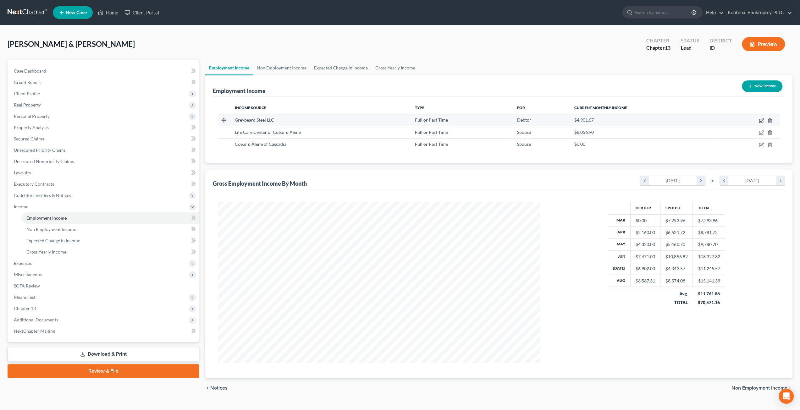
click at [760, 120] on icon "button" at bounding box center [761, 120] width 5 height 5
select select "0"
select select "13"
select select "2"
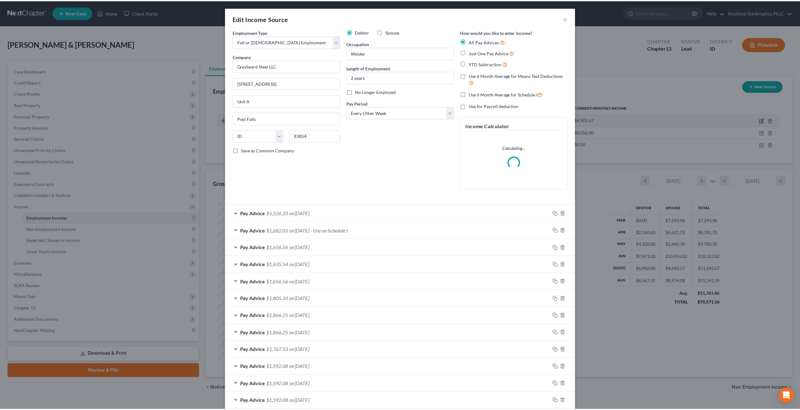
scroll to position [162, 337]
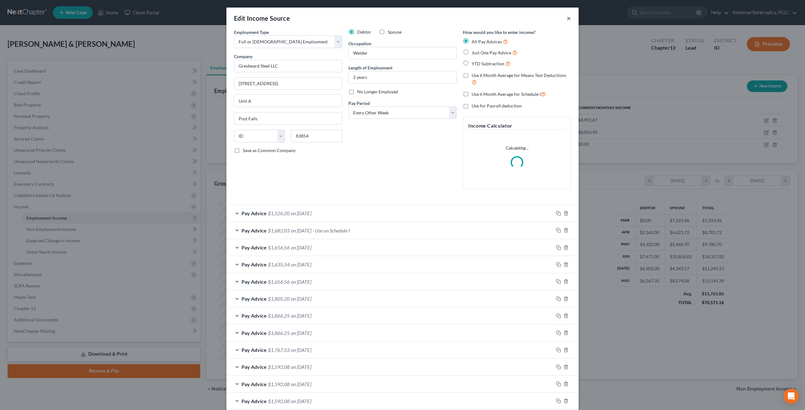
click at [567, 18] on button "×" at bounding box center [569, 18] width 4 height 8
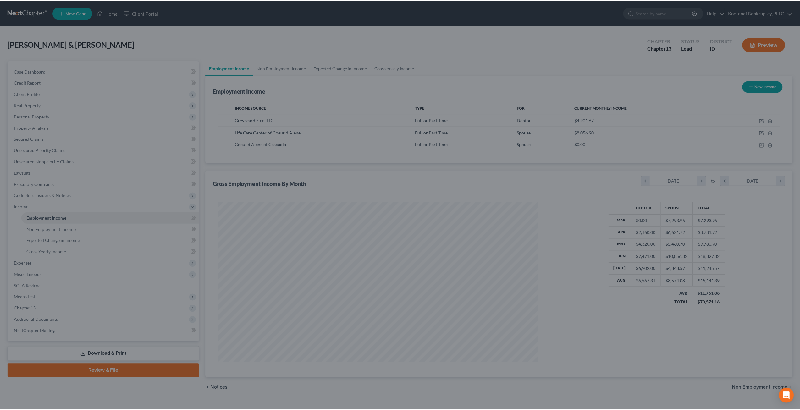
scroll to position [161, 335]
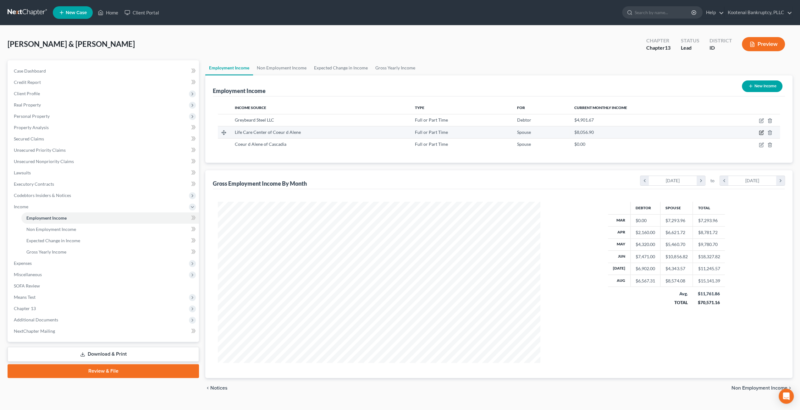
click at [760, 131] on icon "button" at bounding box center [761, 132] width 5 height 5
select select "0"
select select "13"
select select "2"
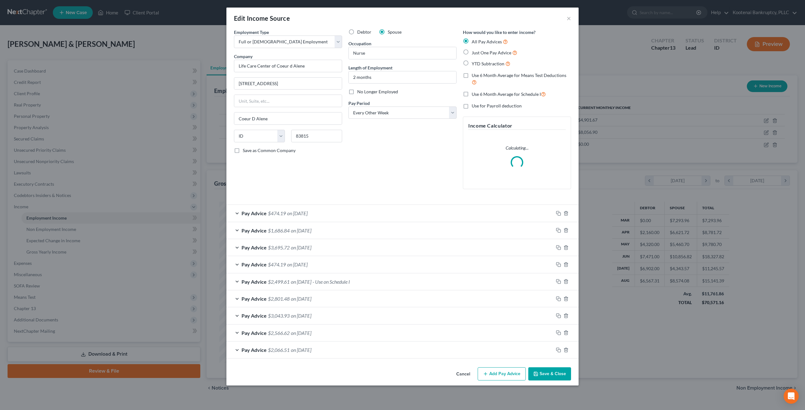
scroll to position [162, 337]
click at [308, 264] on span "on [DATE]" at bounding box center [297, 265] width 20 height 6
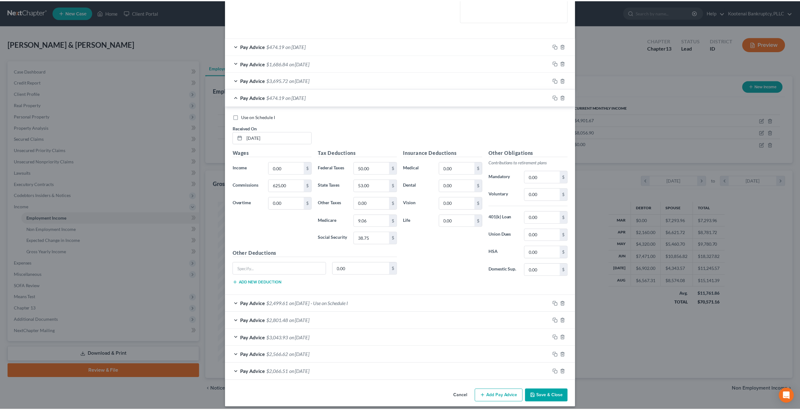
scroll to position [169, 0]
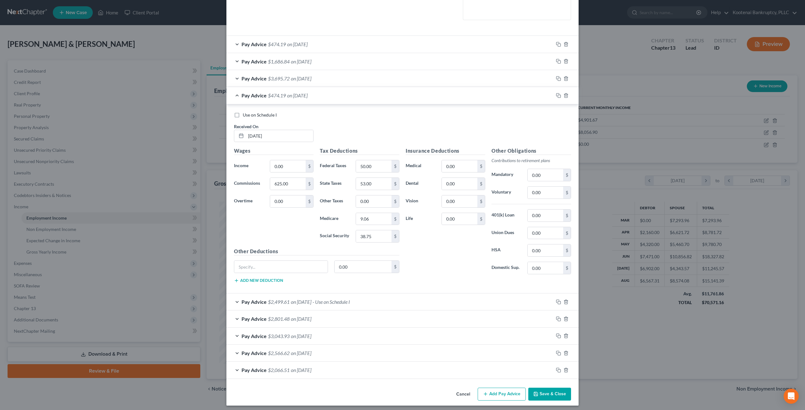
click at [548, 390] on button "Save & Close" at bounding box center [549, 394] width 43 height 13
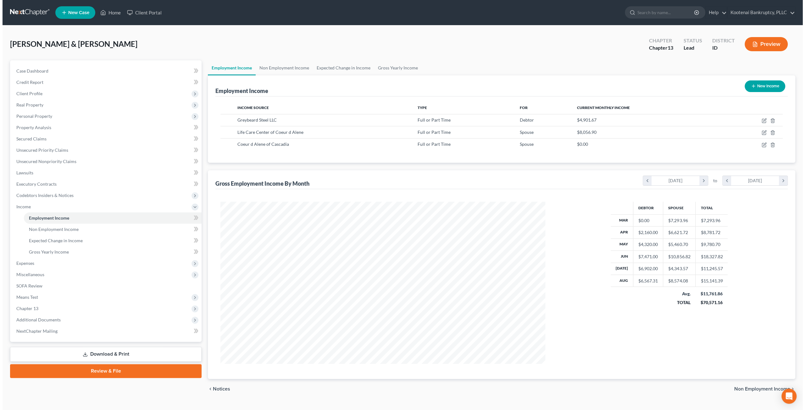
scroll to position [314344, 314170]
click at [761, 132] on icon "button" at bounding box center [762, 132] width 3 height 3
select select "0"
select select "13"
select select "2"
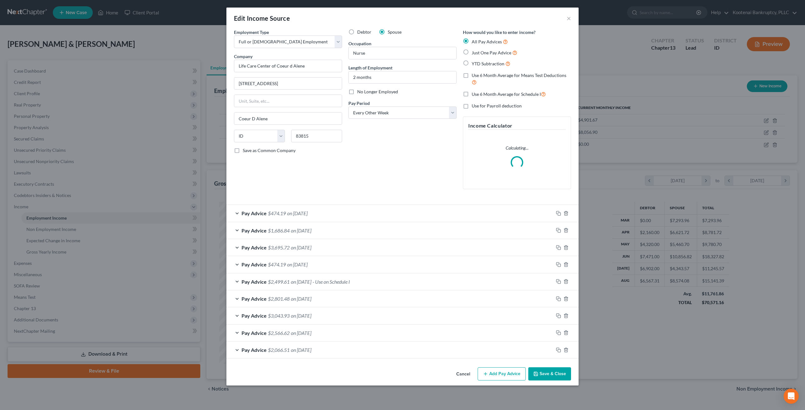
scroll to position [162, 337]
click at [398, 171] on div "Debtor Spouse Occupation Nurse Length of Employment 2 months No Longer Employed…" at bounding box center [402, 111] width 114 height 165
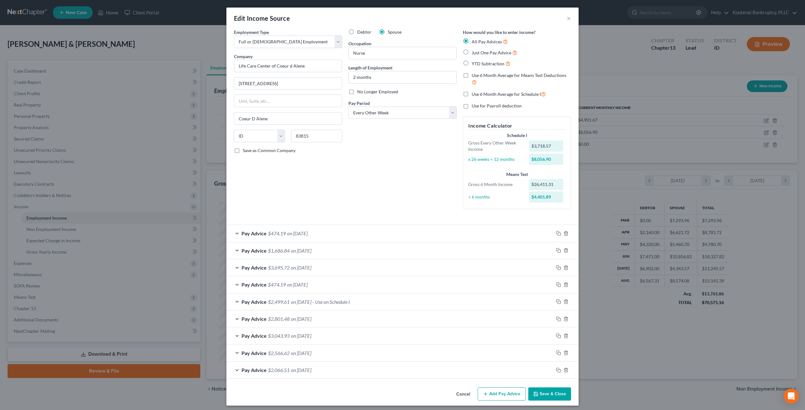
click at [374, 300] on div "Pay Advice $2,499.61 on [DATE] - Use on Schedule I" at bounding box center [389, 302] width 327 height 17
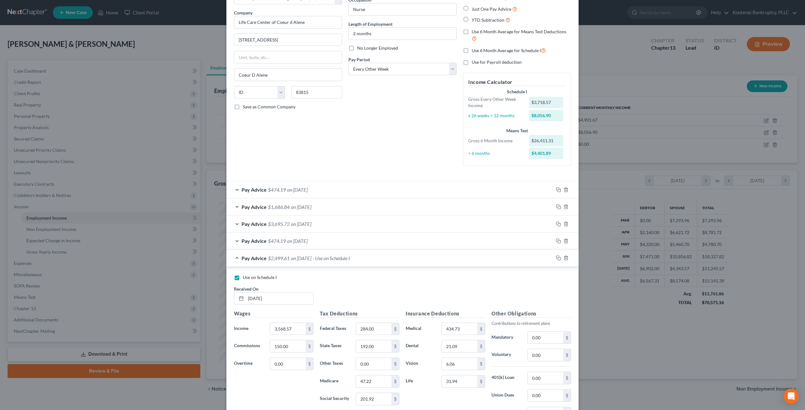
scroll to position [94, 0]
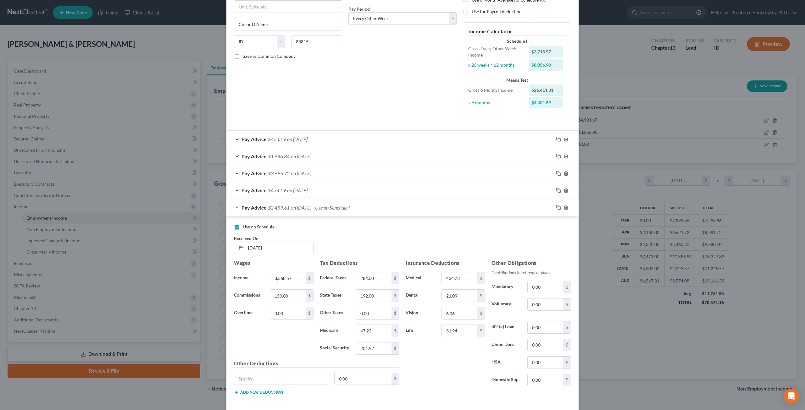
click at [299, 154] on span "on [DATE]" at bounding box center [301, 156] width 20 height 6
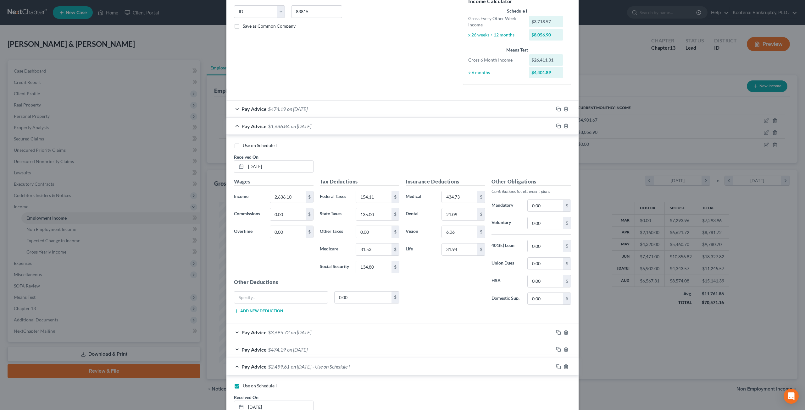
scroll to position [189, 0]
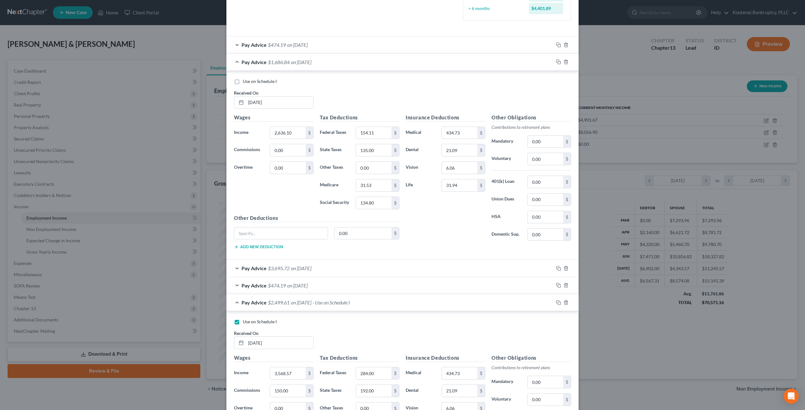
click at [337, 264] on div "Pay Advice $3,695.72 on [DATE]" at bounding box center [389, 268] width 327 height 17
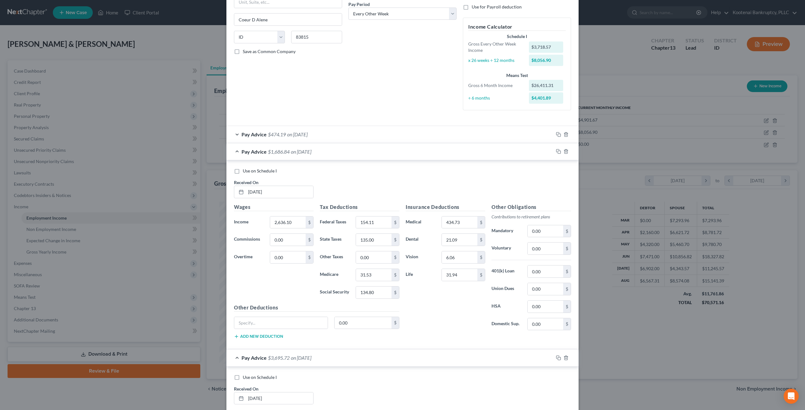
scroll to position [63, 0]
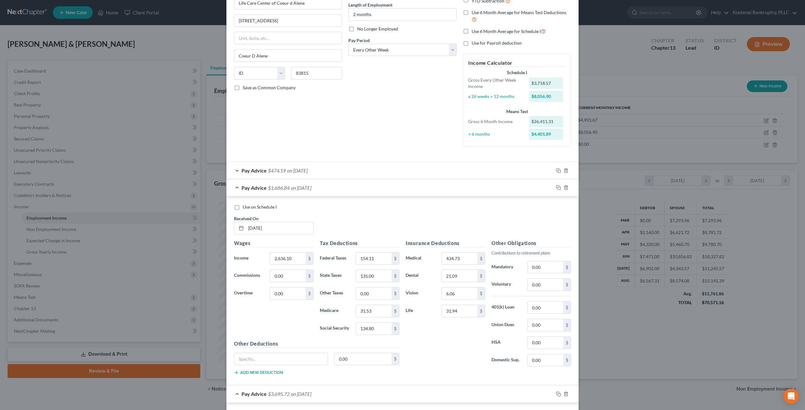
click at [342, 173] on div "Pay Advice $474.19 on [DATE]" at bounding box center [389, 170] width 327 height 17
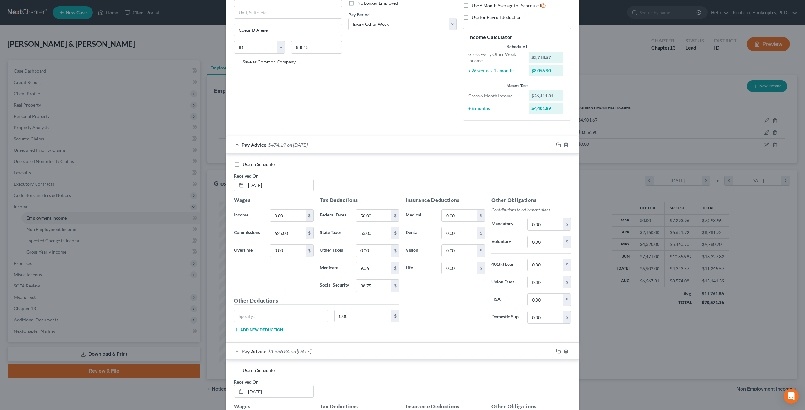
scroll to position [60, 0]
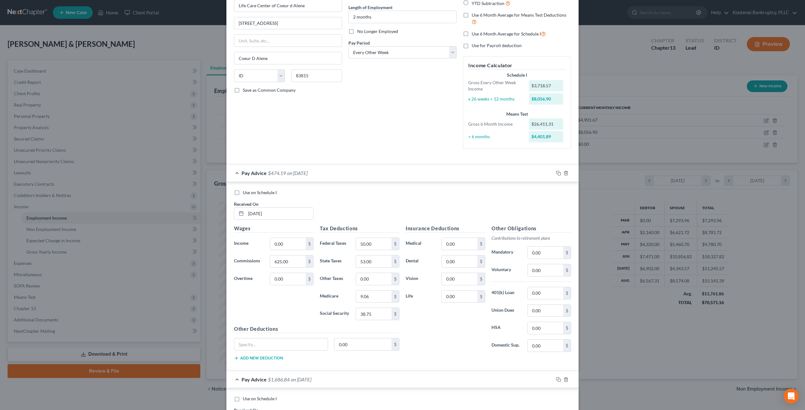
click at [364, 176] on div "Pay Advice $474.19 on [DATE]" at bounding box center [389, 173] width 327 height 17
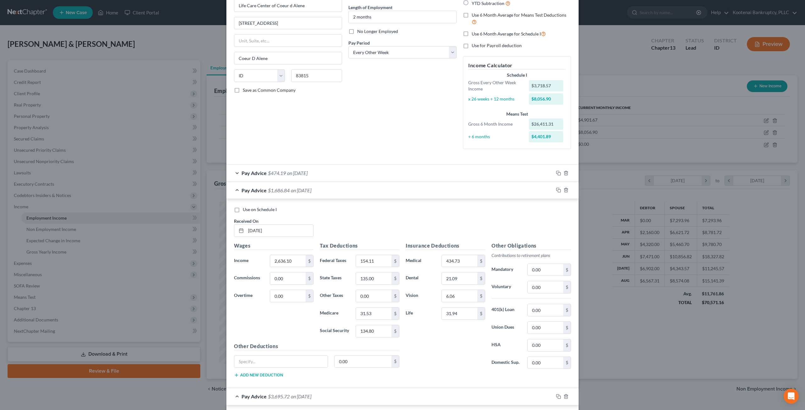
click at [371, 188] on div "Pay Advice $1,686.84 on [DATE]" at bounding box center [389, 190] width 327 height 17
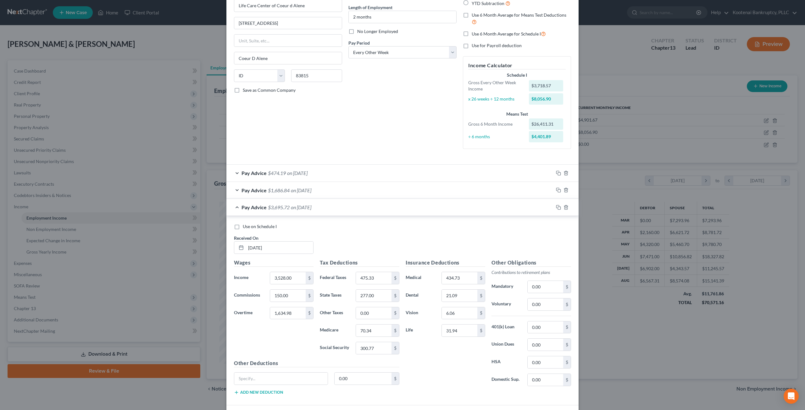
click at [359, 208] on div "Pay Advice $3,695.72 on [DATE]" at bounding box center [389, 207] width 327 height 17
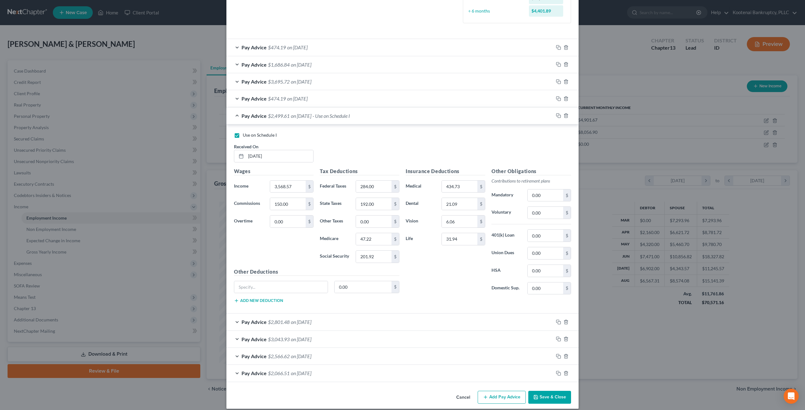
click at [311, 116] on span "on [DATE]" at bounding box center [301, 116] width 20 height 6
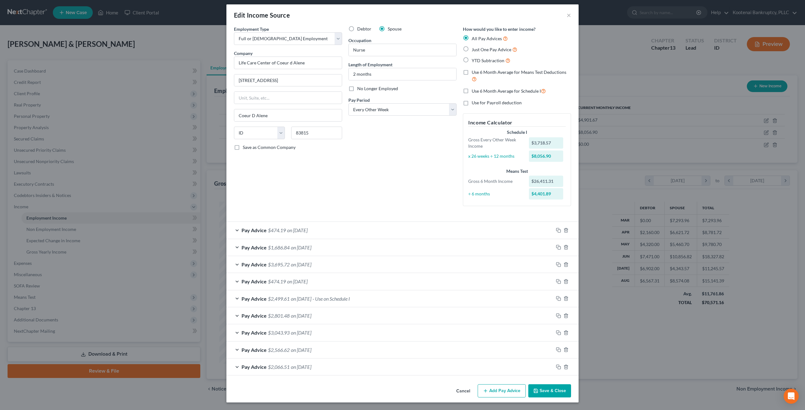
scroll to position [2, 0]
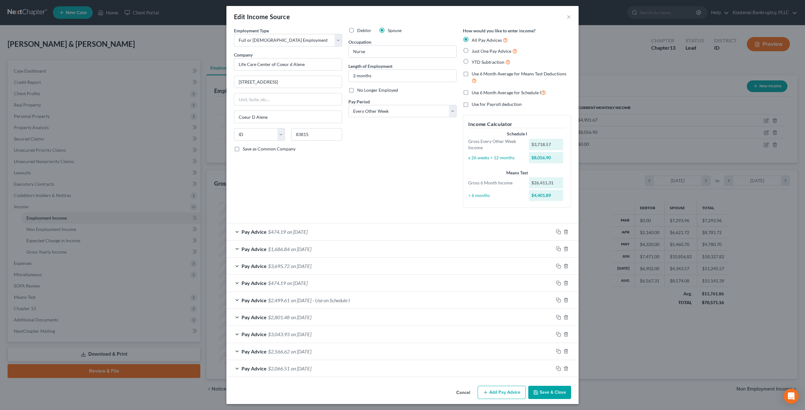
click at [378, 174] on div "Debtor Spouse Occupation Nurse Length of Employment 2 months No Longer Employed…" at bounding box center [402, 120] width 114 height 186
